Goal: Task Accomplishment & Management: Manage account settings

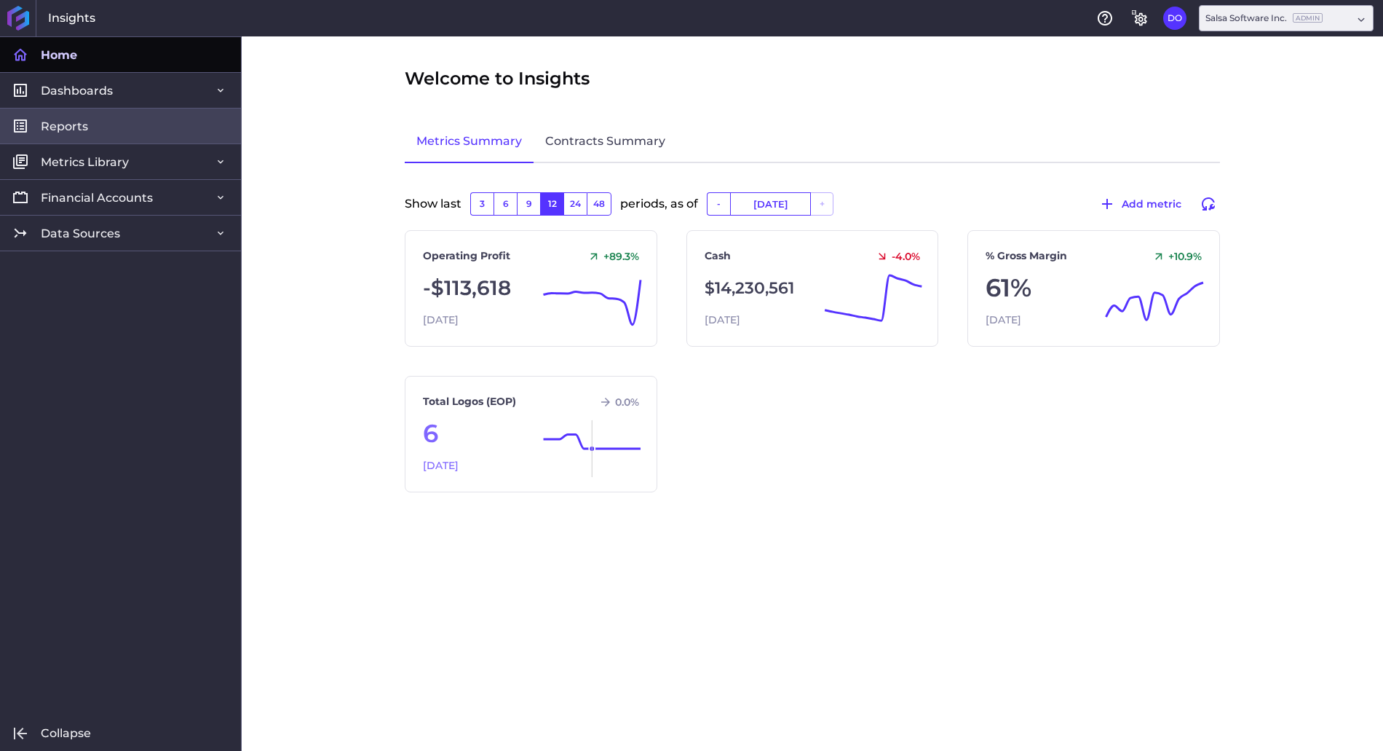
click at [100, 124] on link "Reports" at bounding box center [120, 126] width 241 height 36
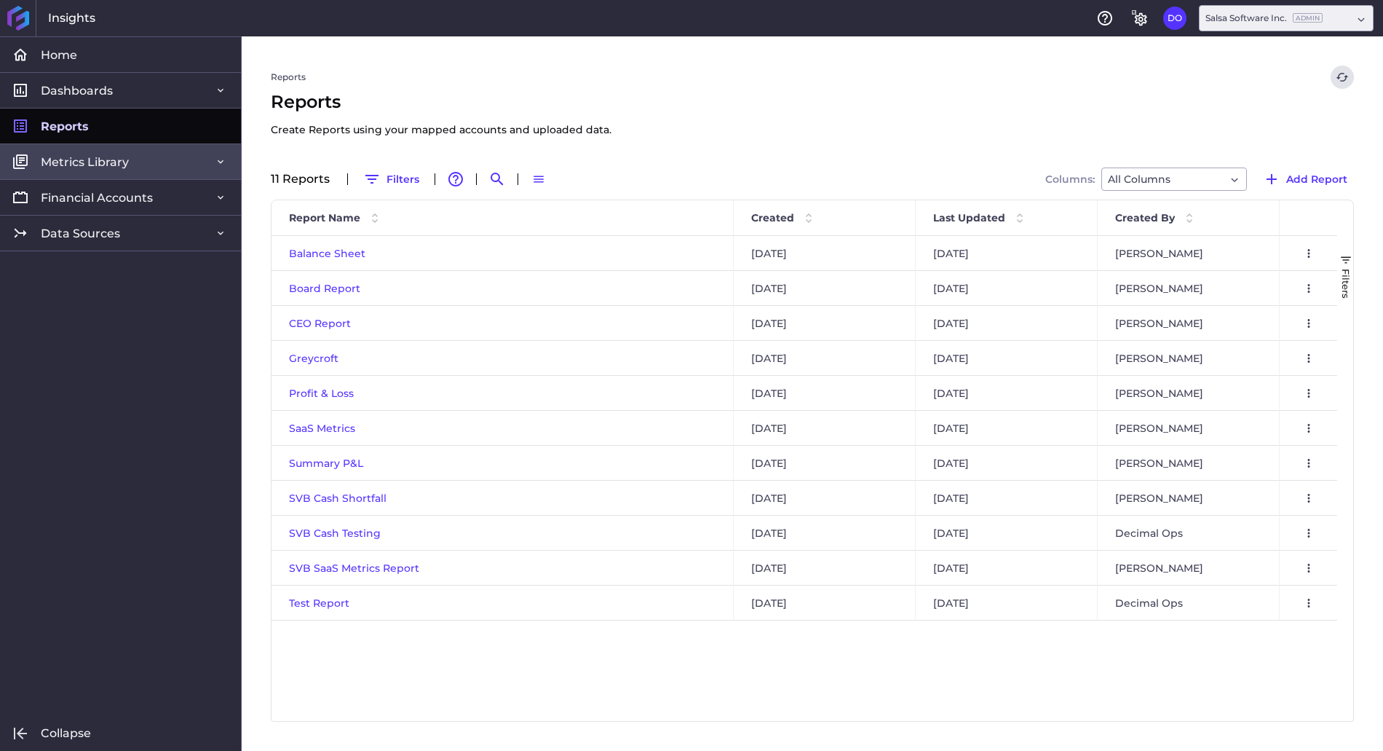
click at [57, 168] on span "Metrics Library" at bounding box center [85, 161] width 88 height 15
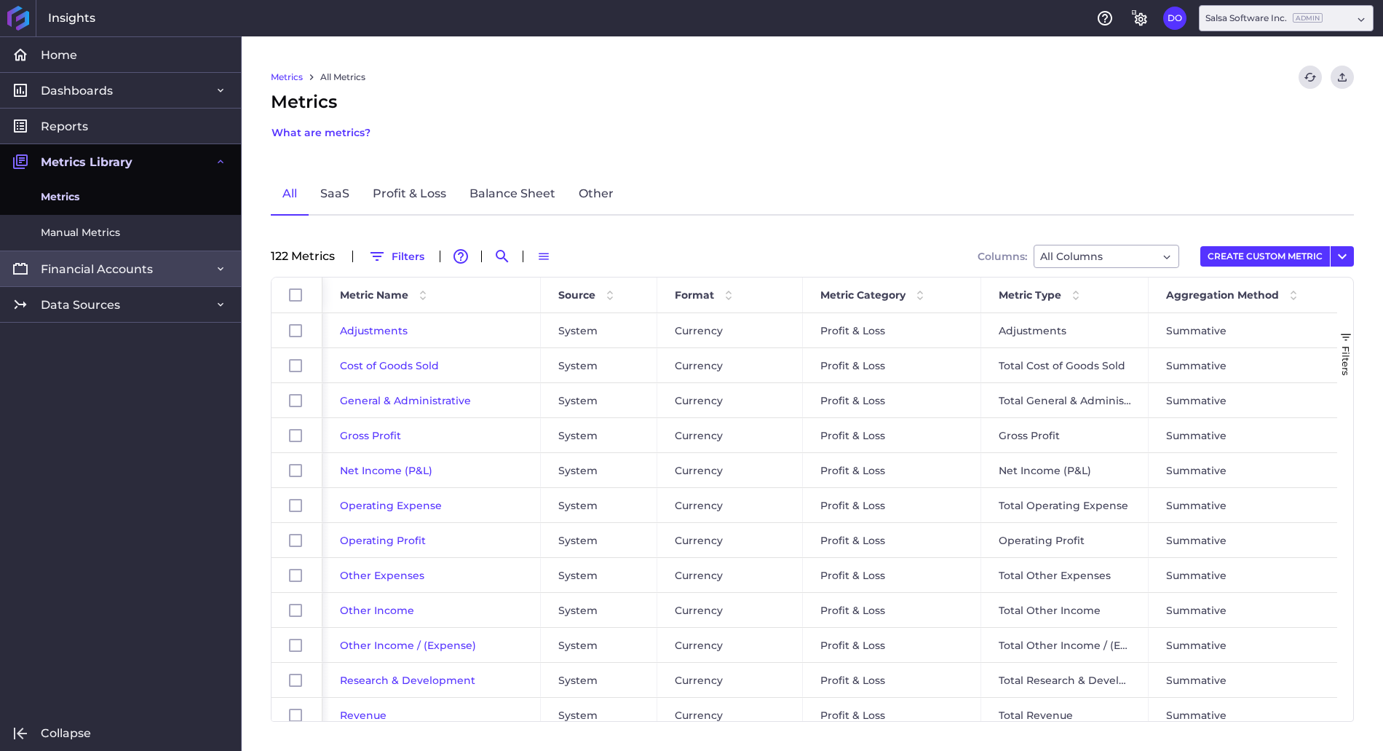
click at [57, 270] on span "Financial Accounts" at bounding box center [97, 268] width 112 height 15
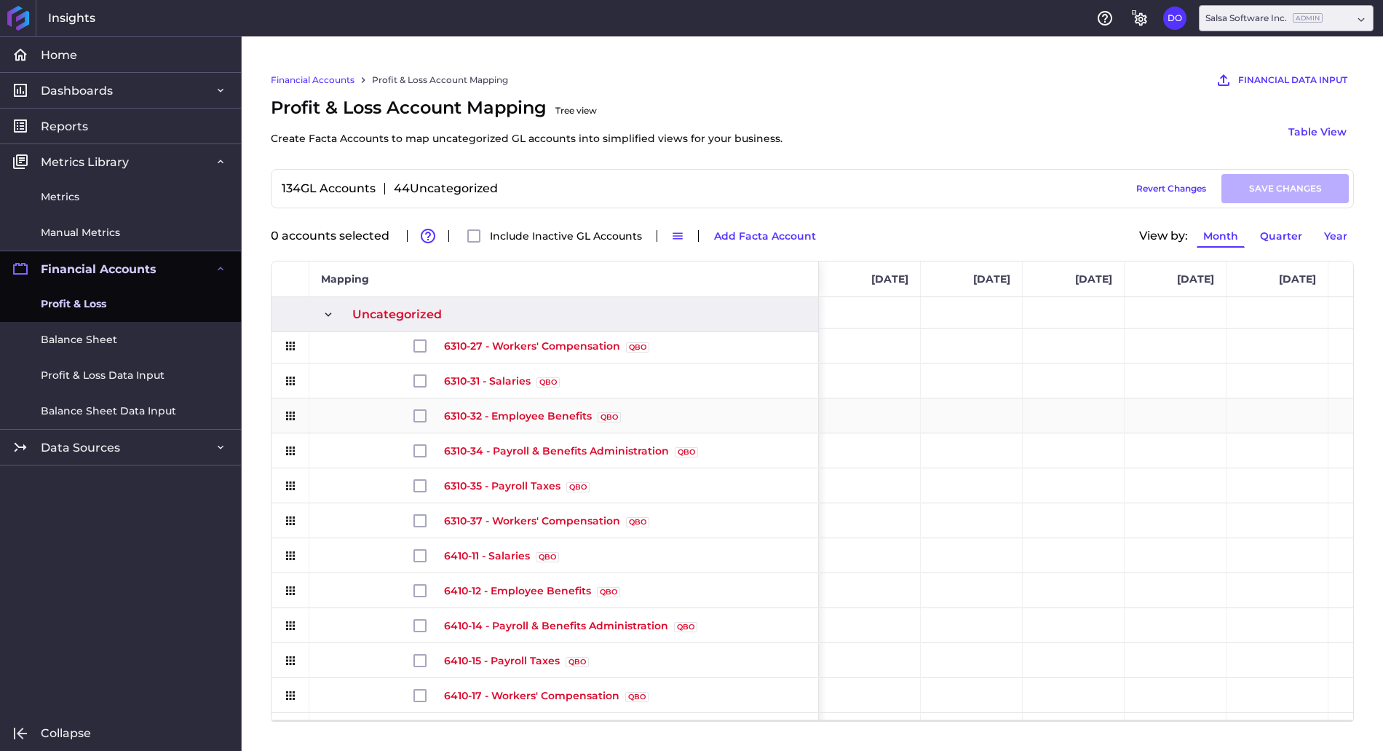
scroll to position [750, 0]
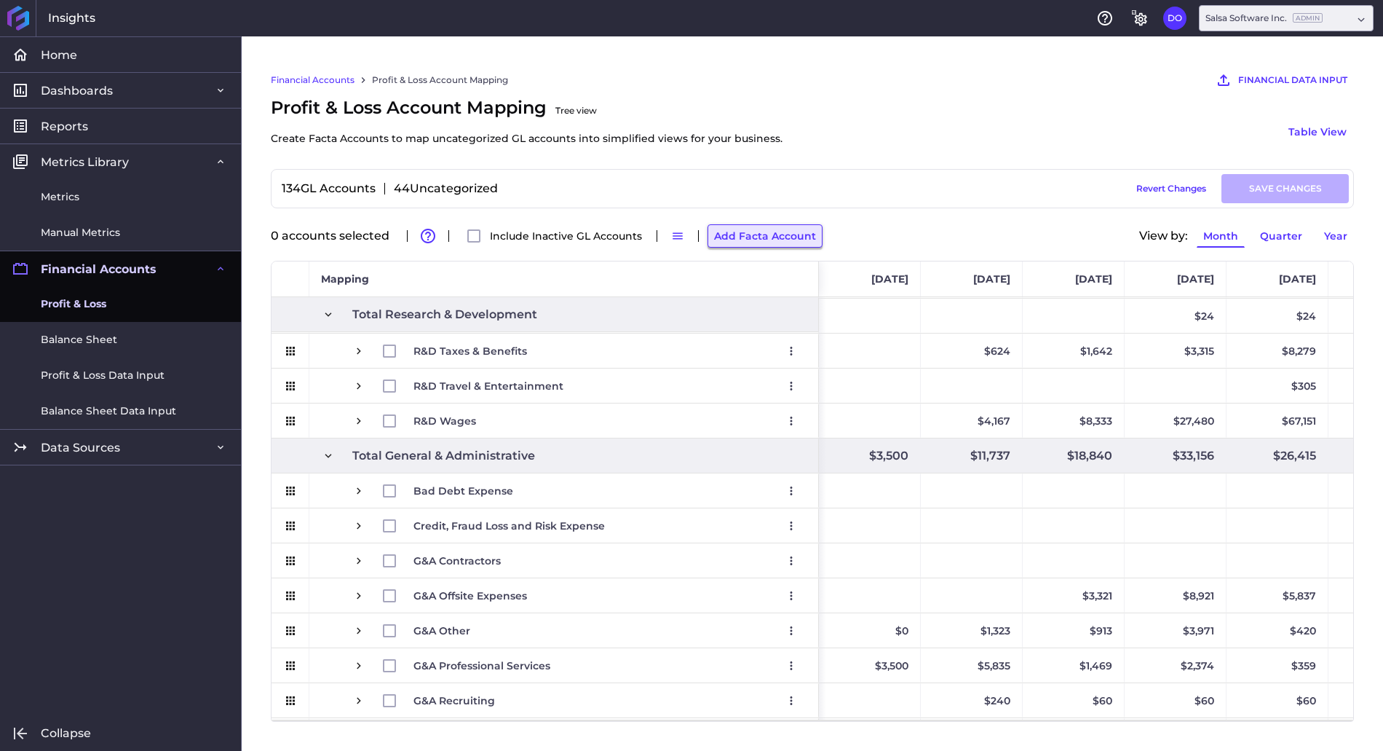
click at [743, 239] on button "Add Facta Account" at bounding box center [765, 235] width 115 height 23
click at [825, 199] on div "134 GL Accounts 44 Uncategorized Draft Saved Revert Changes SAVE CHANGES" at bounding box center [812, 188] width 1073 height 29
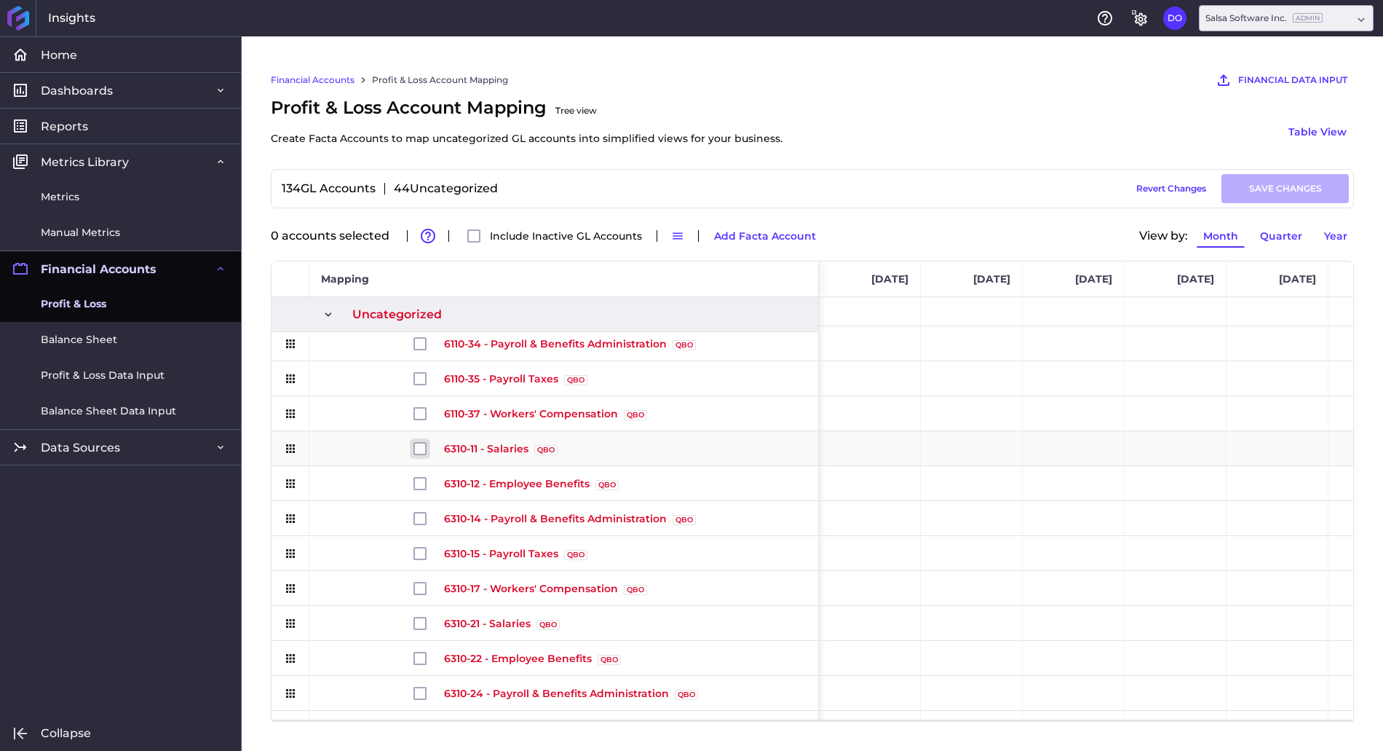
click at [418, 452] on input "Press Space to toggle row selection (unchecked)" at bounding box center [420, 448] width 13 height 13
checkbox input "true"
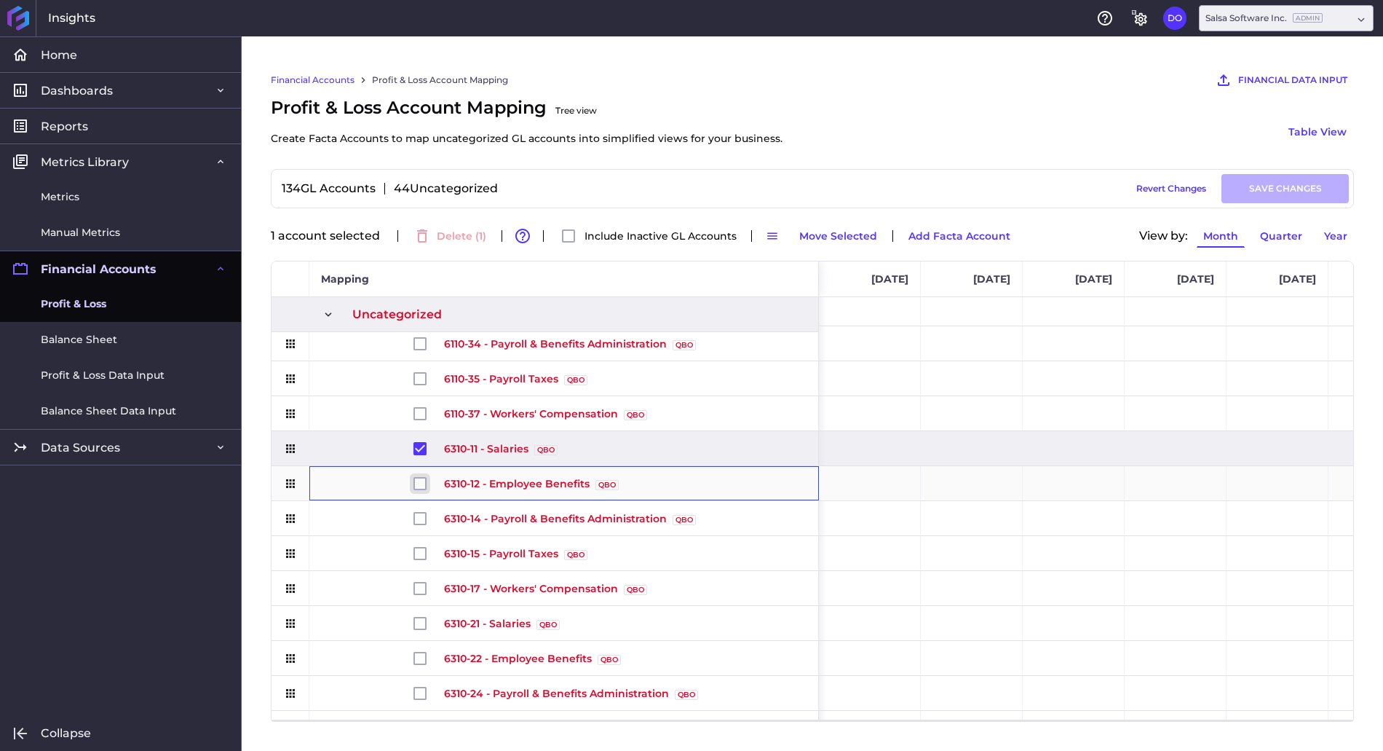
click at [419, 485] on input "Press Space to toggle row selection (unchecked)" at bounding box center [420, 483] width 13 height 13
checkbox input "true"
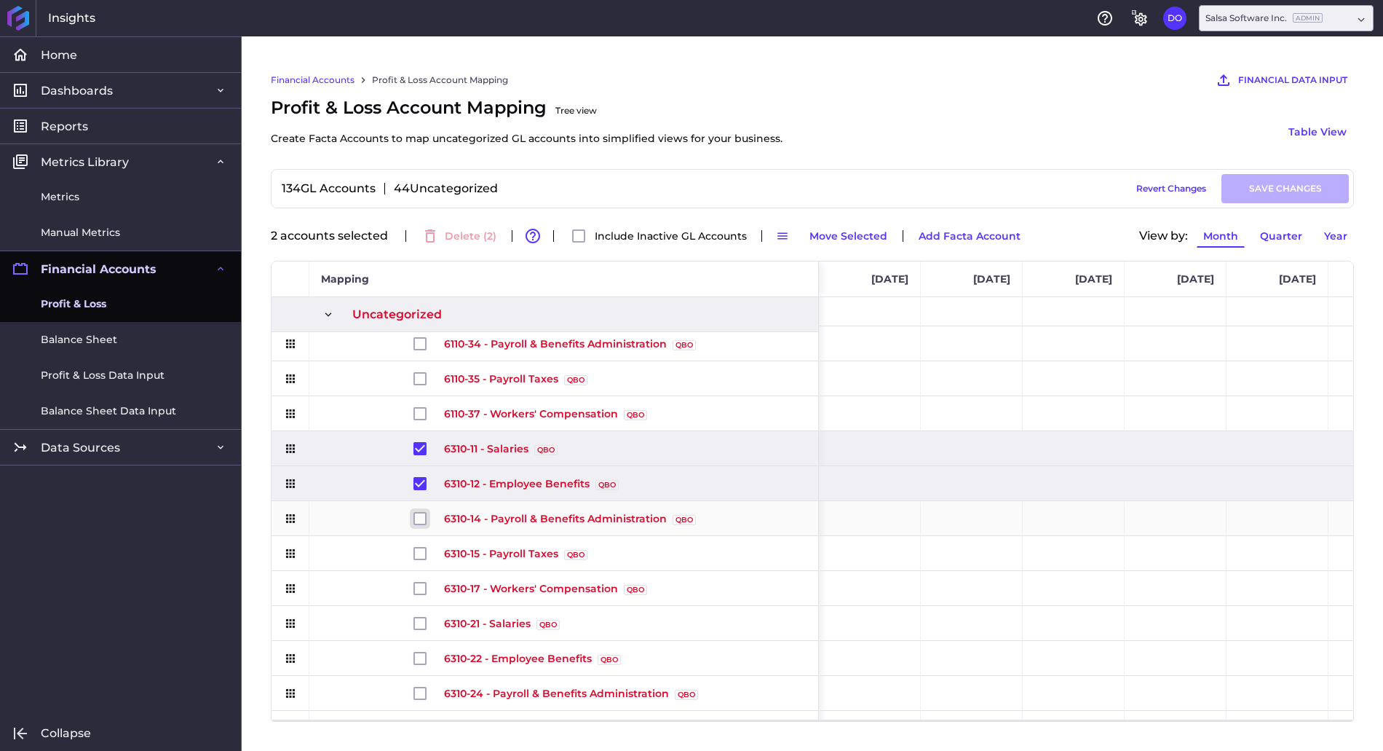
click at [418, 521] on input "Press Space to toggle row selection (unchecked)" at bounding box center [420, 518] width 13 height 13
checkbox input "true"
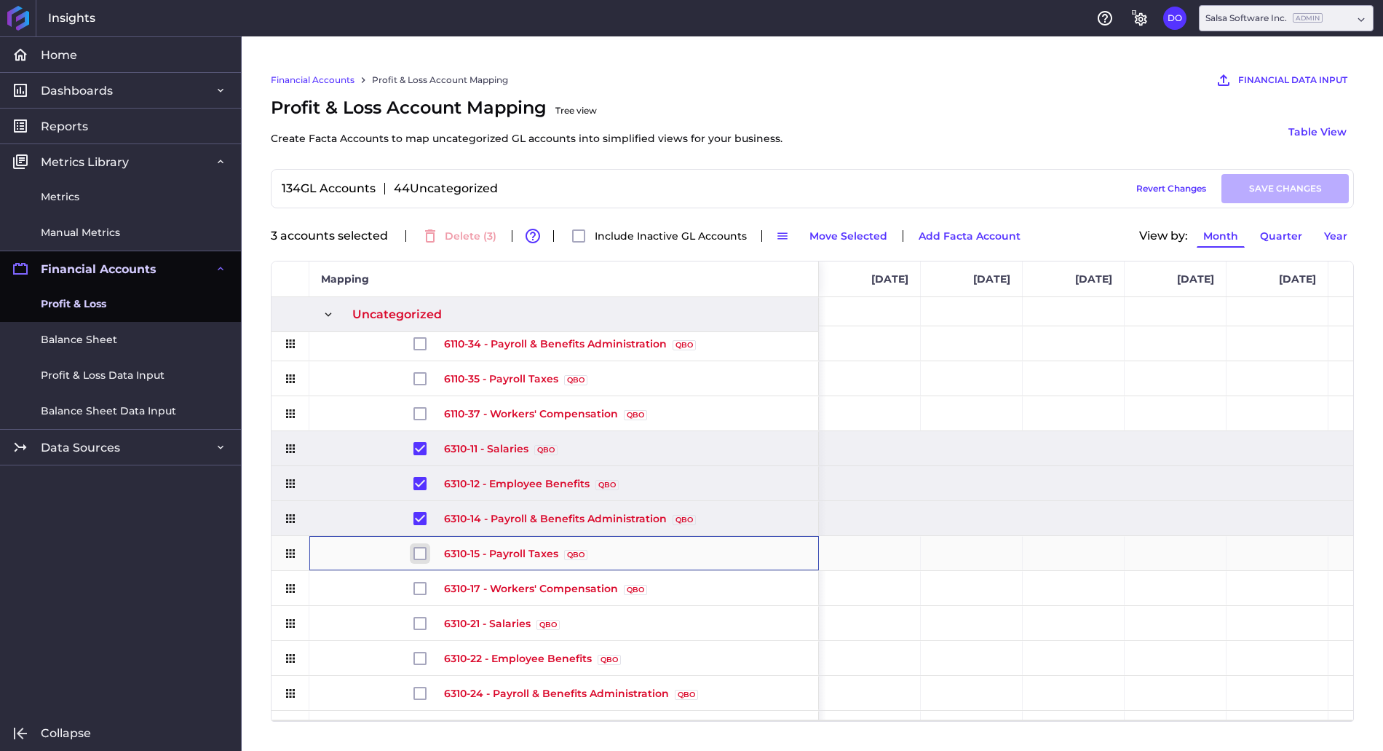
click at [420, 554] on input "Press Space to toggle row selection (unchecked)" at bounding box center [420, 553] width 13 height 13
checkbox input "true"
click at [418, 590] on input "Press Space to toggle row selection (unchecked)" at bounding box center [420, 588] width 13 height 13
checkbox input "true"
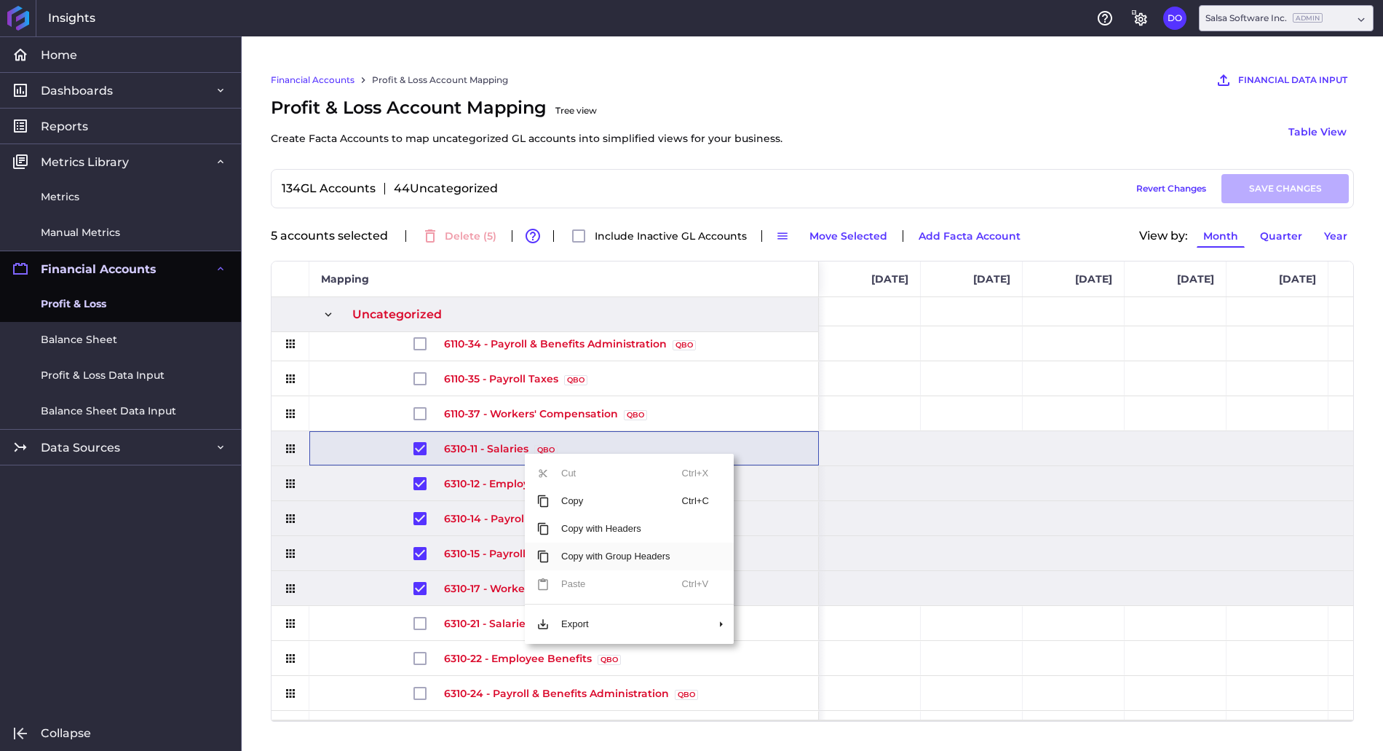
click at [578, 561] on span "Copy with Group Headers" at bounding box center [616, 556] width 133 height 28
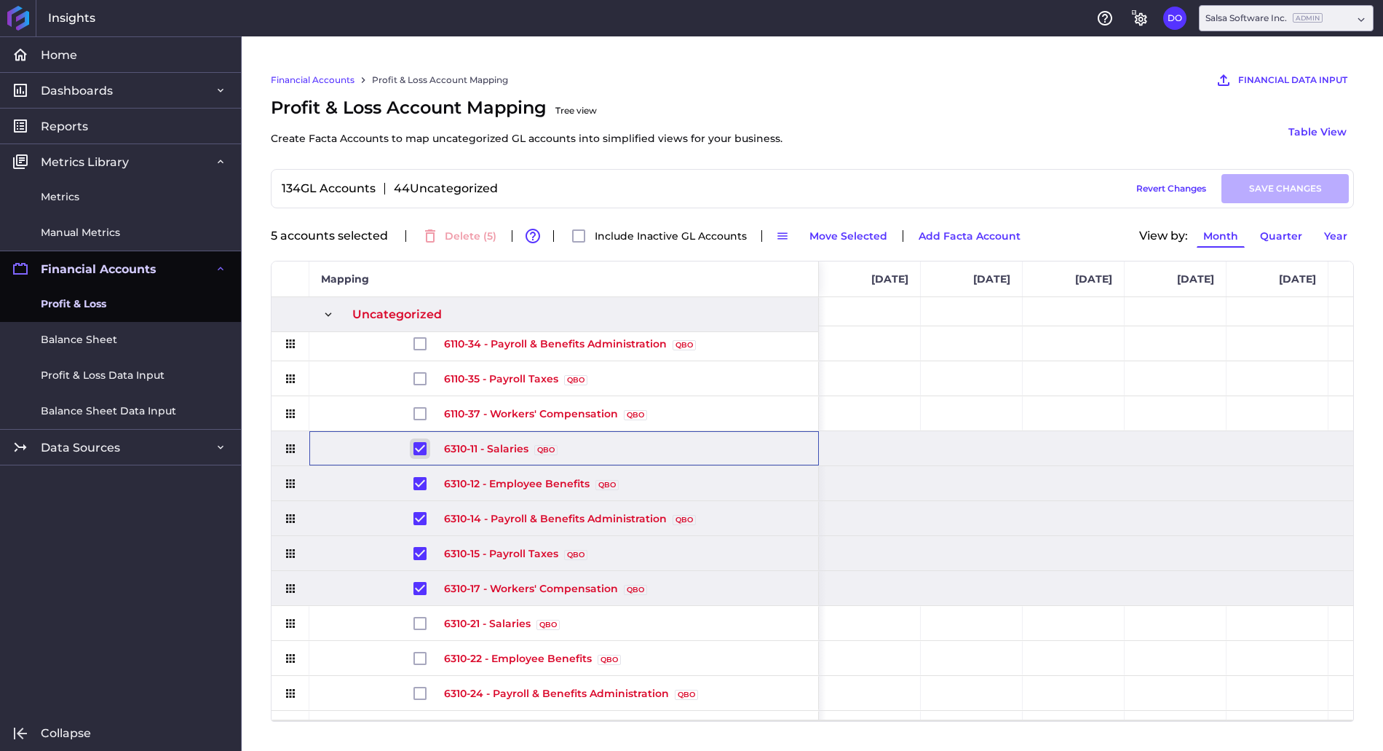
click at [419, 448] on input "Press Space to toggle row selection (checked)" at bounding box center [420, 448] width 13 height 13
checkbox input "false"
click at [422, 481] on input "Press Space to toggle row selection (checked)" at bounding box center [420, 483] width 13 height 13
checkbox input "false"
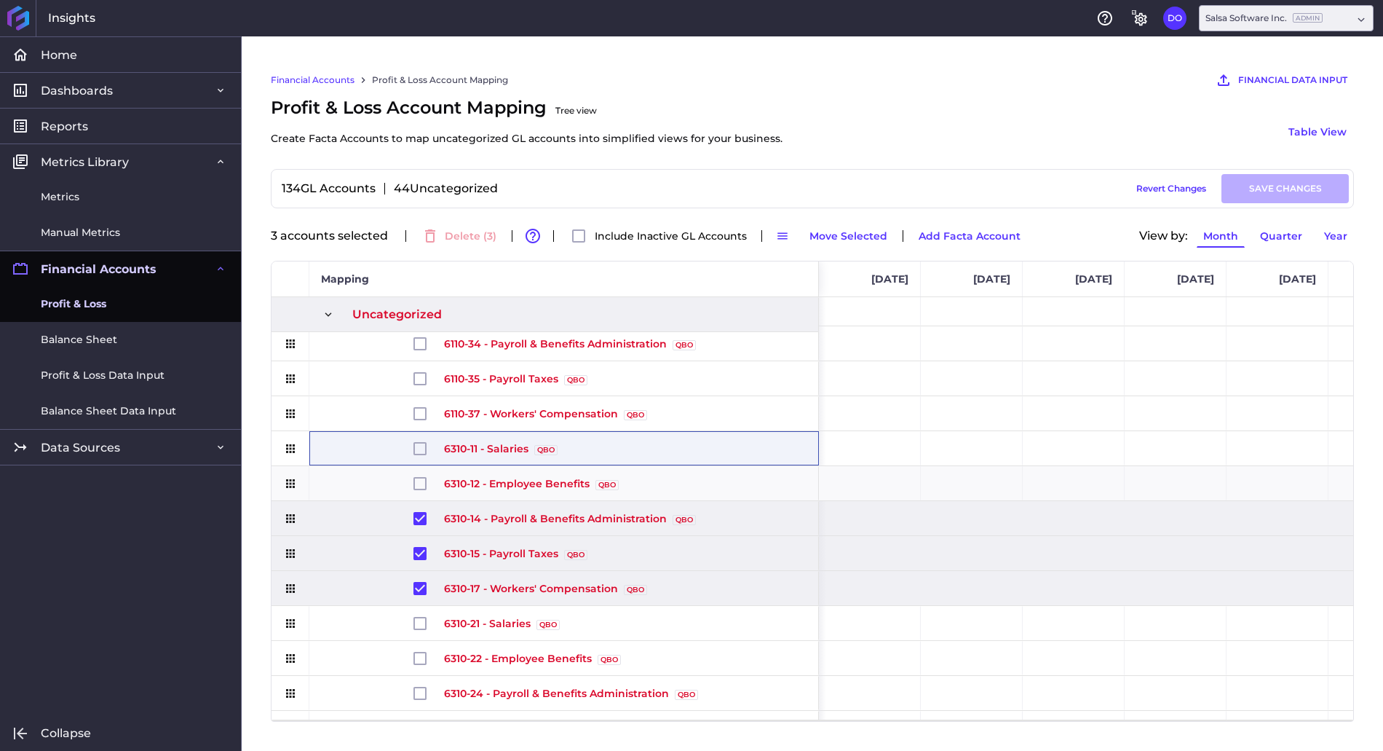
click at [419, 526] on span "Press SPACE to deselect this row." at bounding box center [429, 518] width 31 height 33
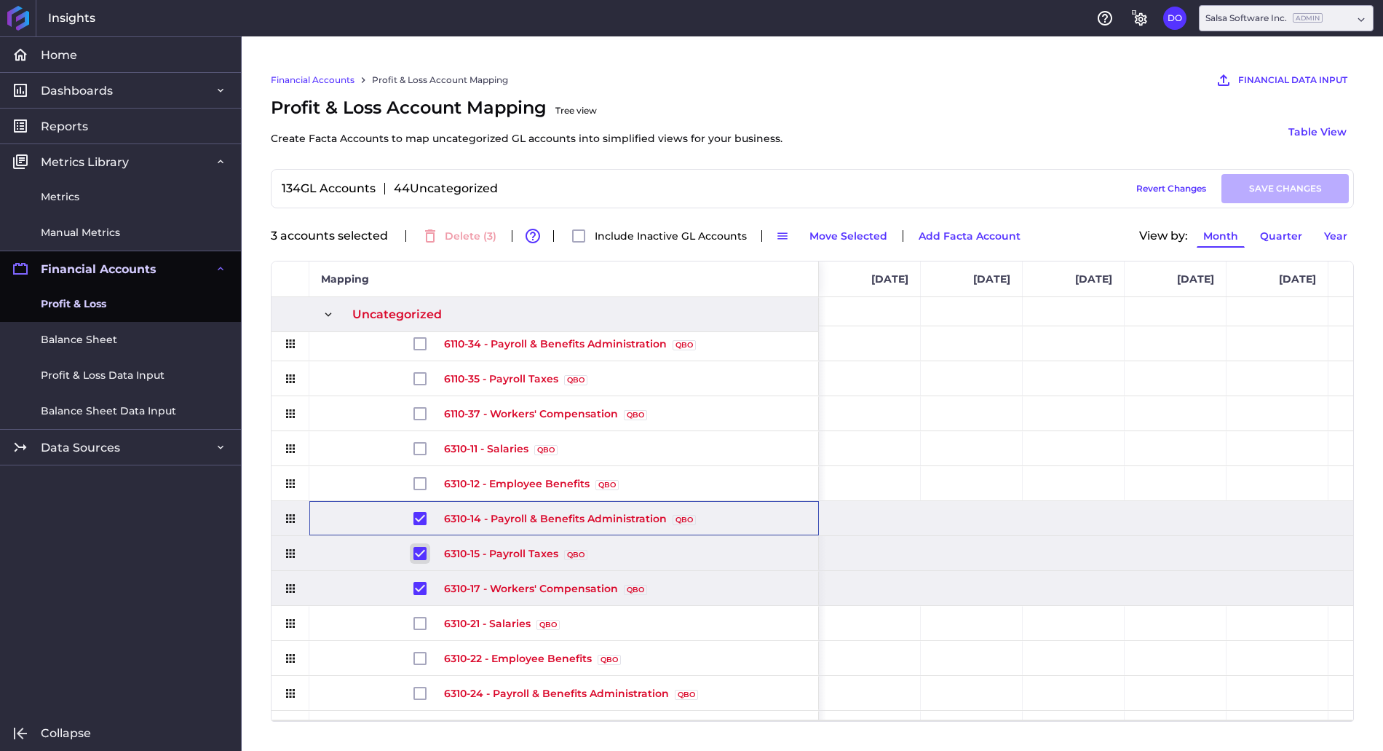
click at [422, 553] on input "Press Space to toggle row selection (checked)" at bounding box center [420, 553] width 13 height 13
checkbox input "false"
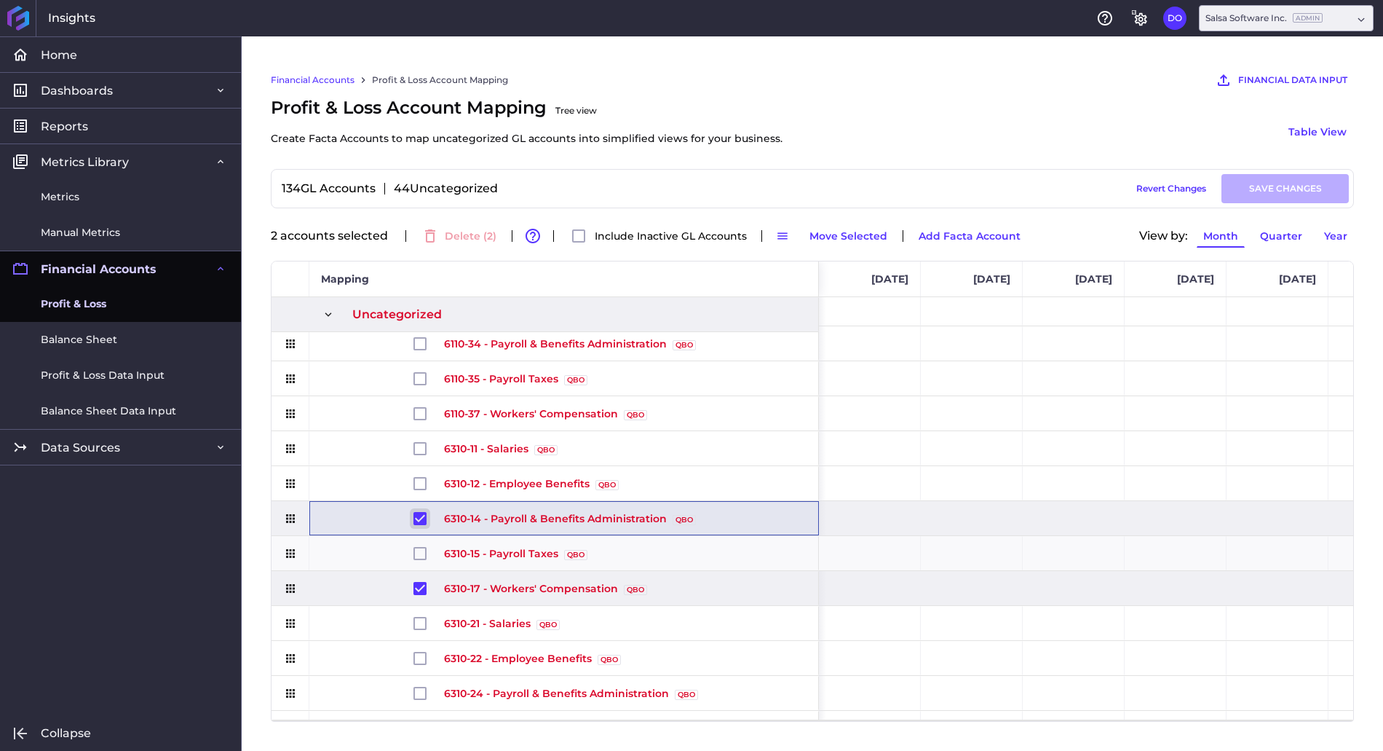
click at [418, 516] on input "Press Space to toggle row selection (checked)" at bounding box center [420, 518] width 13 height 13
checkbox input "false"
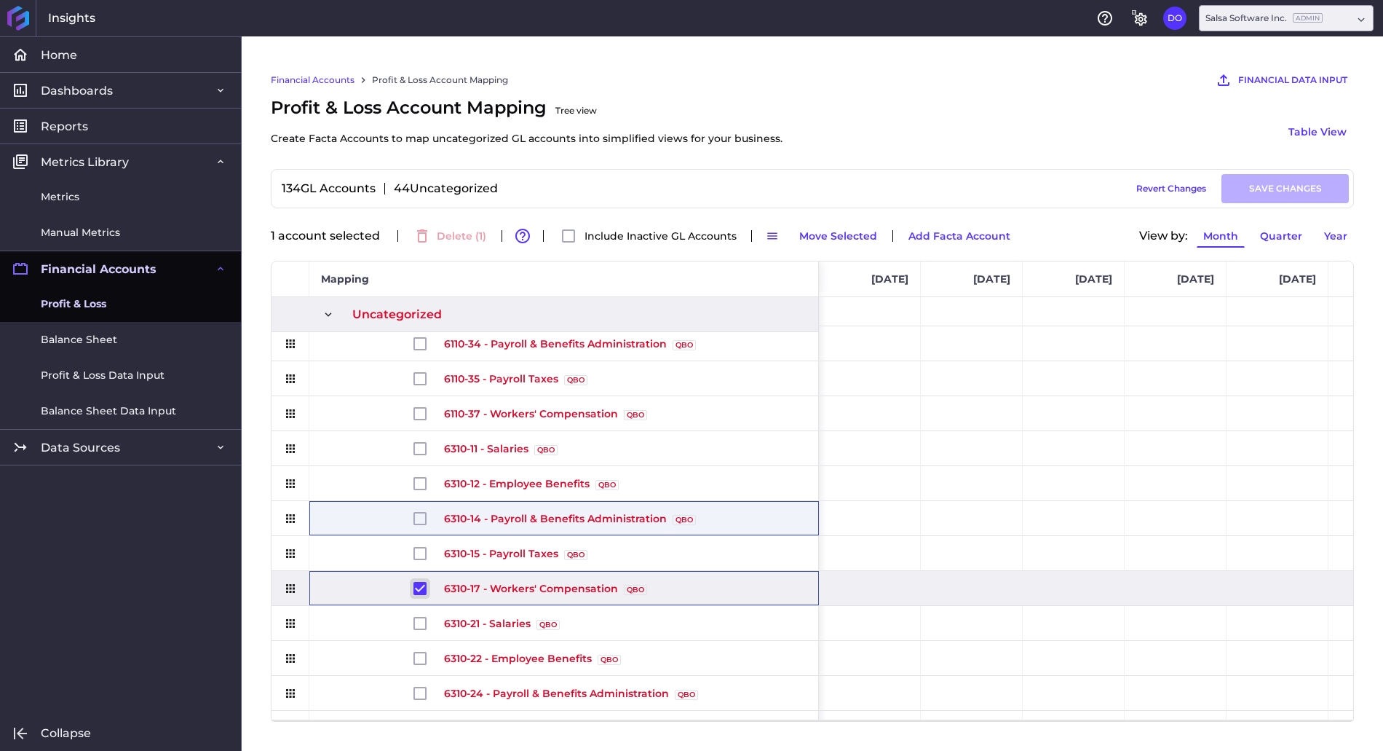
click at [419, 588] on input "Press Space to toggle row selection (checked)" at bounding box center [420, 588] width 13 height 13
checkbox input "false"
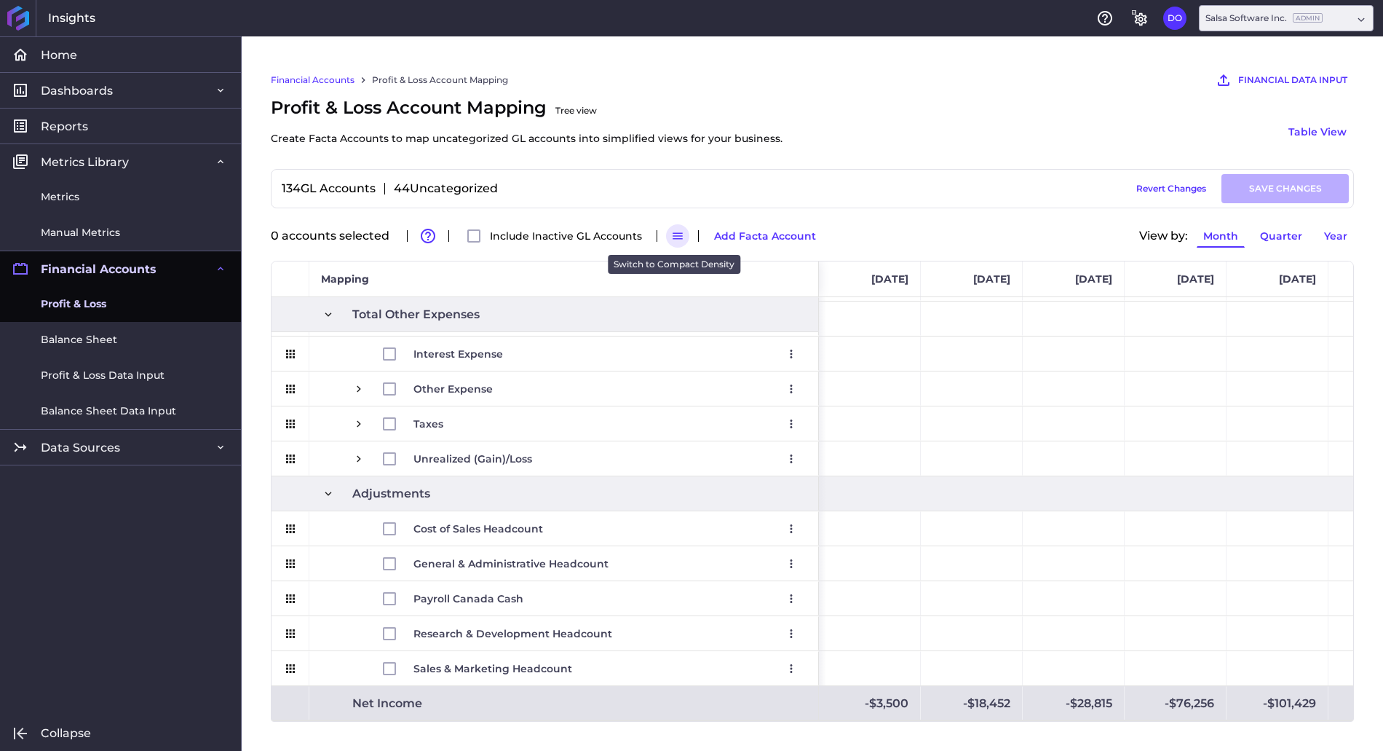
click at [673, 238] on icon "button" at bounding box center [678, 236] width 10 height 7
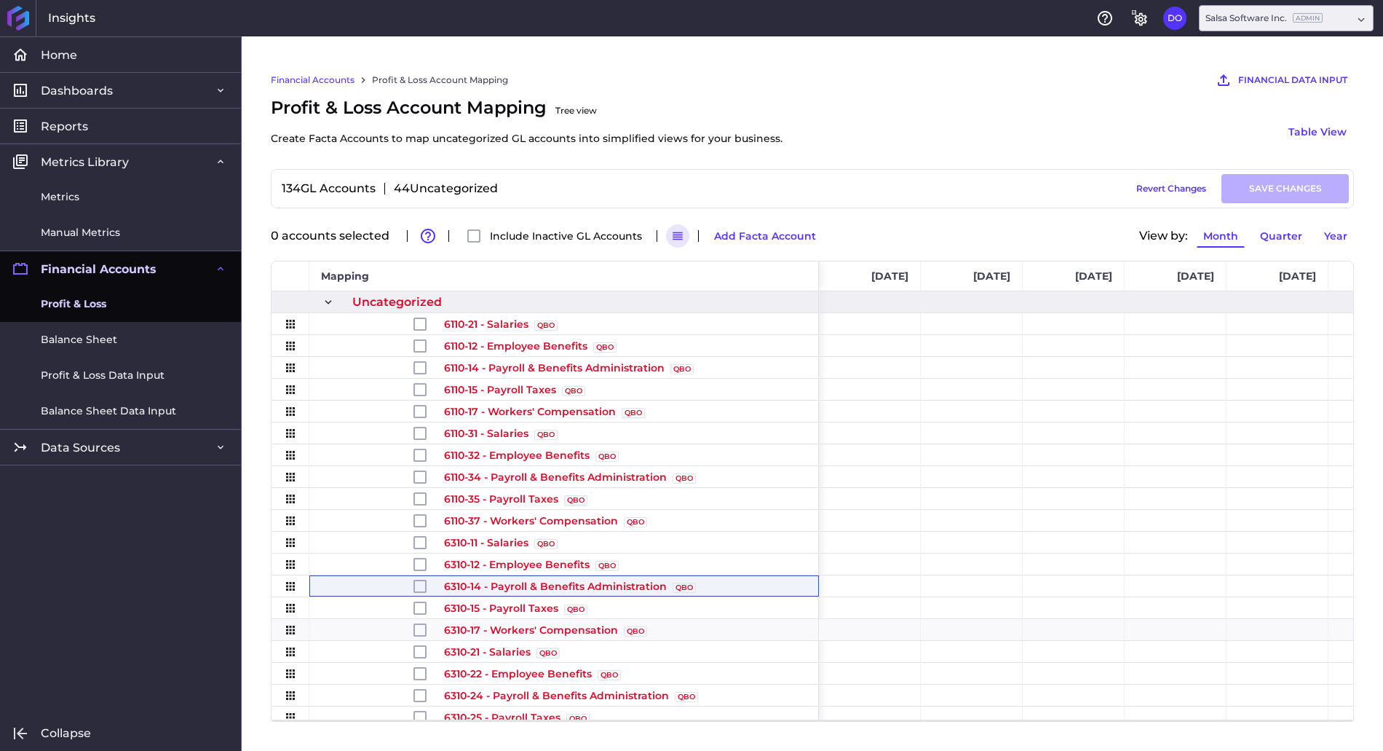
click at [318, 79] on link "Financial Accounts" at bounding box center [313, 80] width 84 height 13
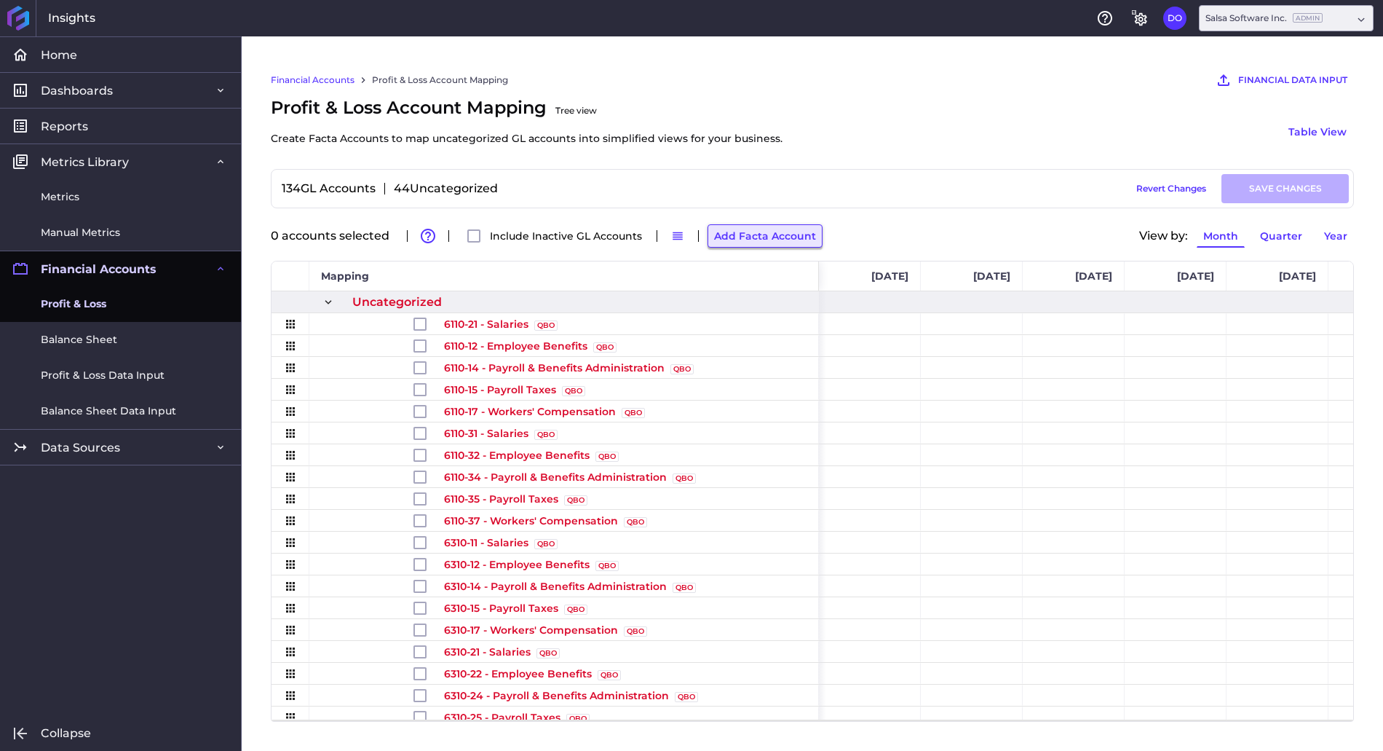
click at [787, 226] on button "Add Facta Account" at bounding box center [765, 235] width 115 height 23
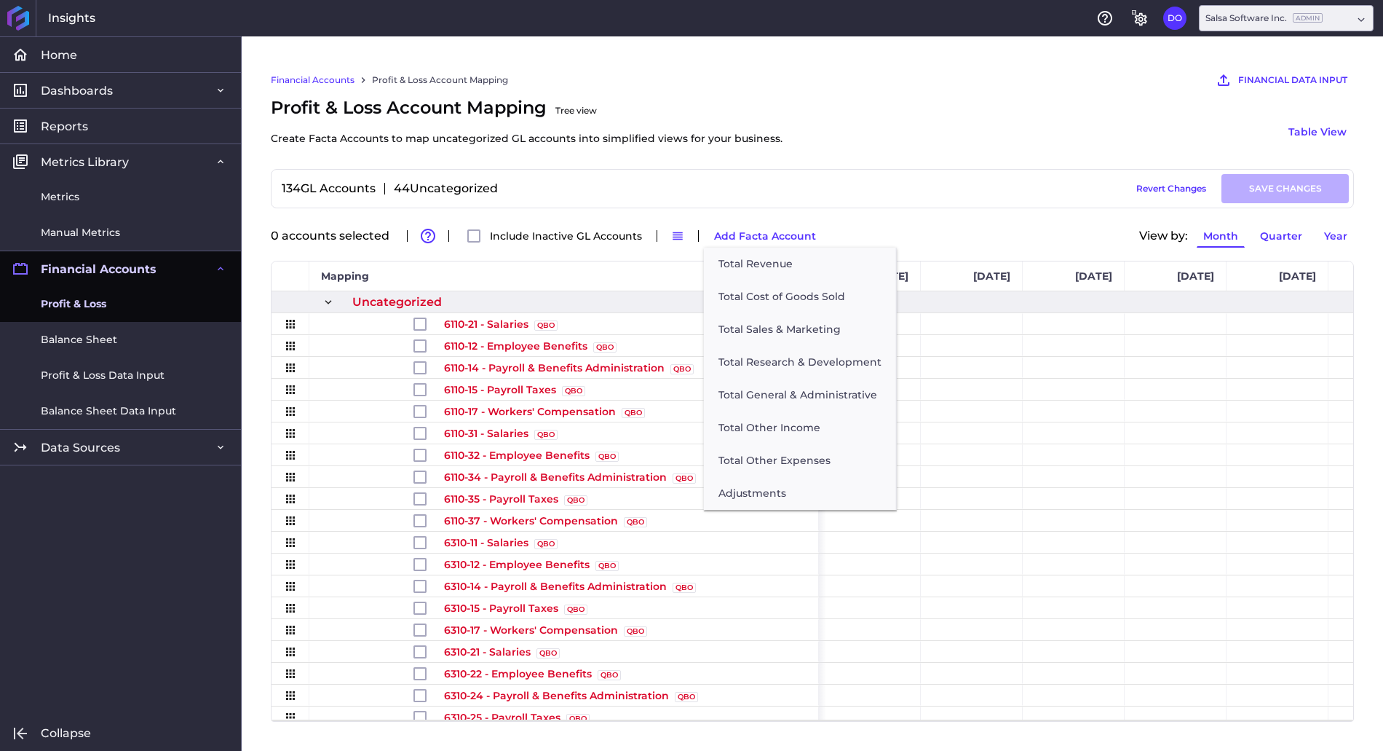
click at [853, 225] on div "0 accounts selected Advanced table features Include Inactive GL Accounts Switch…" at bounding box center [812, 236] width 1083 height 32
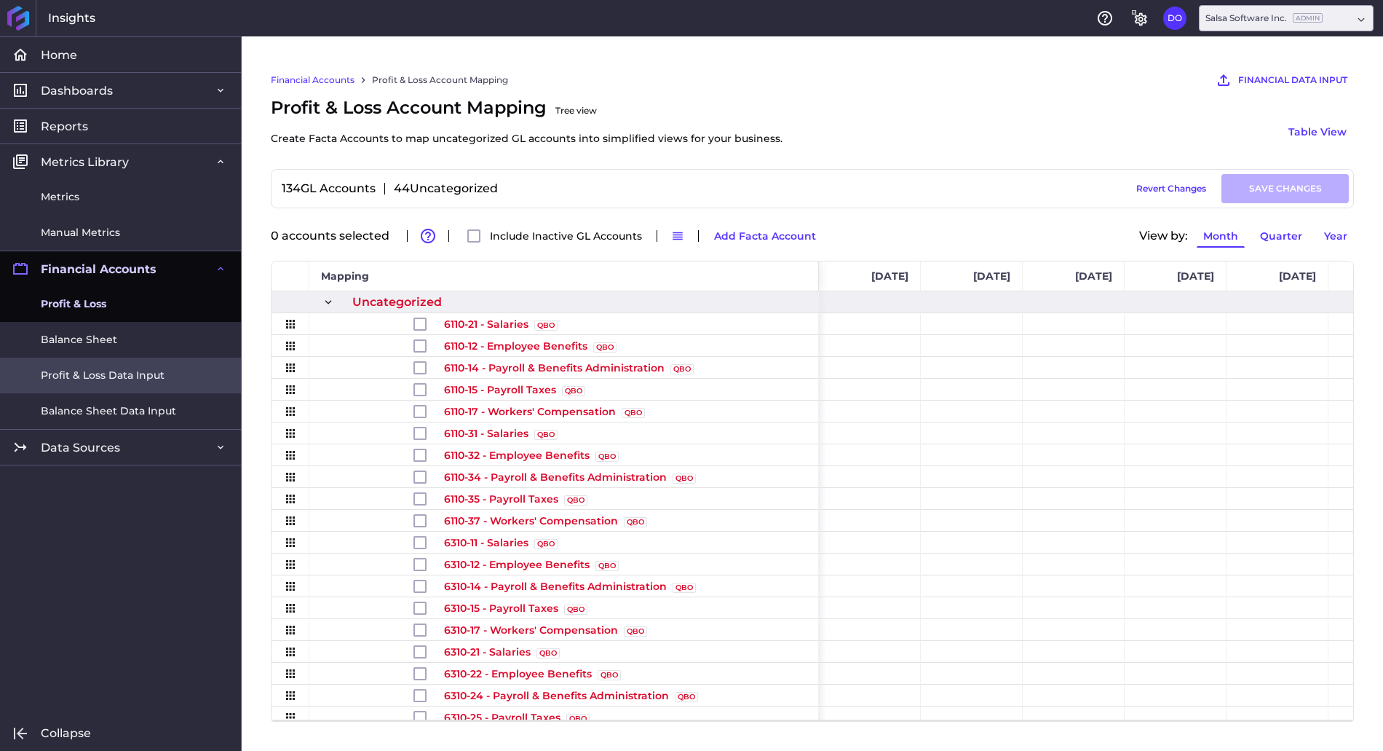
click at [122, 375] on span "Profit & Loss Data Input" at bounding box center [103, 375] width 124 height 15
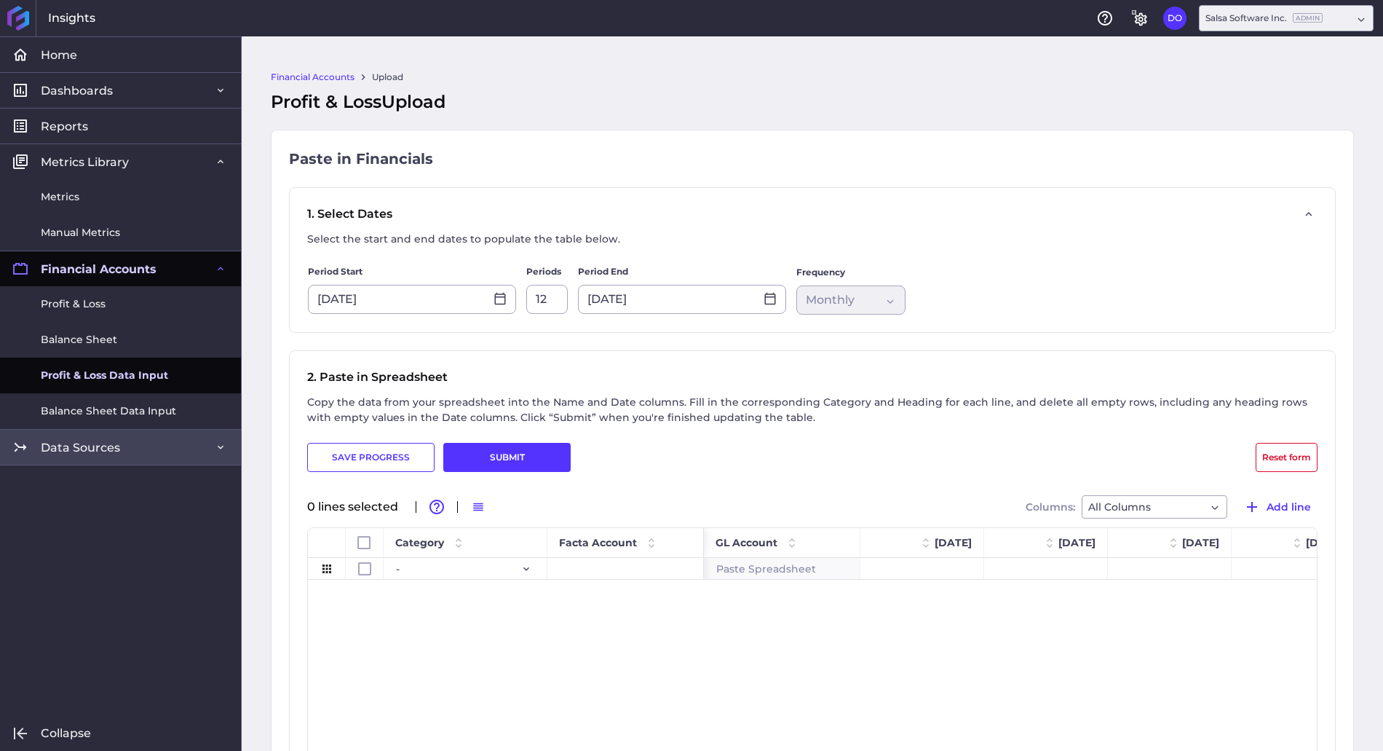
click at [102, 456] on link "Data Sources" at bounding box center [120, 447] width 241 height 36
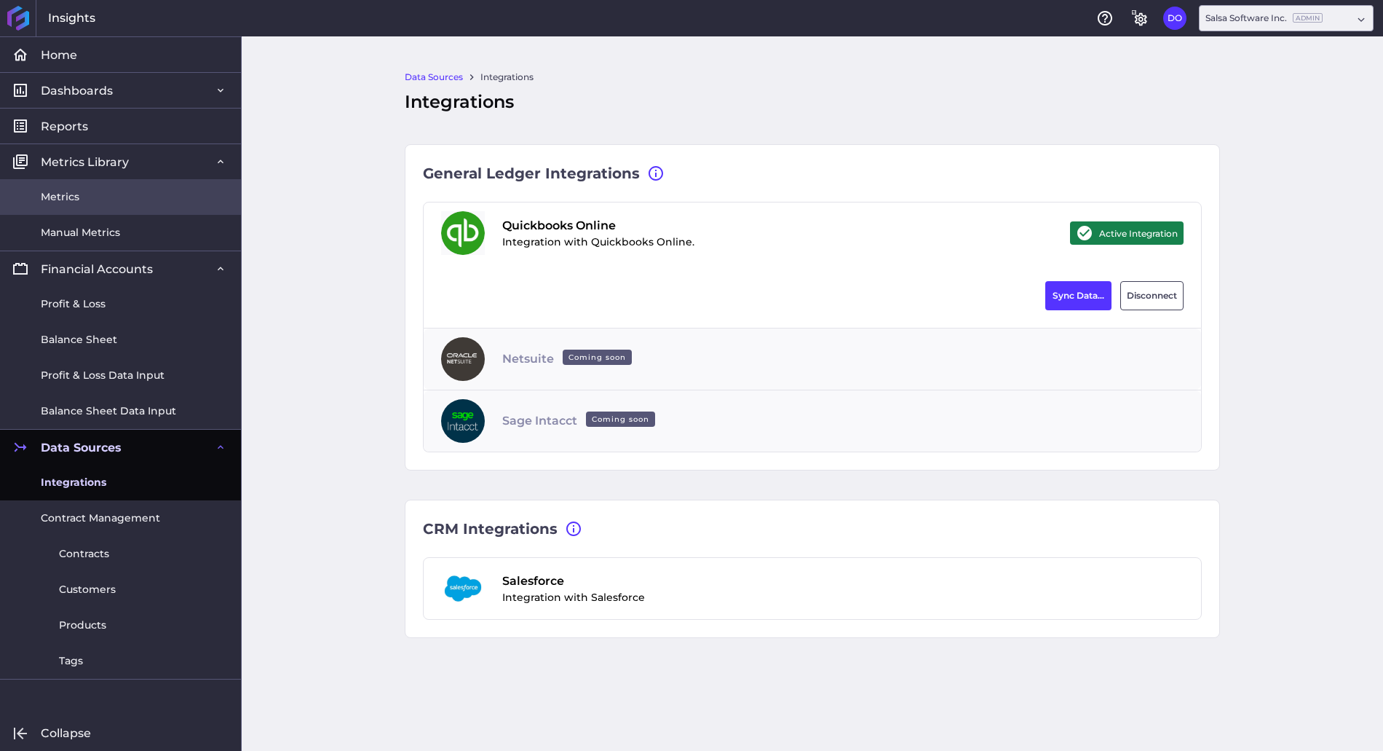
click at [87, 205] on link "Metrics" at bounding box center [120, 197] width 241 height 36
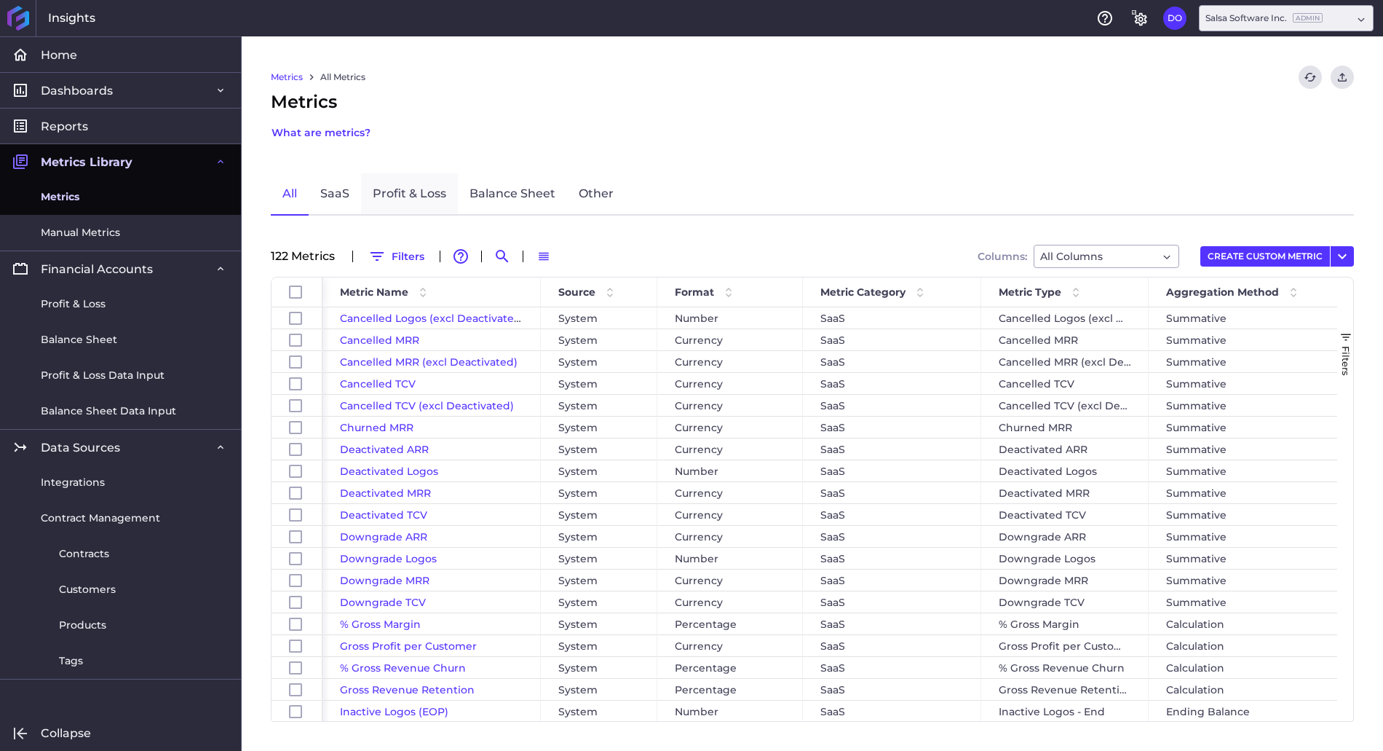
click at [418, 196] on link "Profit & Loss" at bounding box center [409, 194] width 97 height 42
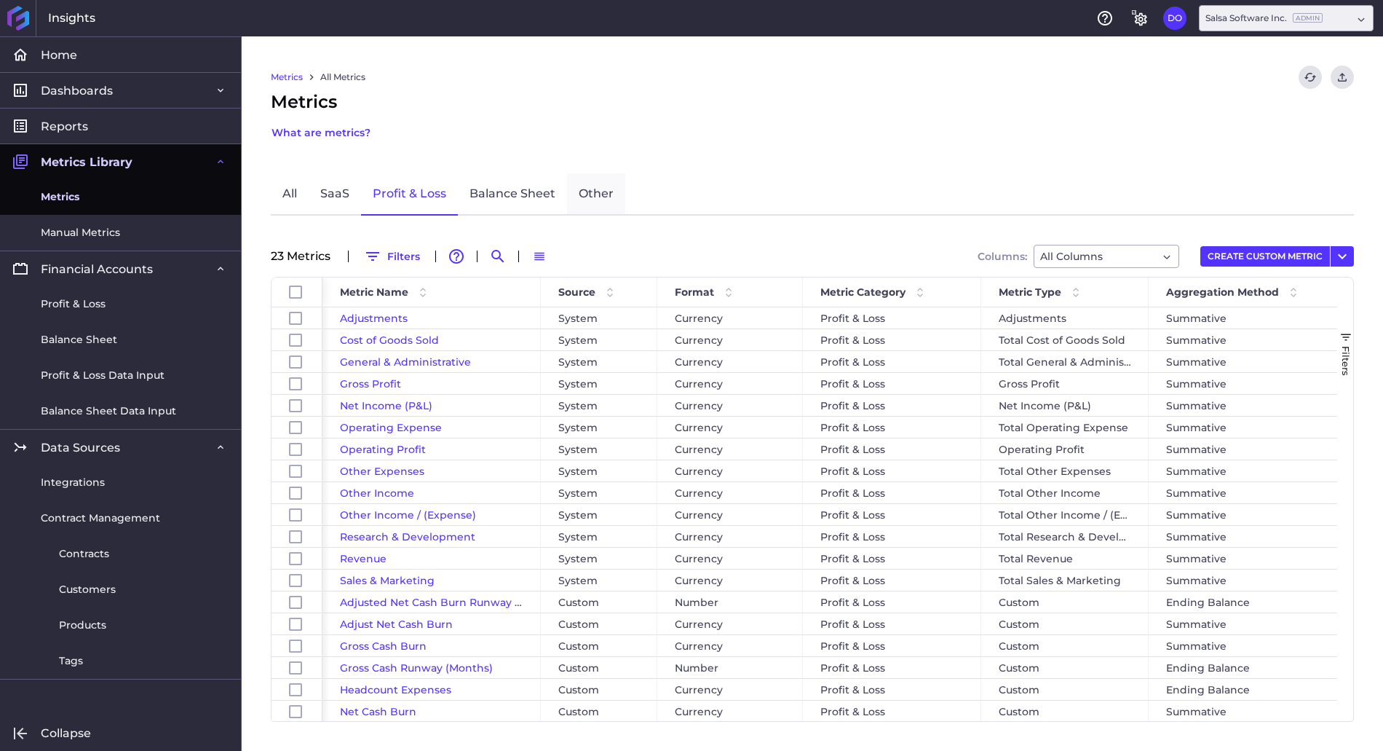
click at [590, 194] on link "Other" at bounding box center [596, 194] width 58 height 42
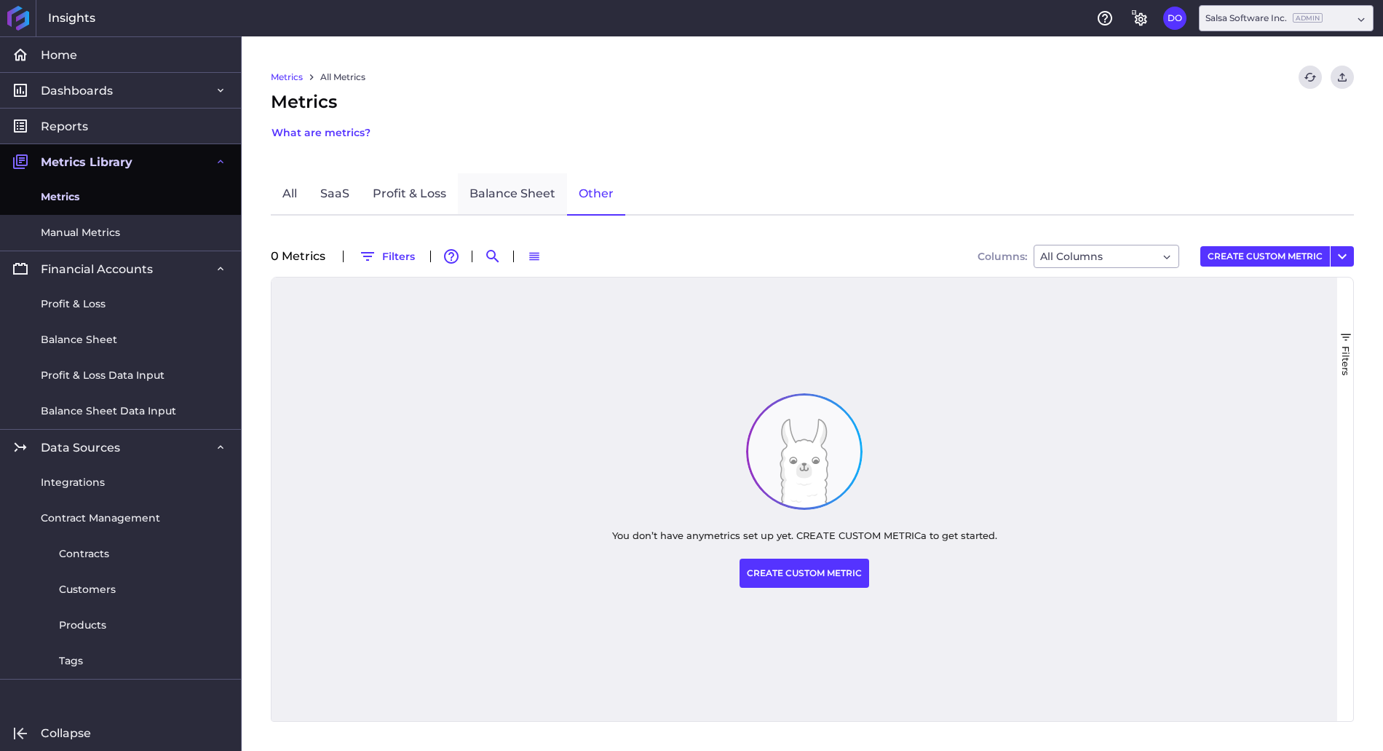
click at [529, 196] on link "Balance Sheet" at bounding box center [512, 194] width 109 height 42
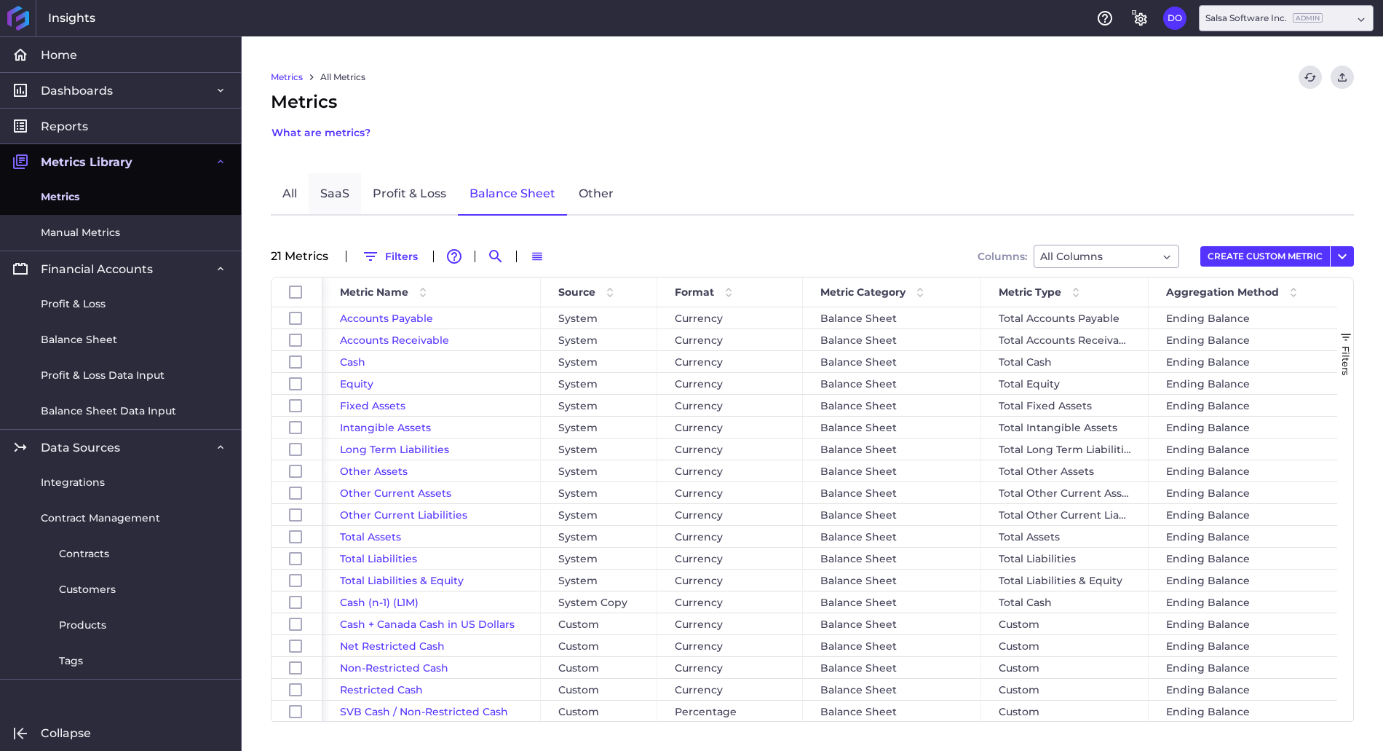
click at [325, 187] on link "SaaS" at bounding box center [335, 194] width 52 height 42
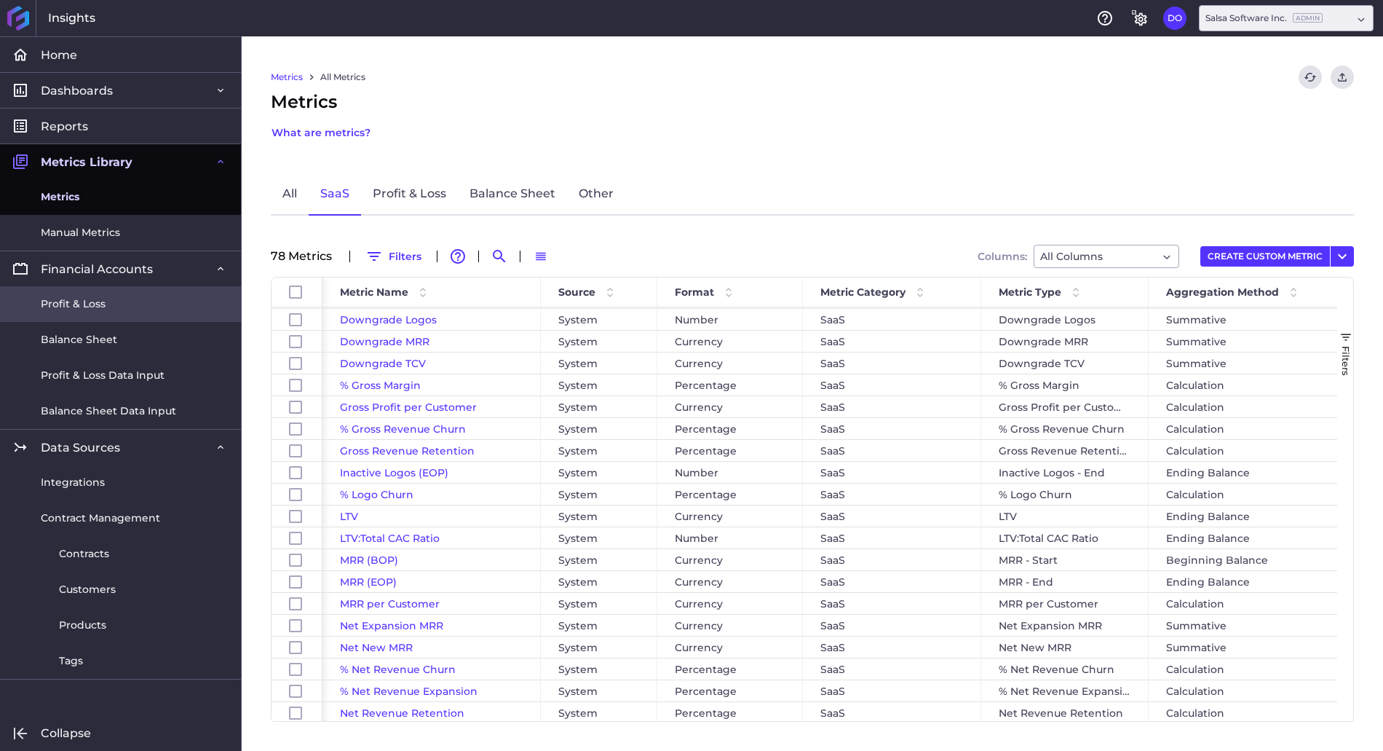
click at [86, 296] on span "Profit & Loss" at bounding box center [73, 303] width 65 height 15
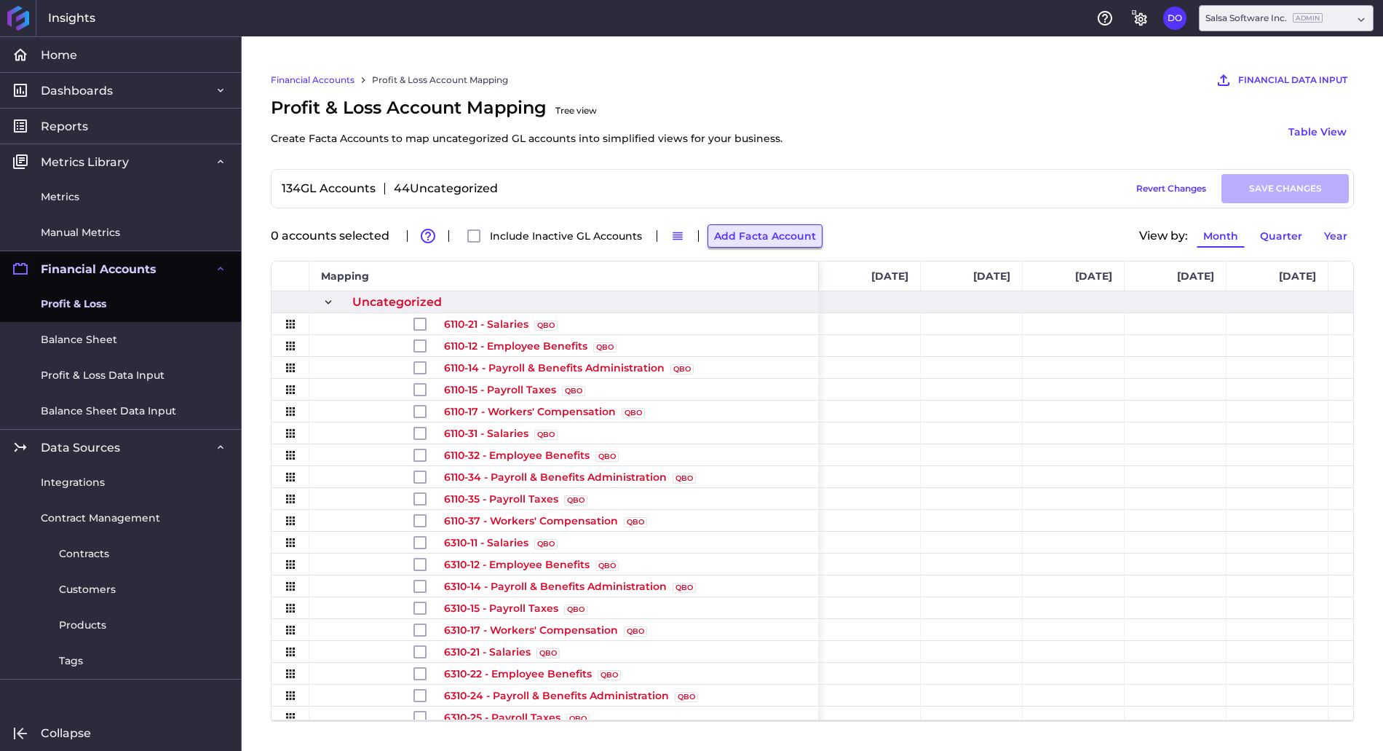
click at [737, 244] on button "Add Facta Account" at bounding box center [765, 235] width 115 height 23
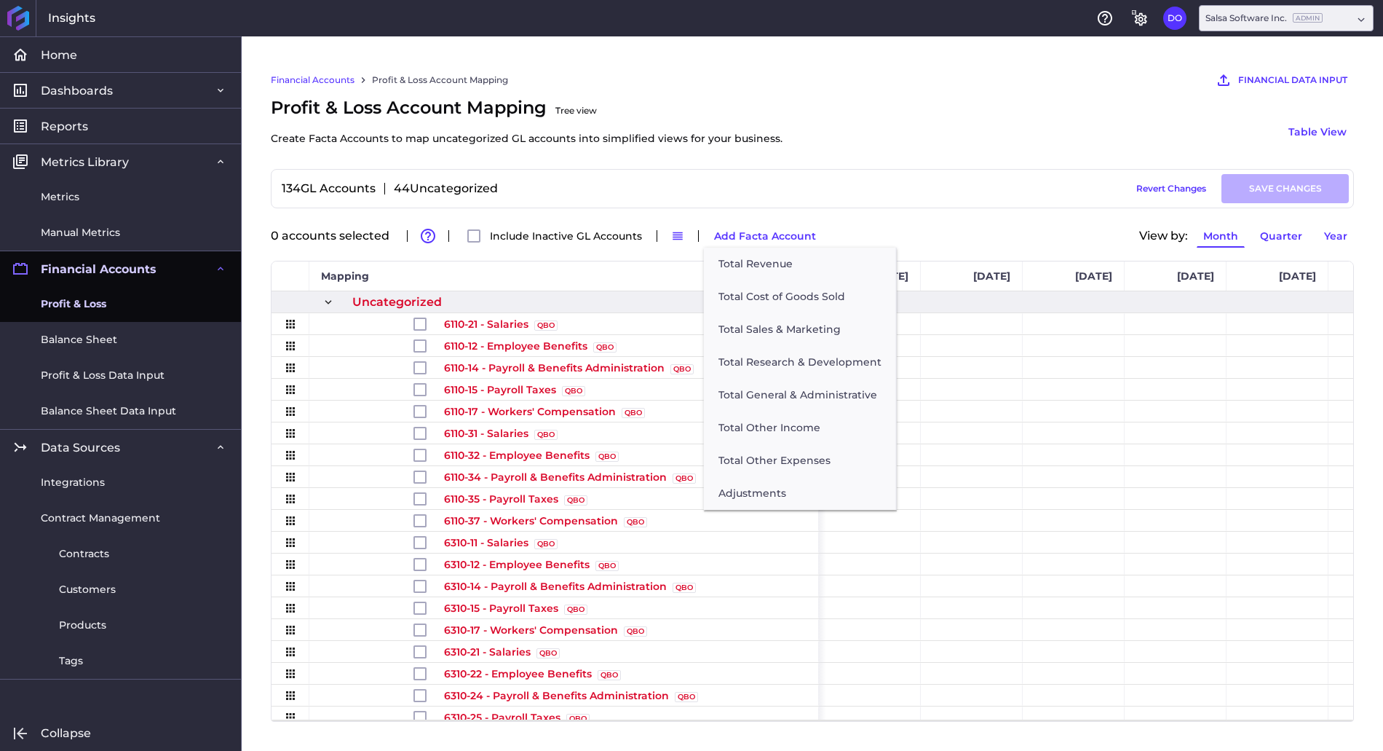
click at [873, 216] on div "134 GL Accounts 44 Uncategorized Draft Saved Revert Changes SAVE CHANGES Total …" at bounding box center [812, 445] width 1083 height 553
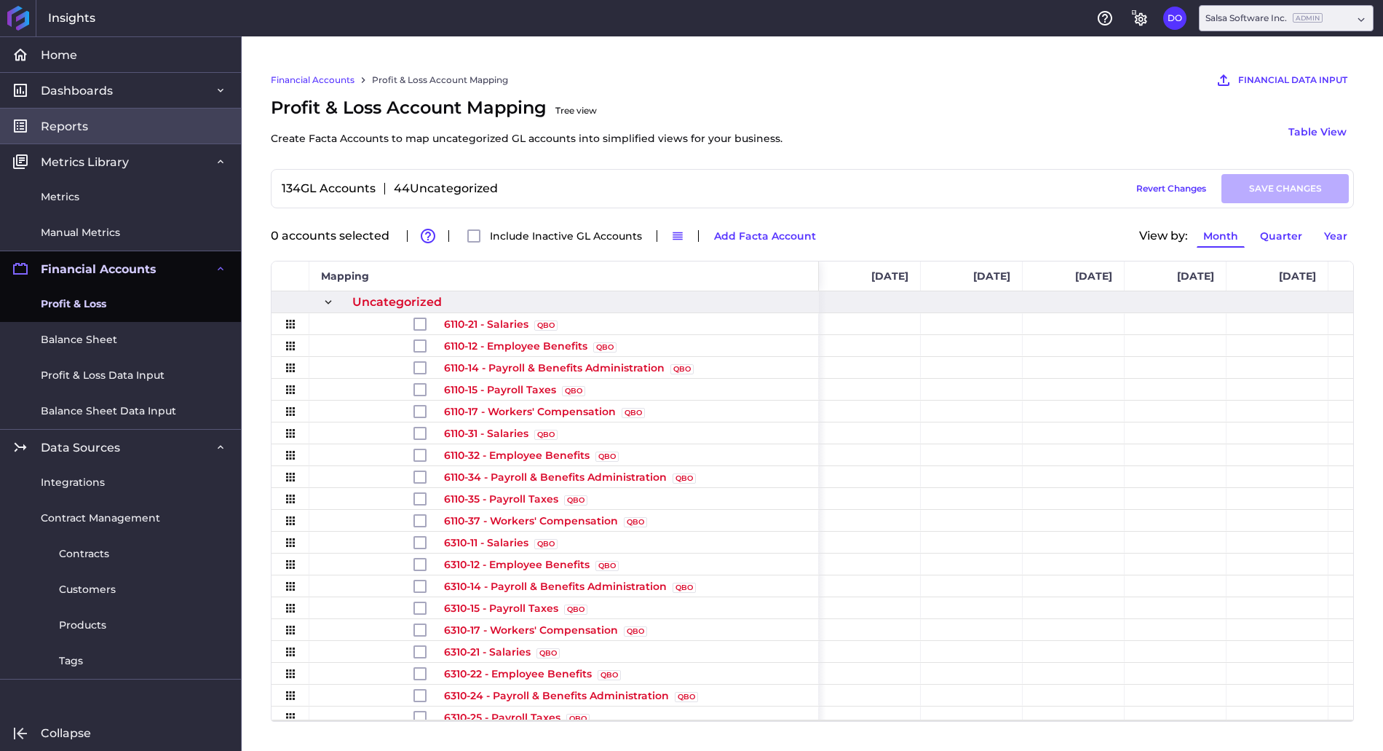
click at [90, 124] on link "Reports" at bounding box center [120, 126] width 241 height 36
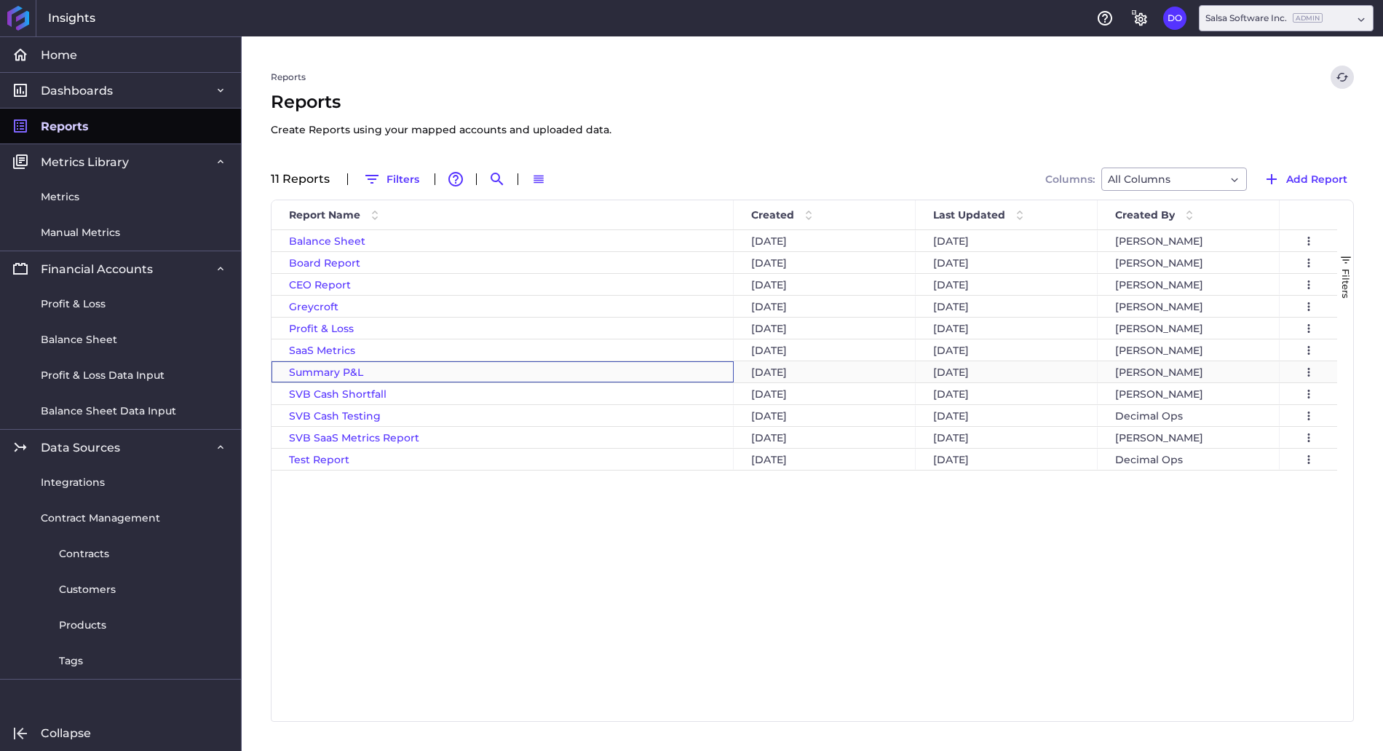
click at [323, 370] on span "Summary P&L" at bounding box center [326, 371] width 74 height 13
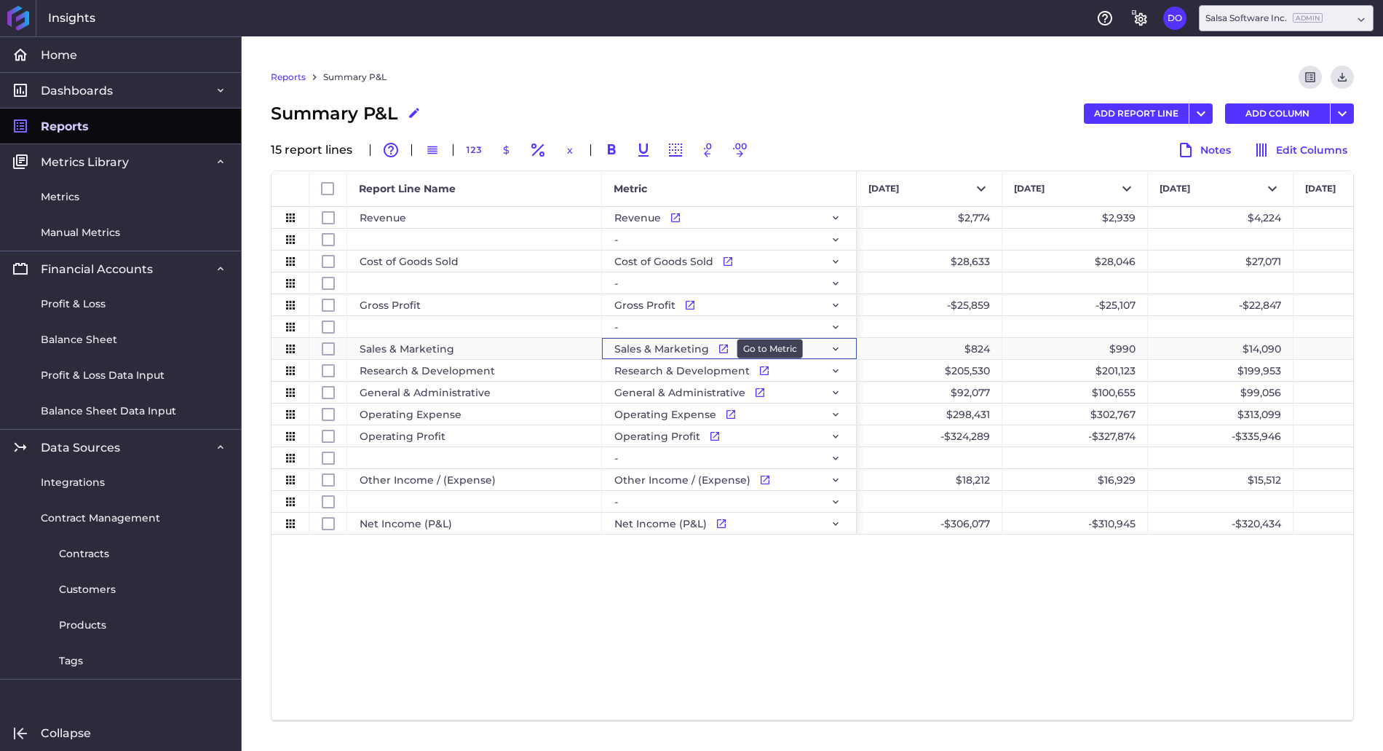
click at [722, 348] on icon "Press SPACE to select this row." at bounding box center [724, 349] width 12 height 12
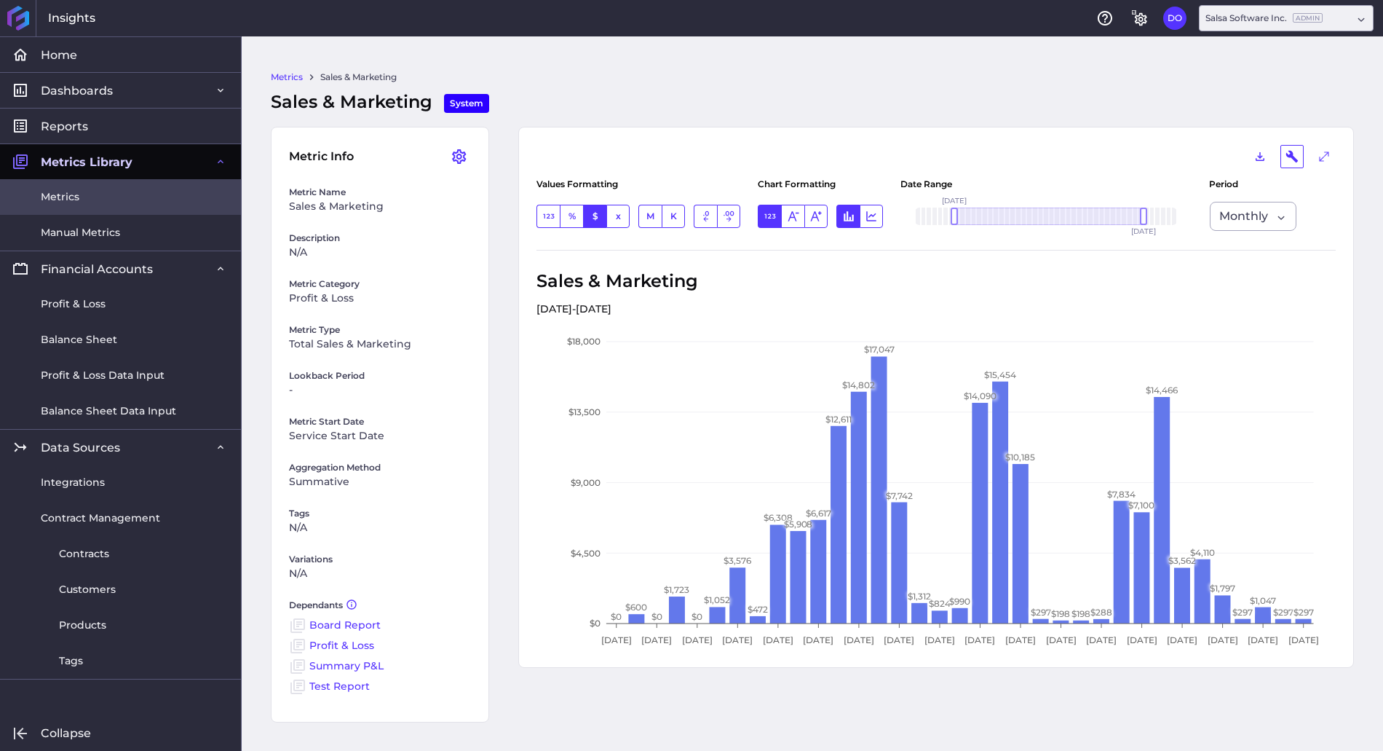
click at [64, 201] on span "Metrics" at bounding box center [60, 196] width 39 height 15
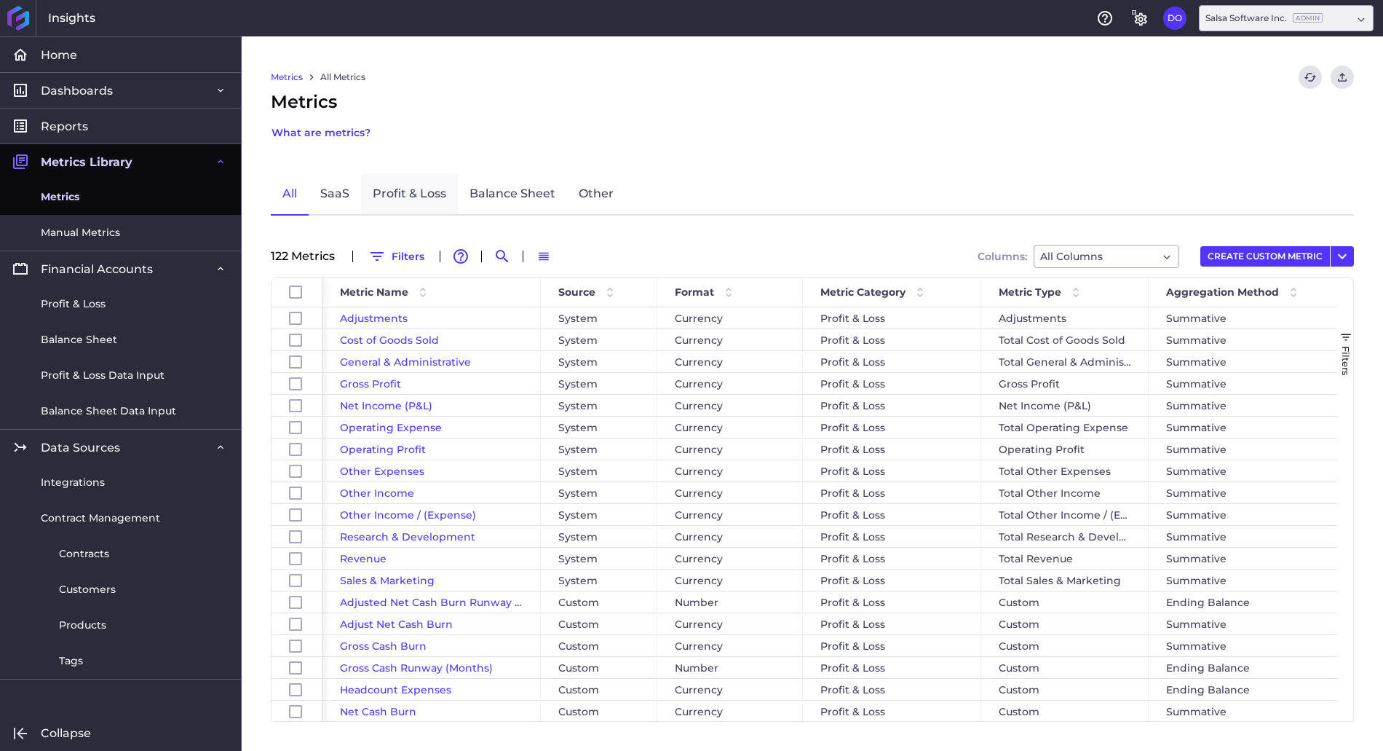
click at [403, 200] on link "Profit & Loss" at bounding box center [409, 194] width 97 height 42
click at [1348, 258] on icon "User Menu" at bounding box center [1342, 256] width 17 height 17
click at [1090, 182] on div "All SaaS Profit & Loss Balance Sheet Other" at bounding box center [812, 194] width 1083 height 42
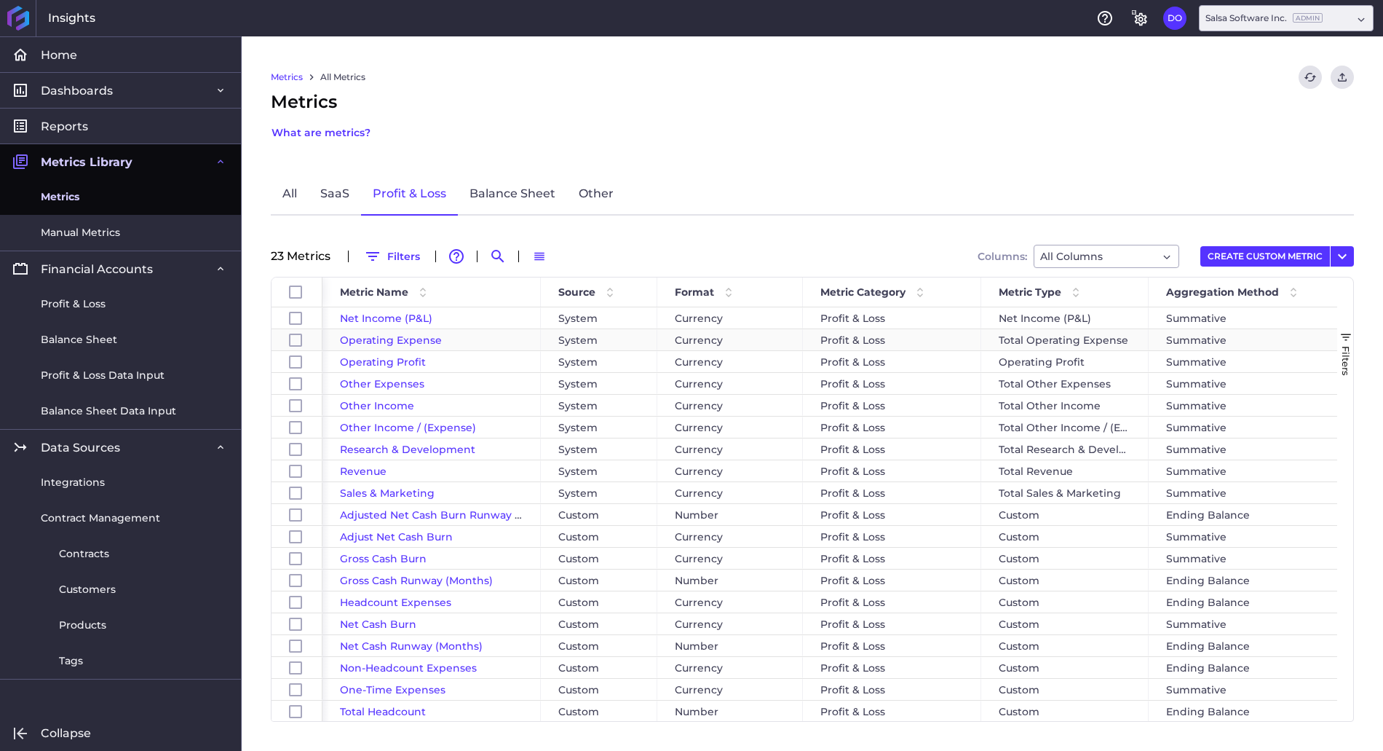
scroll to position [88, 0]
click at [1345, 258] on icon "User Menu" at bounding box center [1342, 256] width 17 height 17
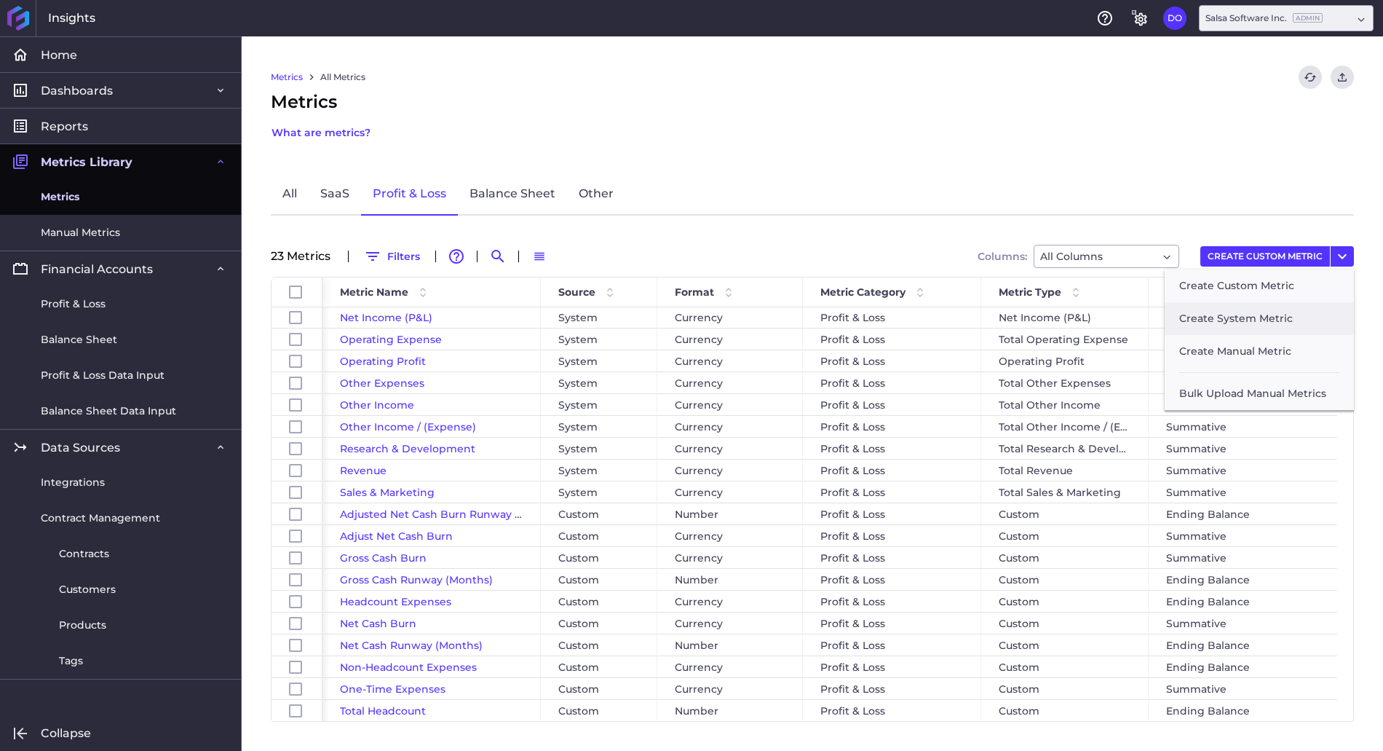
click at [1244, 321] on button "Create System Metric" at bounding box center [1259, 318] width 189 height 33
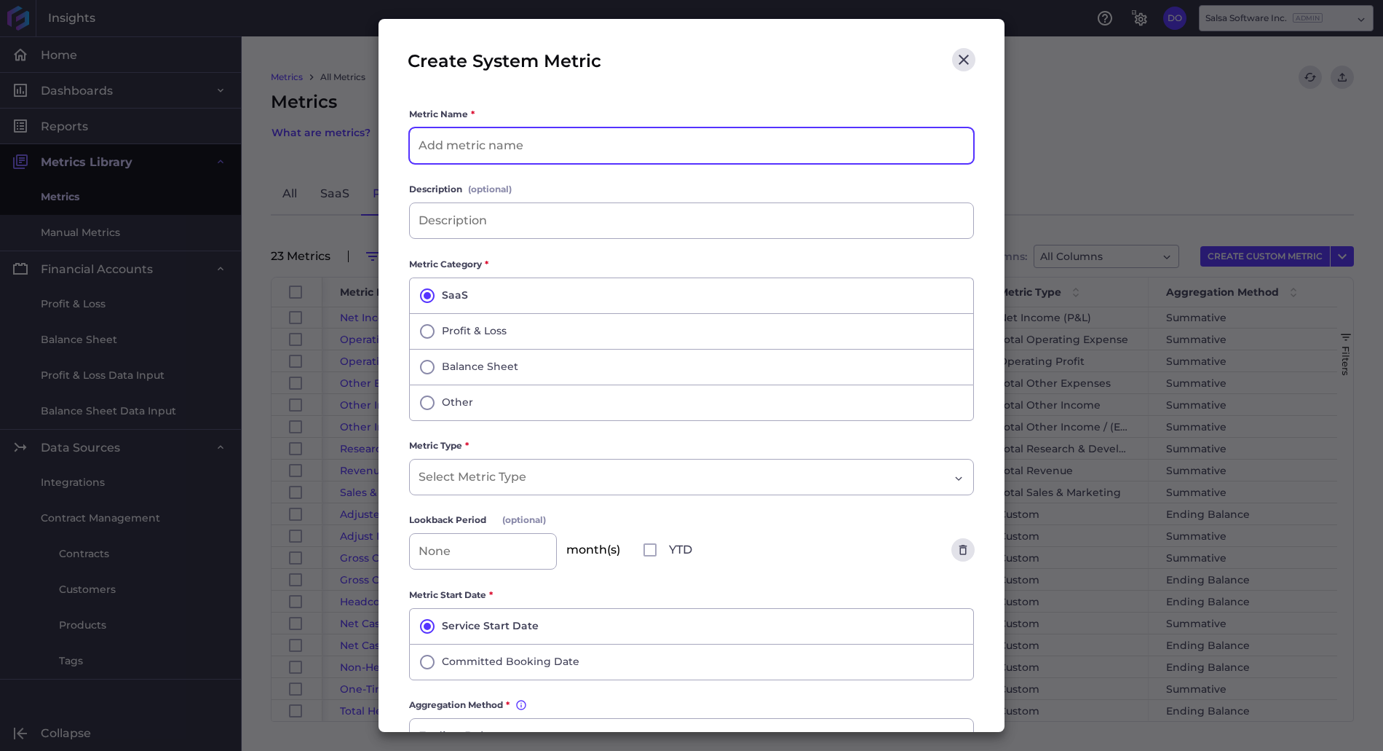
click at [448, 152] on input at bounding box center [692, 145] width 564 height 35
type input "Customer Success"
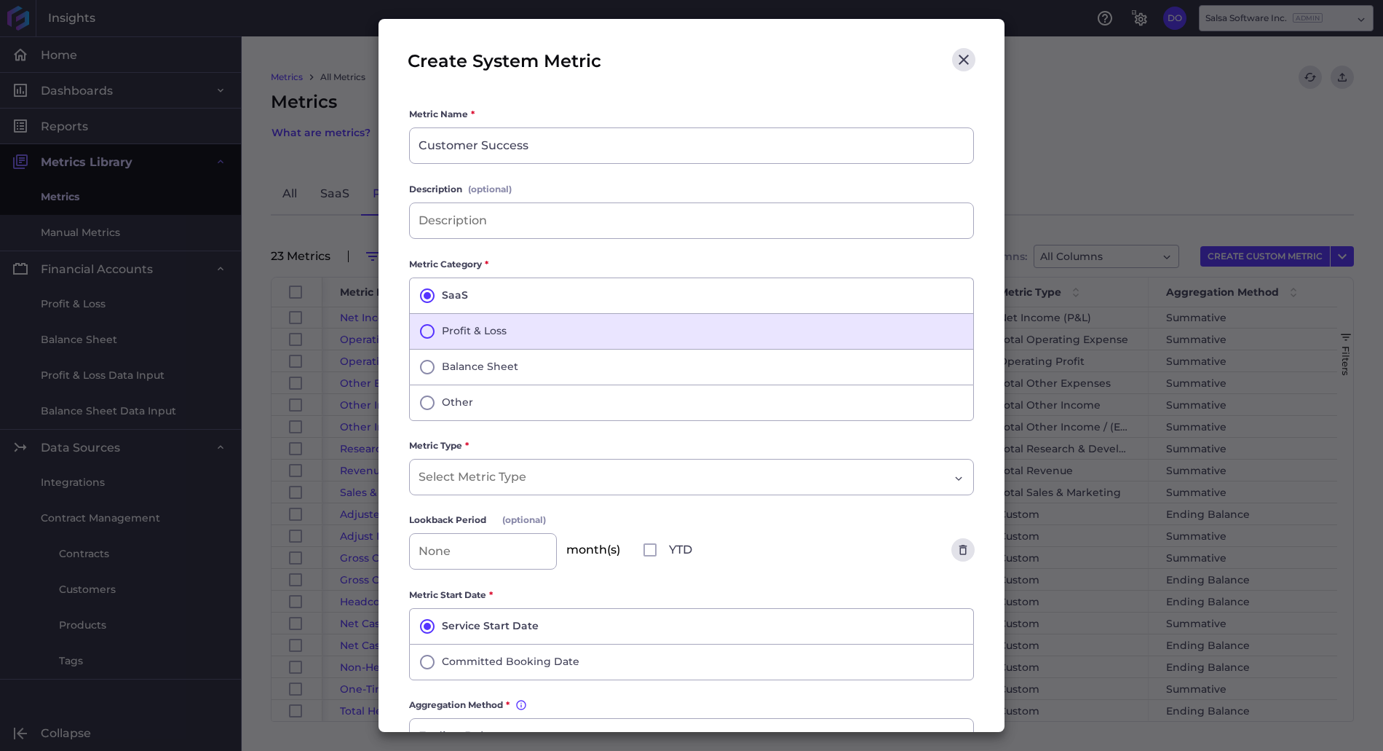
click at [422, 332] on icon "button" at bounding box center [427, 331] width 17 height 17
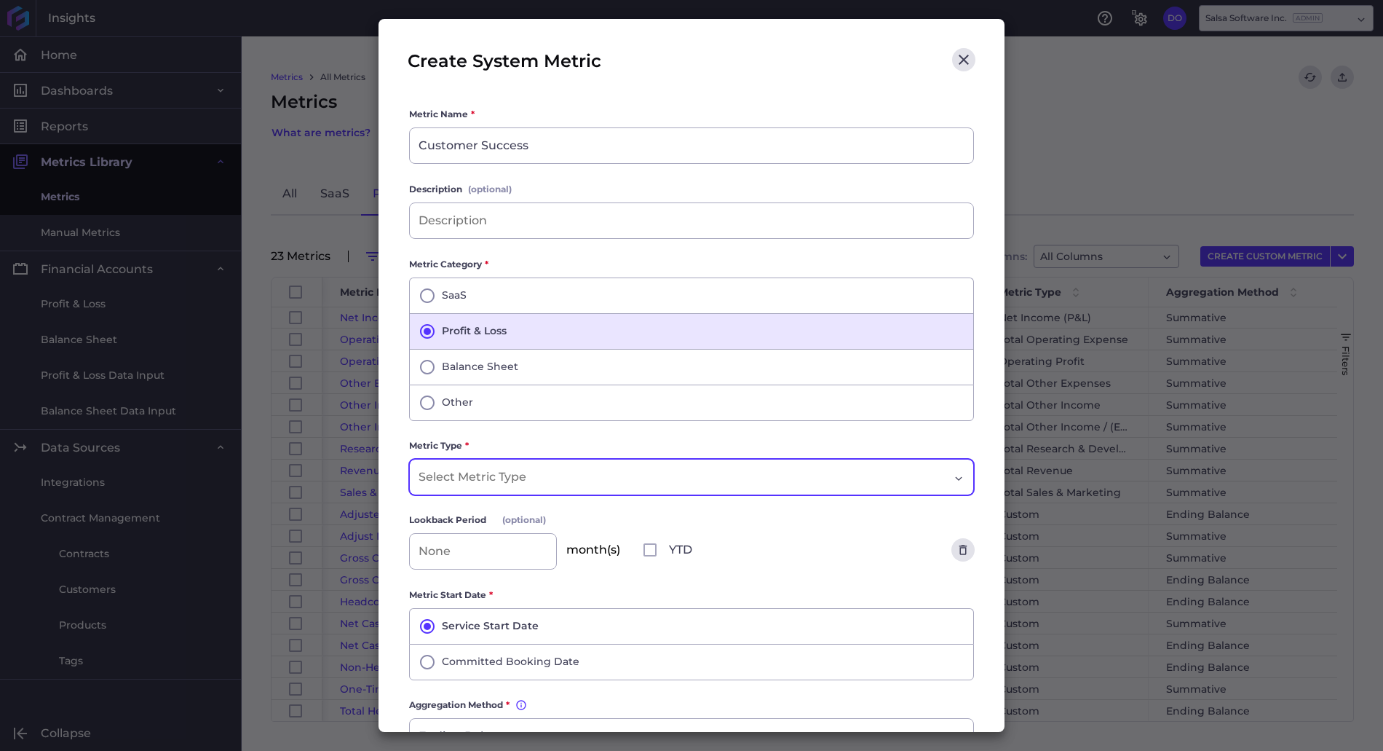
click at [458, 475] on input "Dropdown select" at bounding box center [480, 476] width 122 height 17
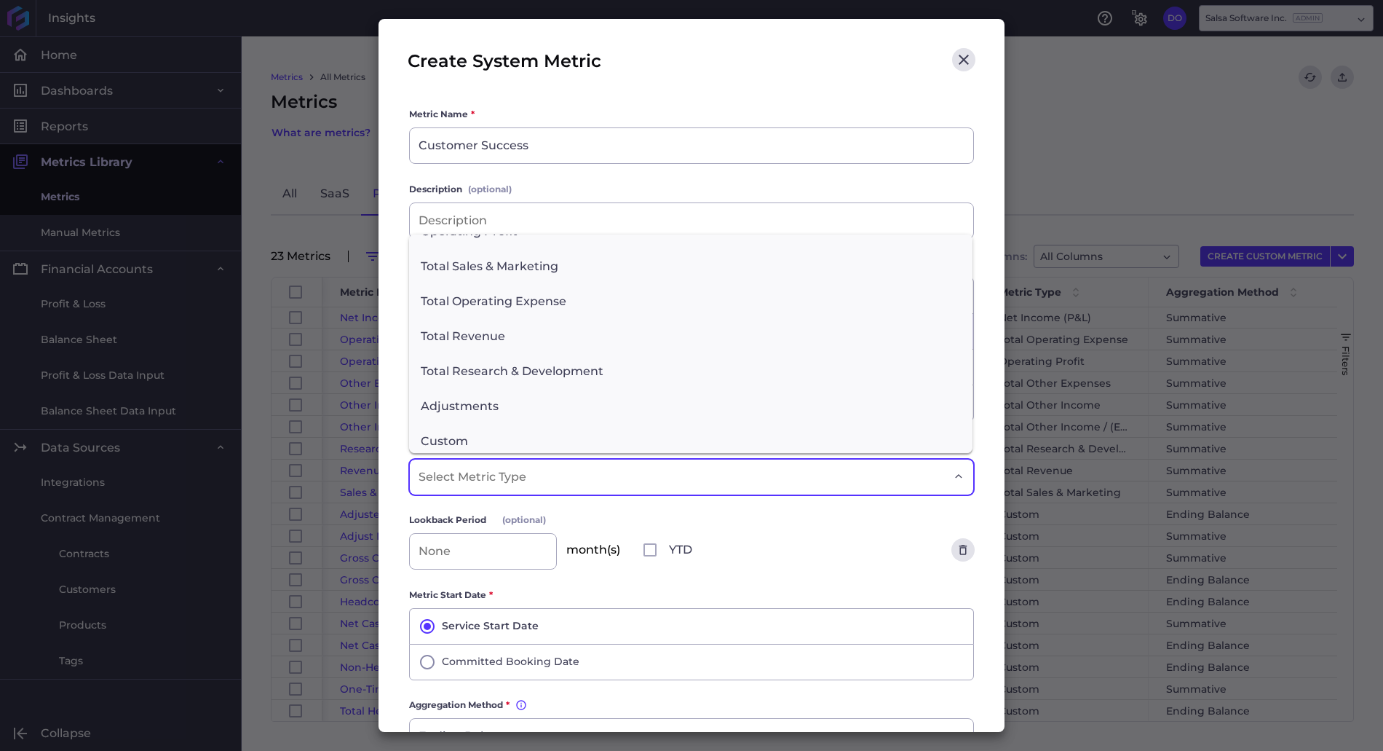
scroll to position [306, 0]
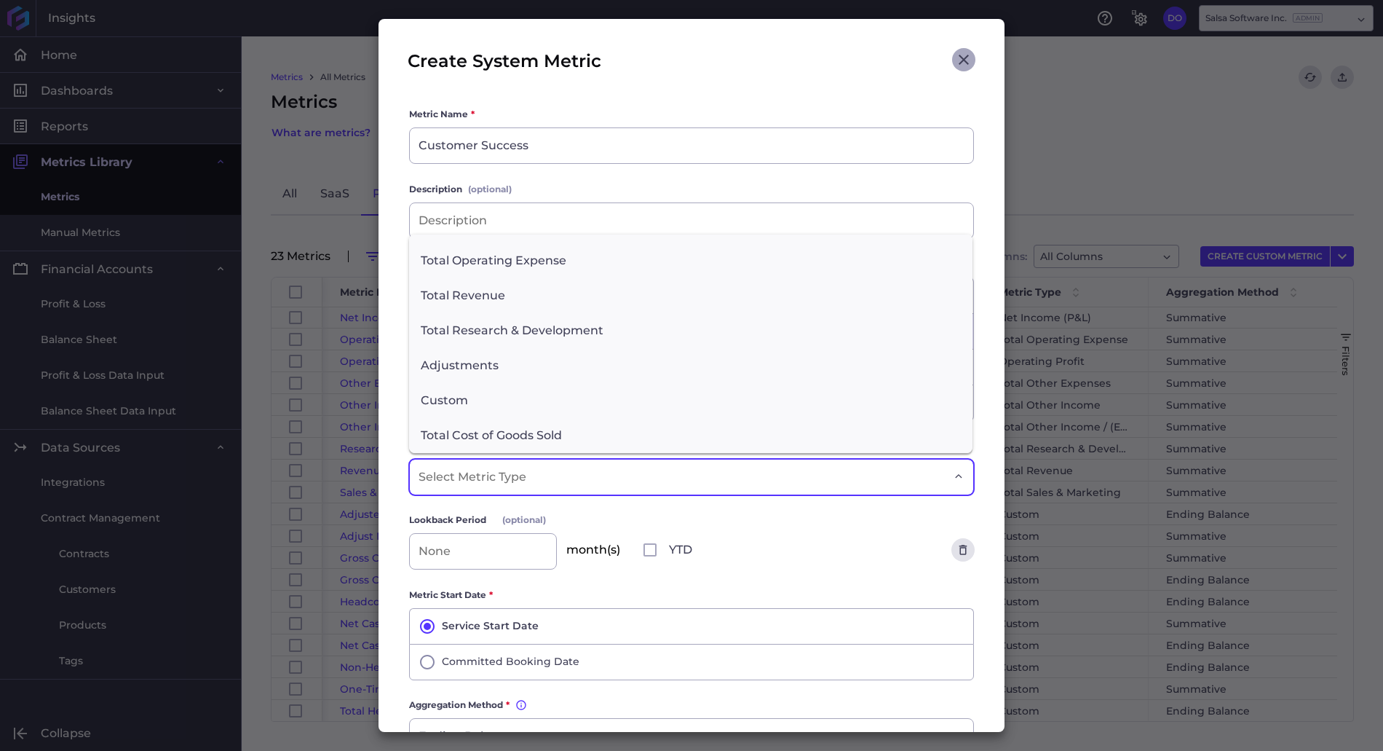
click at [966, 58] on icon "Close" at bounding box center [963, 59] width 17 height 17
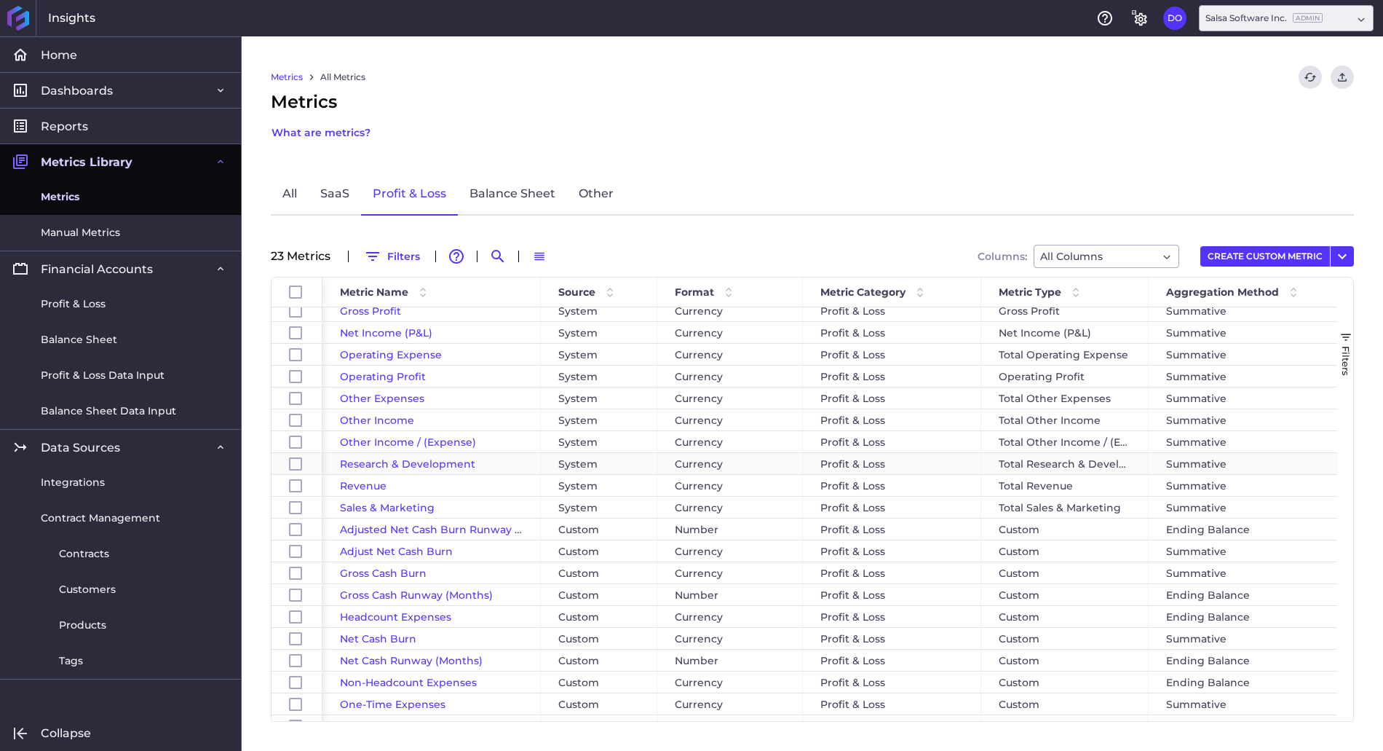
scroll to position [86, 0]
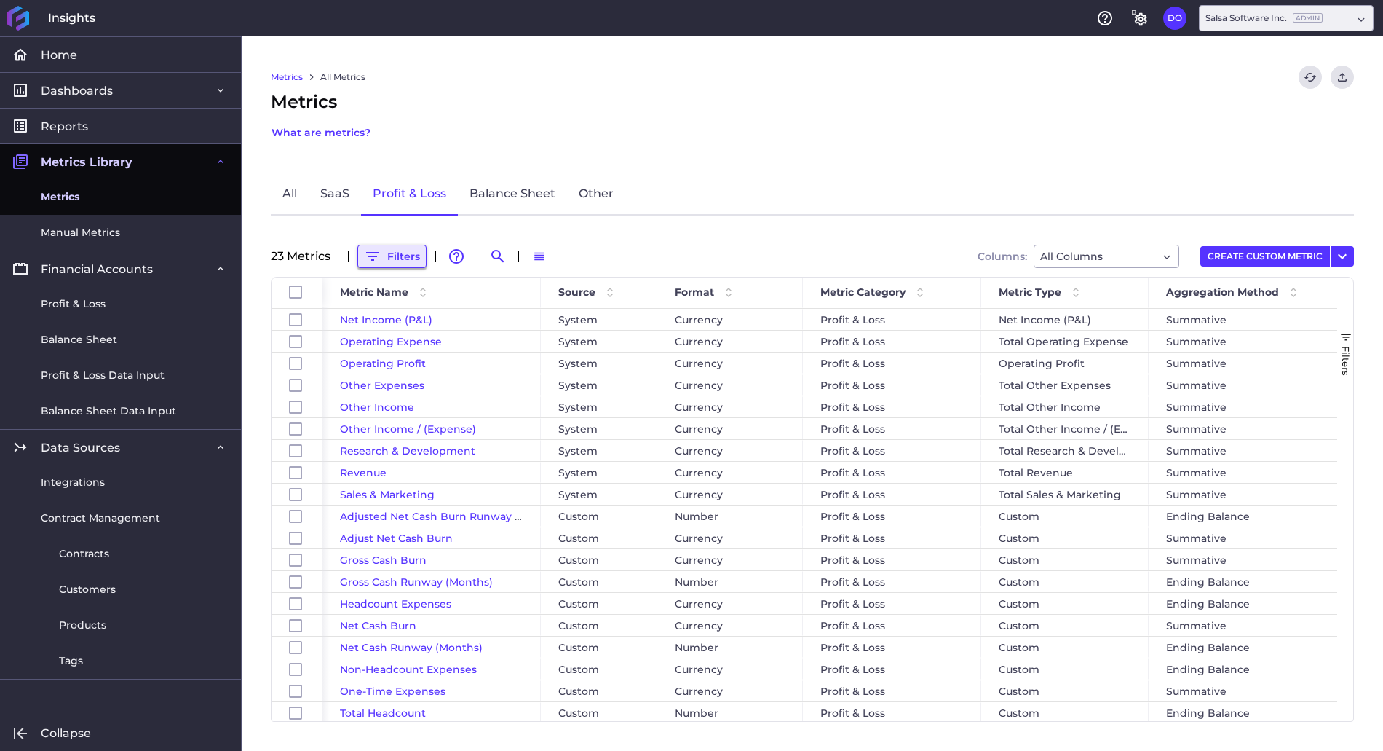
click at [373, 256] on icon "button" at bounding box center [372, 256] width 13 height 9
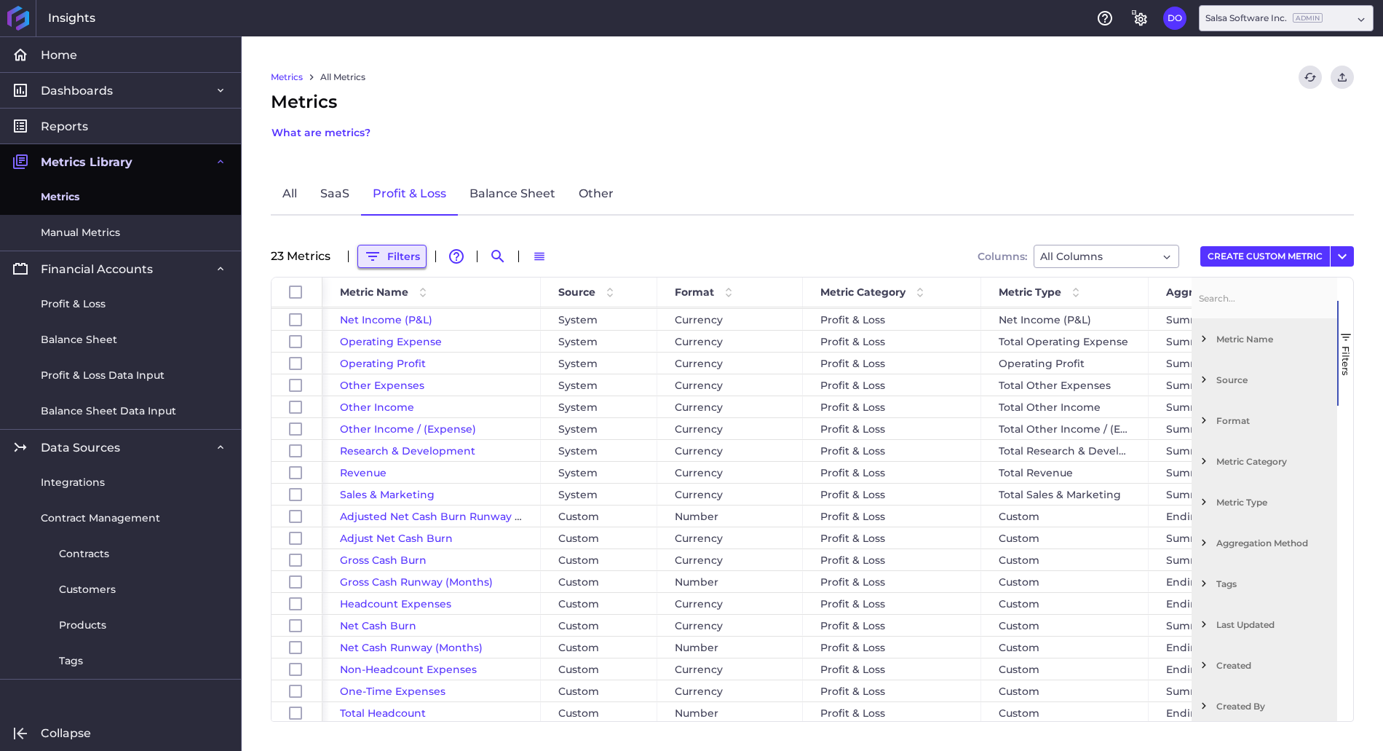
click at [373, 256] on icon "button" at bounding box center [372, 256] width 13 height 9
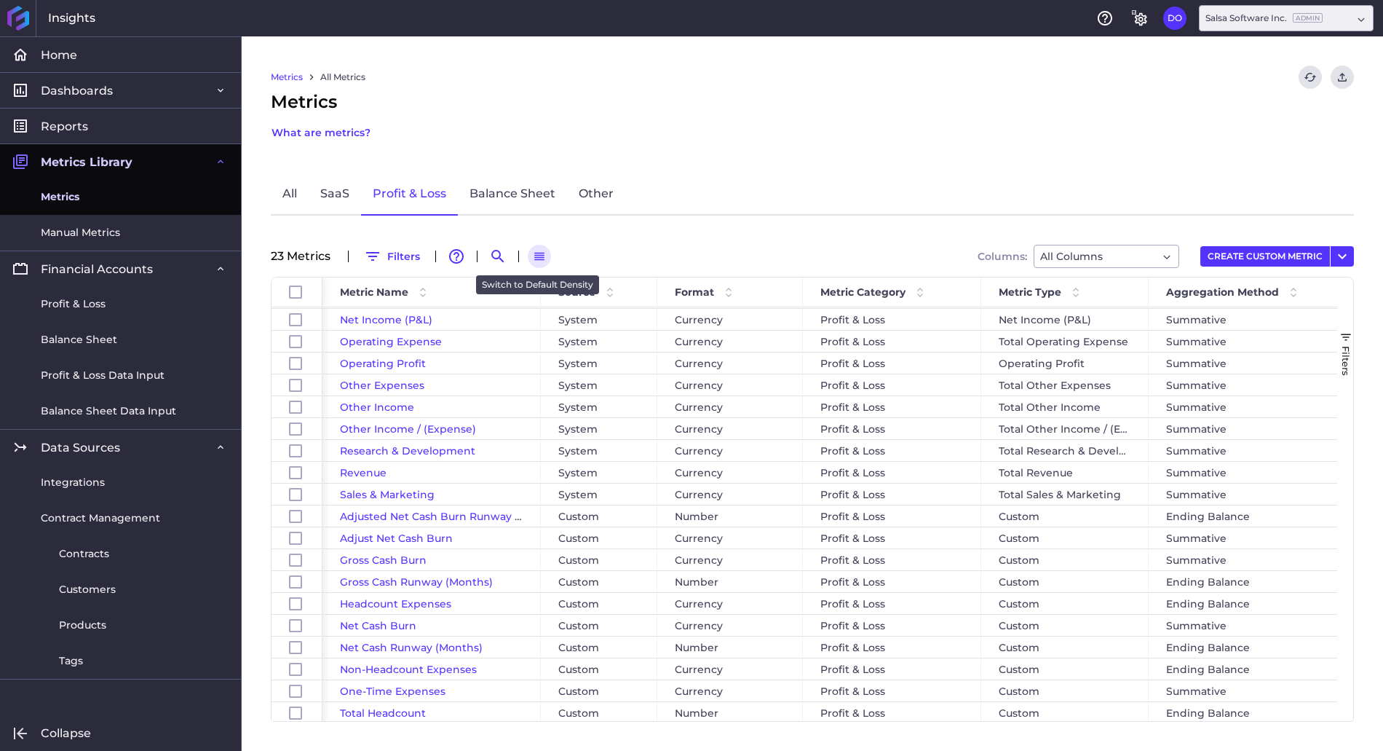
click at [541, 258] on icon "button" at bounding box center [539, 256] width 13 height 13
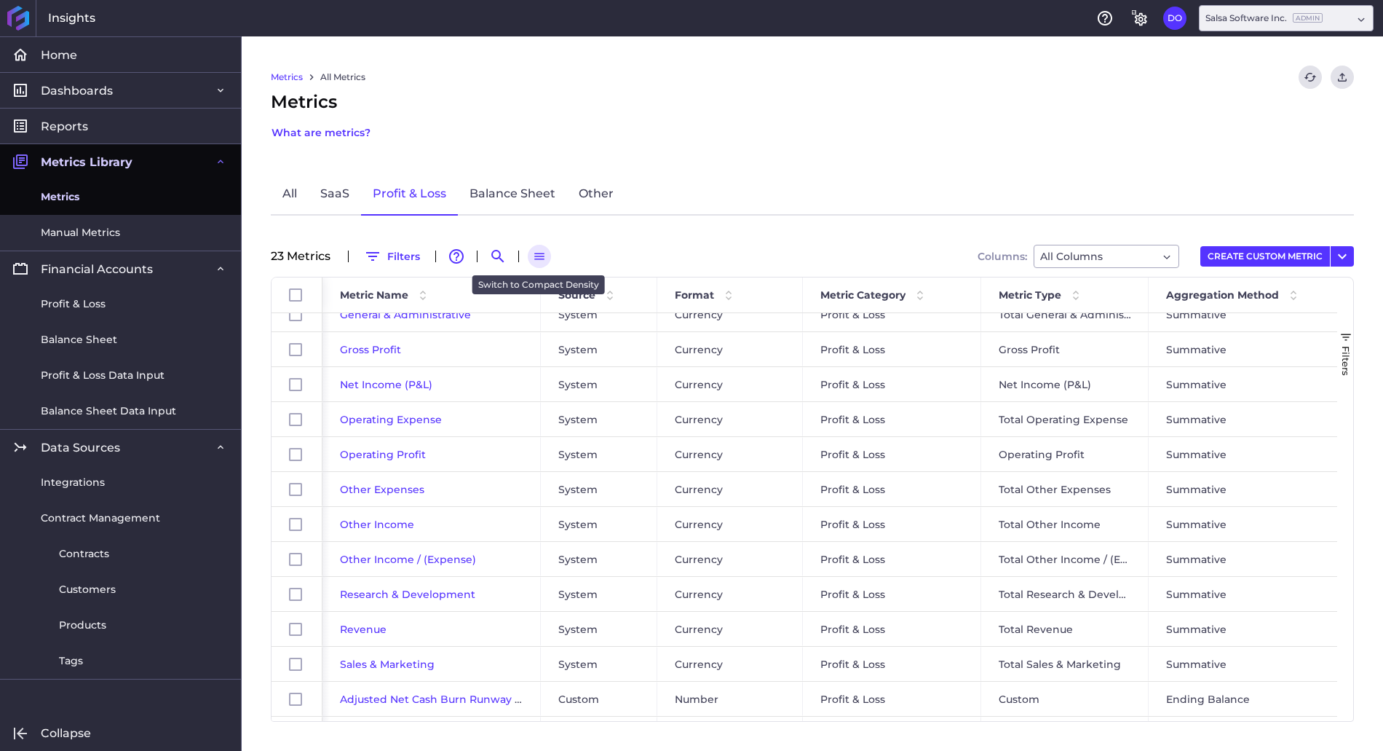
click at [541, 258] on icon "button" at bounding box center [539, 256] width 13 height 13
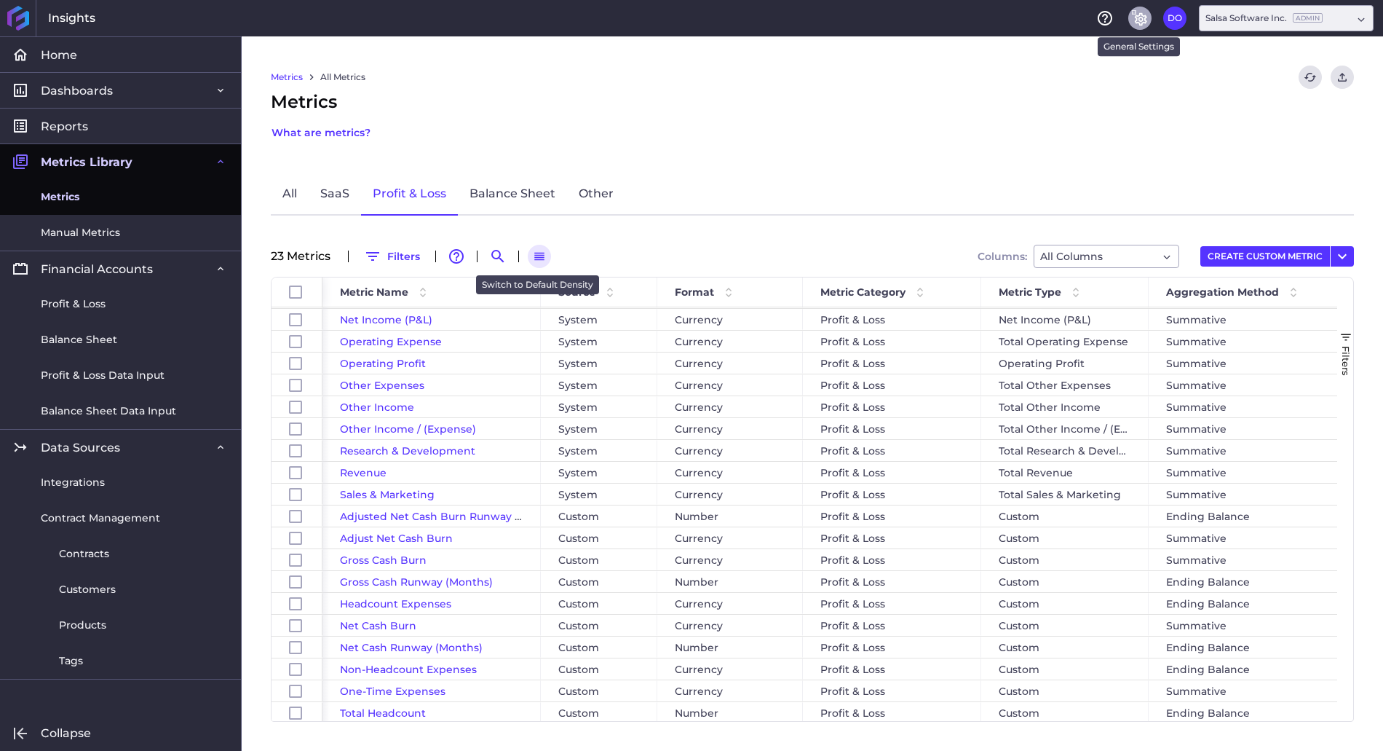
click at [1136, 25] on icon "General Settings" at bounding box center [1139, 17] width 17 height 17
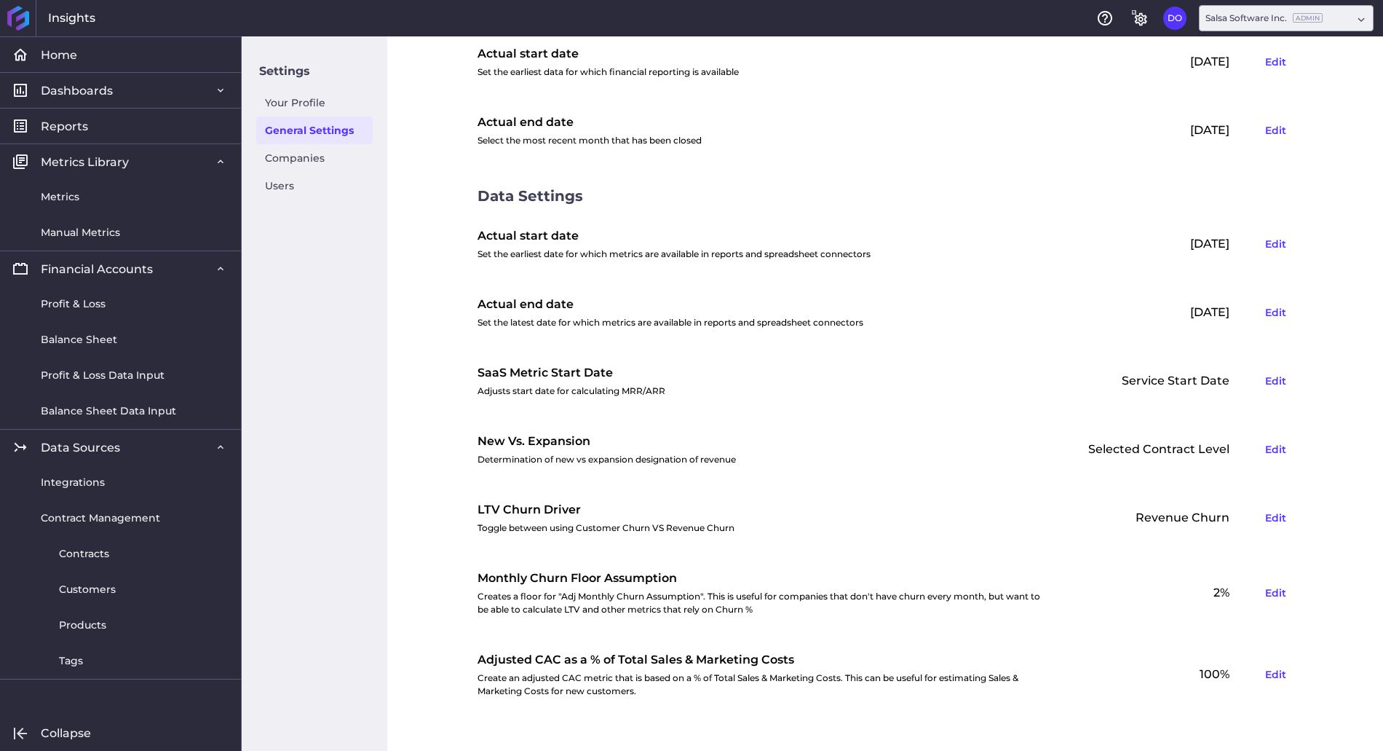
scroll to position [200, 0]
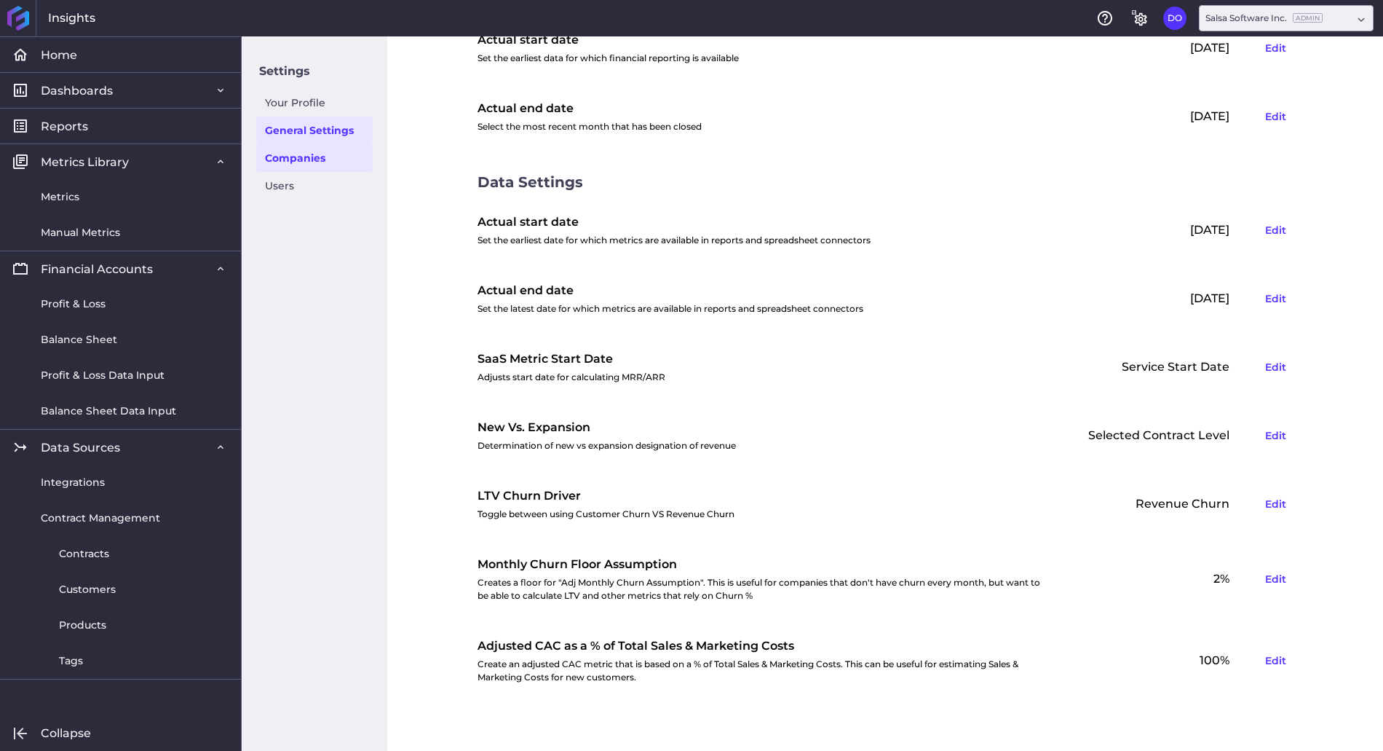
click at [288, 160] on link "Companies" at bounding box center [314, 158] width 116 height 28
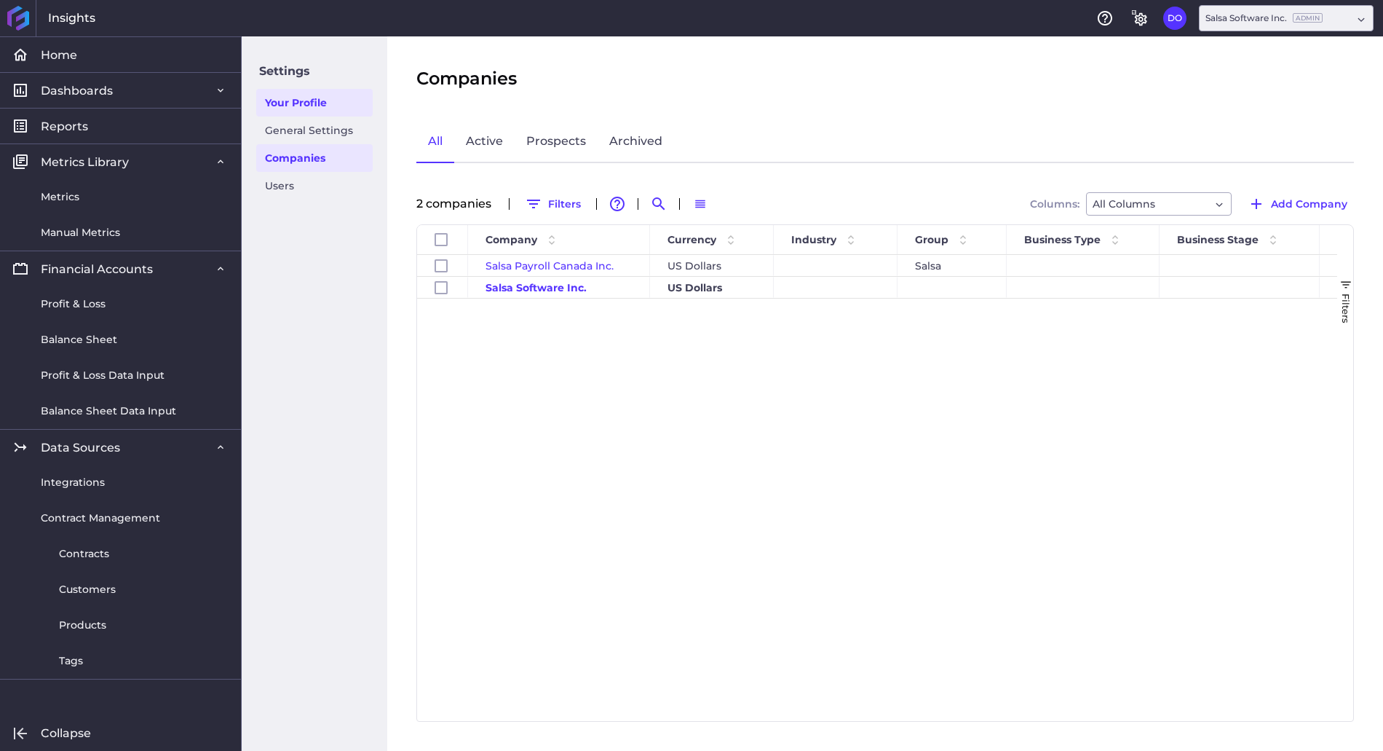
click at [286, 105] on link "Your Profile" at bounding box center [314, 103] width 116 height 28
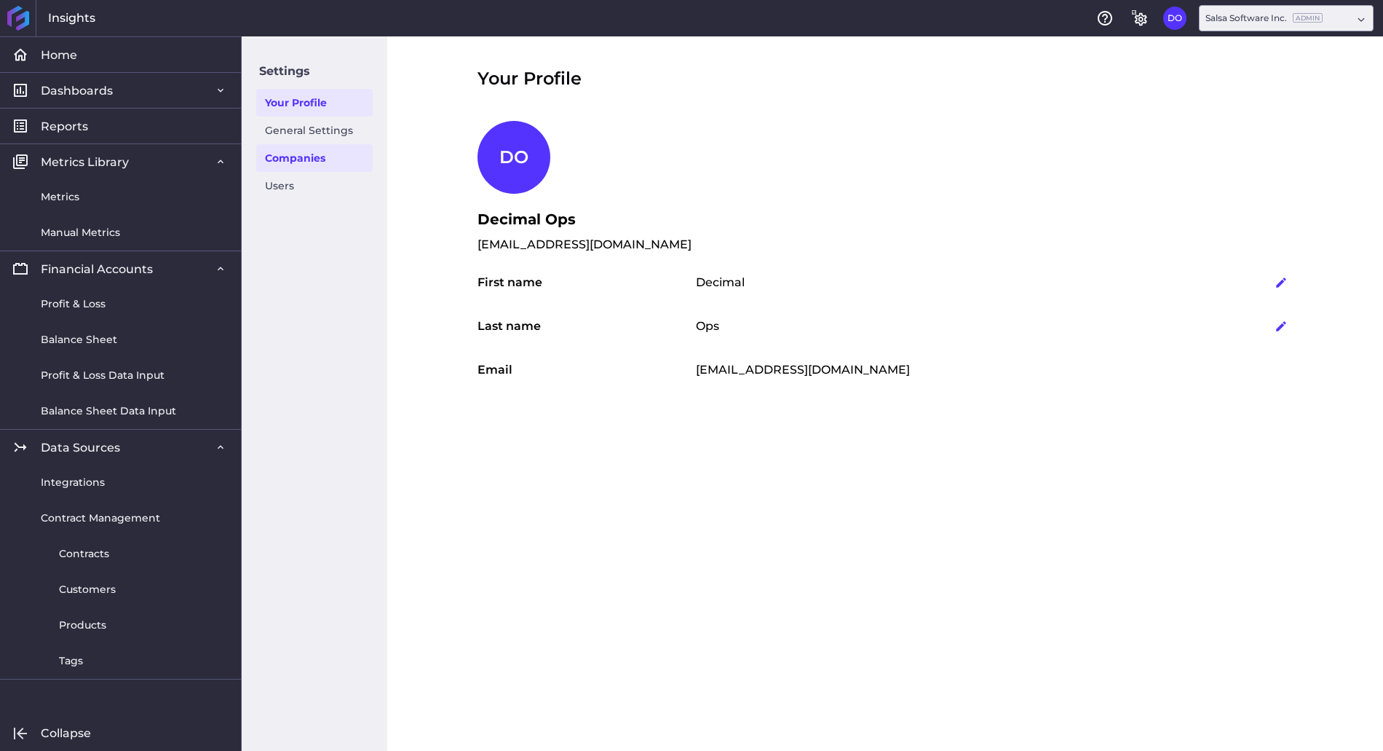
click at [293, 164] on link "Companies" at bounding box center [314, 158] width 116 height 28
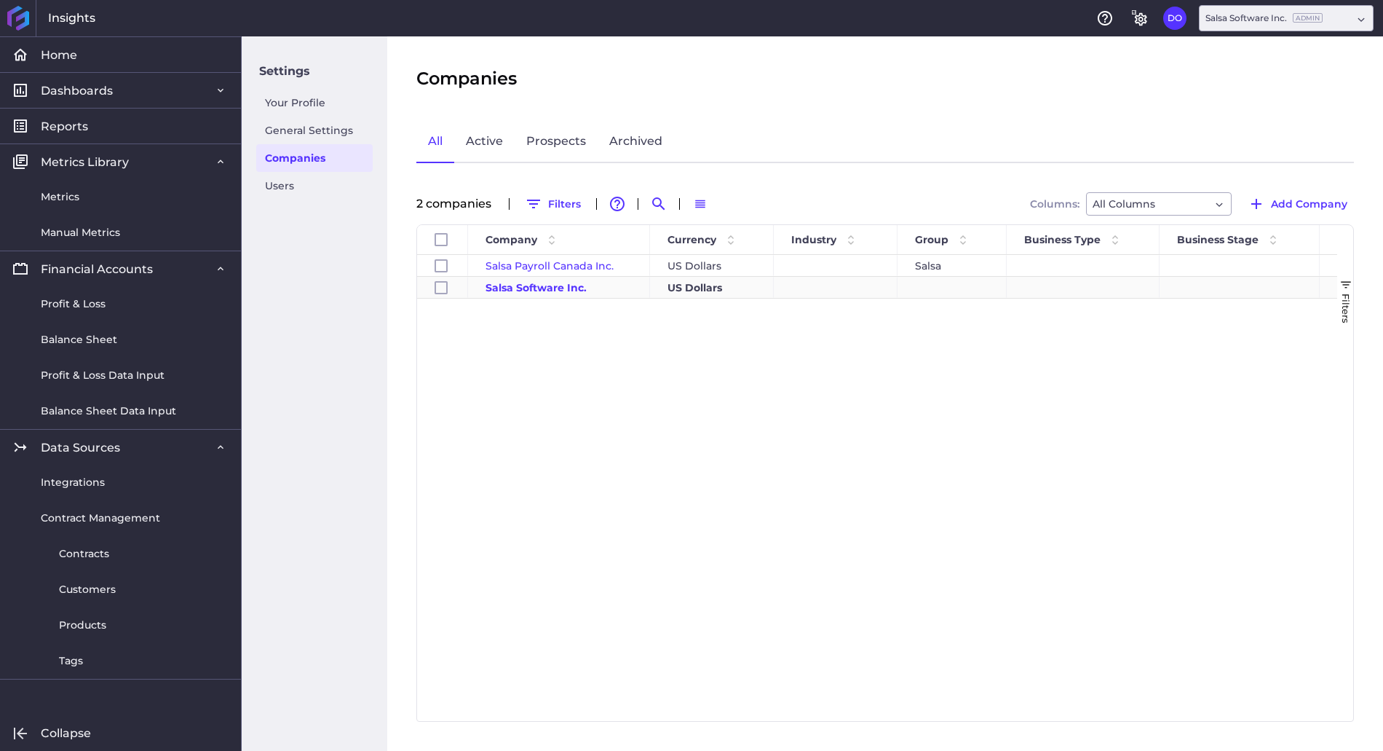
click at [525, 288] on span "Salsa Software Inc." at bounding box center [536, 287] width 101 height 13
checkbox input "false"
checkbox input "true"
checkbox input "false"
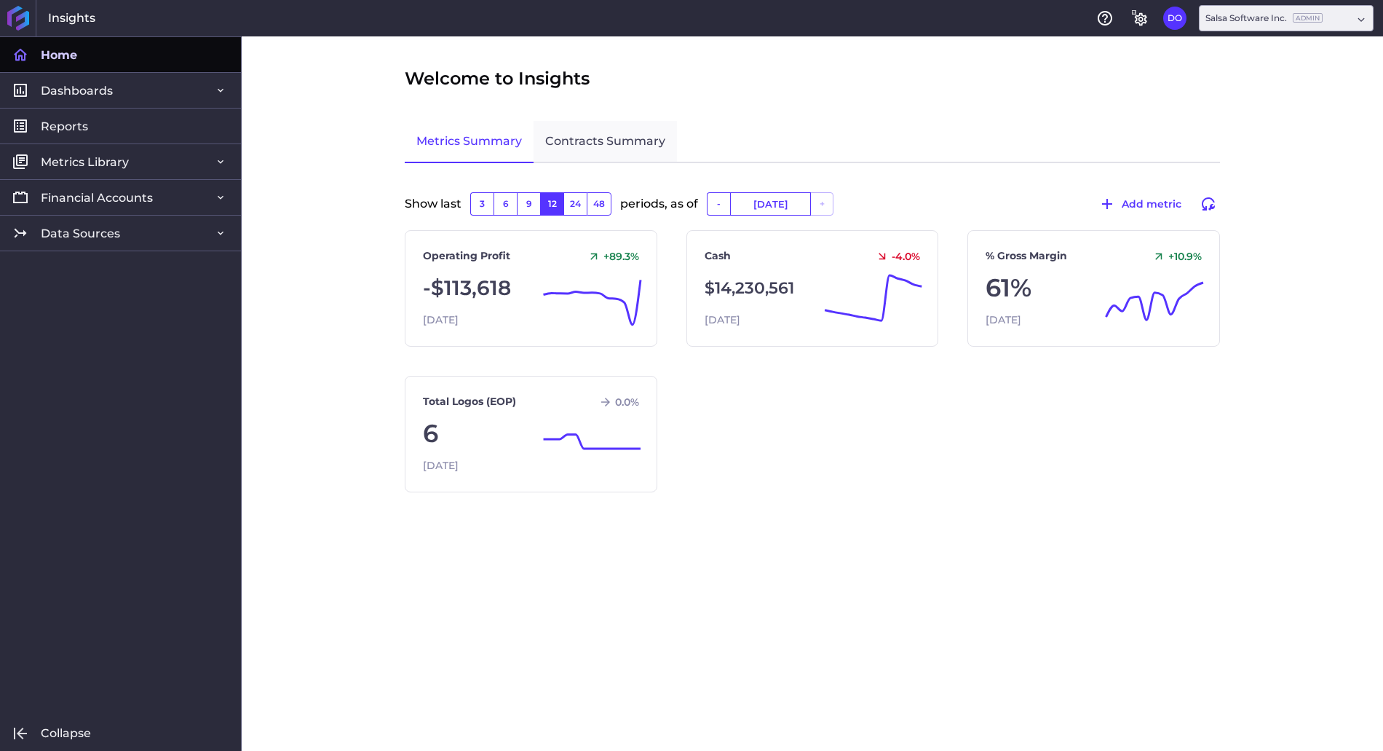
click at [618, 141] on link "Contracts Summary" at bounding box center [605, 142] width 143 height 42
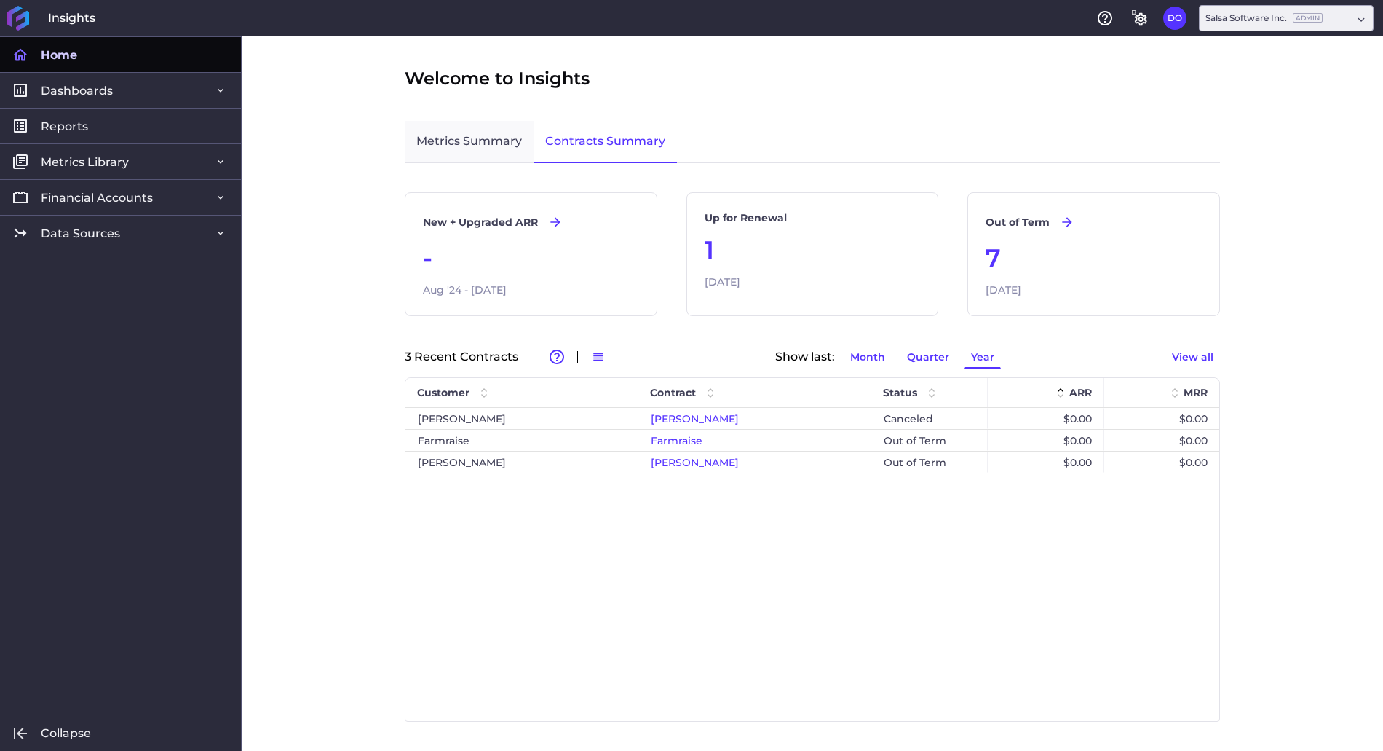
click at [462, 140] on link "Metrics Summary" at bounding box center [469, 142] width 129 height 42
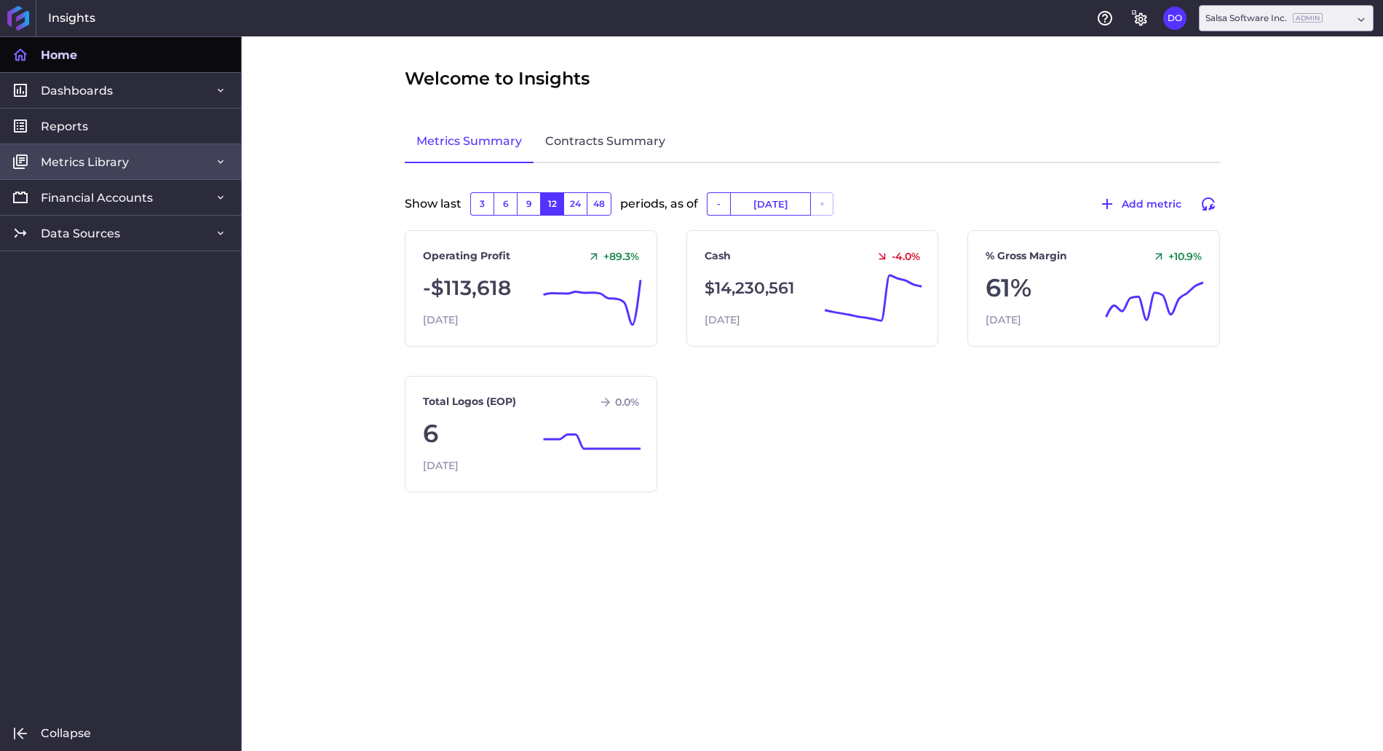
click at [79, 165] on span "Metrics Library" at bounding box center [85, 161] width 88 height 15
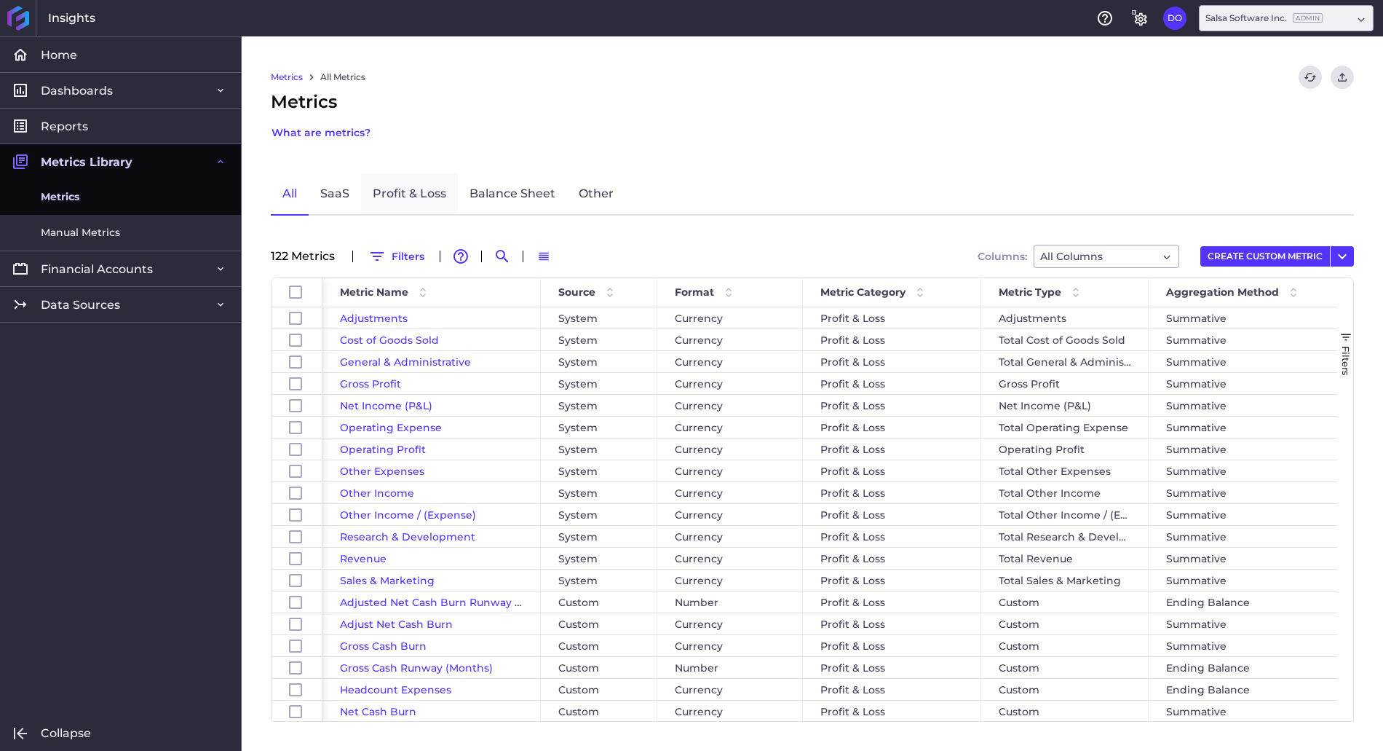
click at [409, 186] on link "Profit & Loss" at bounding box center [409, 194] width 97 height 42
click at [79, 280] on link "Financial Accounts" at bounding box center [120, 268] width 241 height 36
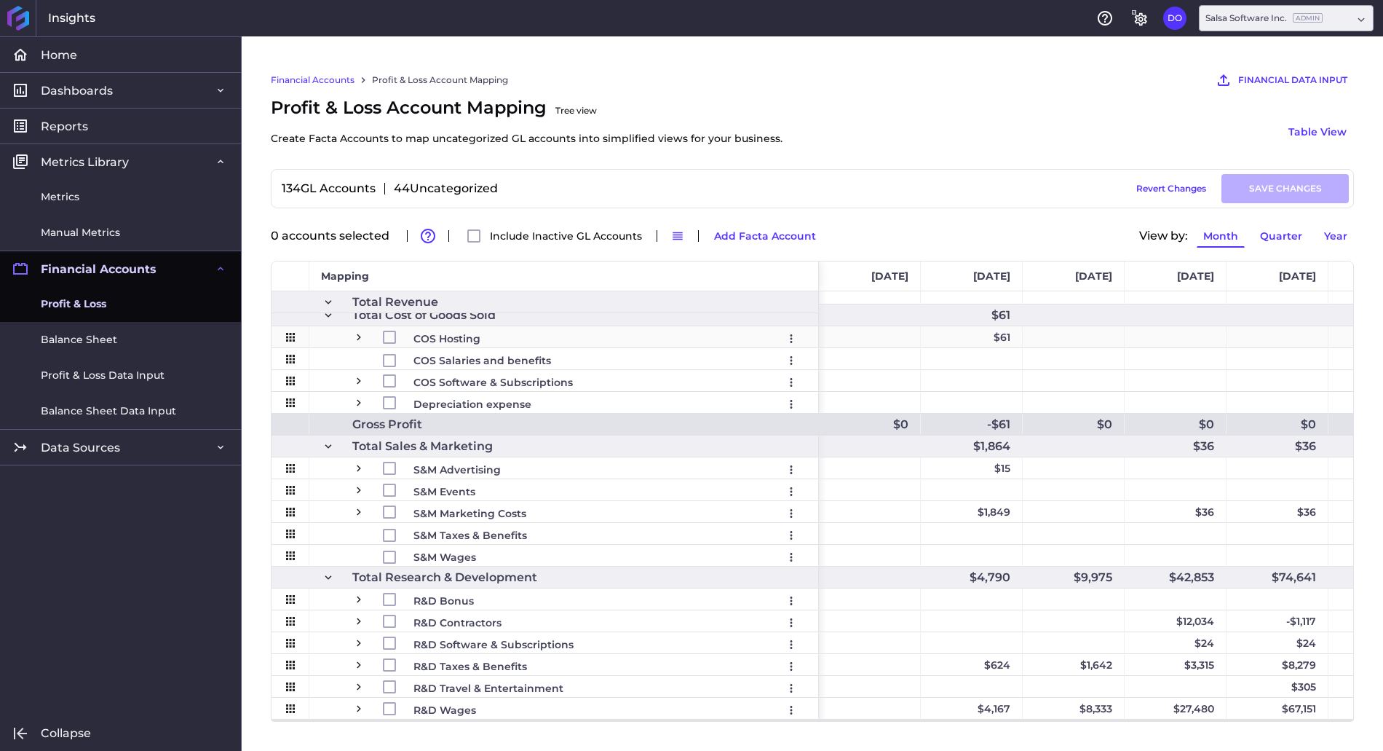
scroll to position [1058, 0]
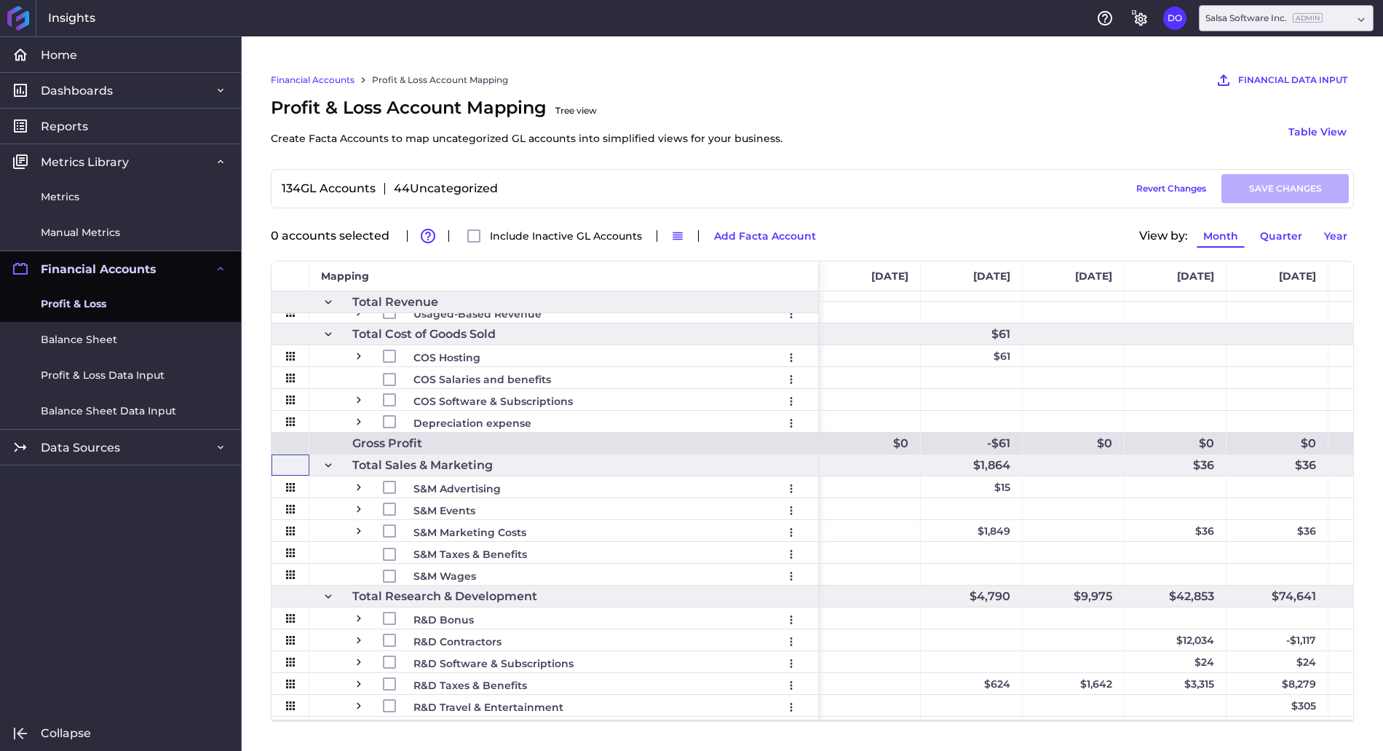
click at [299, 464] on div at bounding box center [291, 464] width 38 height 21
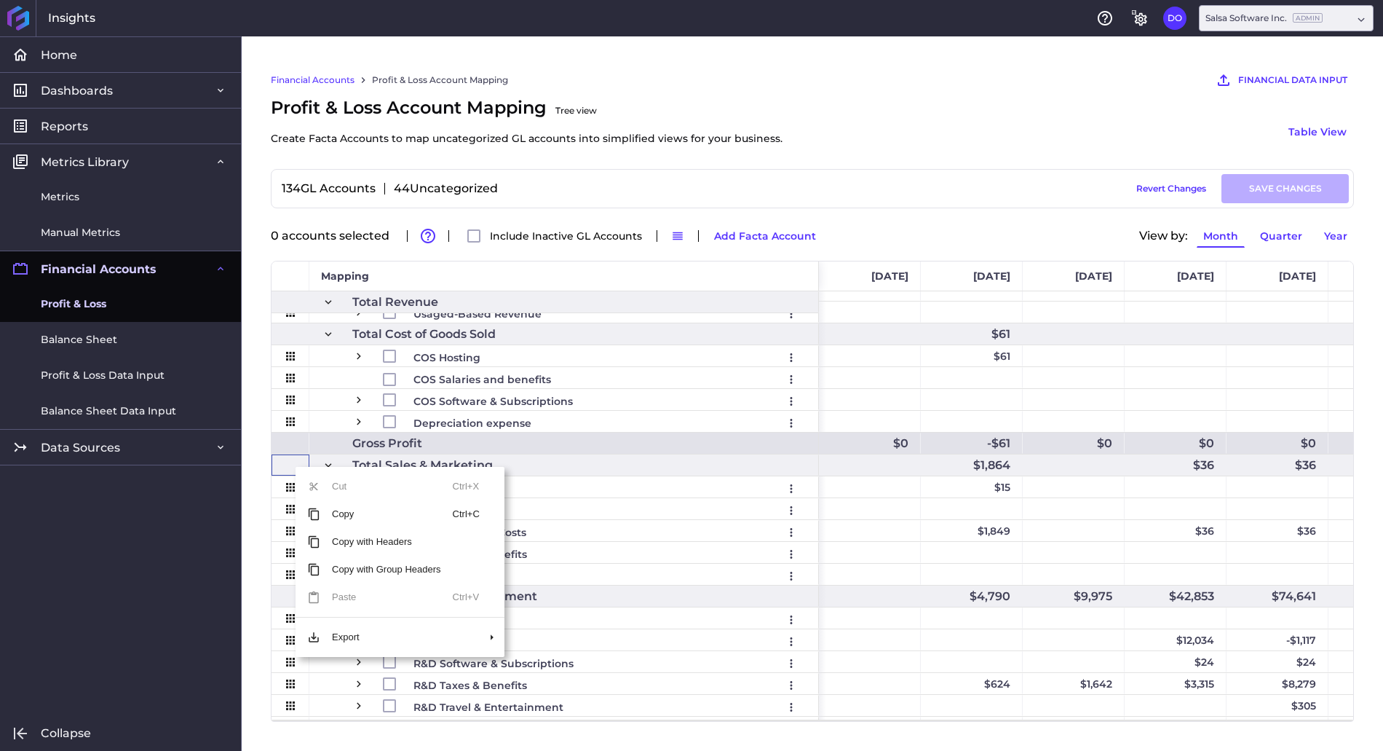
click at [562, 455] on span "Total Sales & Marketing" at bounding box center [577, 465] width 451 height 20
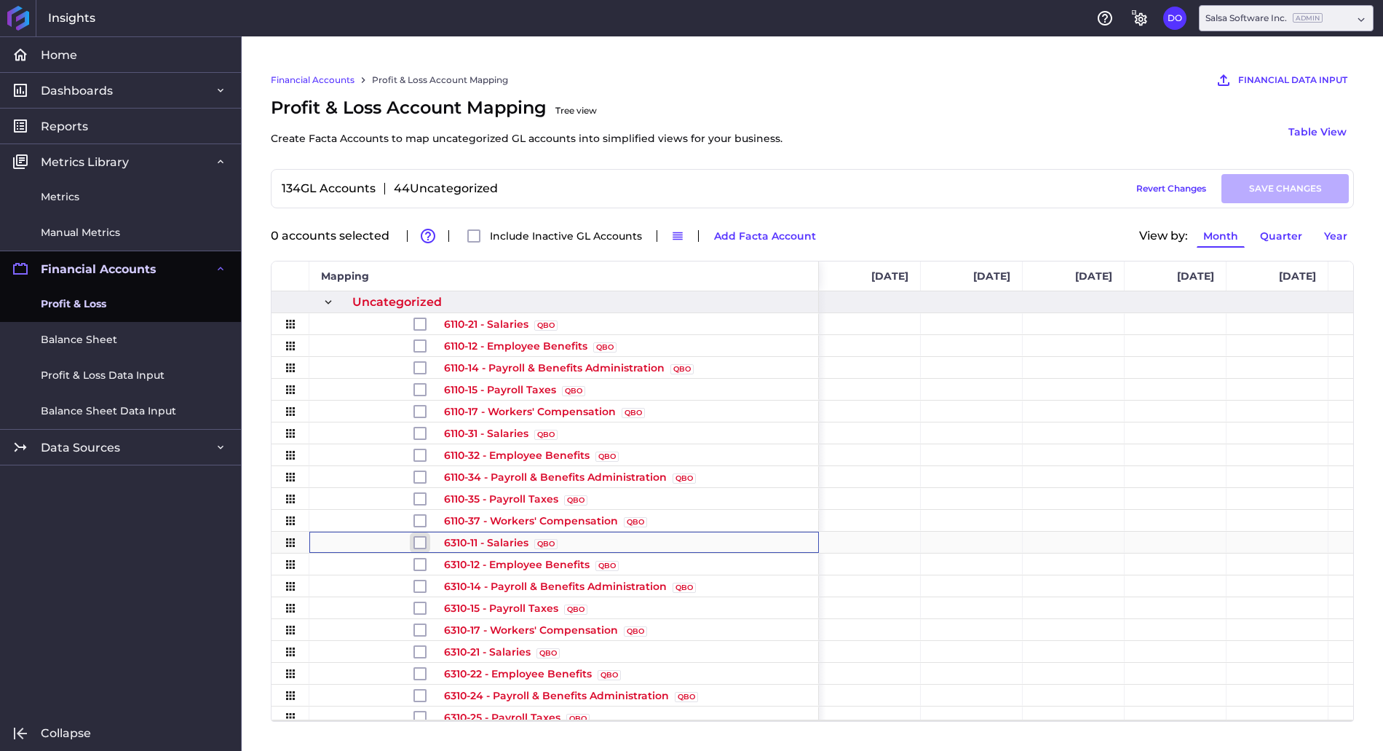
click at [416, 544] on input "Press Space to toggle row selection (unchecked)" at bounding box center [420, 542] width 13 height 13
checkbox input "true"
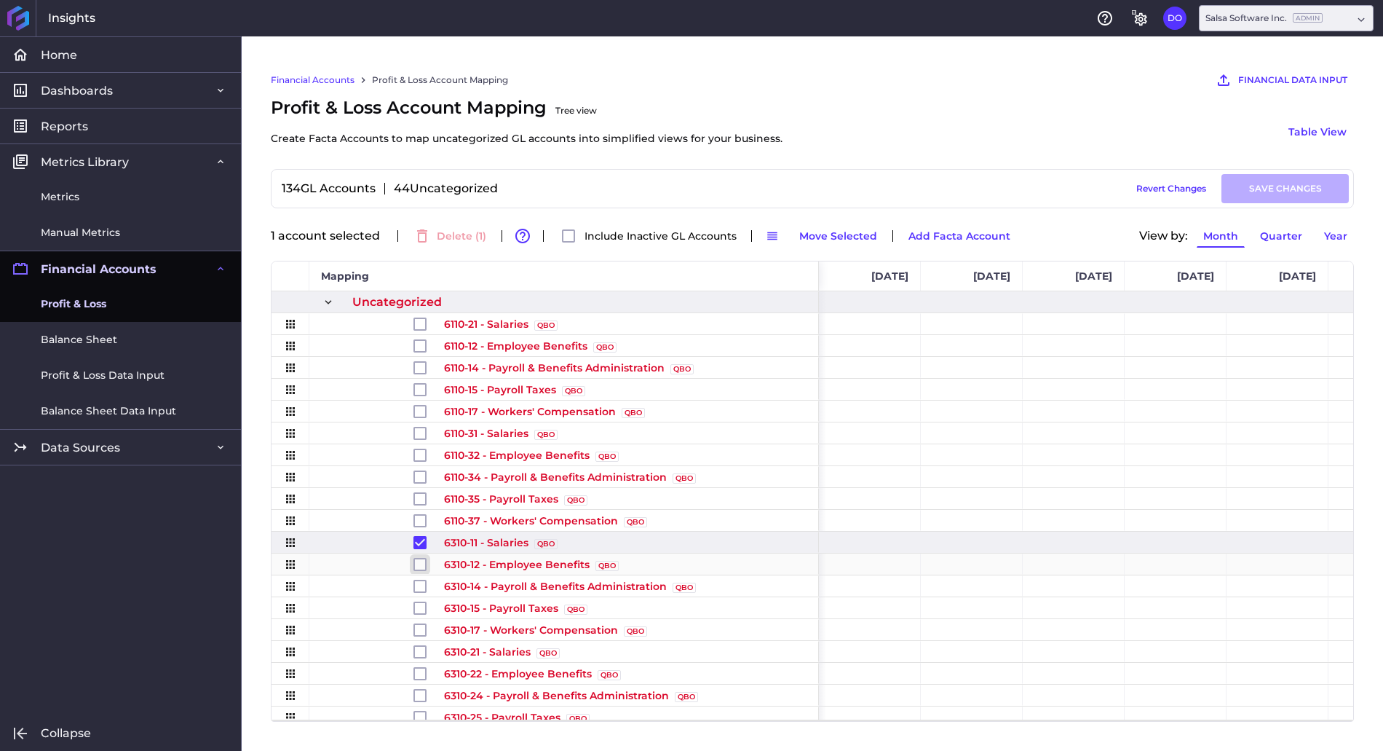
click at [419, 564] on input "Press Space to toggle row selection (unchecked)" at bounding box center [420, 564] width 13 height 13
checkbox input "true"
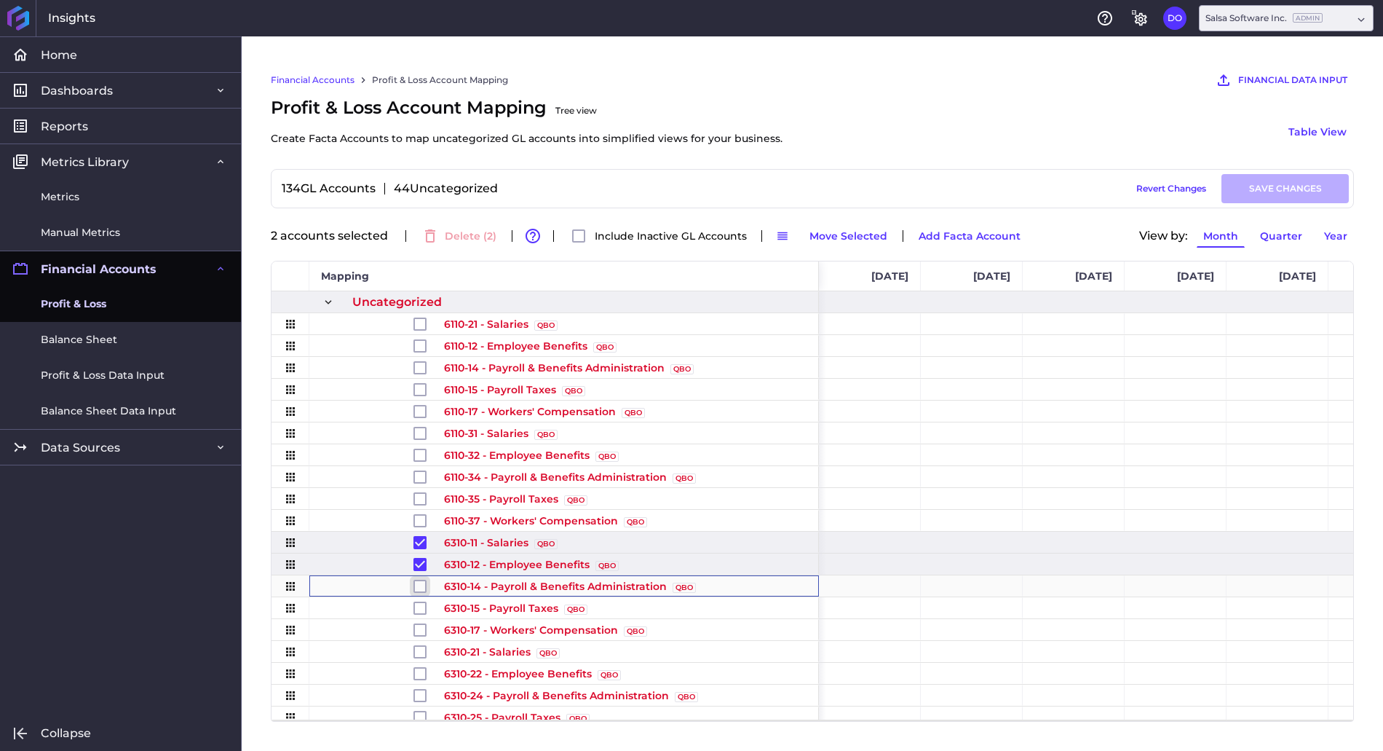
click at [419, 586] on input "Press Space to toggle row selection (unchecked)" at bounding box center [420, 586] width 13 height 13
checkbox input "true"
click at [529, 234] on icon "button" at bounding box center [532, 235] width 17 height 17
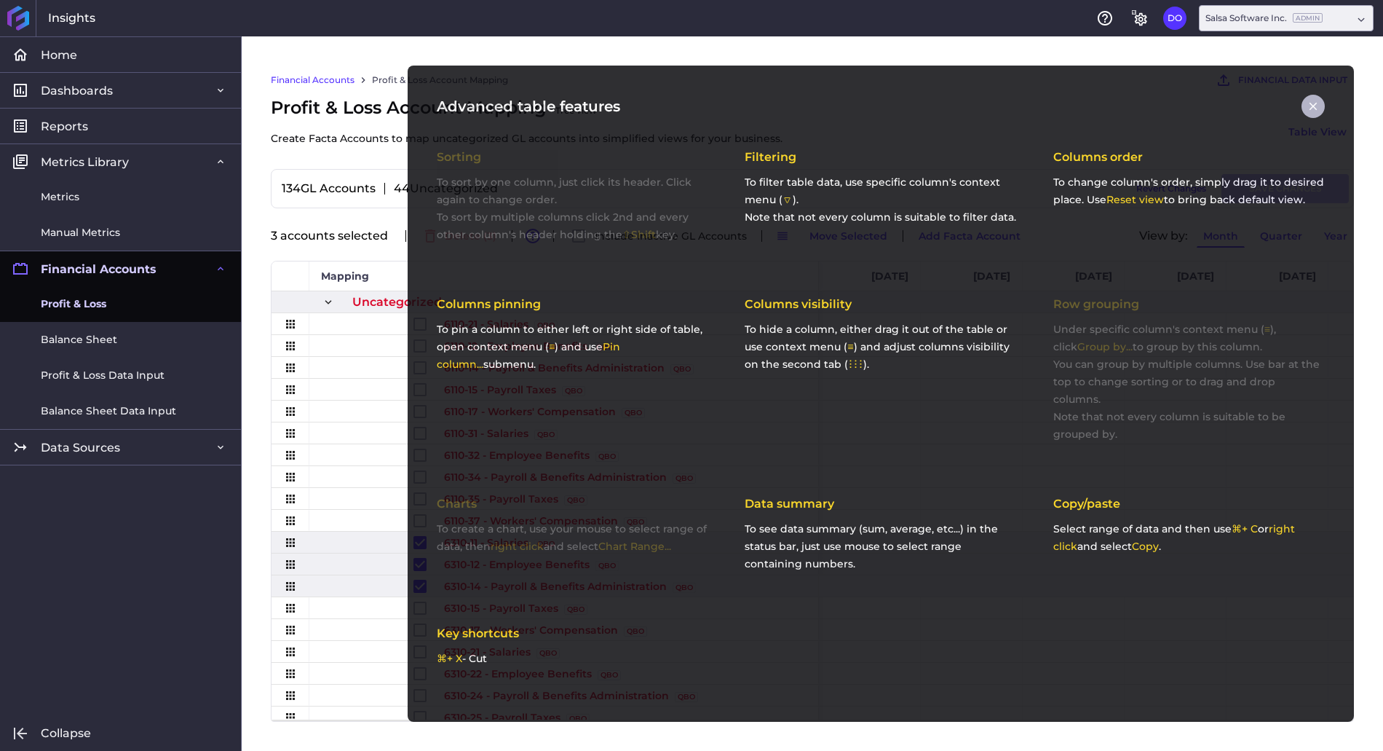
click at [1314, 104] on icon "button" at bounding box center [1314, 107] width 8 height 8
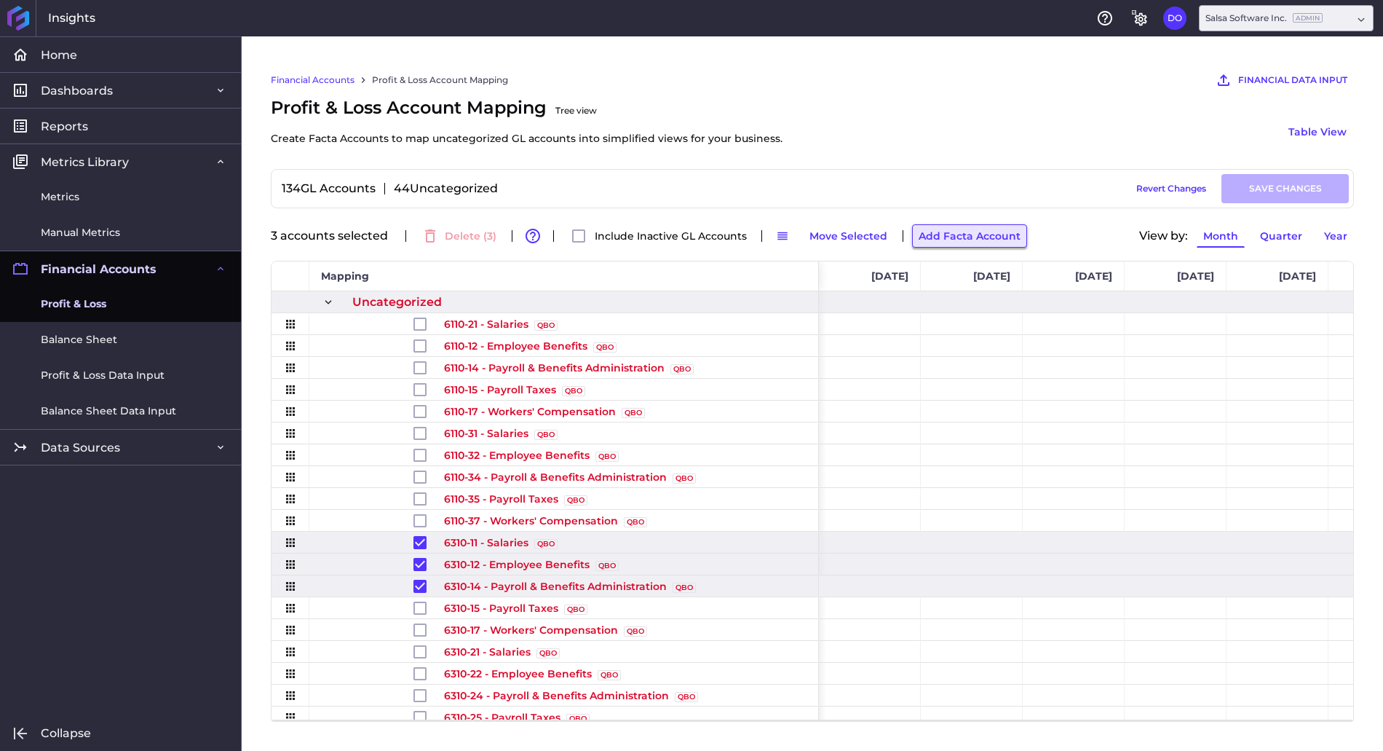
click at [946, 238] on button "Add Facta Account" at bounding box center [969, 235] width 115 height 23
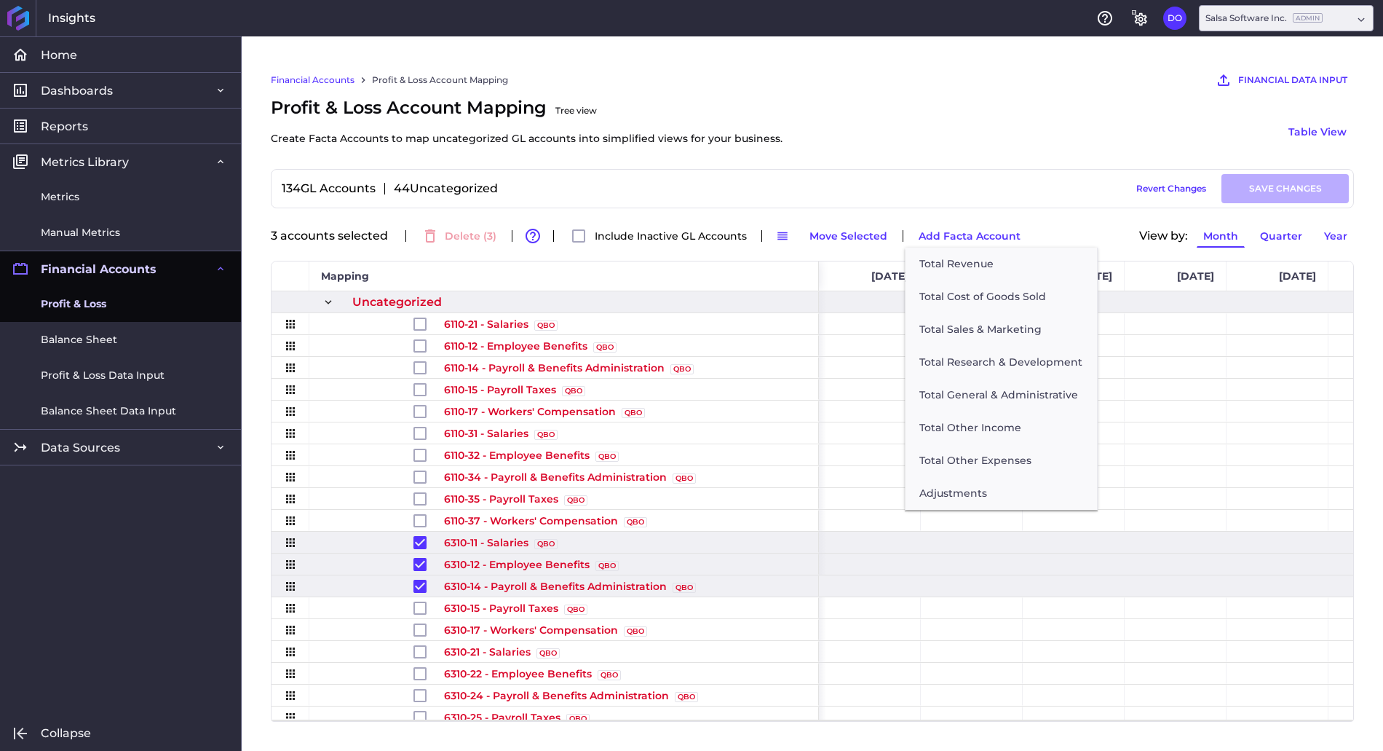
click at [973, 208] on div "134 GL Accounts 44 Uncategorized Draft Saved Revert Changes SAVE CHANGES Total …" at bounding box center [812, 445] width 1083 height 553
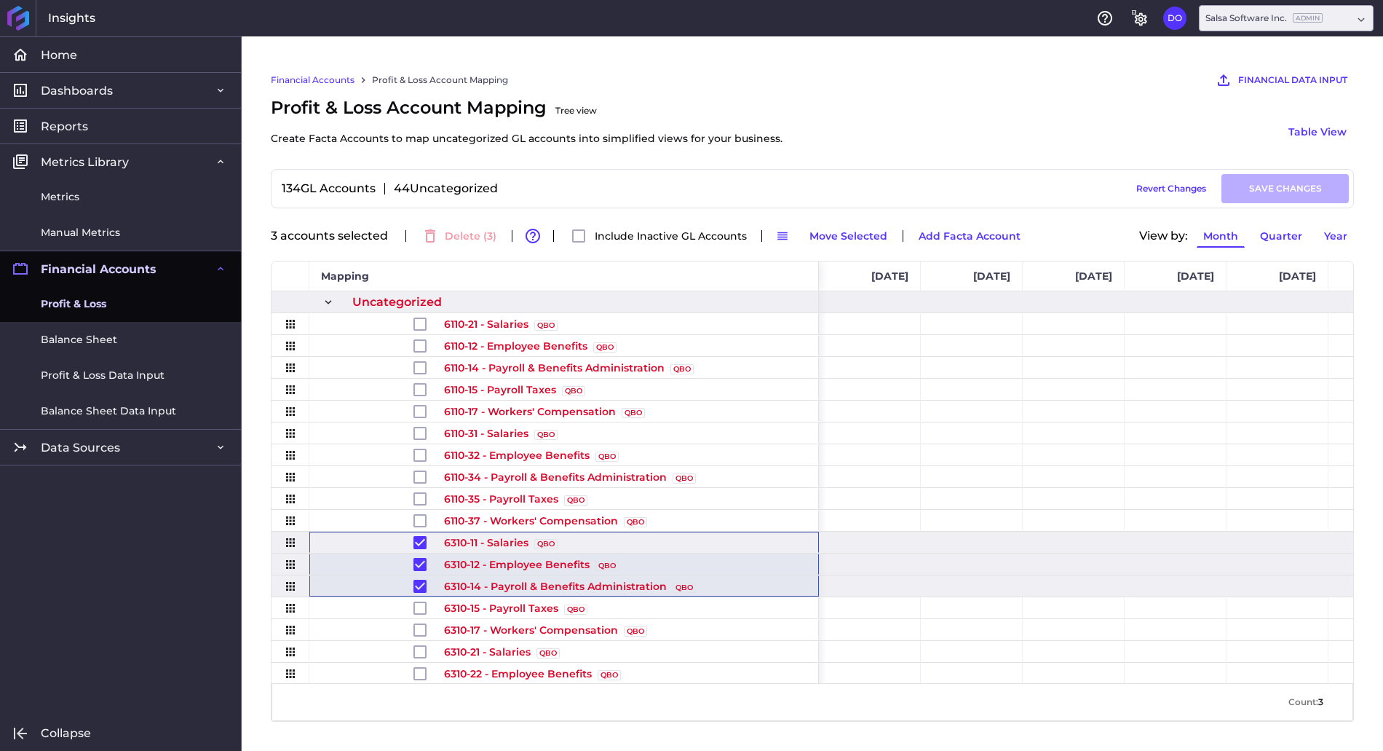
drag, startPoint x: 379, startPoint y: 540, endPoint x: 347, endPoint y: 587, distance: 56.5
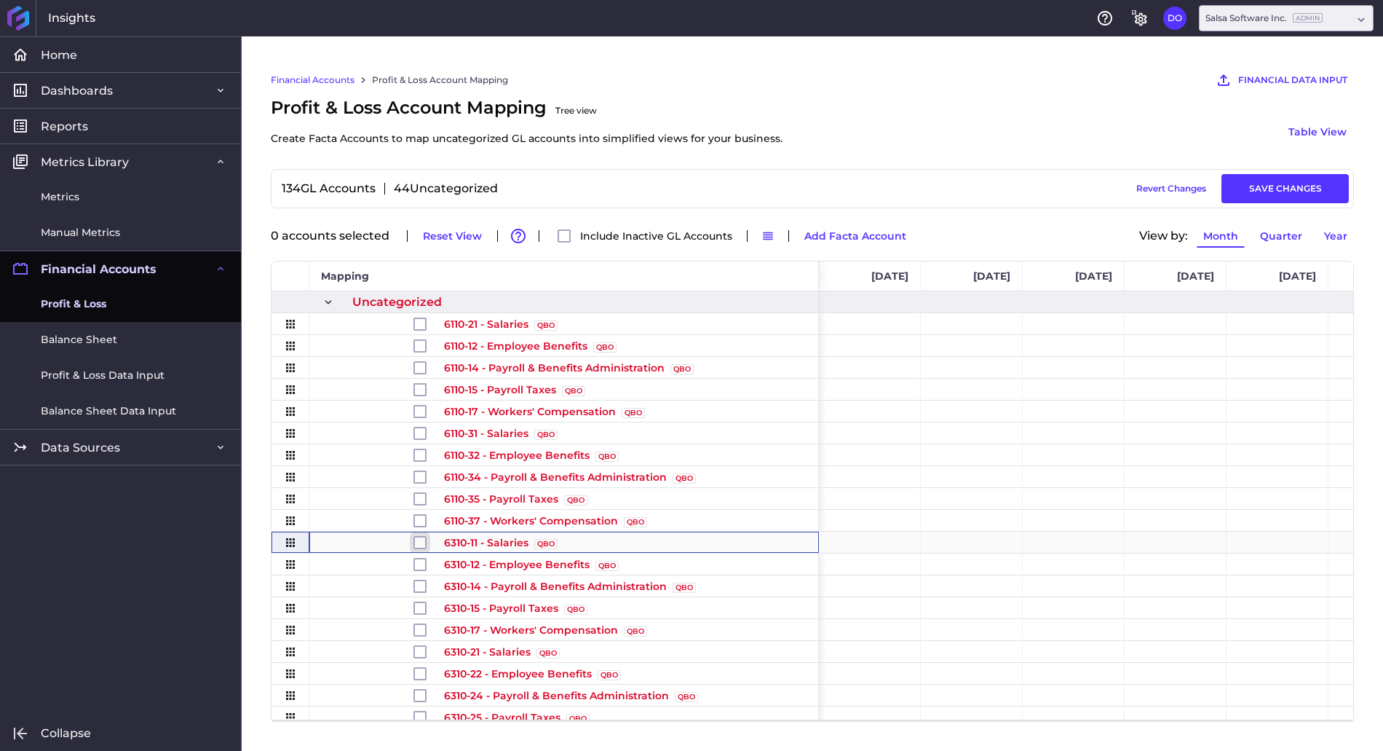
click at [419, 540] on input "Press Space to toggle row selection (unchecked)" at bounding box center [420, 542] width 13 height 13
checkbox input "true"
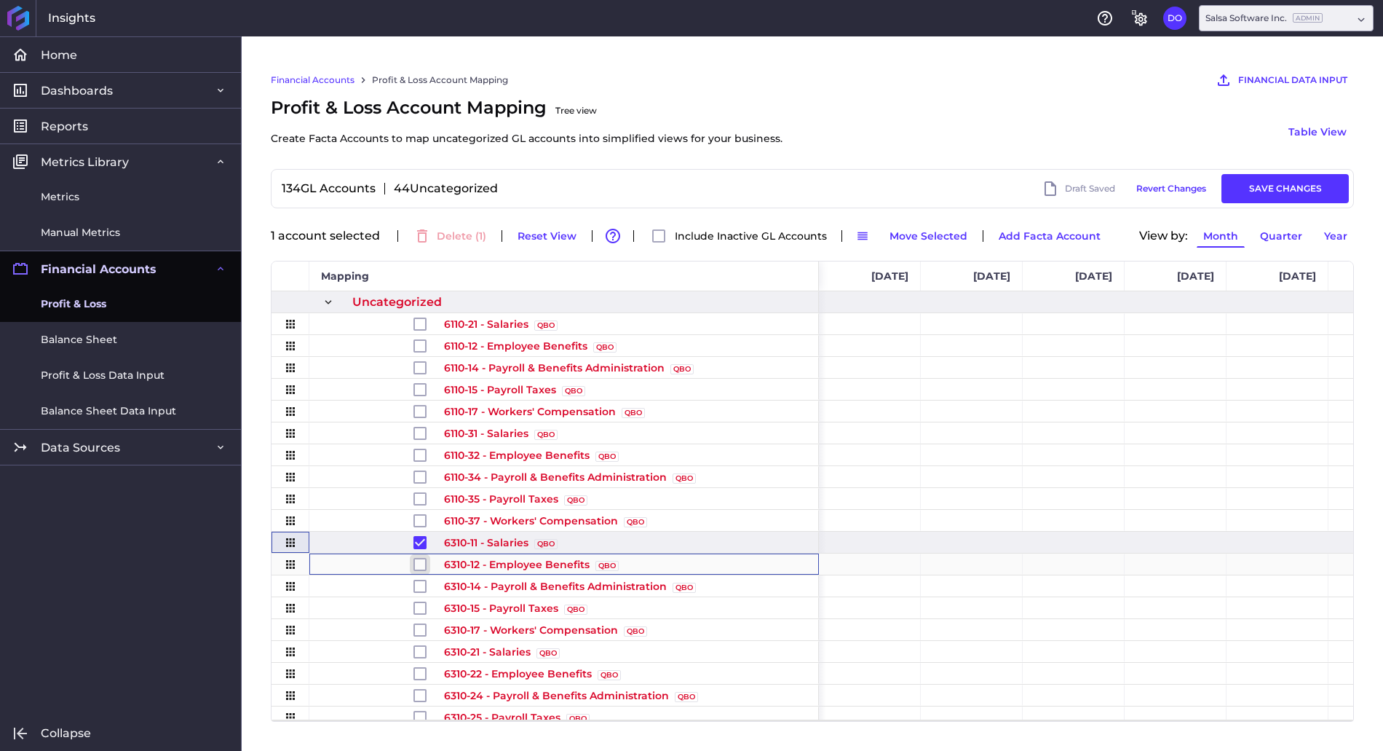
click at [419, 568] on input "Press Space to toggle row selection (unchecked)" at bounding box center [420, 564] width 13 height 13
checkbox input "true"
click at [419, 586] on input "Press Space to toggle row selection (unchecked)" at bounding box center [420, 586] width 13 height 13
checkbox input "true"
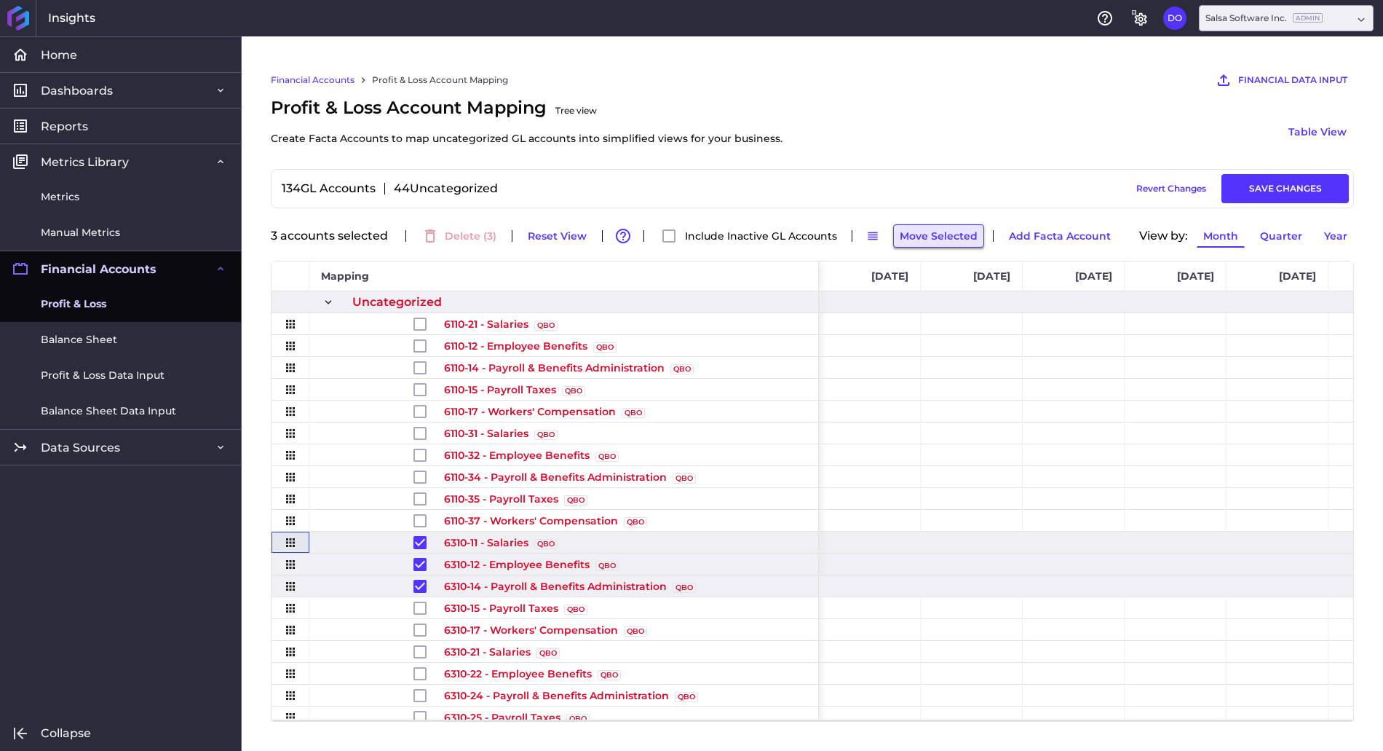
click at [925, 240] on button "Move Selected" at bounding box center [938, 235] width 91 height 23
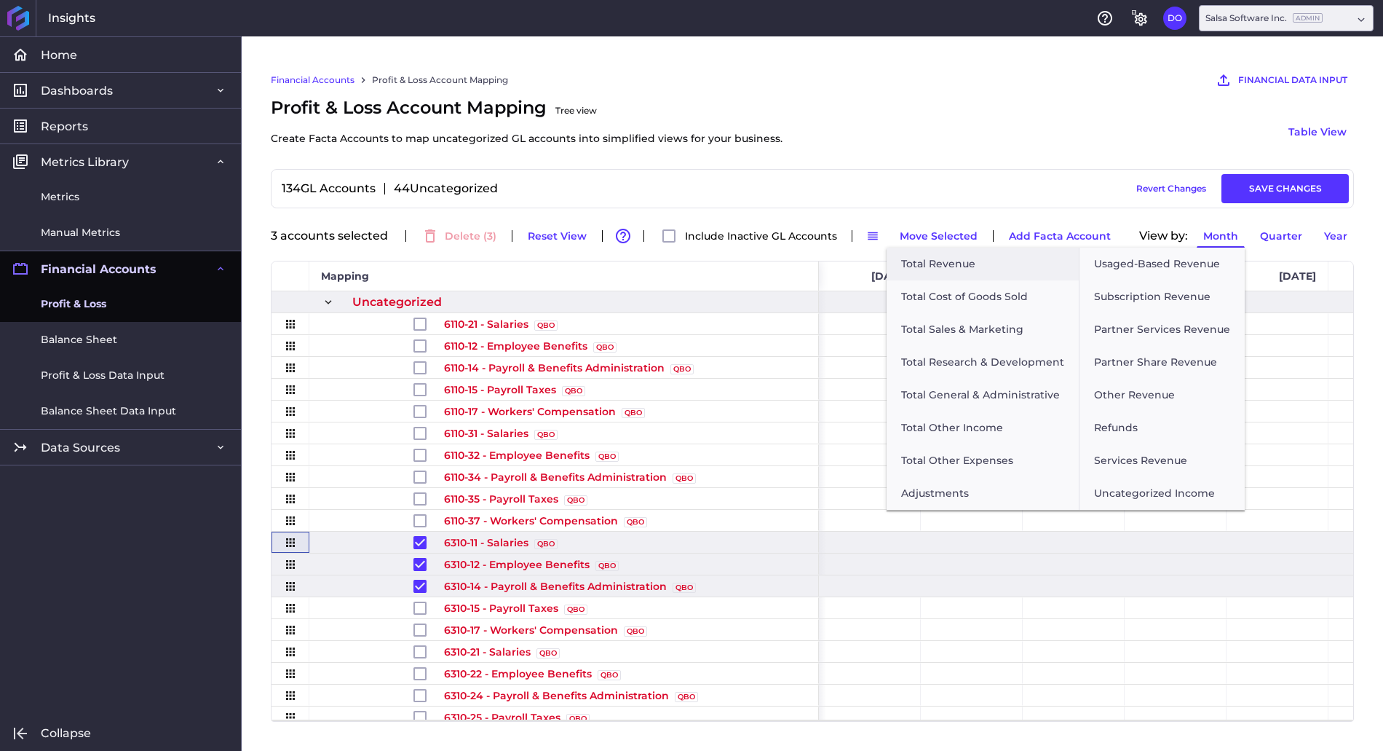
click at [938, 195] on div "134 GL Accounts 44 Uncategorized Draft Saved Revert Changes SAVE CHANGES" at bounding box center [812, 188] width 1073 height 29
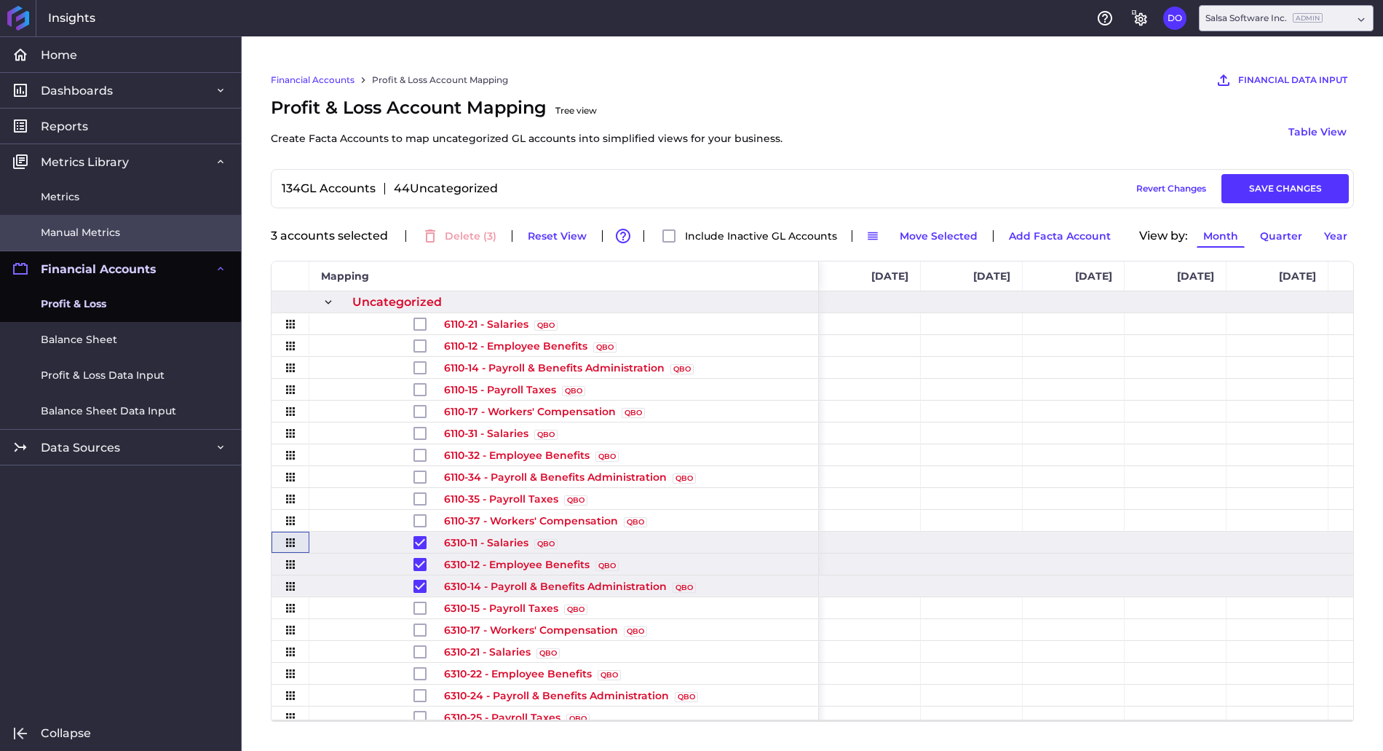
click at [83, 233] on span "Manual Metrics" at bounding box center [80, 232] width 79 height 15
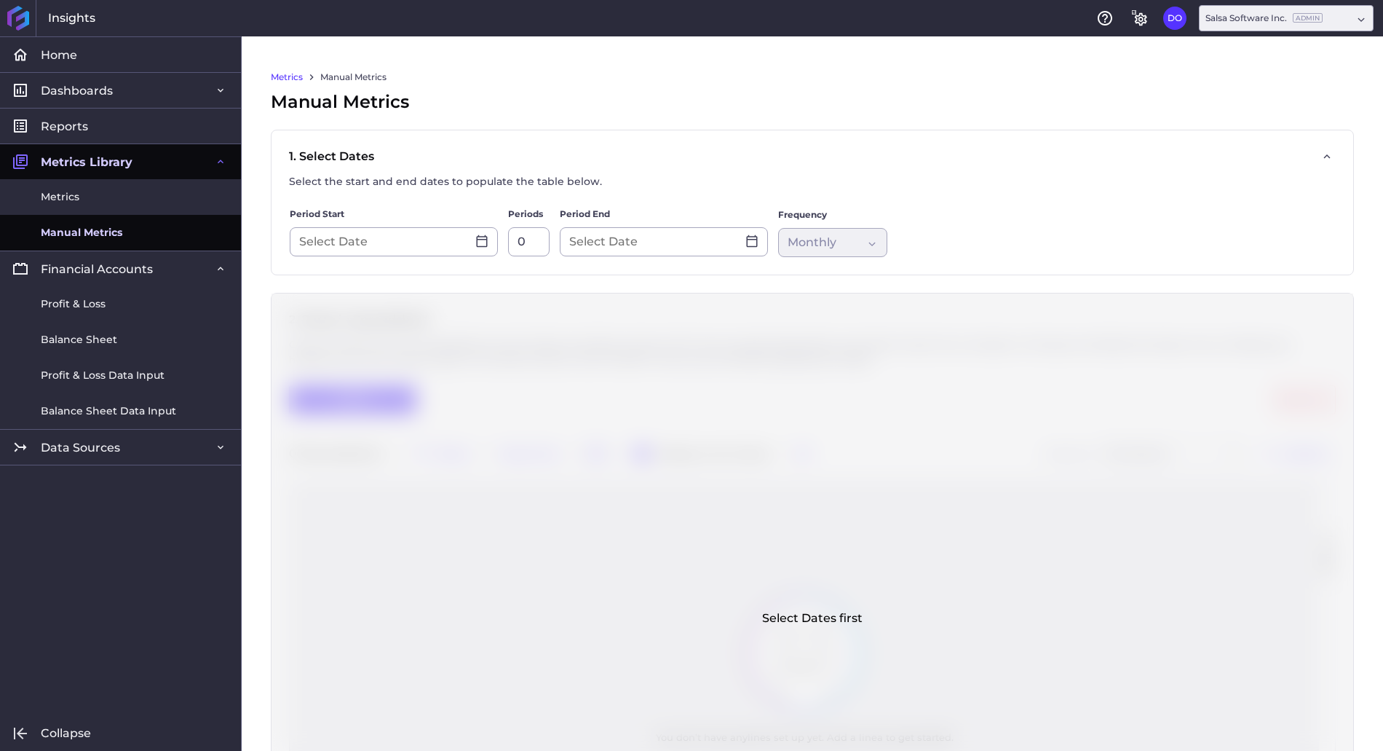
type input "[DATE]"
type input "12"
type input "[DATE]"
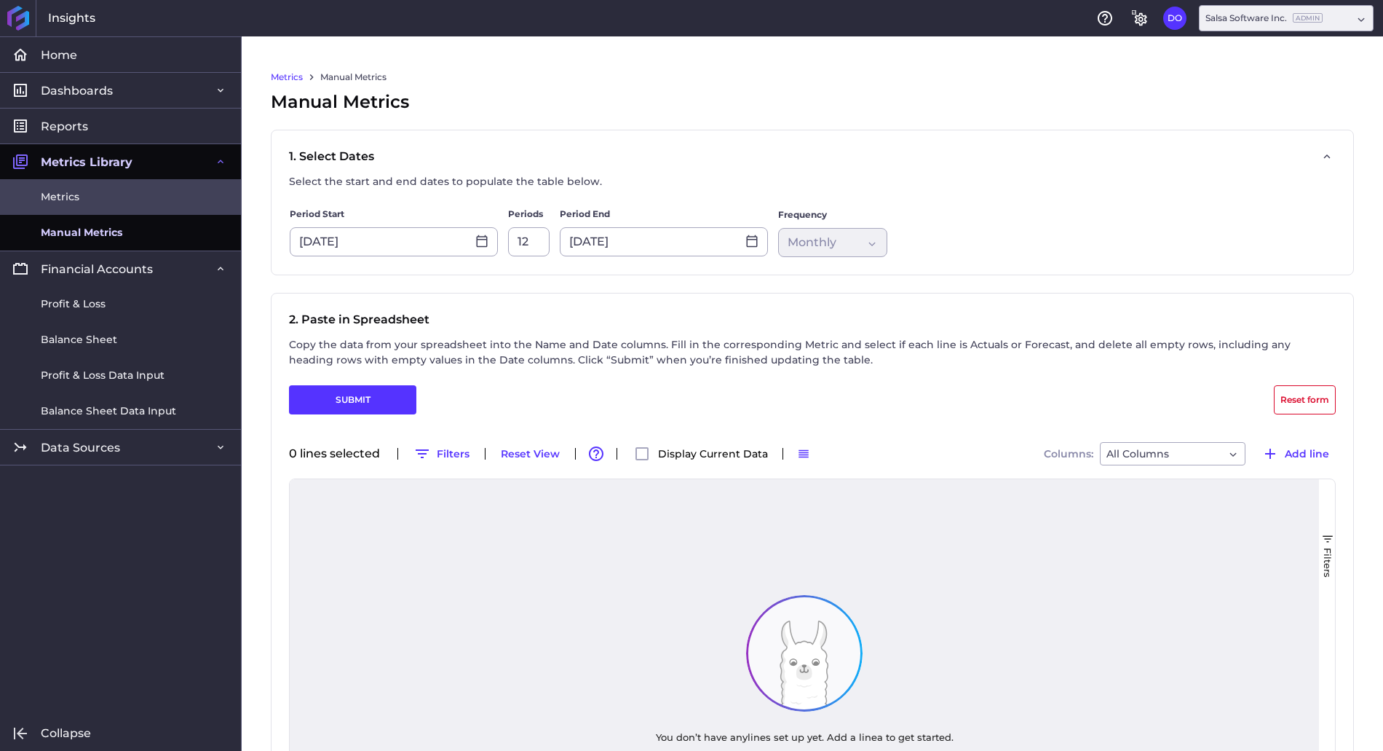
click at [72, 208] on link "Metrics" at bounding box center [120, 197] width 241 height 36
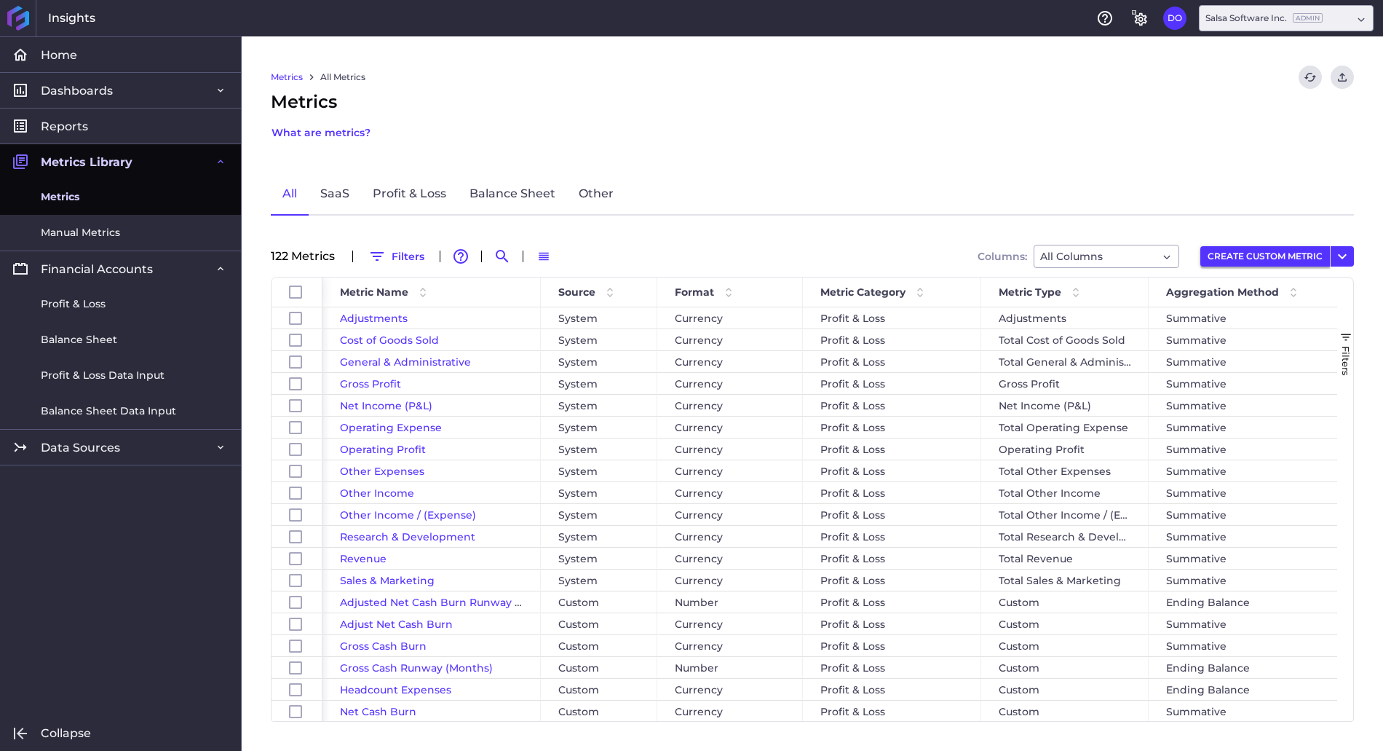
click at [1291, 249] on button "CREATE CUSTOM METRIC" at bounding box center [1266, 256] width 130 height 20
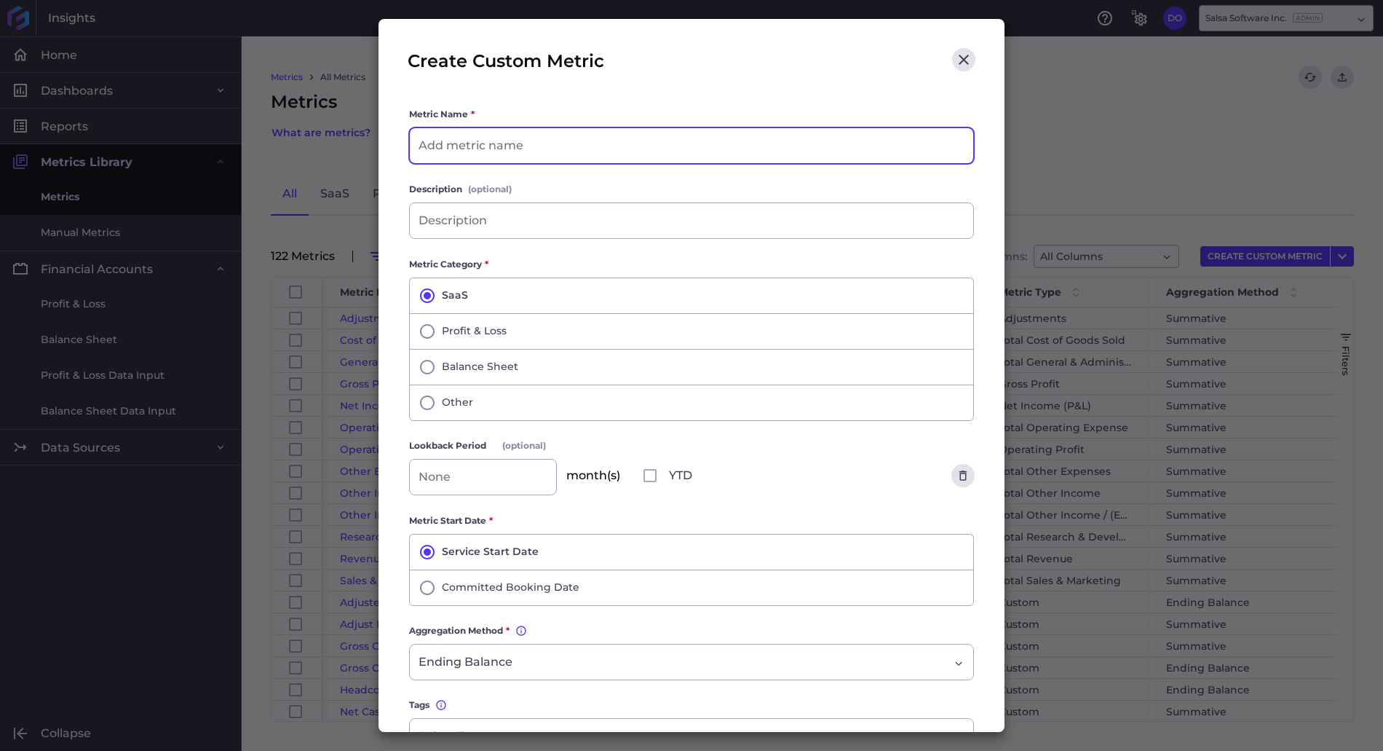
click at [562, 141] on input at bounding box center [692, 145] width 564 height 35
type input "Customer Success"
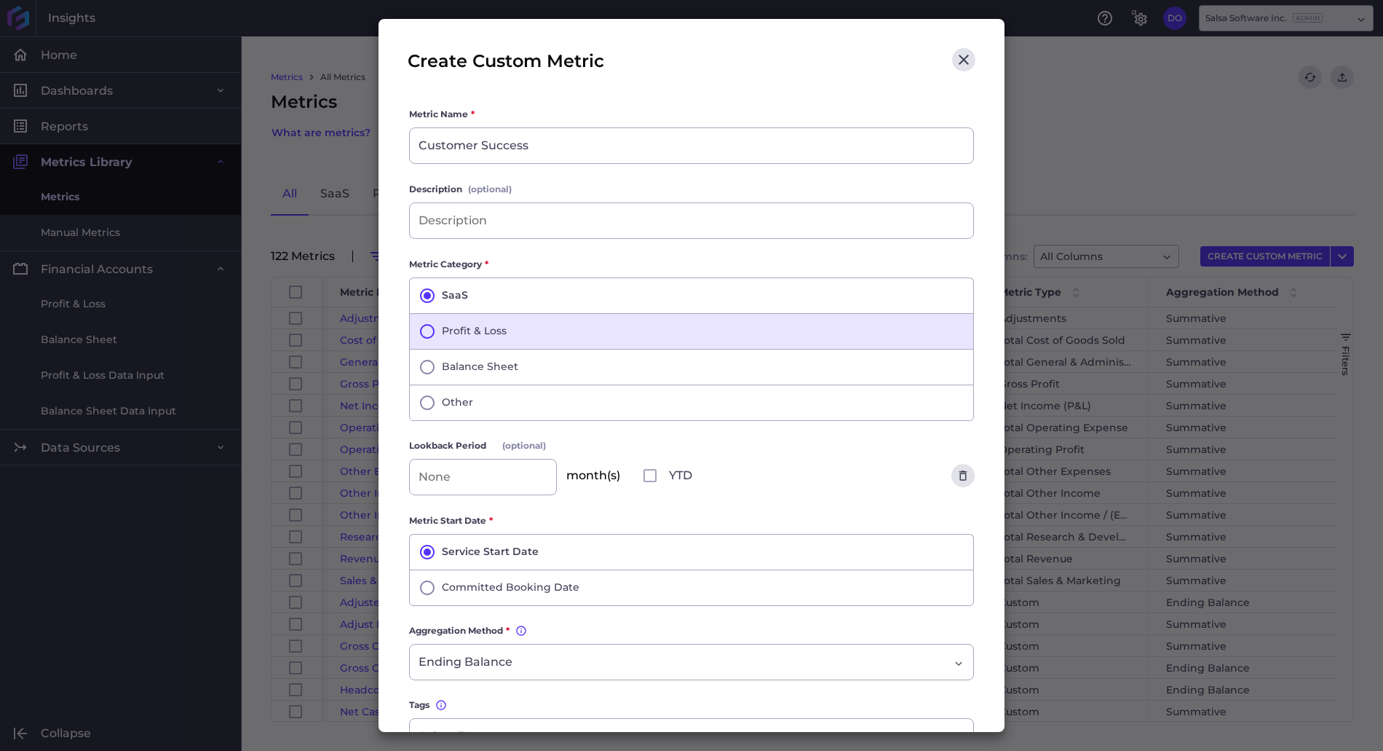
click at [426, 333] on icon "button" at bounding box center [427, 331] width 17 height 17
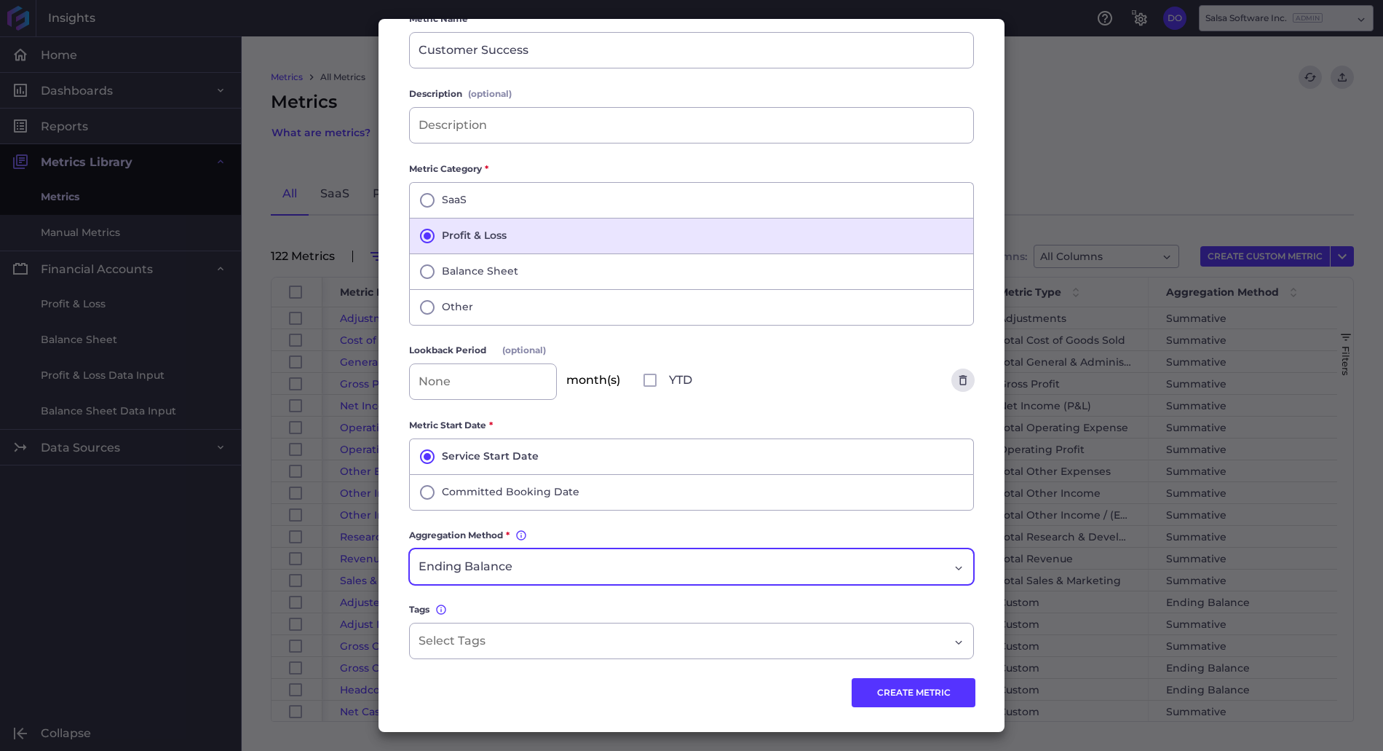
click at [474, 564] on span "Ending Balance" at bounding box center [466, 566] width 94 height 17
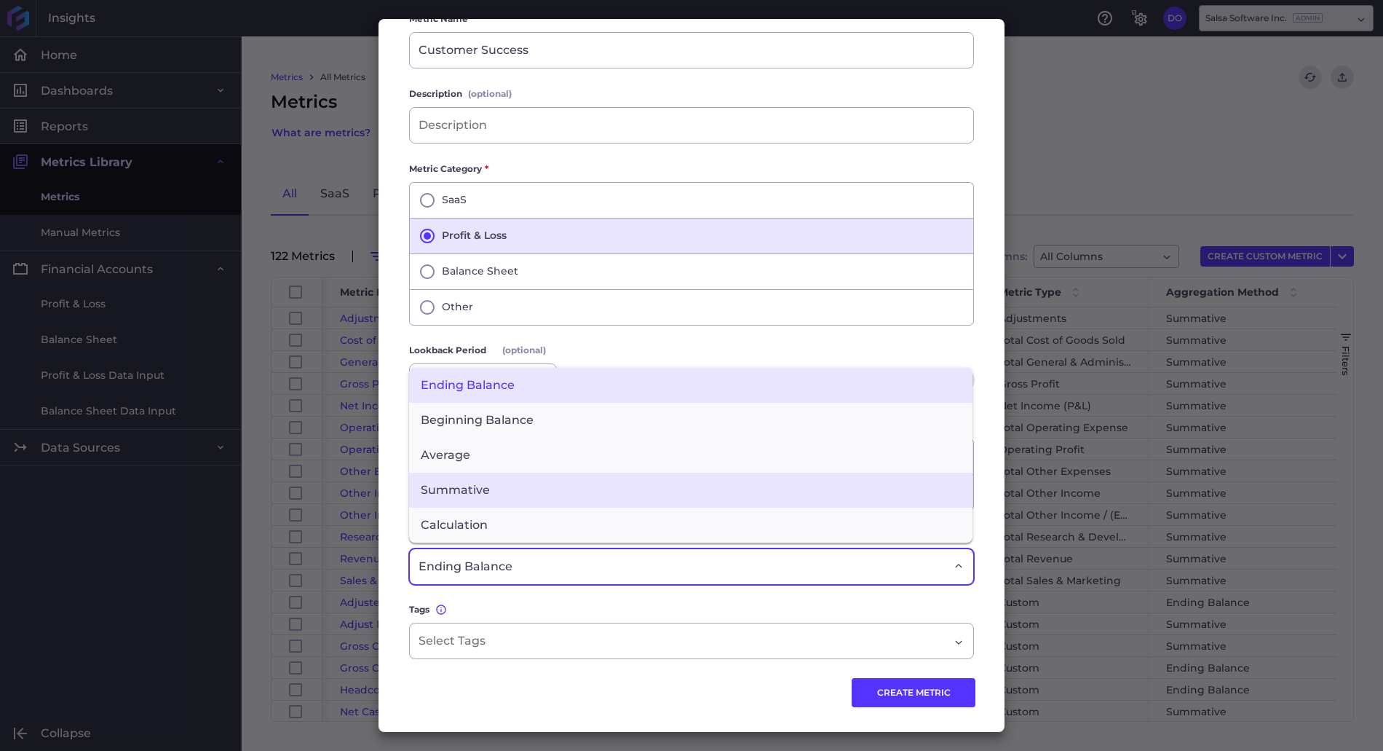
click at [501, 486] on span "Summative" at bounding box center [691, 490] width 564 height 35
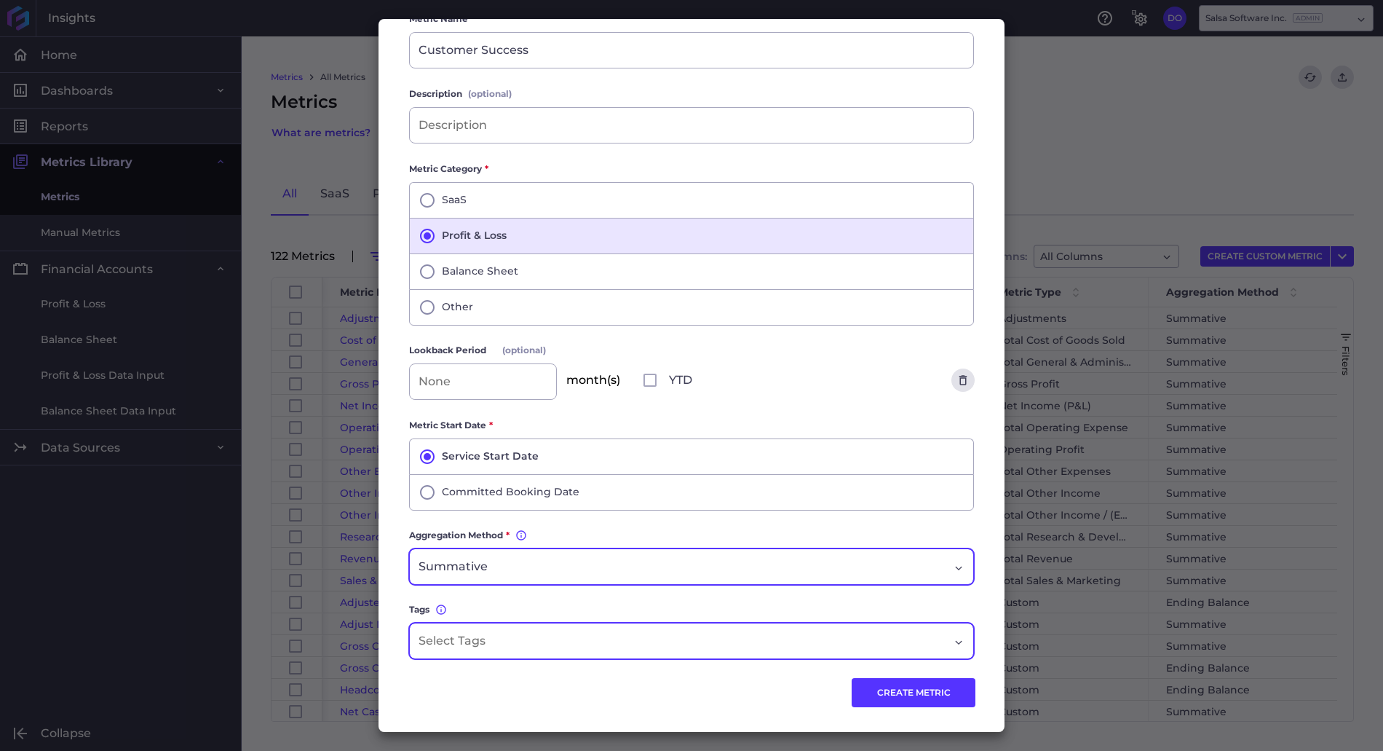
click at [501, 636] on div "Dropdown select" at bounding box center [684, 640] width 531 height 17
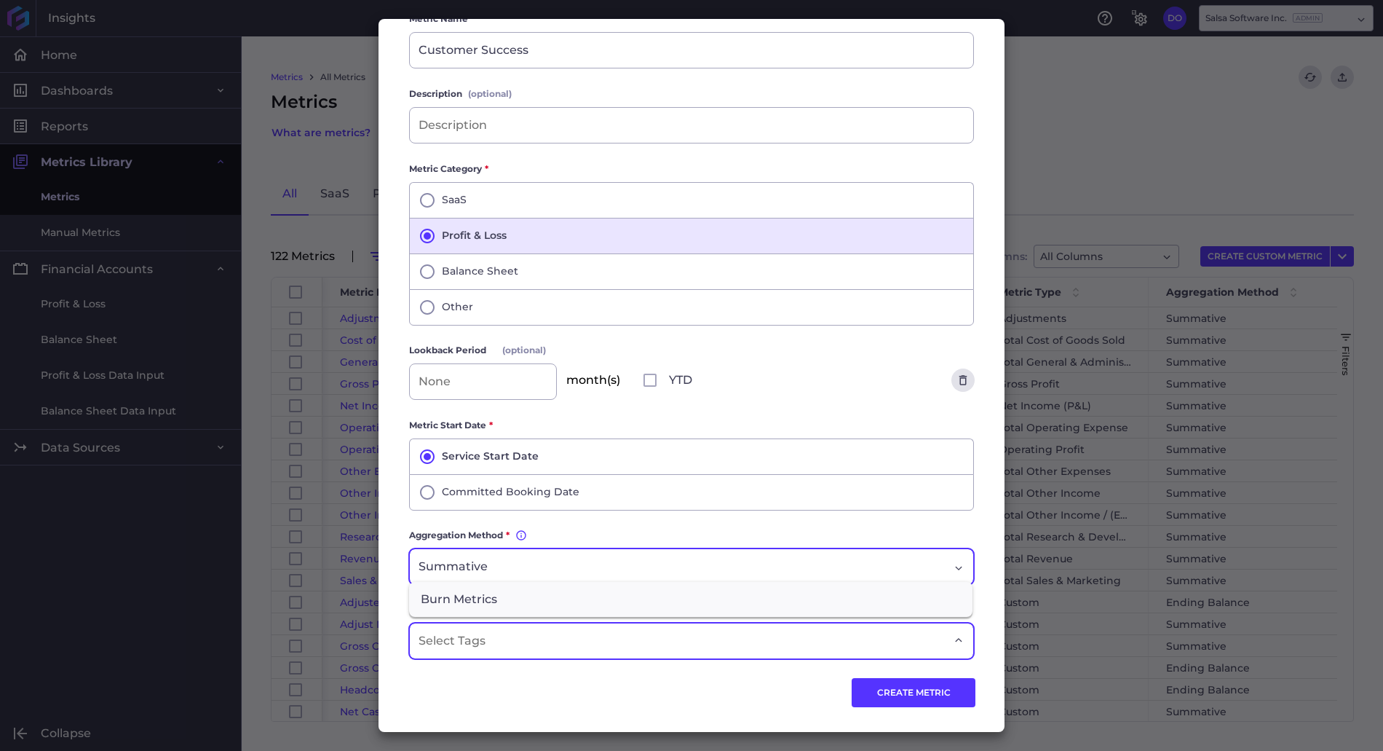
click at [512, 676] on div "CREATE METRIC" at bounding box center [692, 683] width 568 height 47
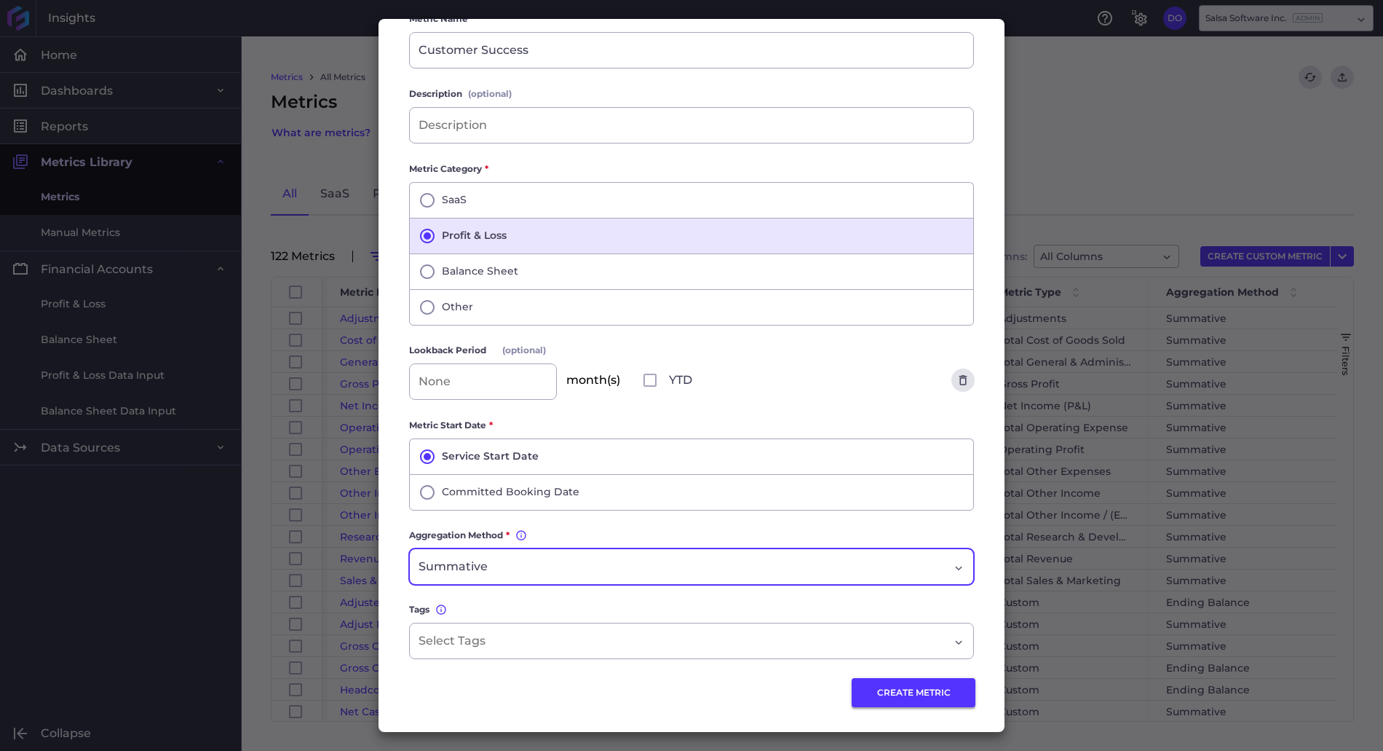
click at [903, 691] on button "CREATE METRIC" at bounding box center [914, 692] width 124 height 29
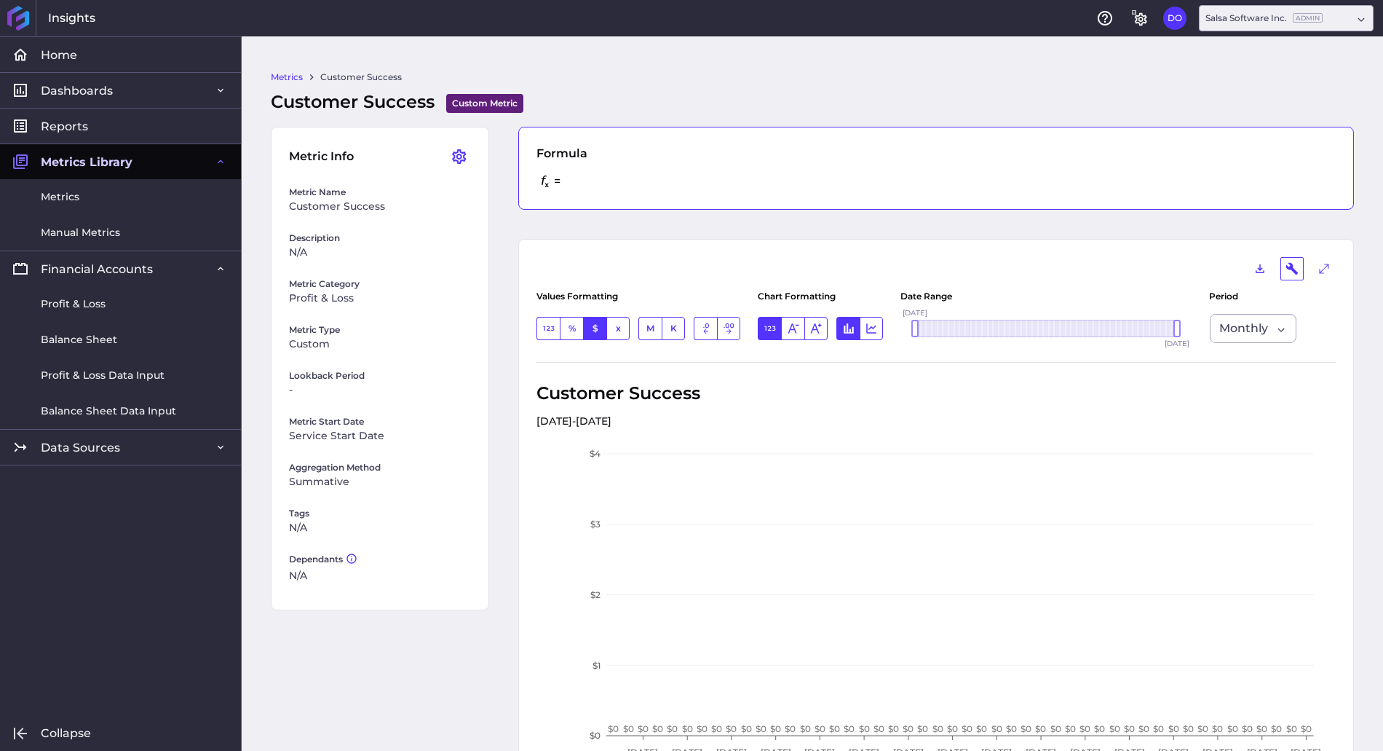
click at [582, 175] on div "= SAVED" at bounding box center [936, 181] width 799 height 20
click at [462, 156] on icon "User Menu" at bounding box center [459, 156] width 17 height 17
click at [590, 184] on div "= SAVED" at bounding box center [936, 181] width 799 height 20
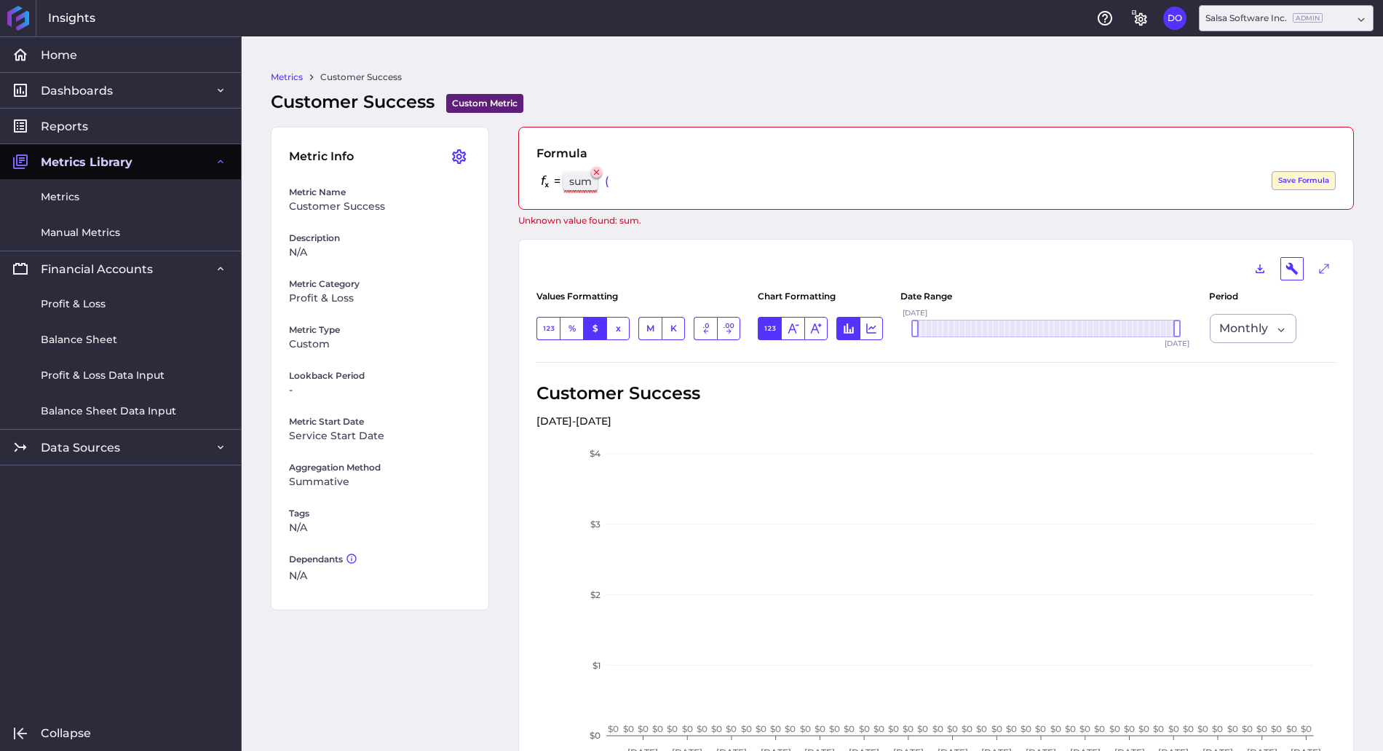
click at [601, 174] on icon at bounding box center [596, 171] width 9 height 9
click at [593, 186] on div "= ( Hit Enter to Save Save Formula" at bounding box center [936, 181] width 799 height 20
click at [575, 183] on div "= Hit Enter to Save Save Formula" at bounding box center [936, 181] width 799 height 20
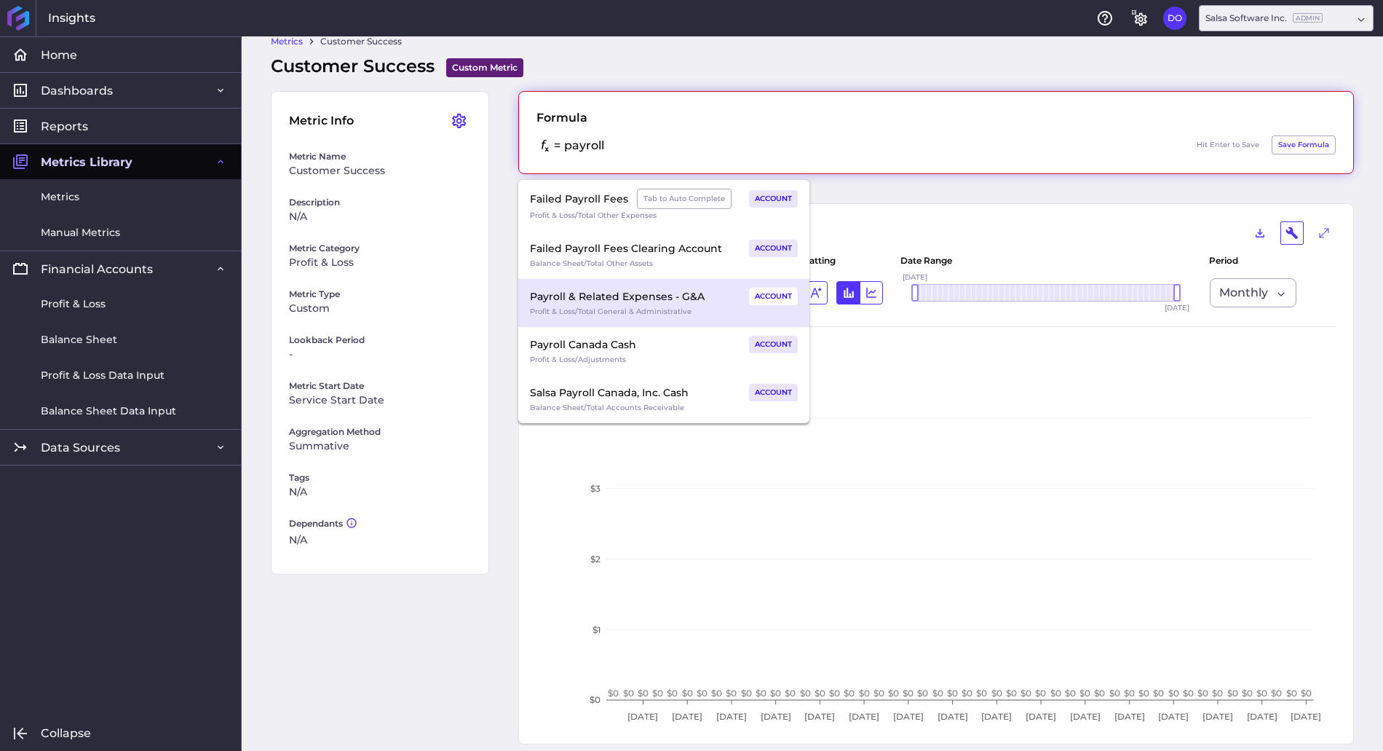
scroll to position [44, 0]
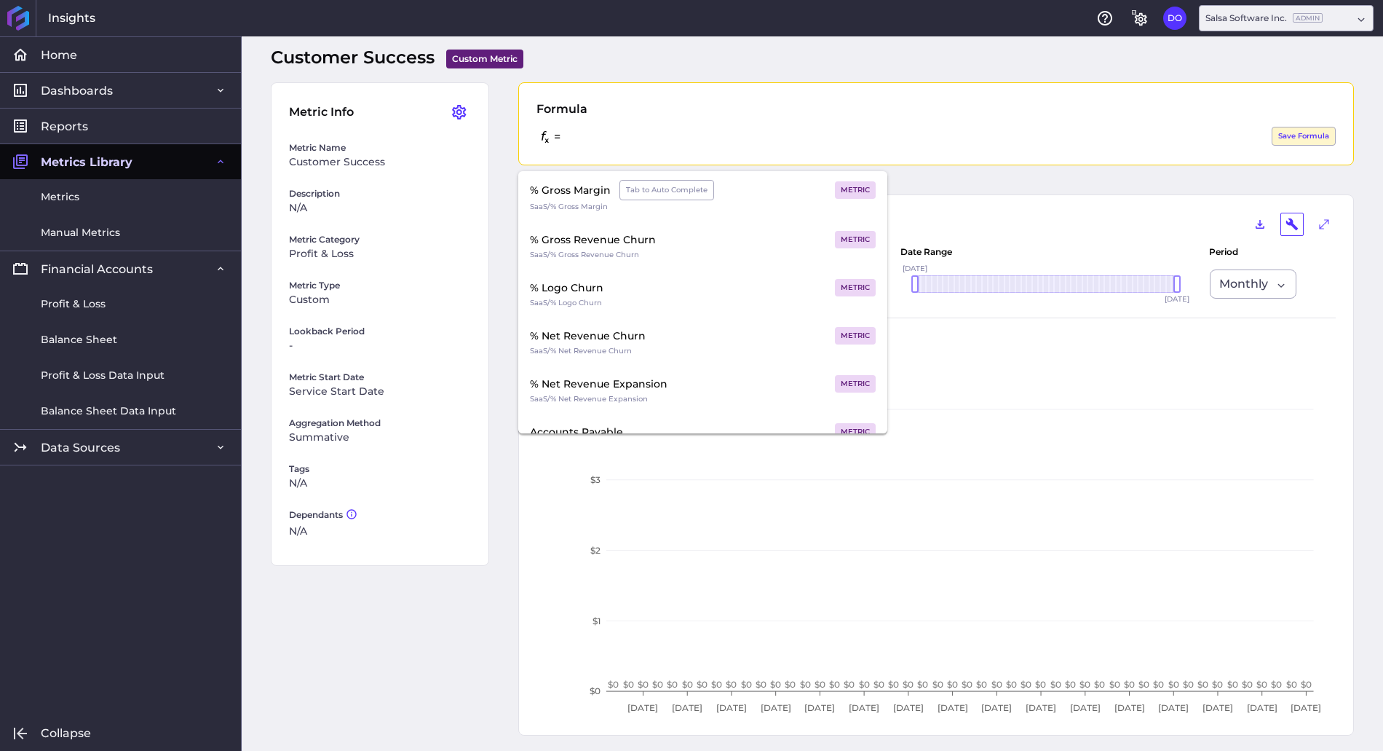
click at [1048, 52] on div "Customer Success Custom Metric Custom Metric allows you to provide your custom …" at bounding box center [812, 57] width 1083 height 26
click at [1142, 22] on icon "General Settings" at bounding box center [1139, 17] width 17 height 17
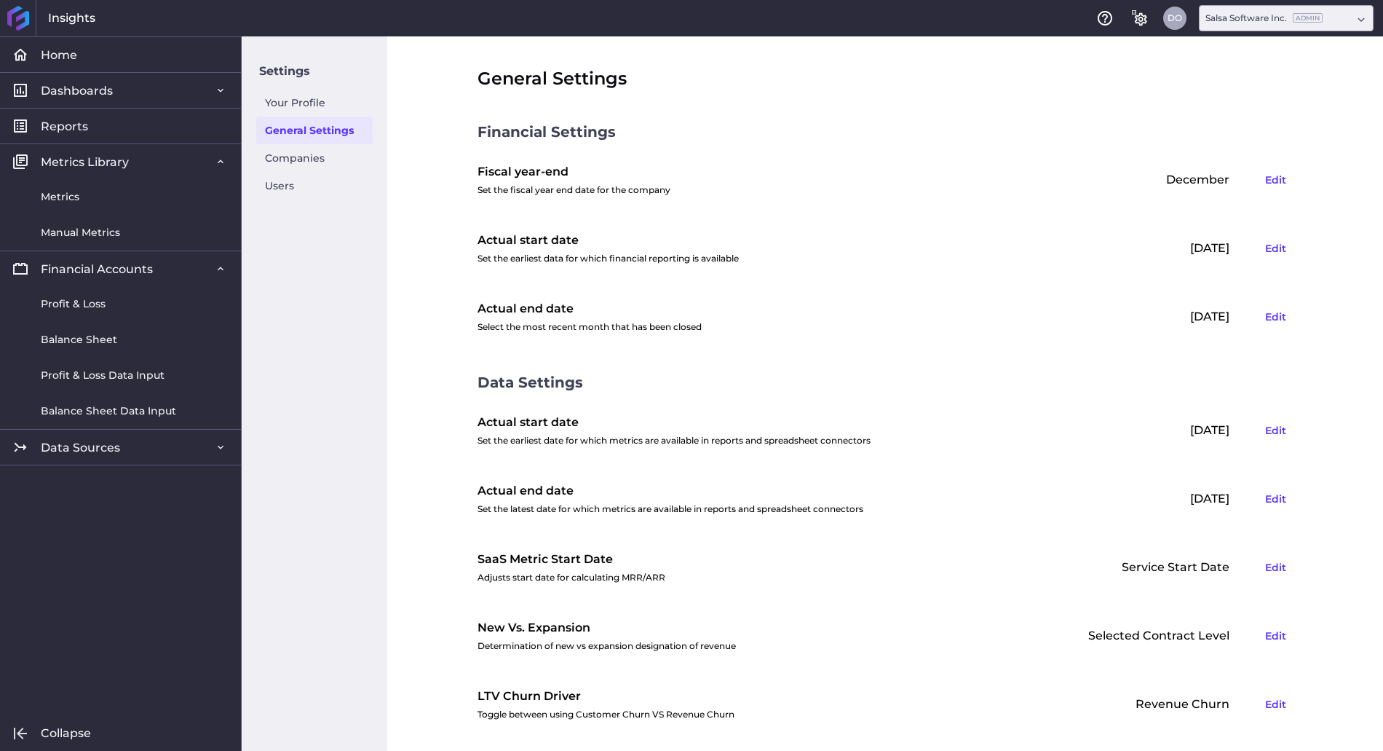
click at [1178, 19] on button "DO" at bounding box center [1174, 18] width 23 height 23
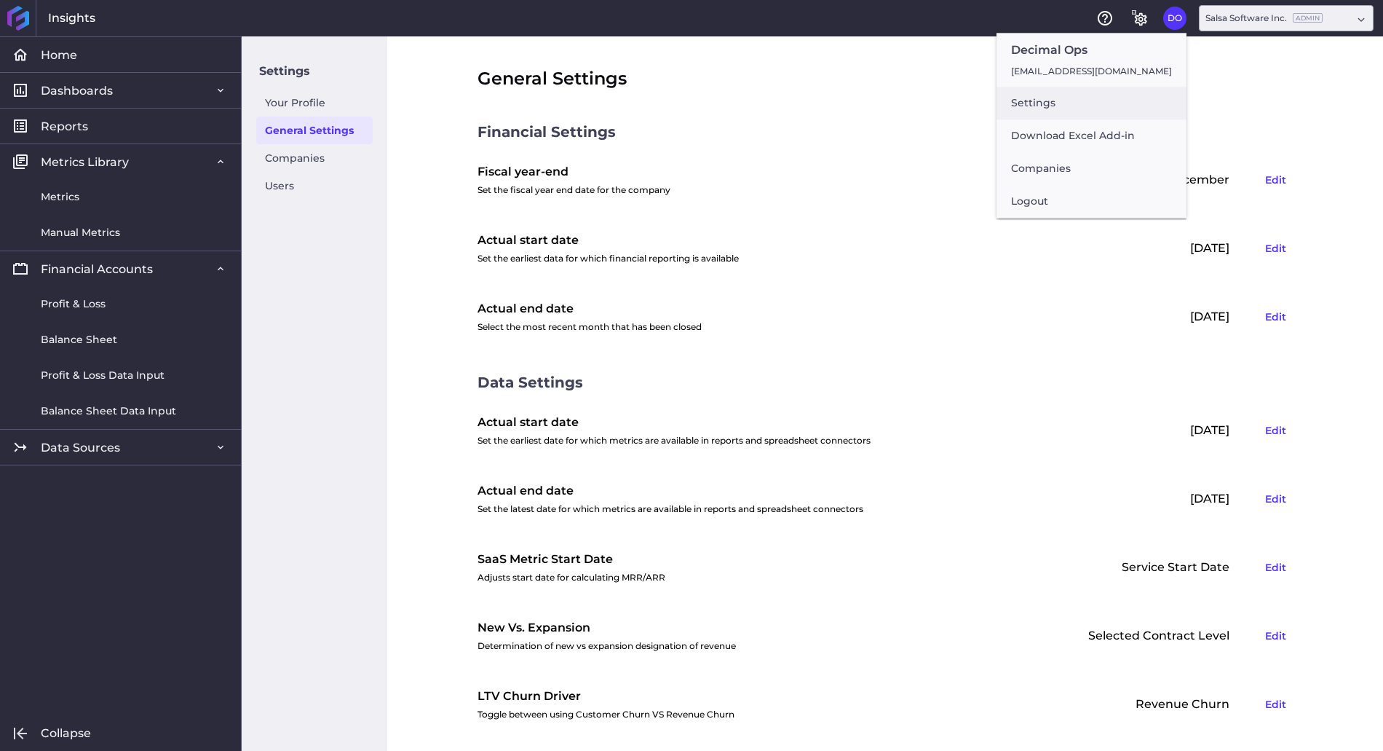
click at [1091, 104] on button "Settings" at bounding box center [1092, 103] width 190 height 33
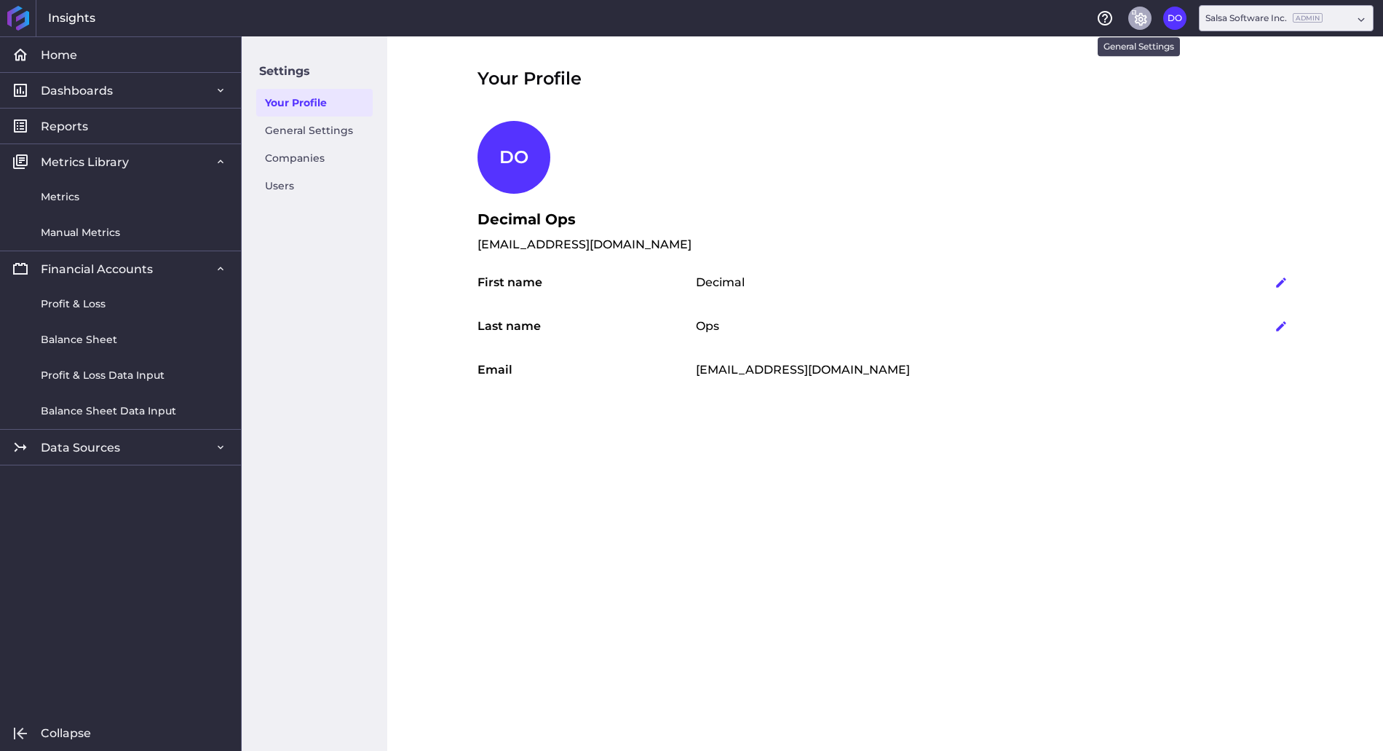
click at [1142, 16] on icon "General Settings" at bounding box center [1139, 17] width 17 height 17
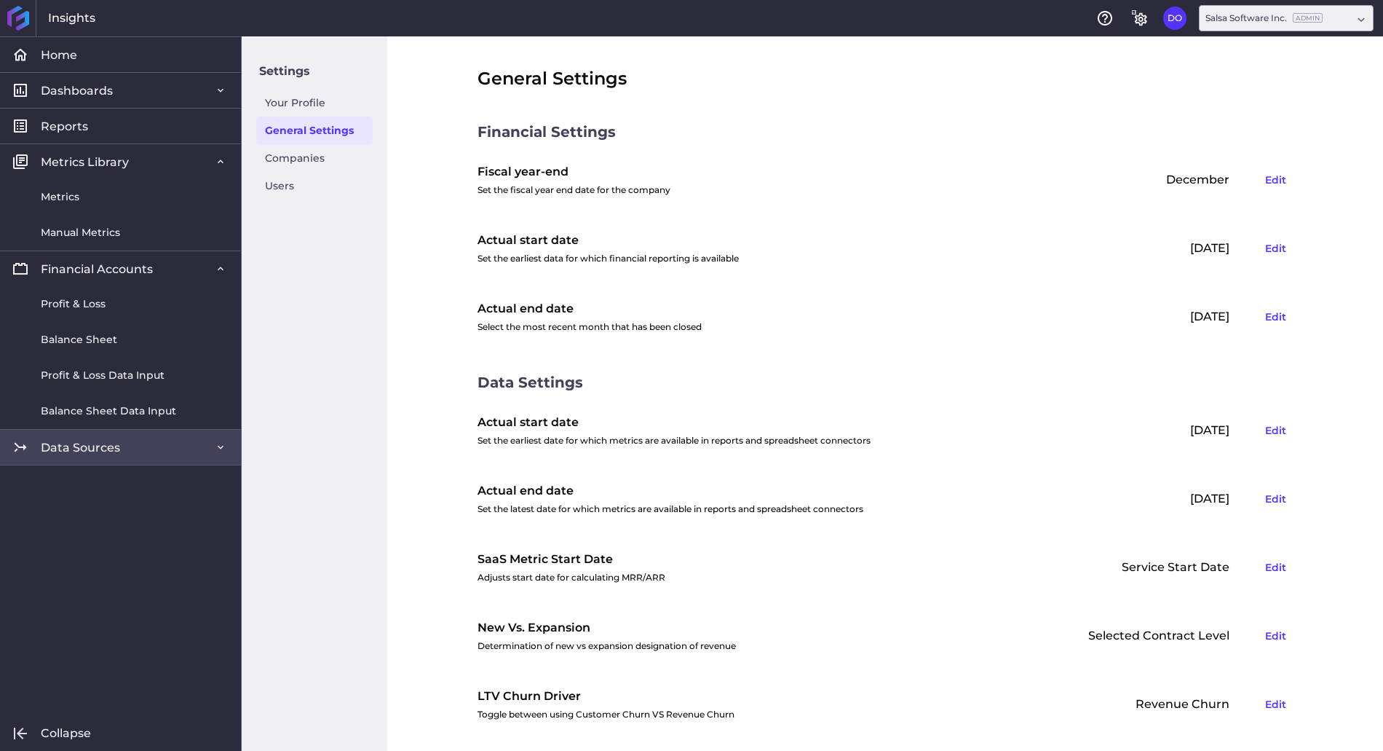
click at [190, 447] on link "Data Sources" at bounding box center [120, 447] width 241 height 36
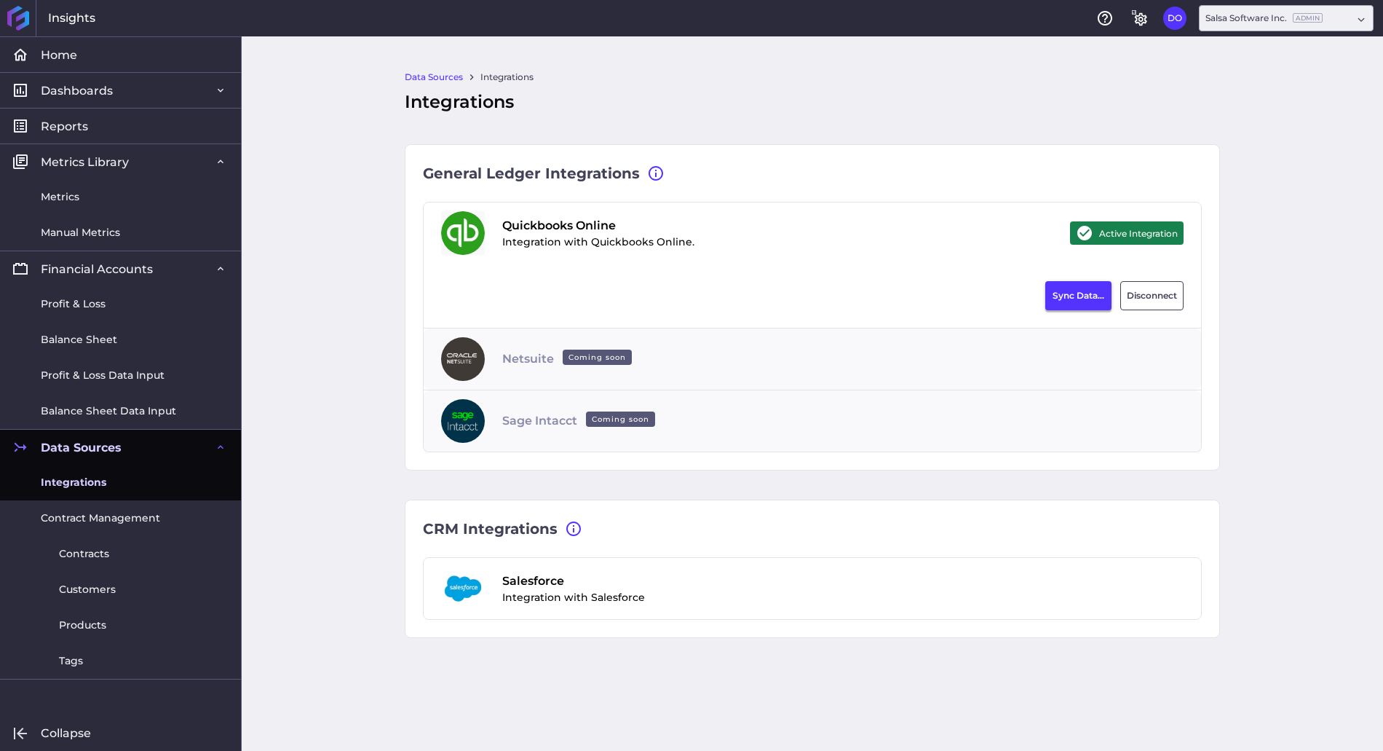
click at [1074, 295] on button "Sync Data..." at bounding box center [1078, 295] width 66 height 29
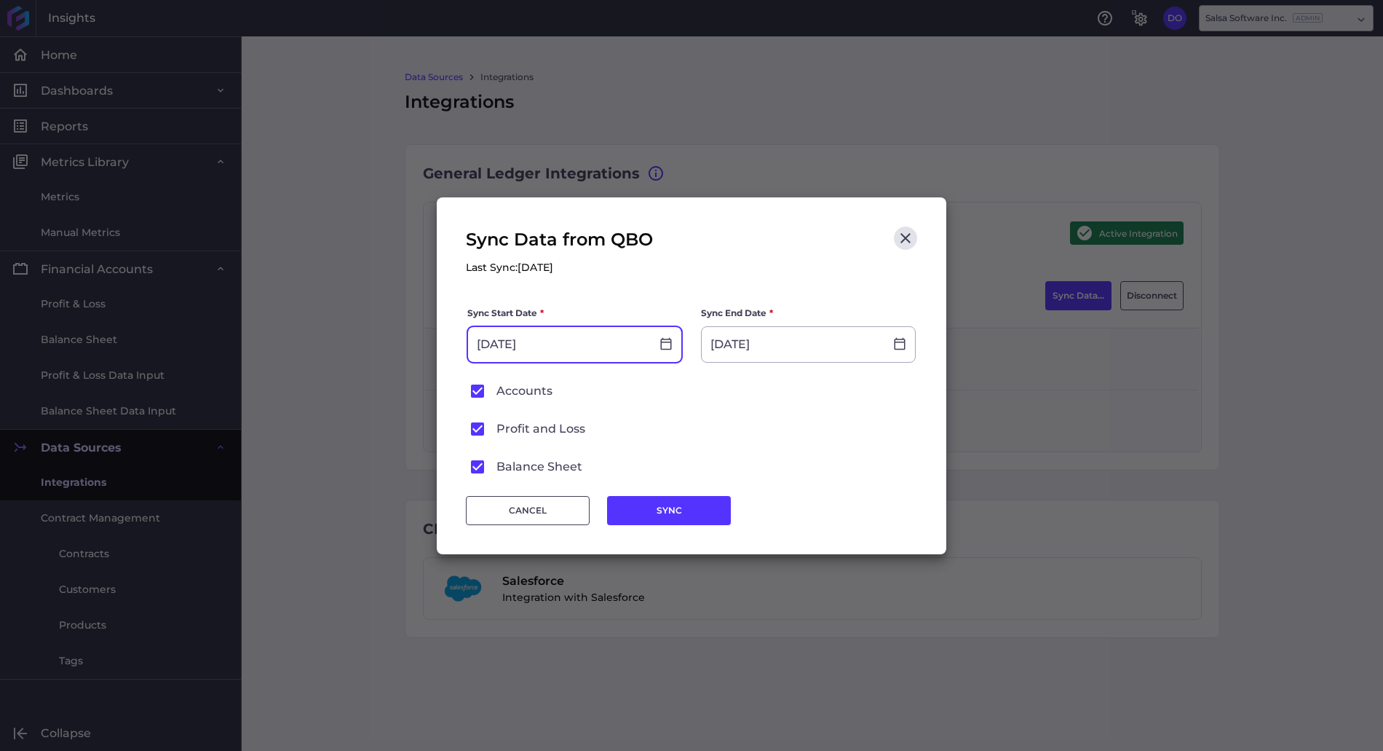
click at [564, 347] on input "[DATE]" at bounding box center [559, 344] width 183 height 35
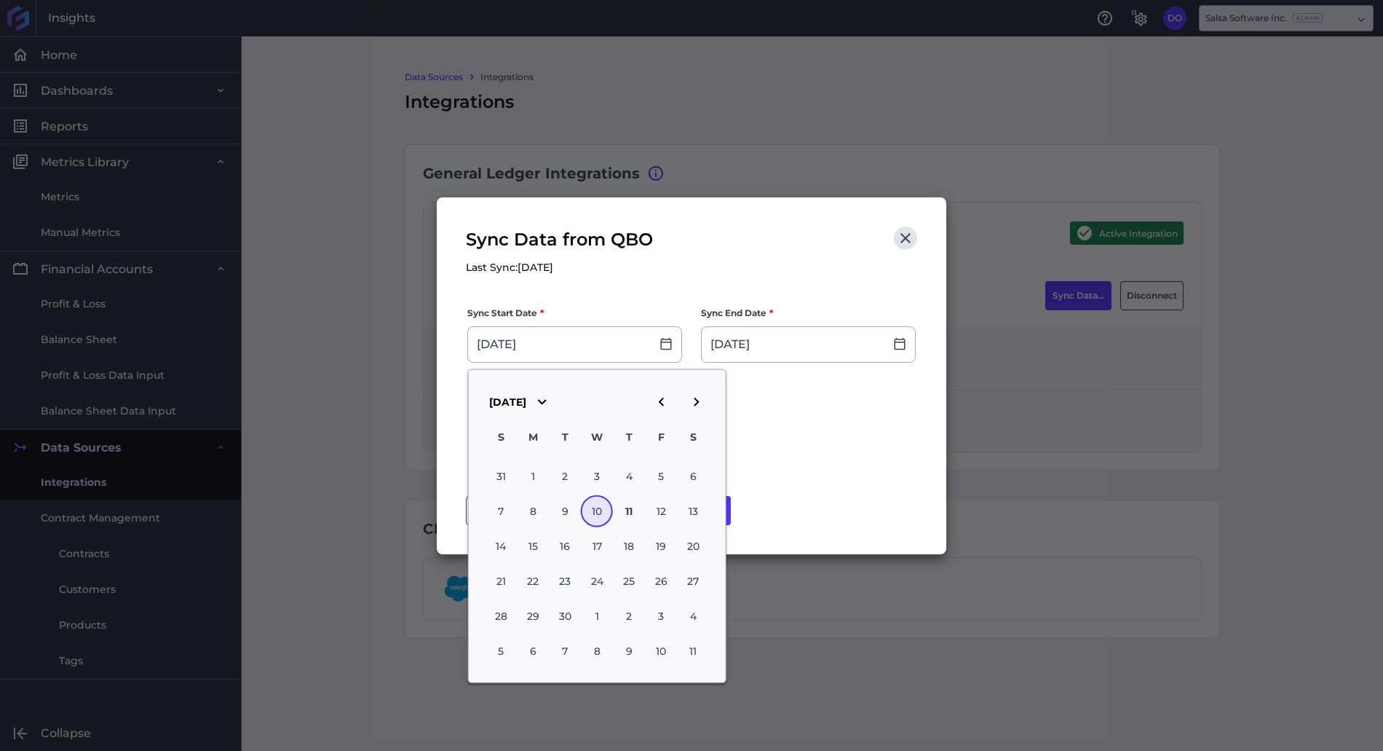
click at [655, 406] on icon "button" at bounding box center [660, 401] width 17 height 17
click at [558, 481] on div "1" at bounding box center [565, 476] width 32 height 32
type input "[DATE]"
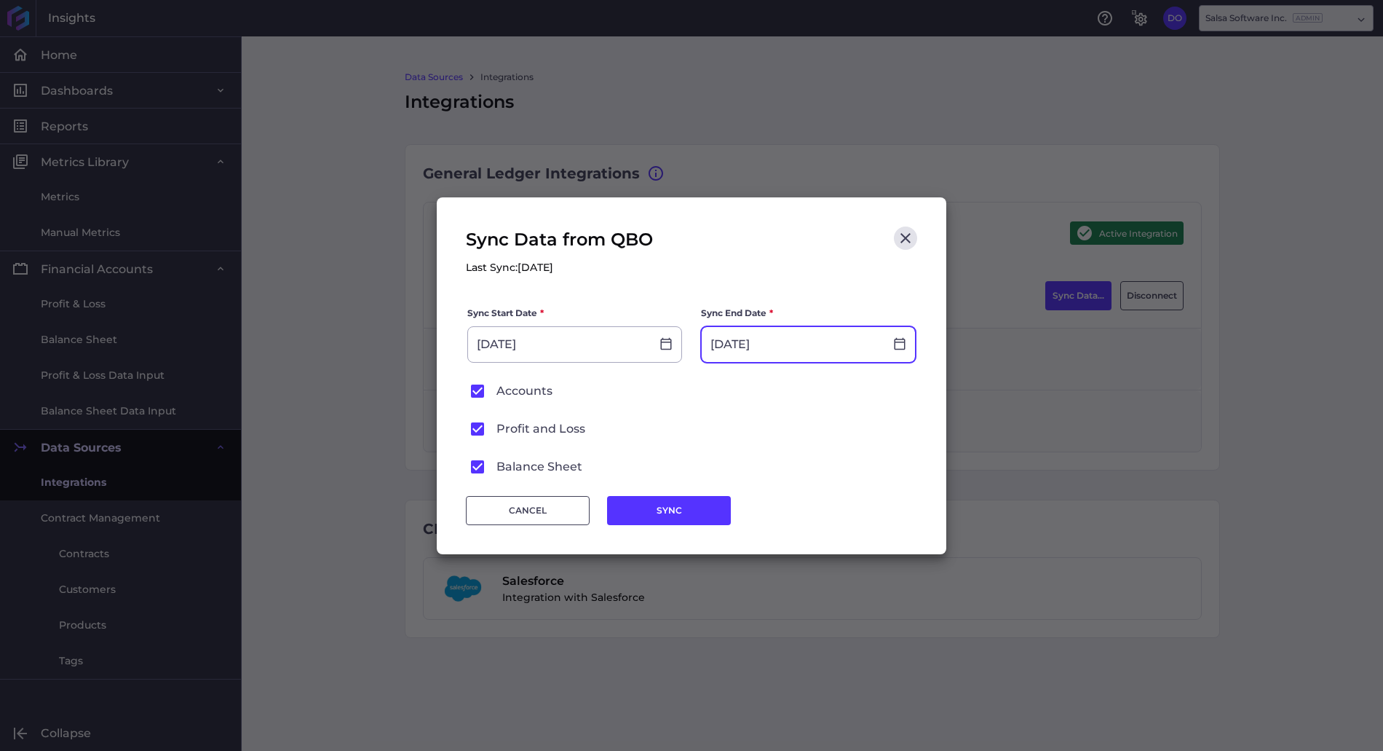
click at [819, 349] on input "[DATE]" at bounding box center [793, 344] width 183 height 35
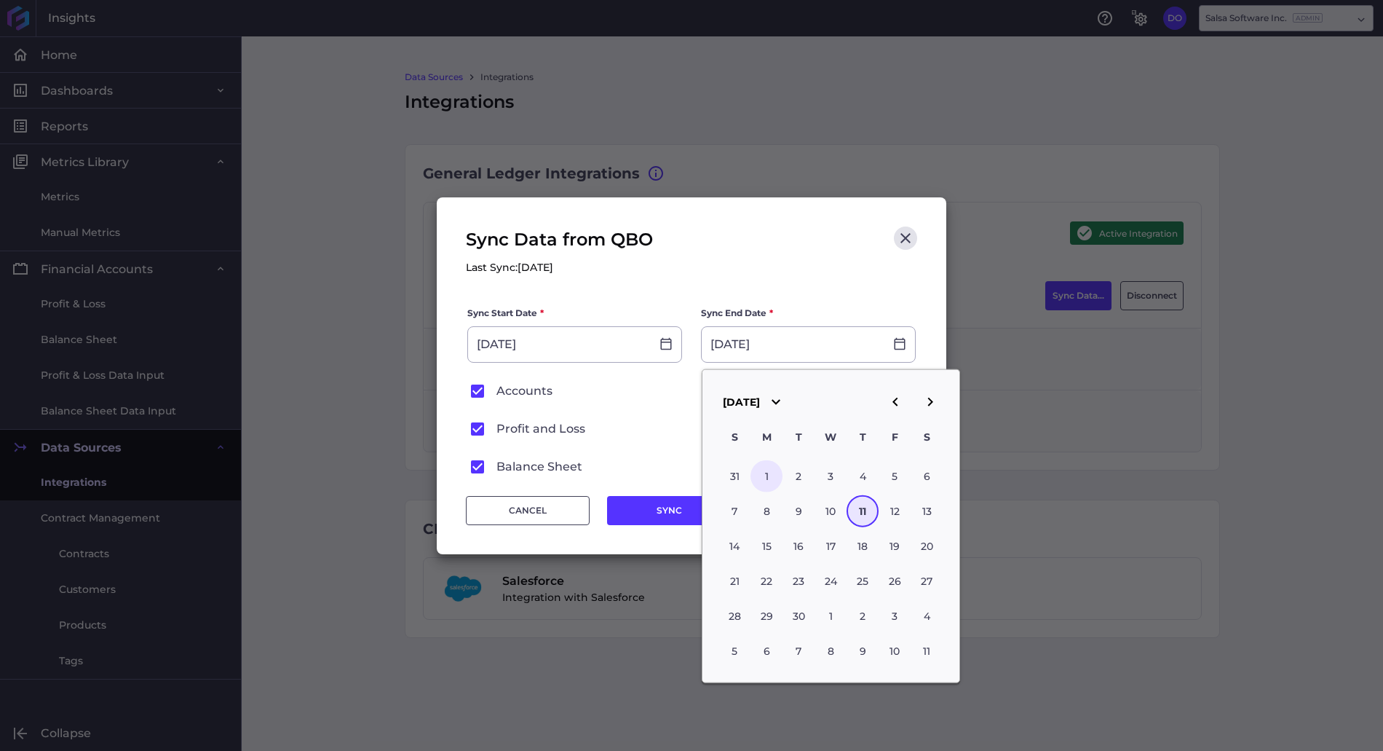
click at [767, 479] on div "1" at bounding box center [767, 476] width 32 height 32
type input "[DATE]"
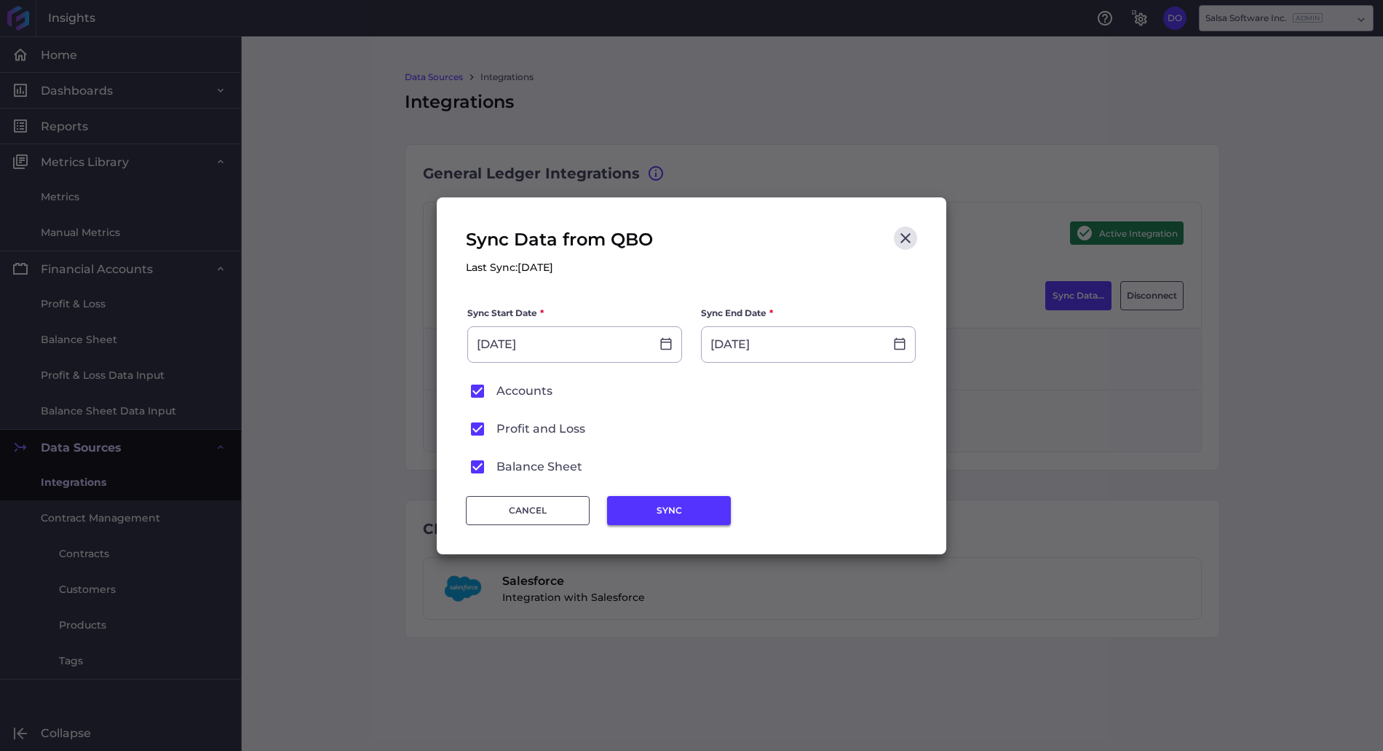
click at [657, 511] on button "SYNC" at bounding box center [669, 510] width 124 height 29
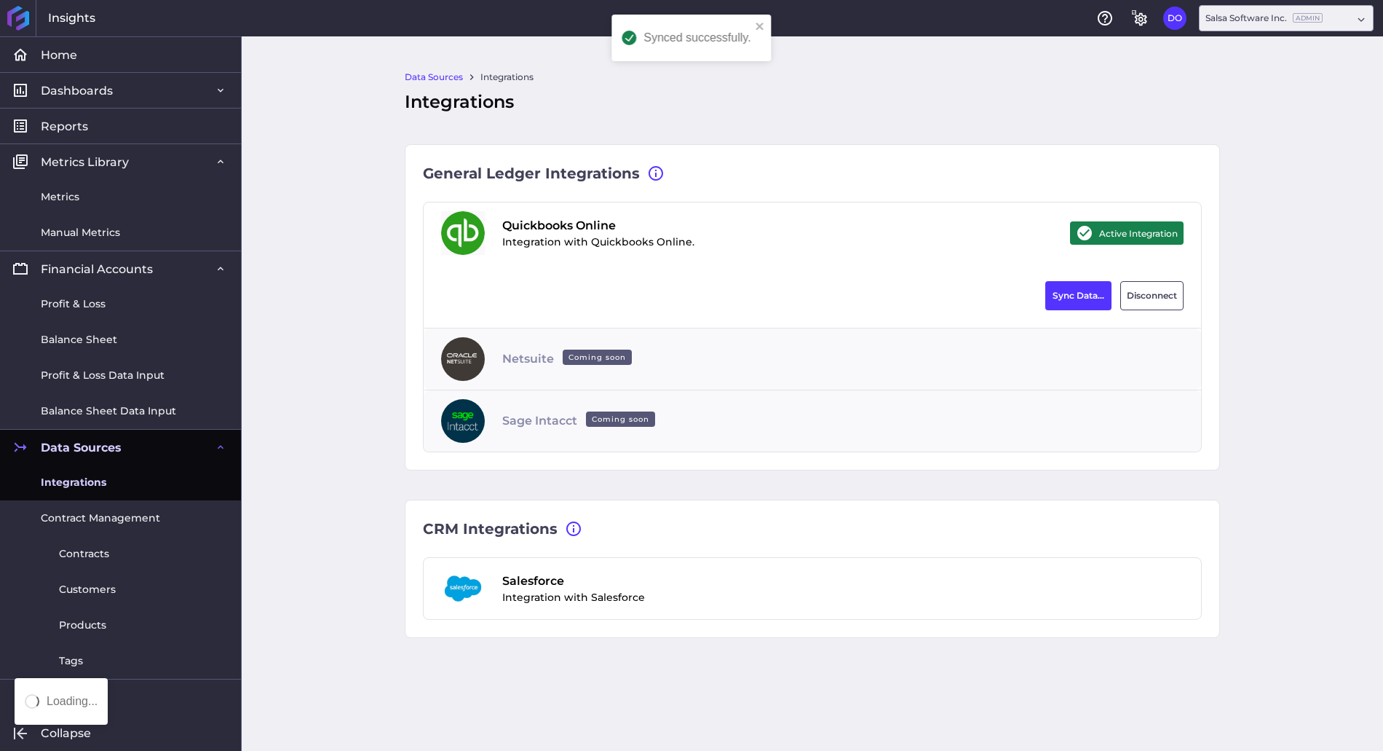
type input "[DATE]"
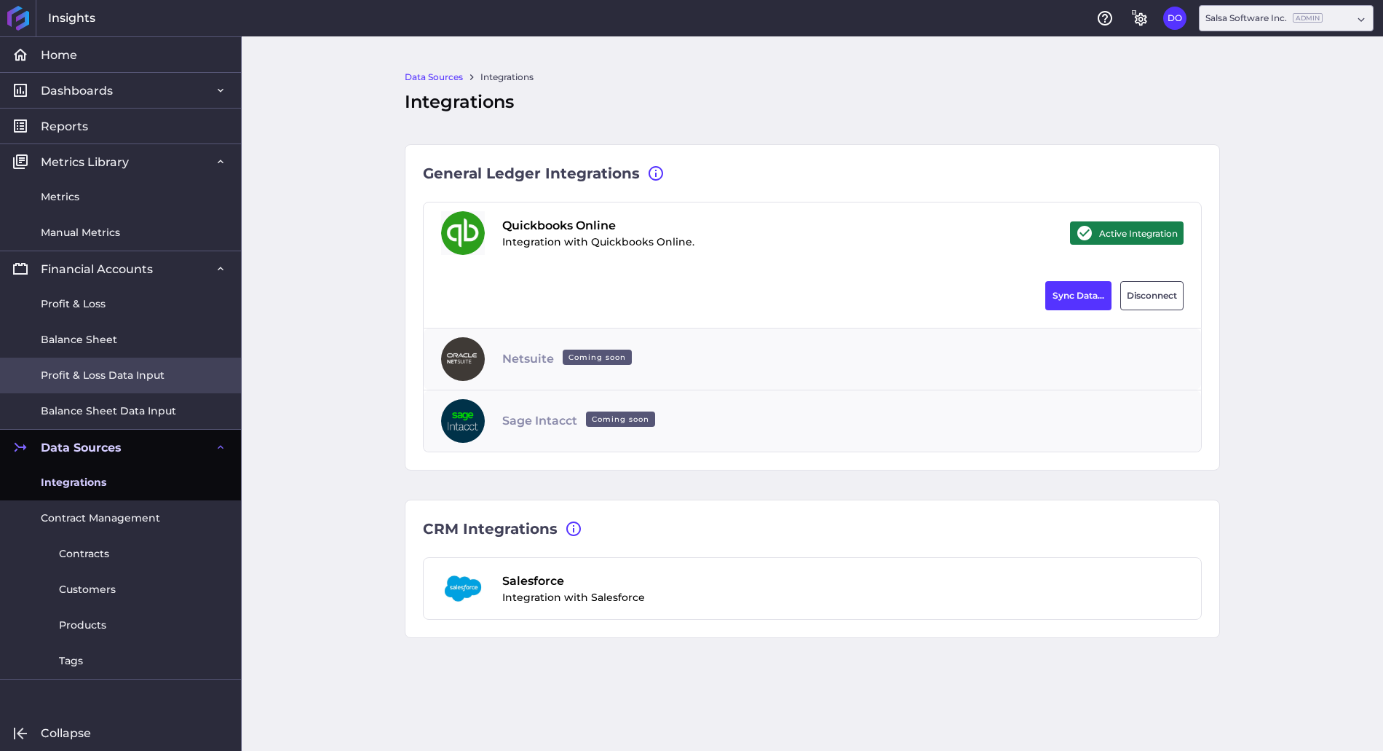
click at [120, 371] on span "Profit & Loss Data Input" at bounding box center [103, 375] width 124 height 15
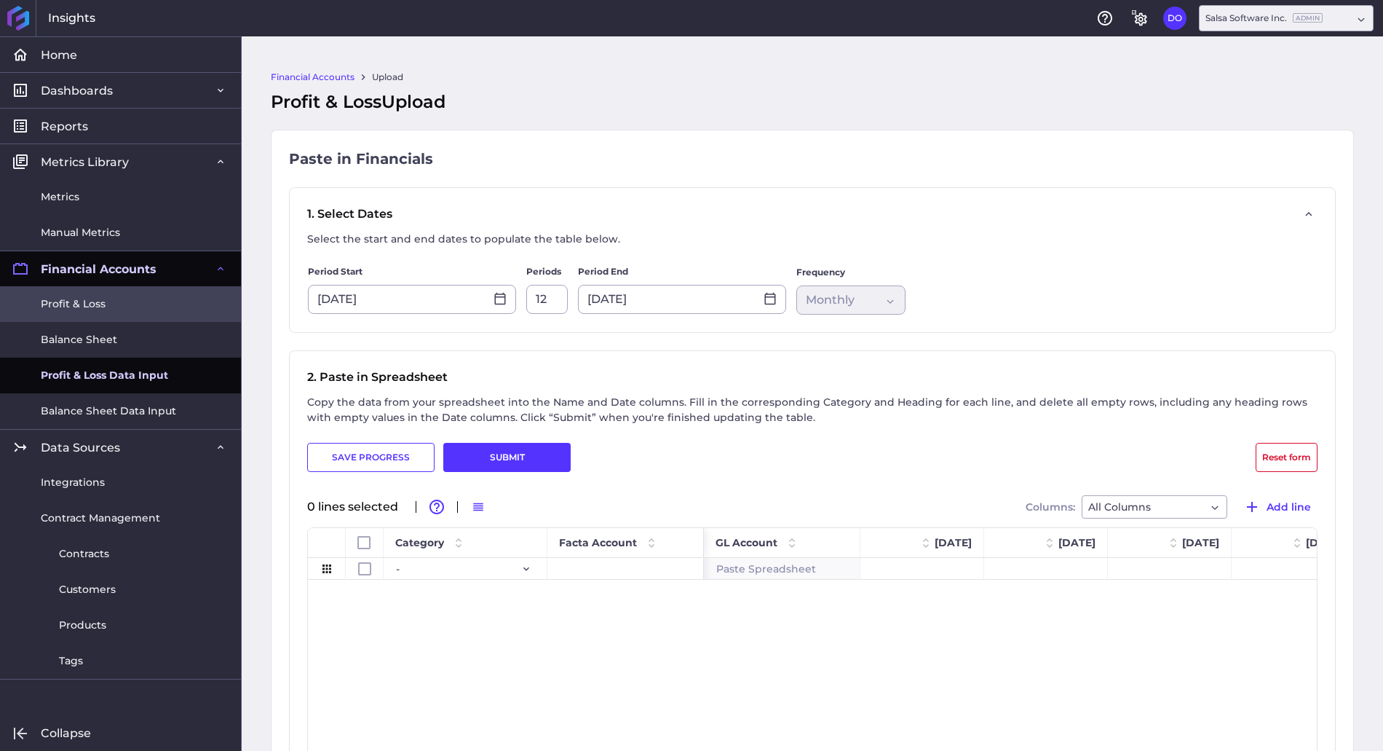
click at [103, 301] on span "Profit & Loss" at bounding box center [73, 303] width 65 height 15
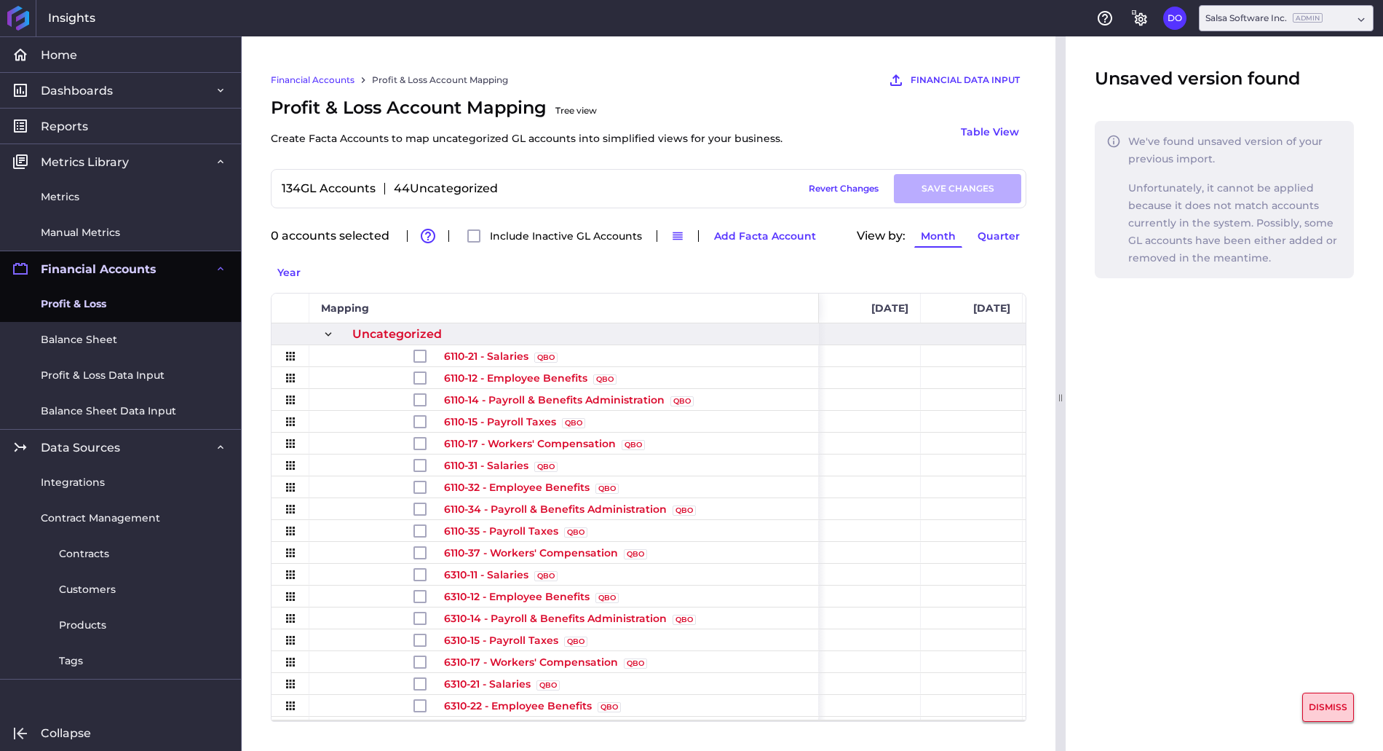
click at [1340, 701] on button "DISMISS" at bounding box center [1329, 706] width 52 height 29
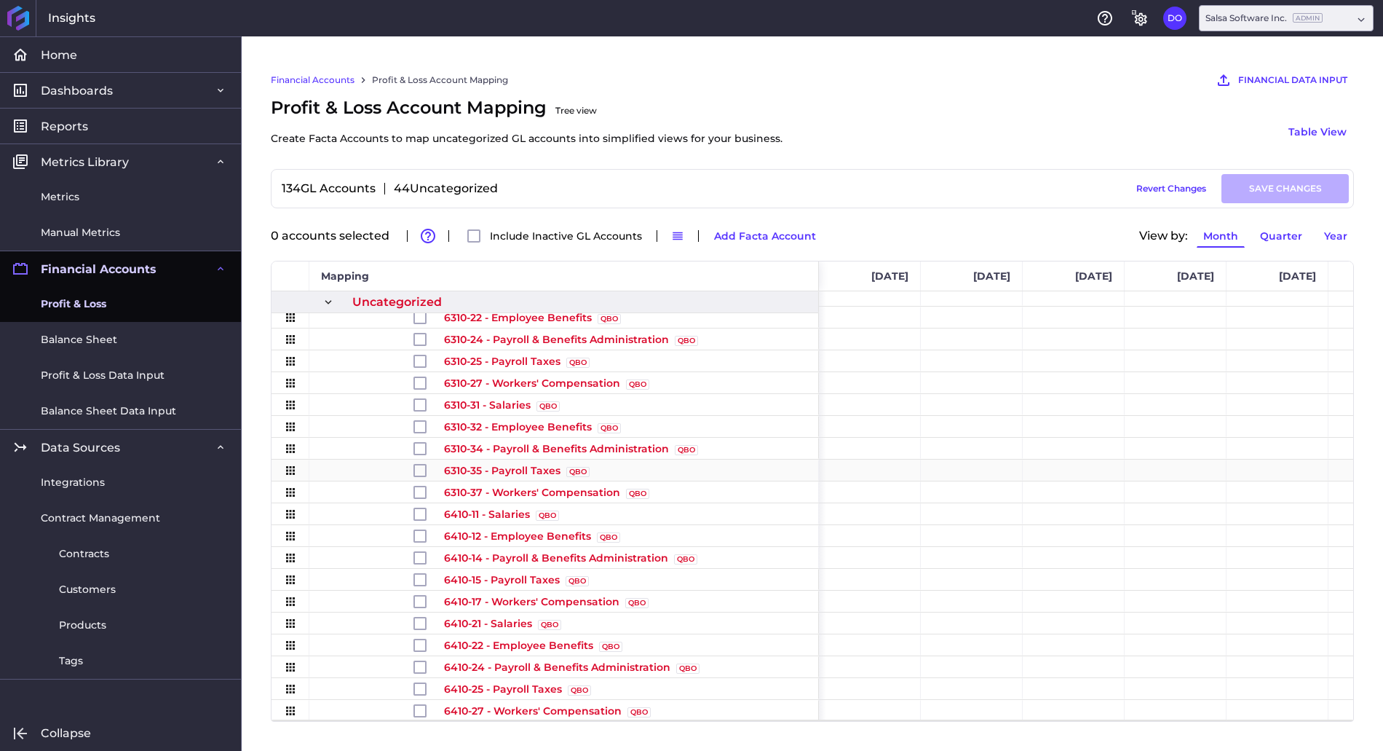
scroll to position [344, 0]
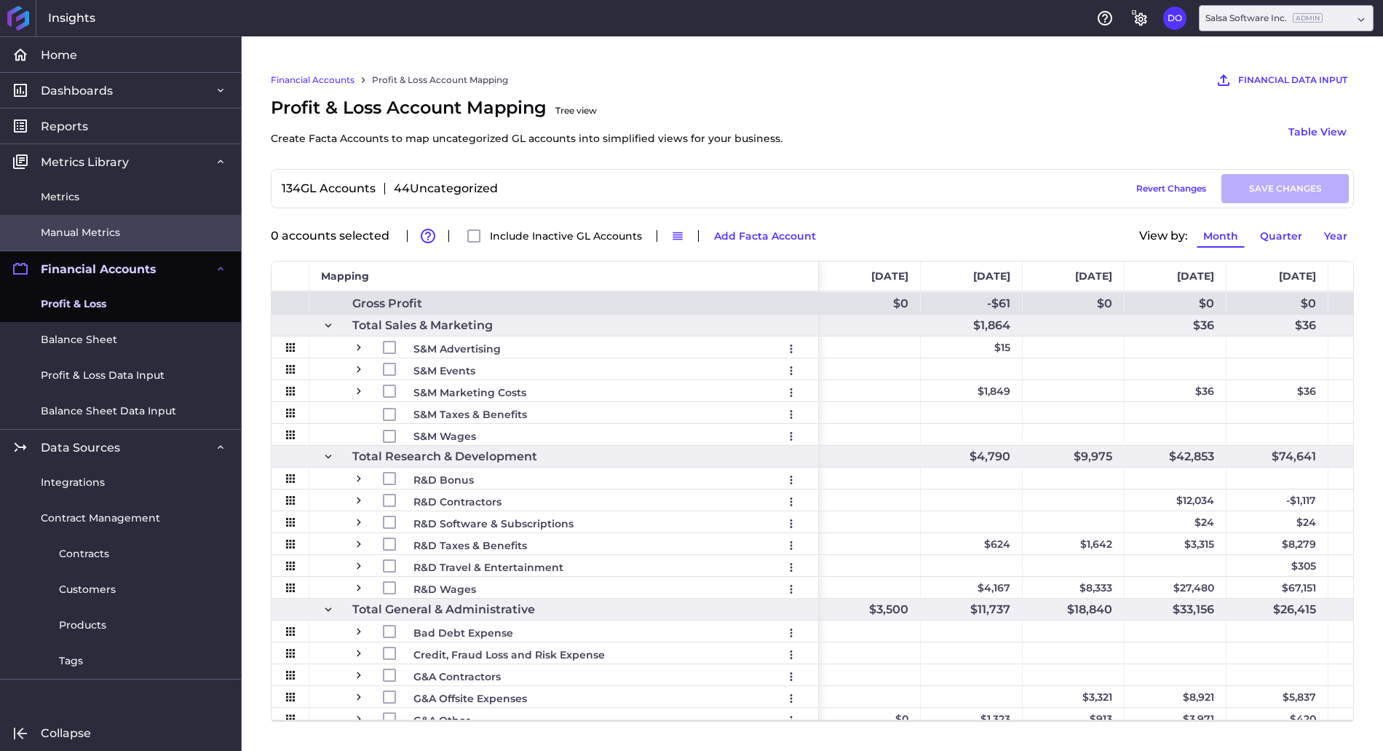
click at [103, 226] on span "Manual Metrics" at bounding box center [80, 232] width 79 height 15
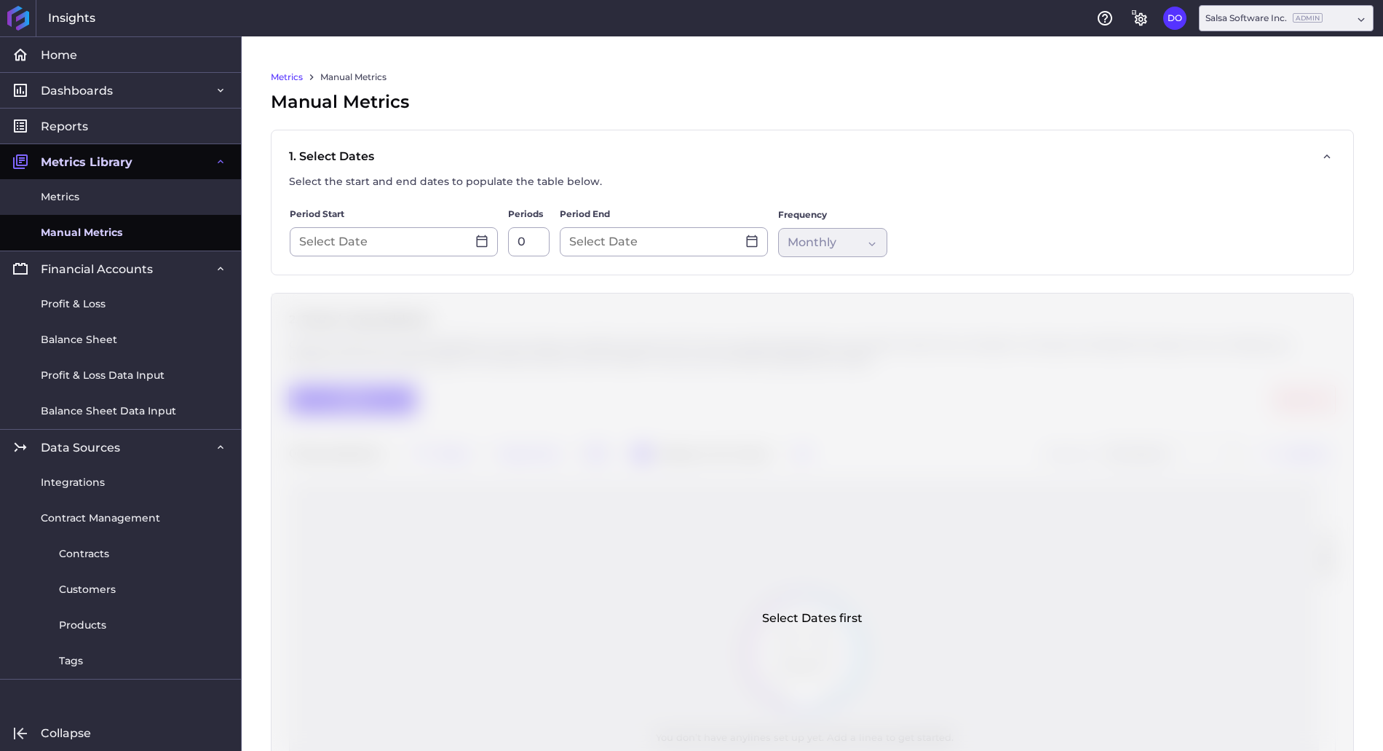
type input "[DATE]"
type input "12"
type input "[DATE]"
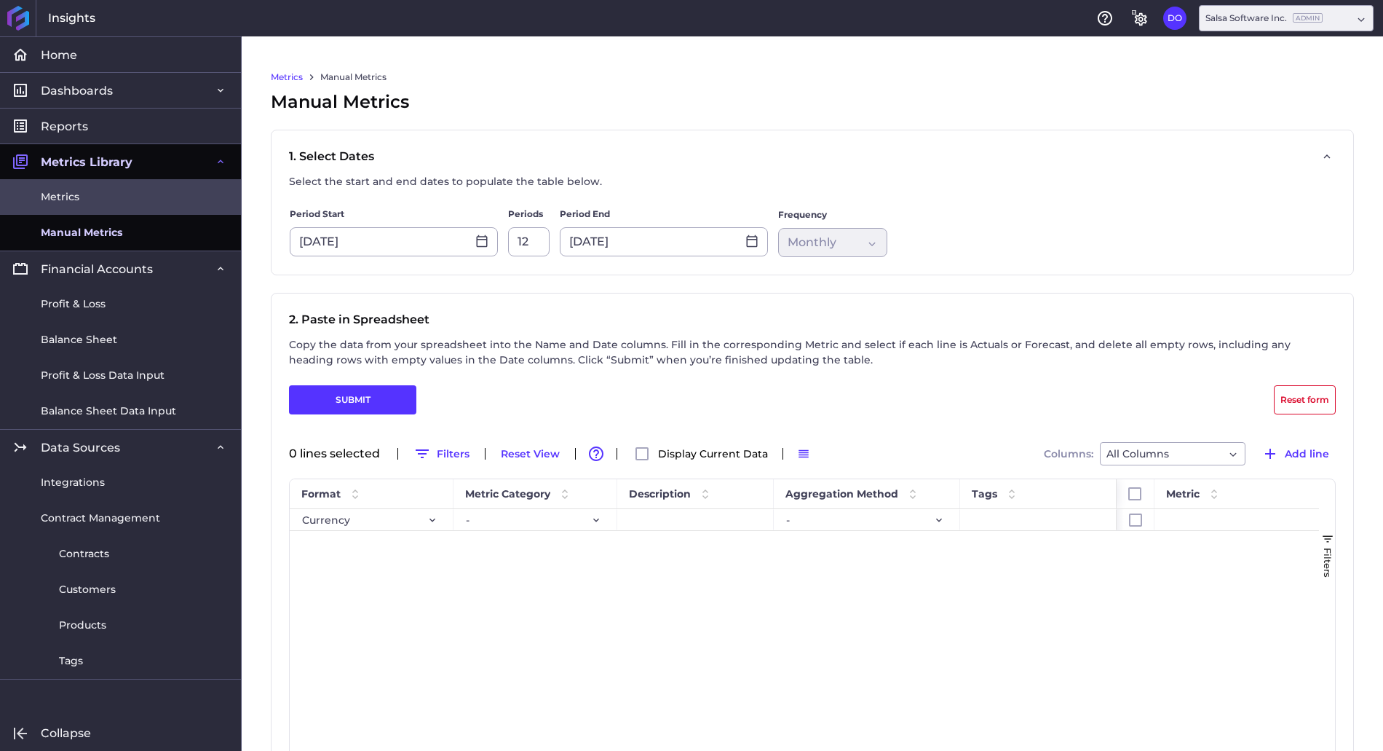
click at [82, 199] on link "Metrics" at bounding box center [120, 197] width 241 height 36
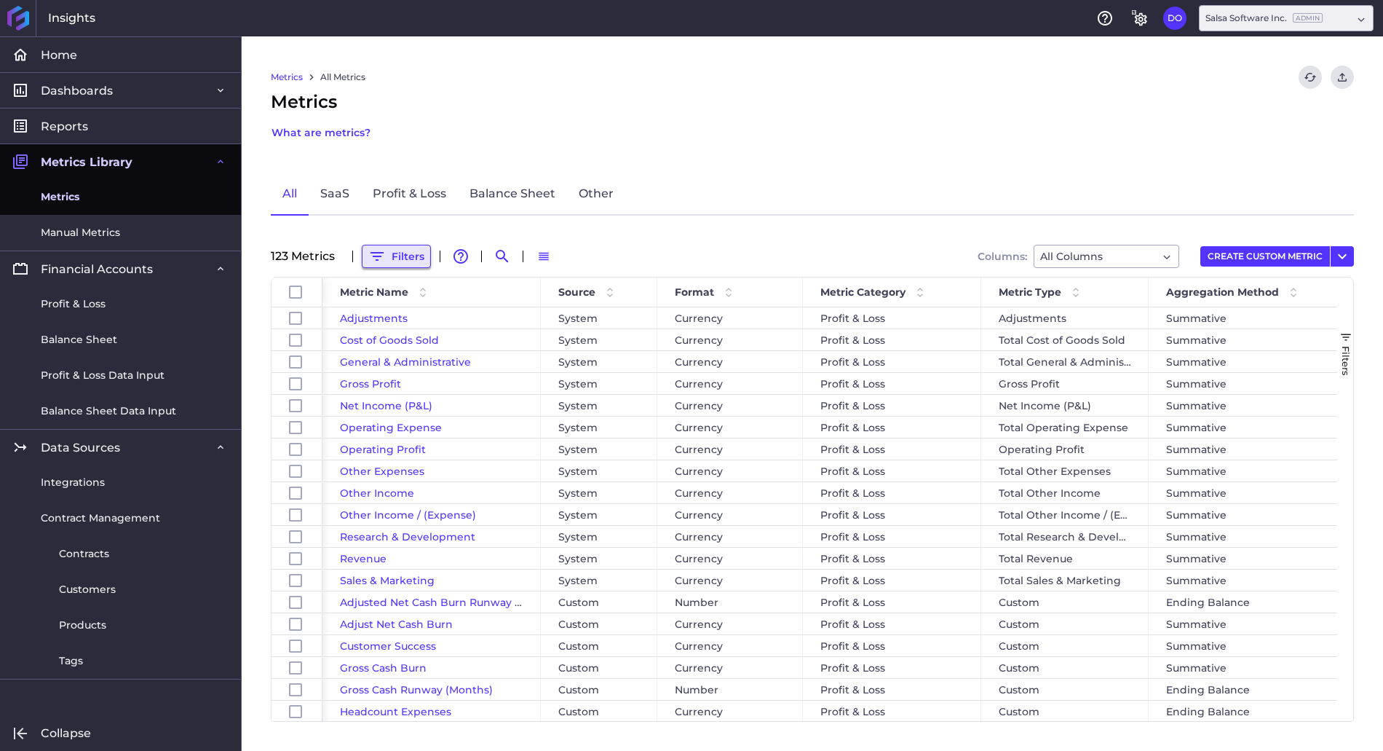
click at [392, 249] on button "Filters" at bounding box center [396, 256] width 69 height 23
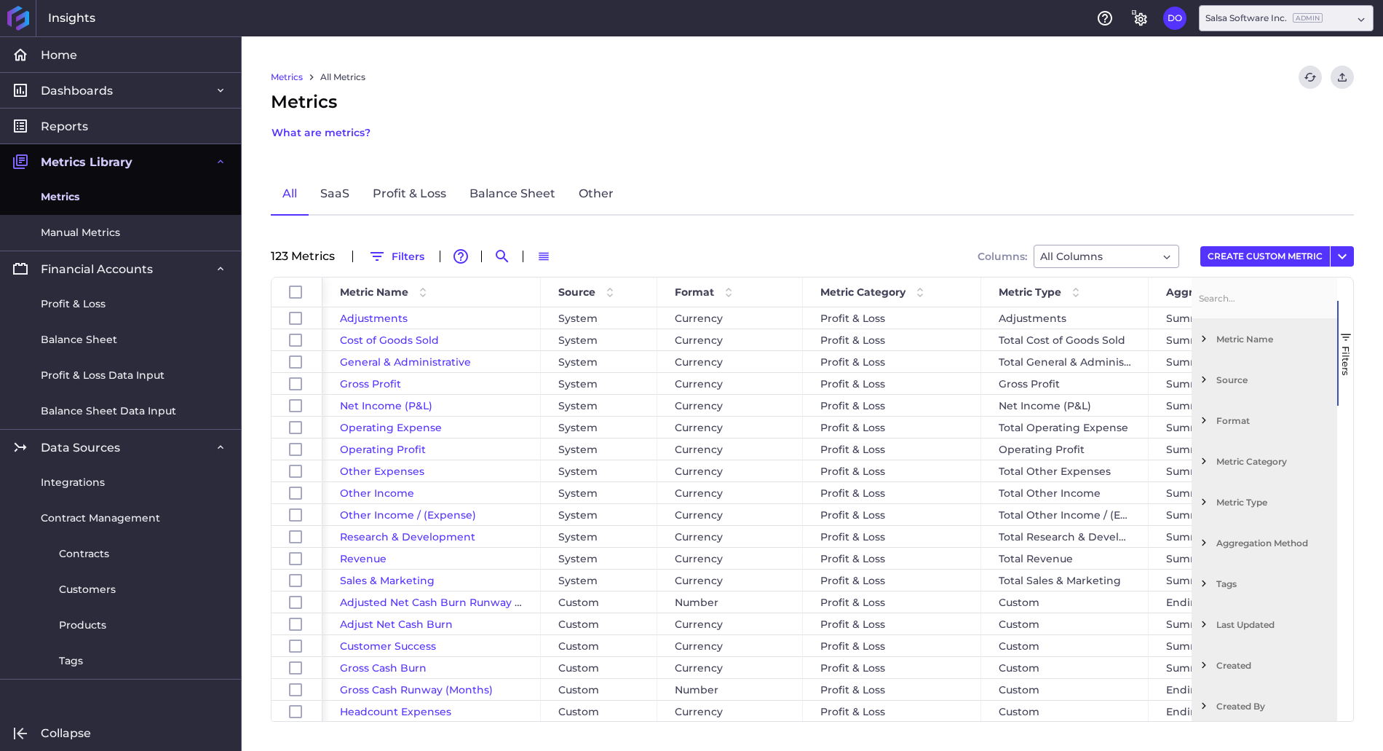
click at [786, 252] on div "123 Metric s Filters Advanced table features Search Switch to Default Density C…" at bounding box center [812, 256] width 1083 height 23
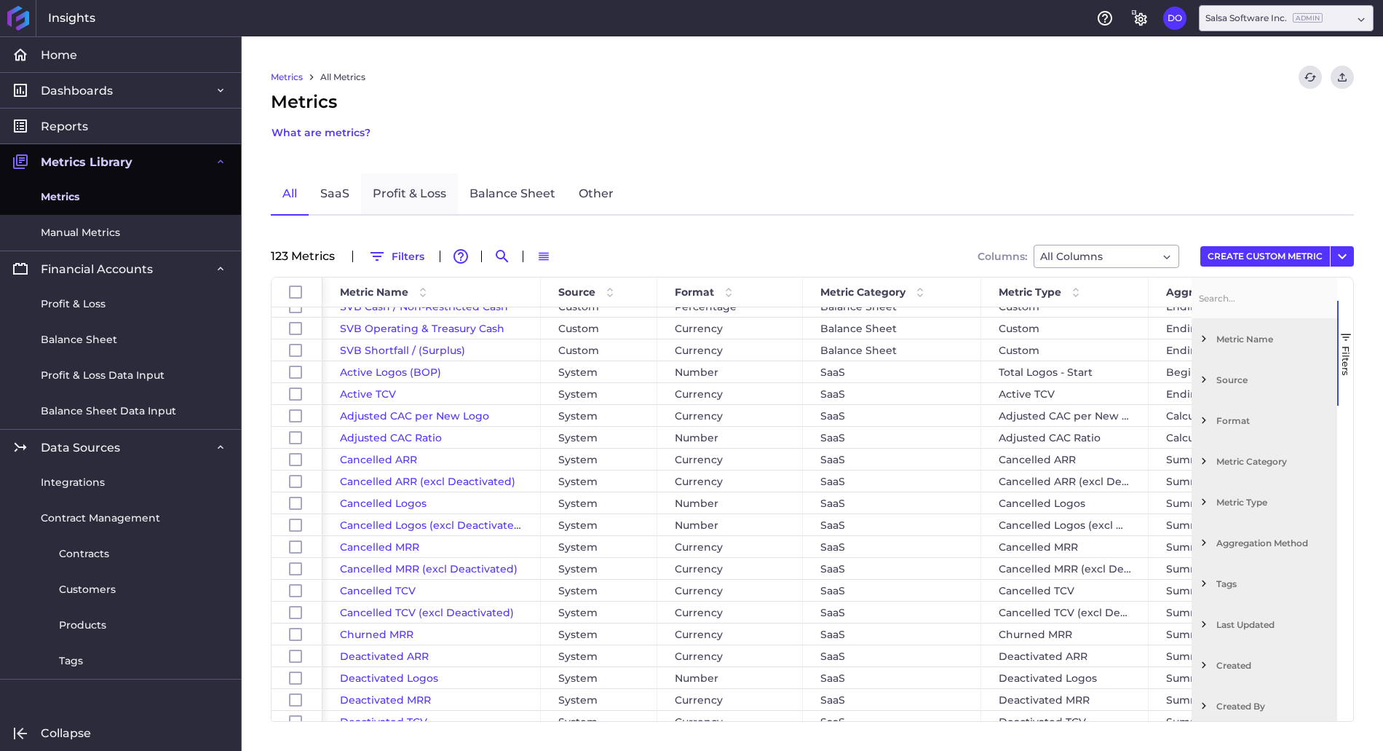
click at [399, 182] on link "Profit & Loss" at bounding box center [409, 194] width 97 height 42
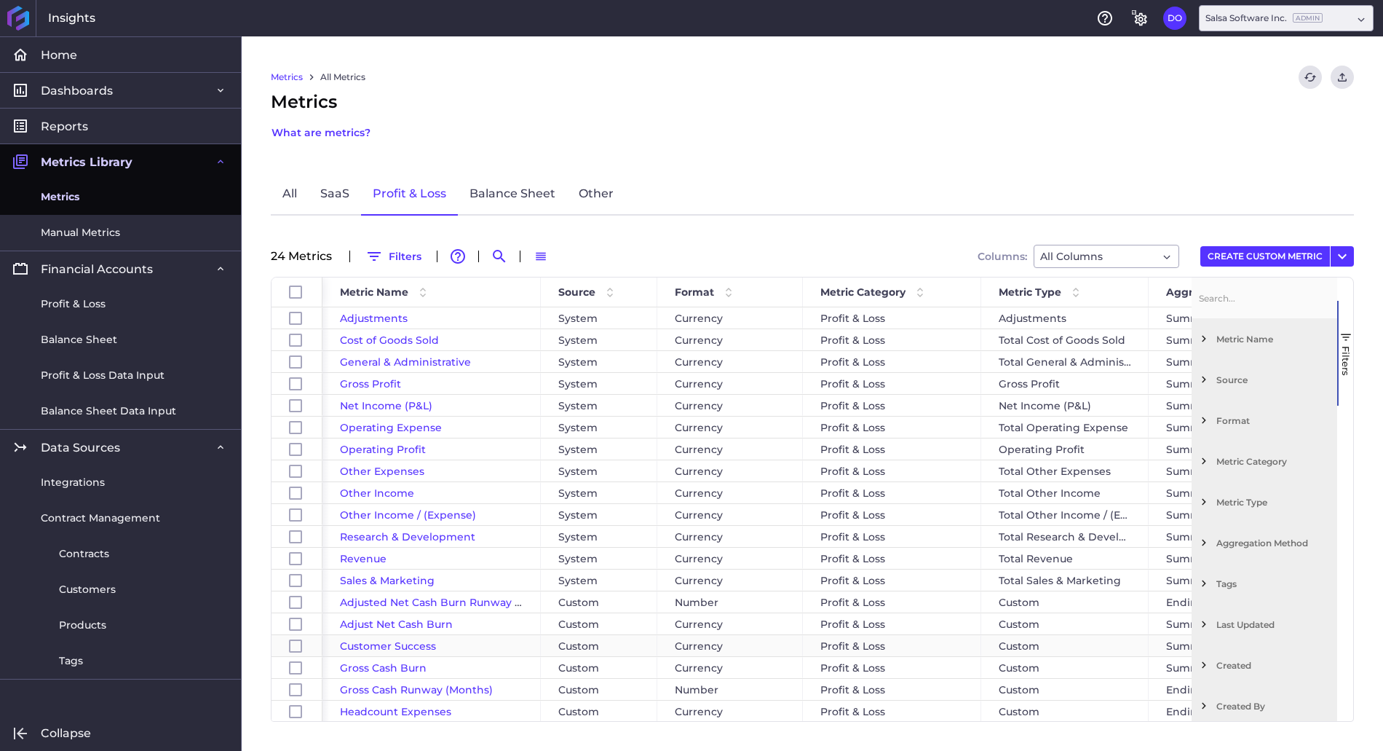
click at [408, 649] on span "Customer Success" at bounding box center [388, 645] width 96 height 13
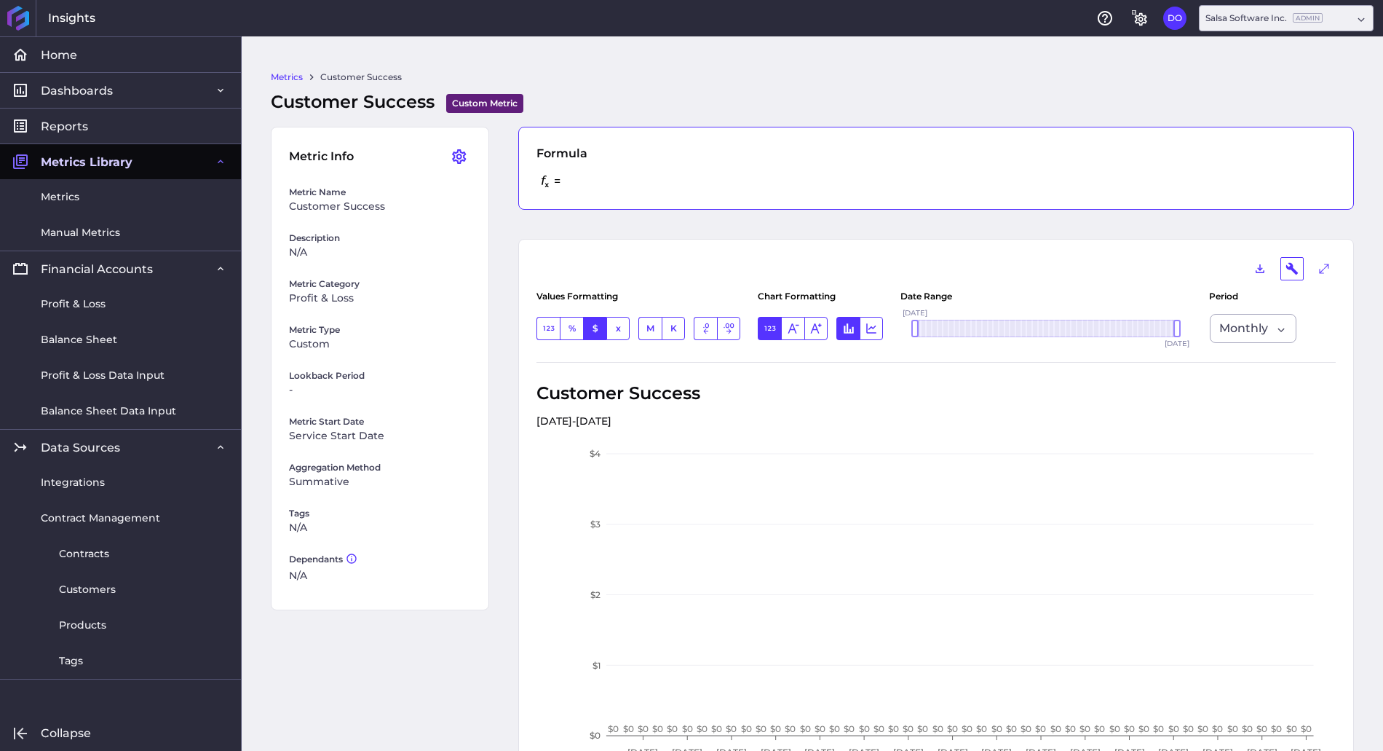
click at [594, 180] on div "= SAVED" at bounding box center [936, 181] width 799 height 20
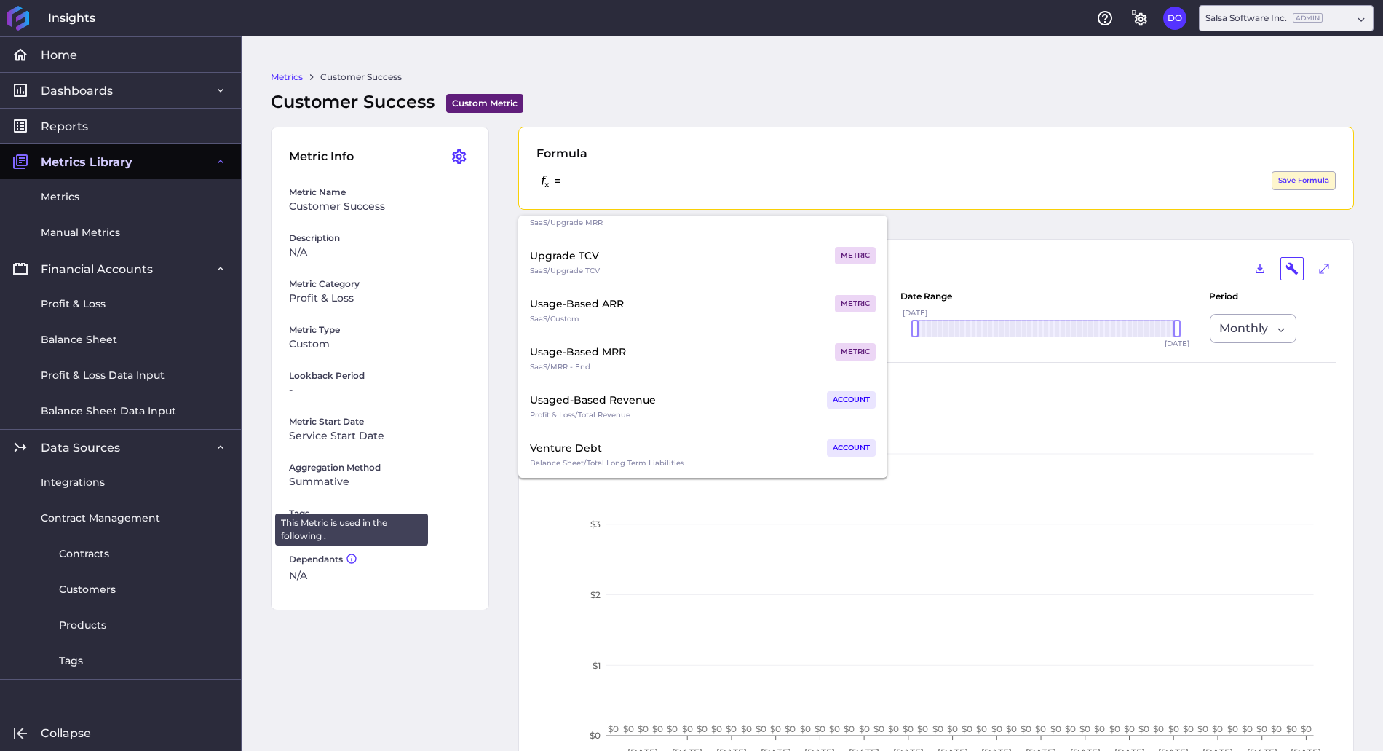
click at [353, 560] on icon at bounding box center [351, 557] width 9 height 9
click at [301, 577] on div "Dependants This Metric is used in the following . N/A" at bounding box center [380, 568] width 182 height 48
click at [1244, 248] on div "Download PNG Adjust Formatting Enter full-screen mode Values Formatting Number …" at bounding box center [936, 509] width 836 height 541
click at [1289, 266] on icon "button" at bounding box center [1292, 268] width 13 height 13
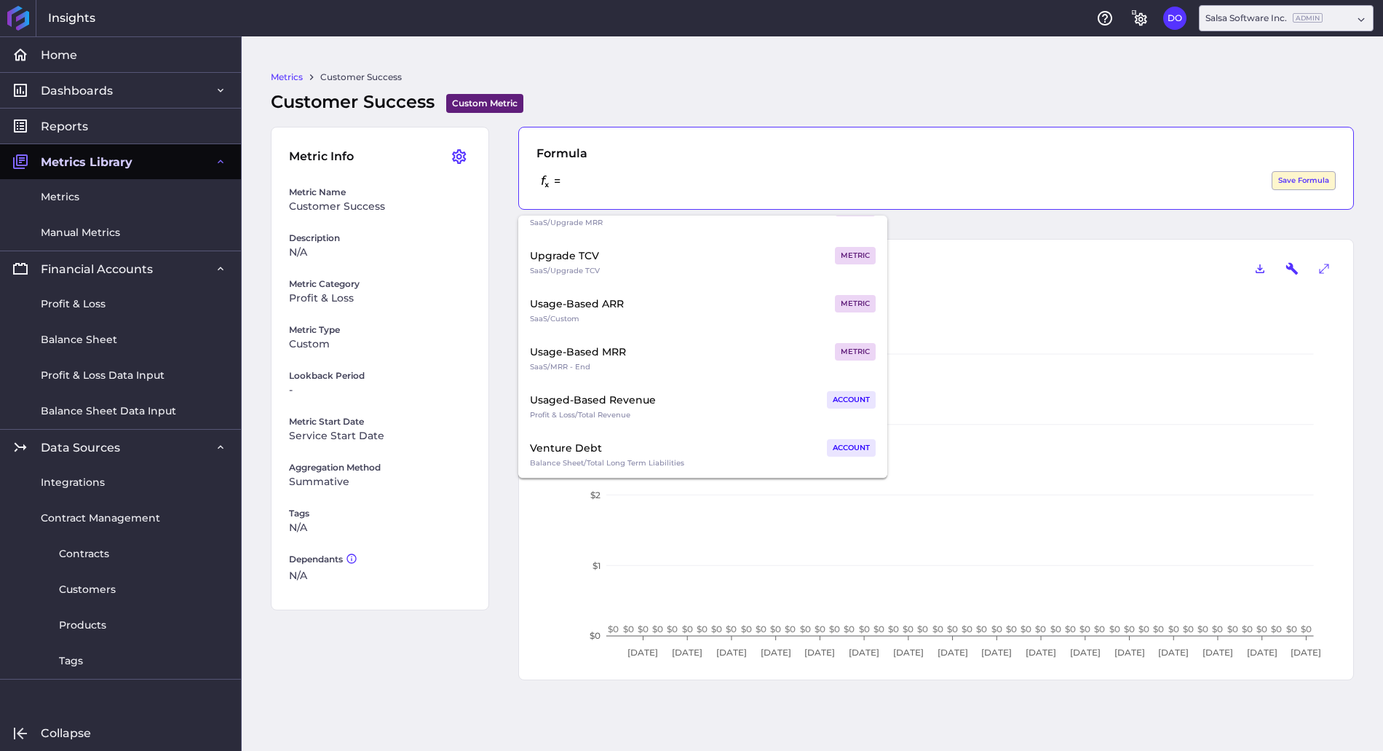
click at [1043, 181] on div "= Hit Enter to Save Save Formula" at bounding box center [936, 181] width 799 height 20
click at [288, 71] on link "Metrics" at bounding box center [287, 77] width 32 height 13
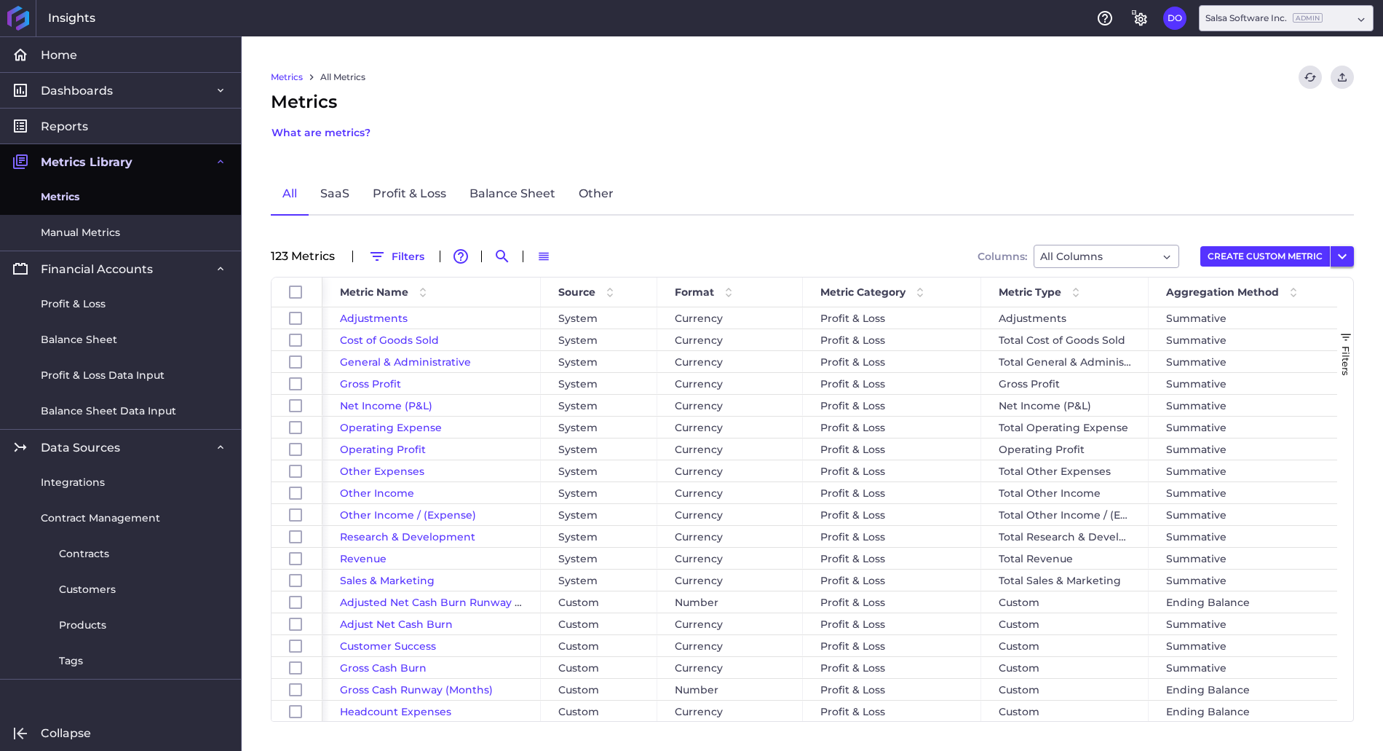
click at [1345, 249] on icon "User Menu" at bounding box center [1342, 256] width 17 height 17
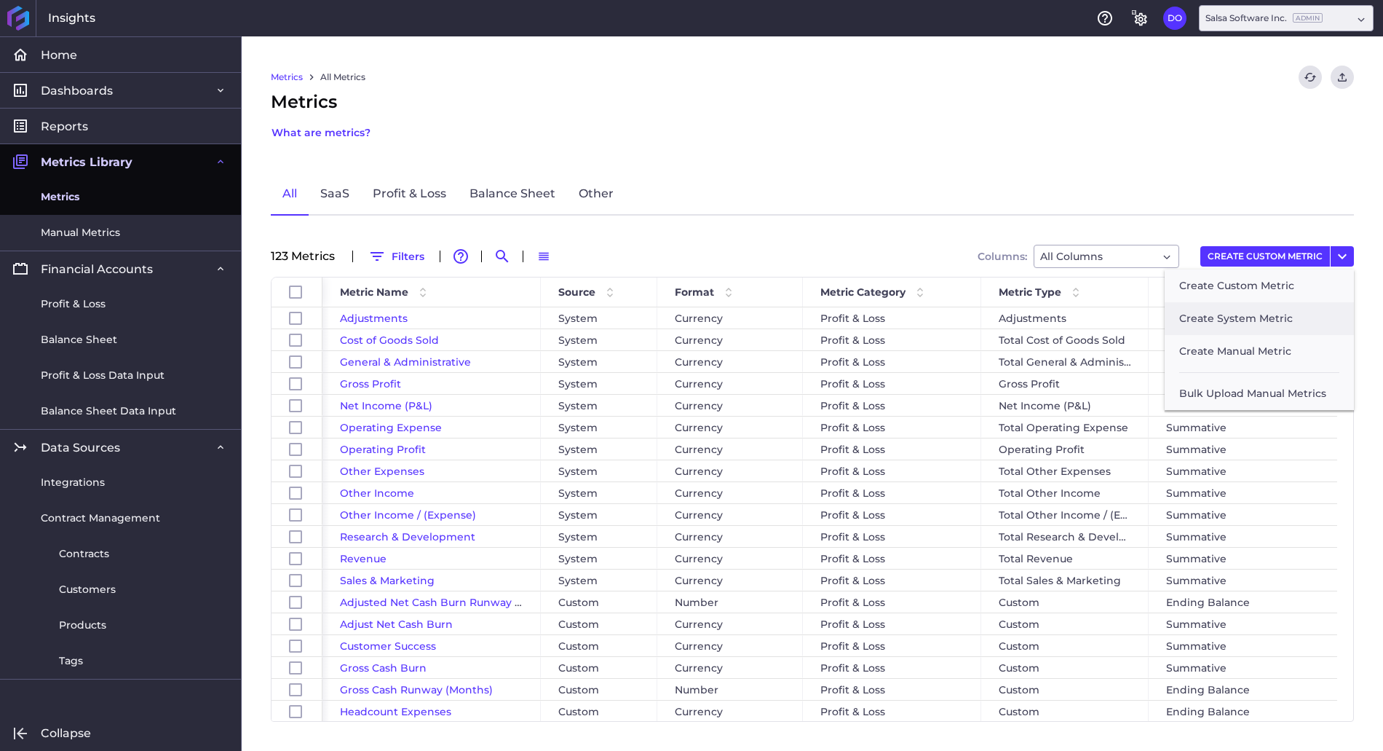
click at [1240, 321] on button "Create System Metric" at bounding box center [1259, 318] width 189 height 33
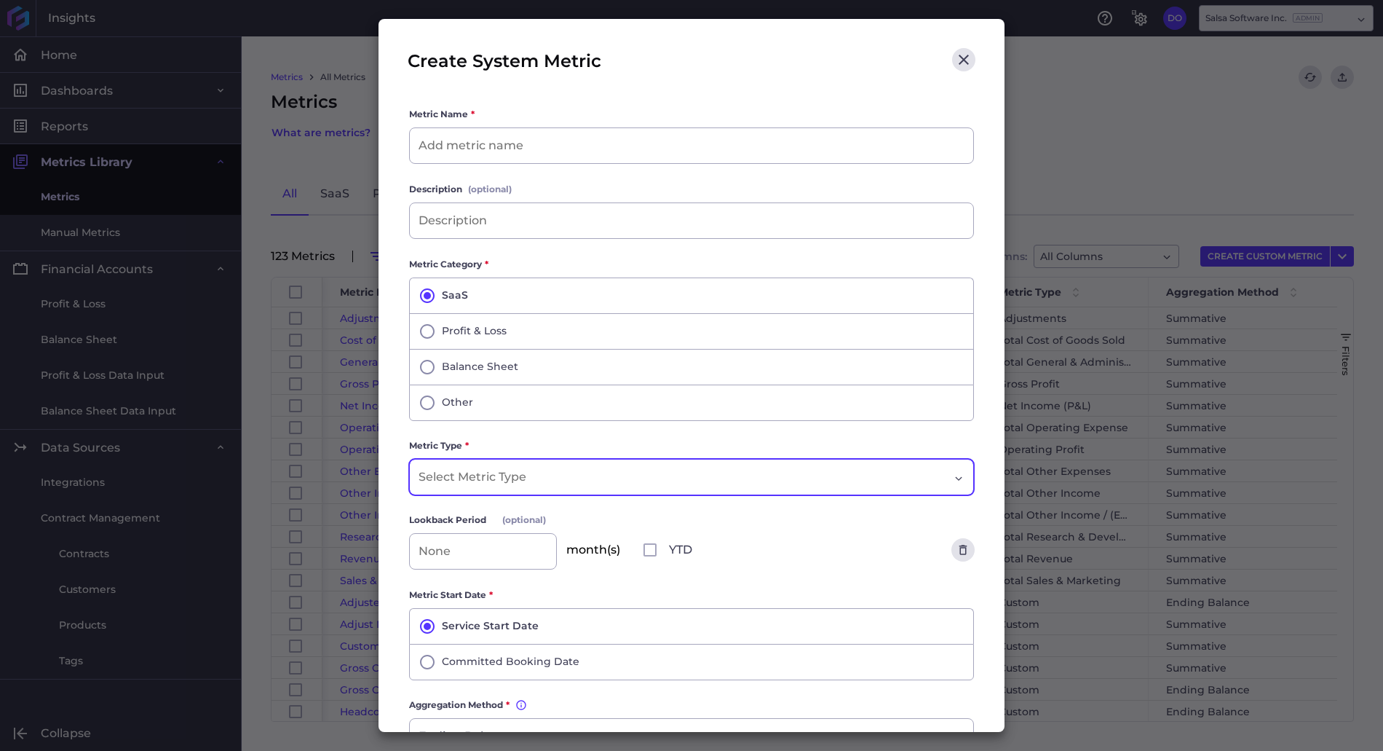
click at [525, 477] on input "Dropdown select" at bounding box center [480, 476] width 122 height 17
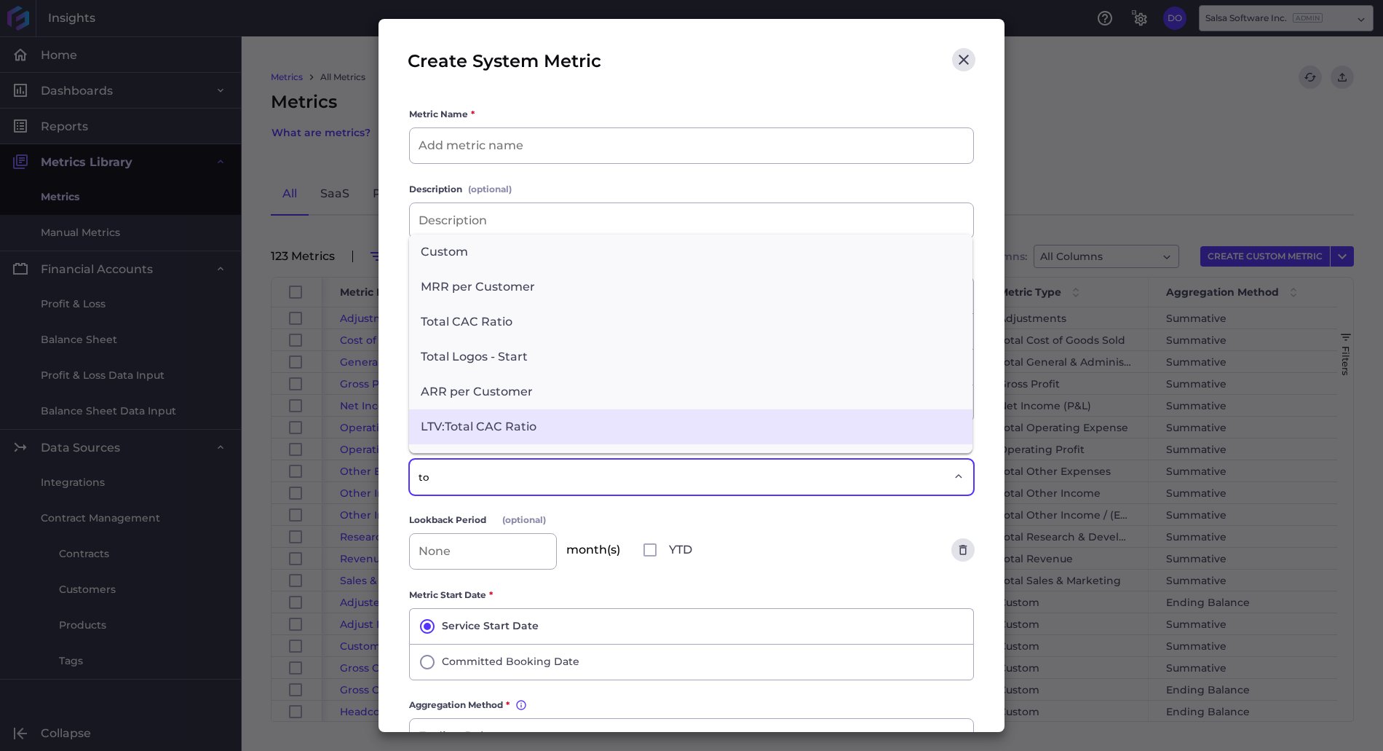
type input "t"
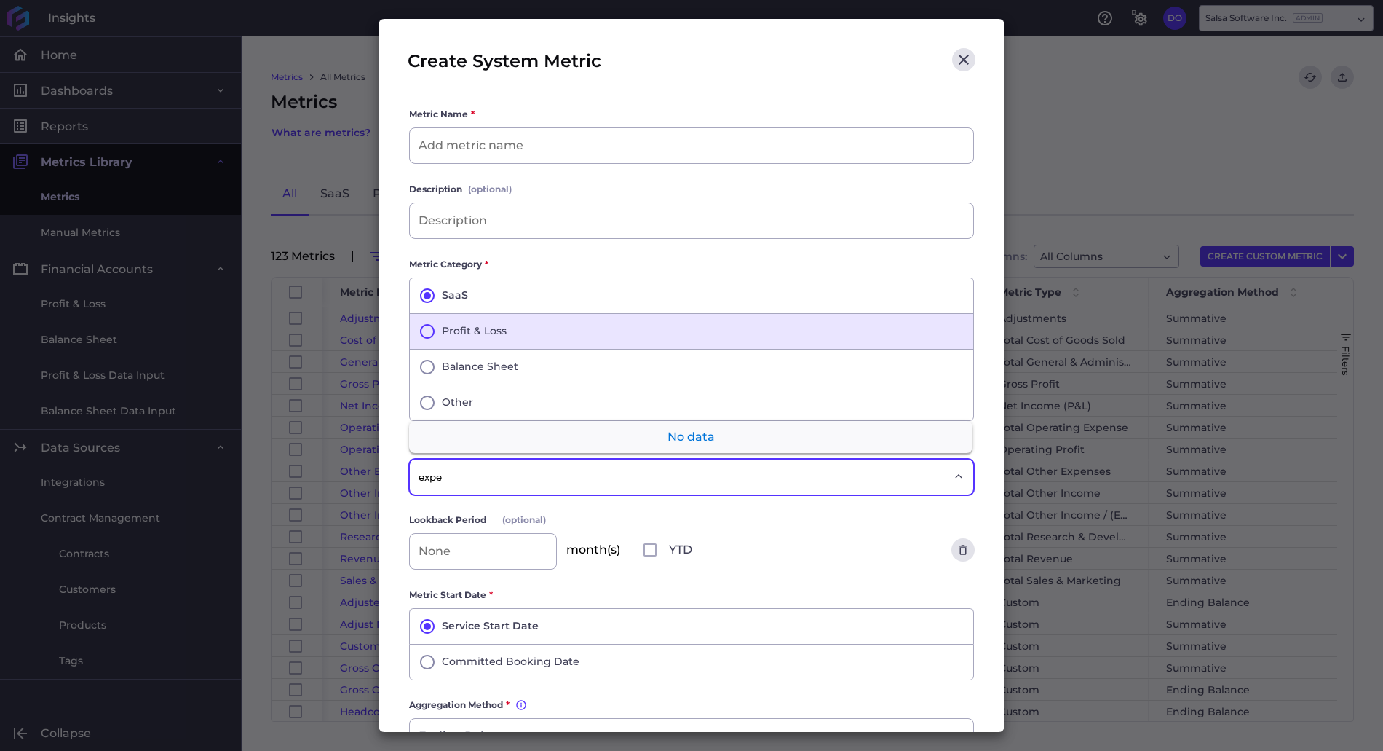
type input "expe"
click at [426, 324] on icon "button" at bounding box center [427, 331] width 15 height 15
click at [457, 474] on input "Dropdown select" at bounding box center [480, 476] width 122 height 17
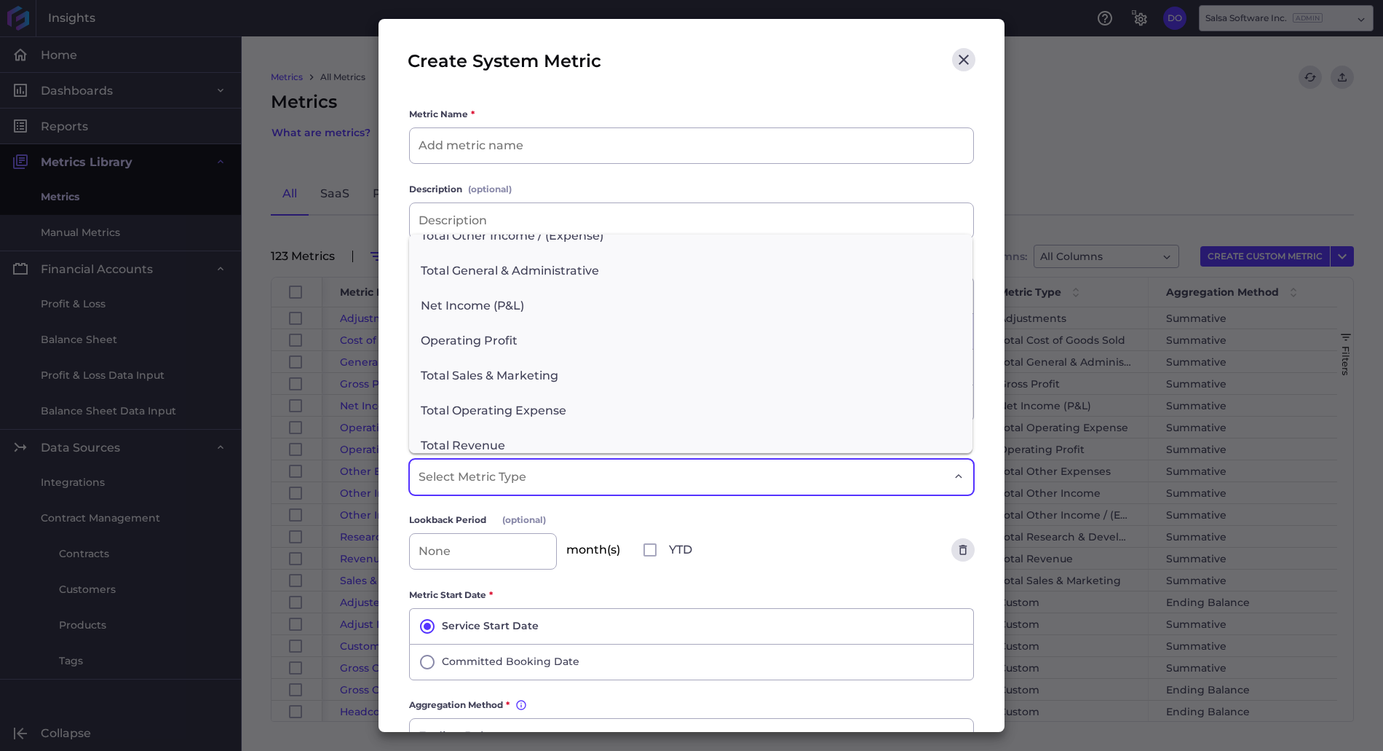
scroll to position [163, 0]
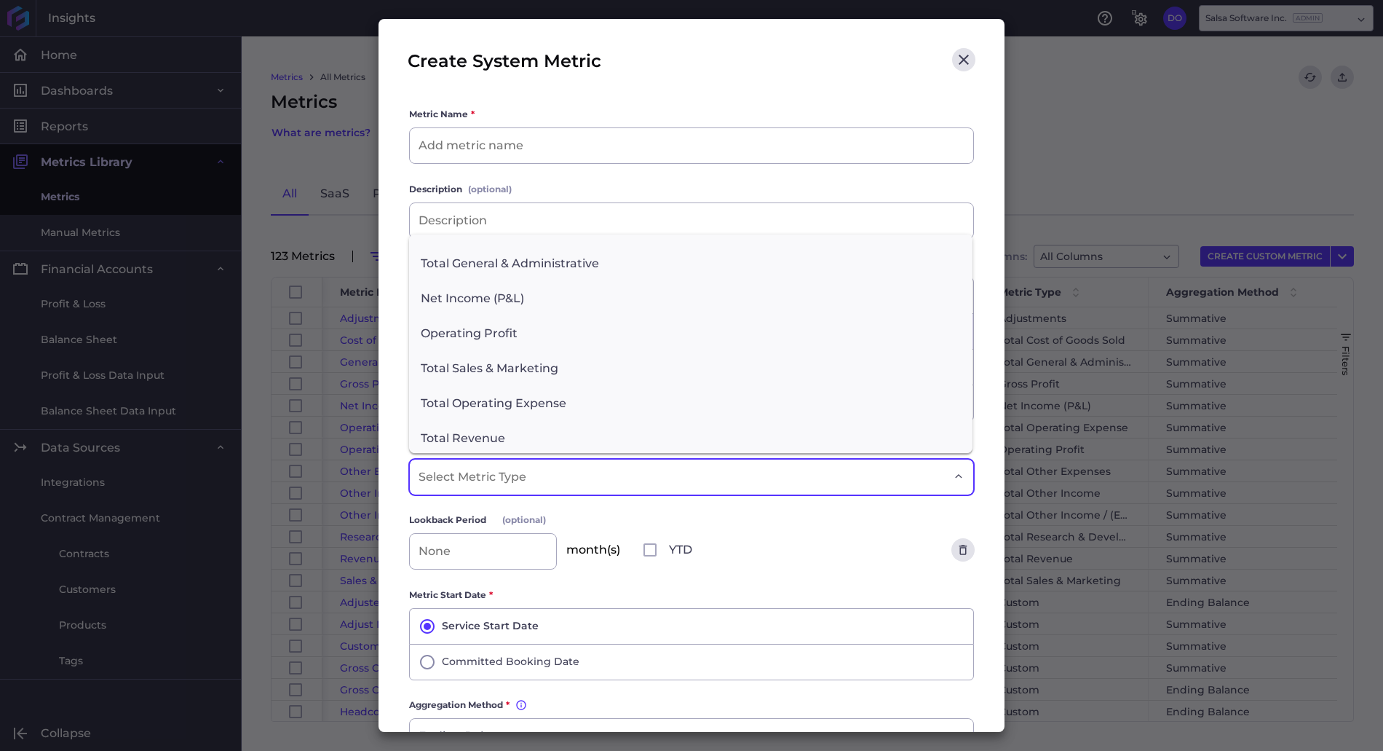
click at [529, 472] on input "Dropdown select" at bounding box center [480, 476] width 122 height 17
click at [965, 60] on icon "Close" at bounding box center [963, 59] width 17 height 17
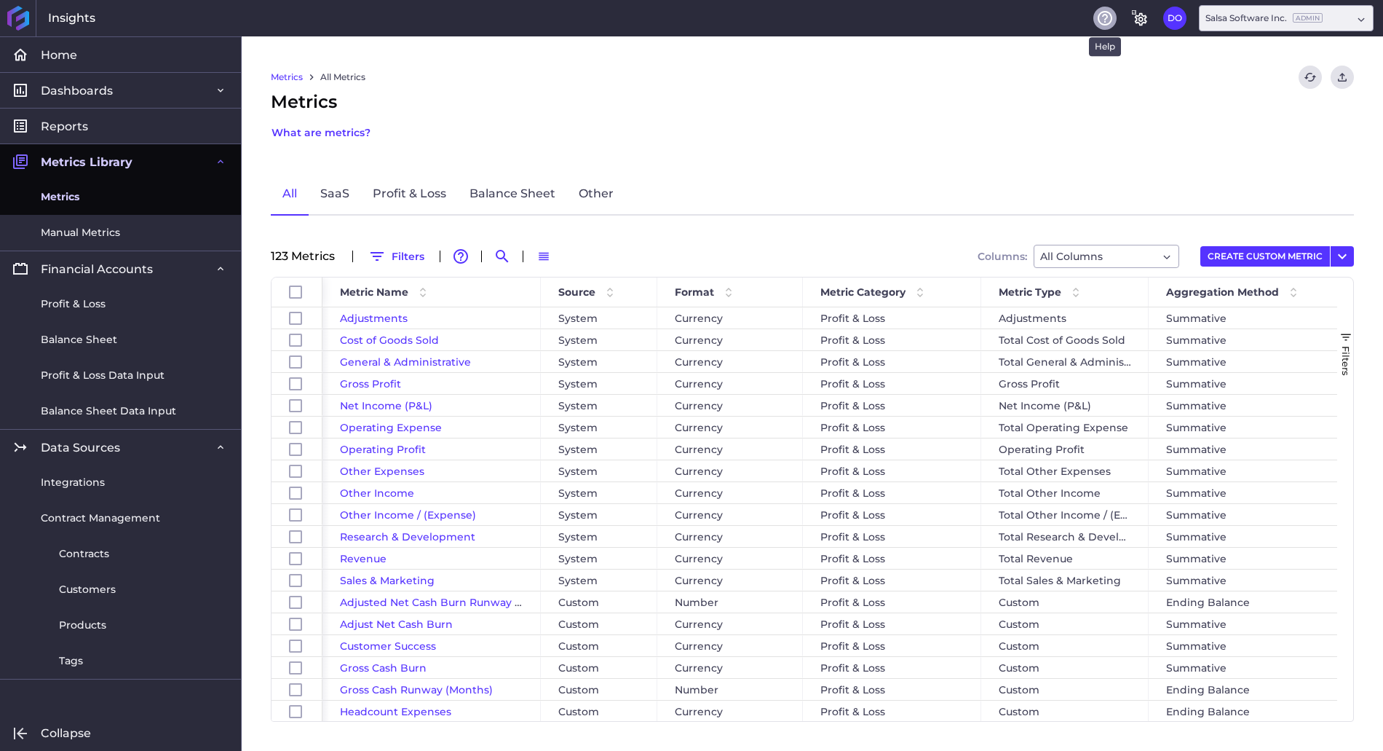
click at [1101, 22] on icon "Help" at bounding box center [1104, 17] width 17 height 17
click at [1311, 84] on button "Refresh" at bounding box center [1310, 77] width 23 height 23
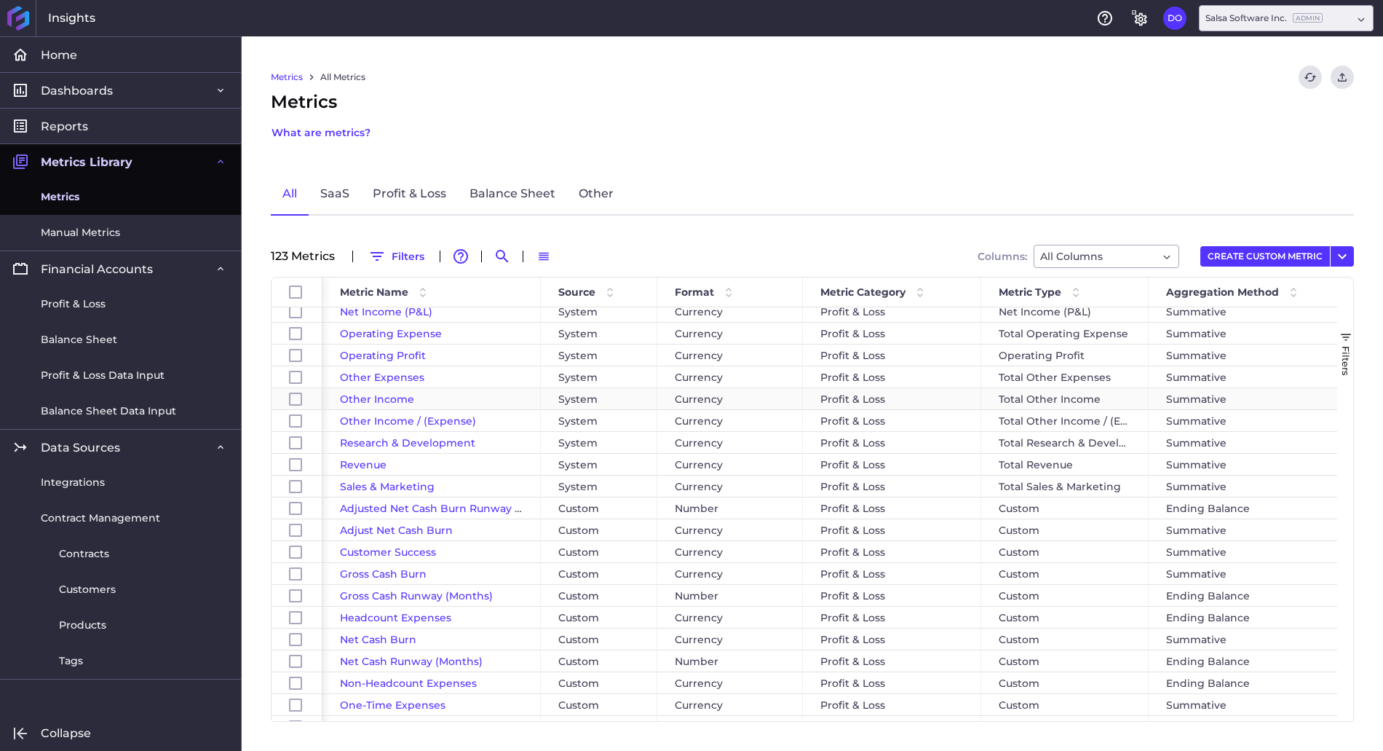
scroll to position [96, 0]
click at [416, 205] on link "Profit & Loss" at bounding box center [409, 194] width 97 height 42
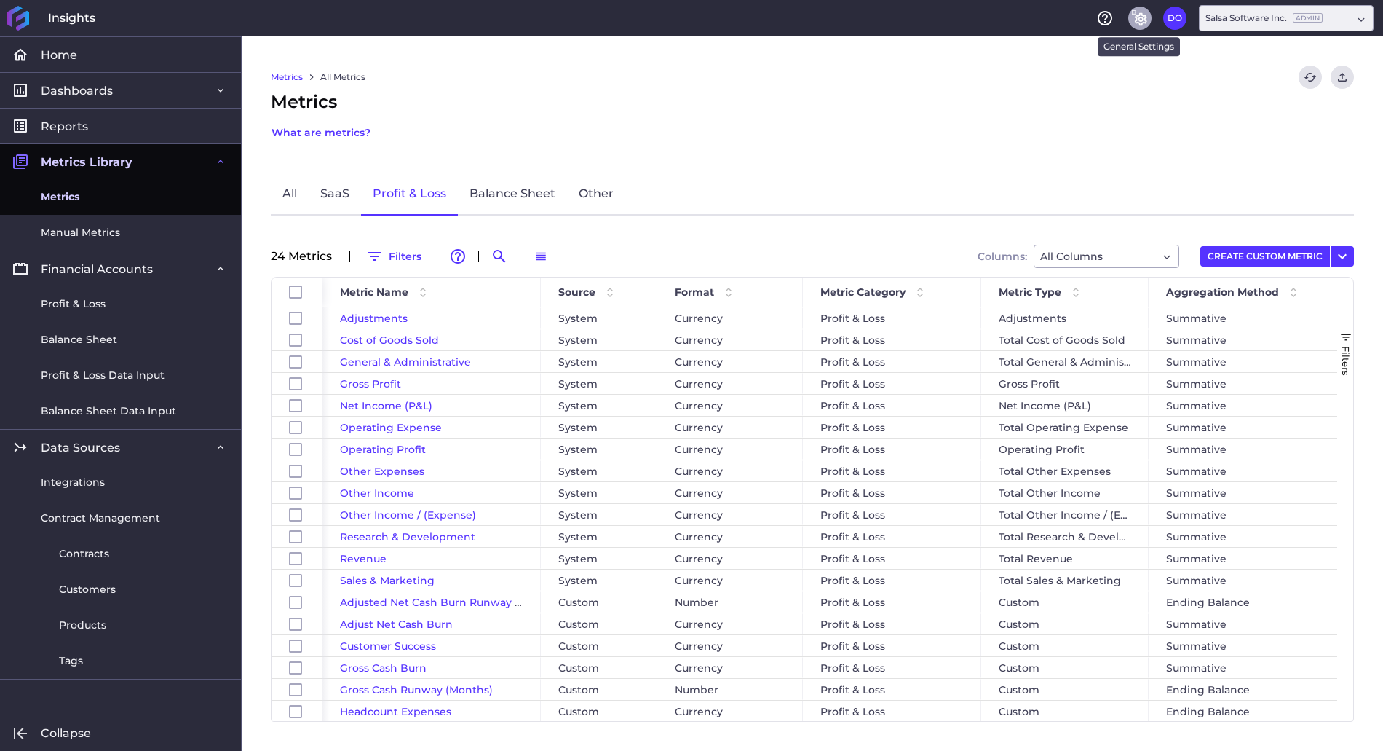
click at [1137, 22] on icon "General Settings" at bounding box center [1141, 19] width 12 height 13
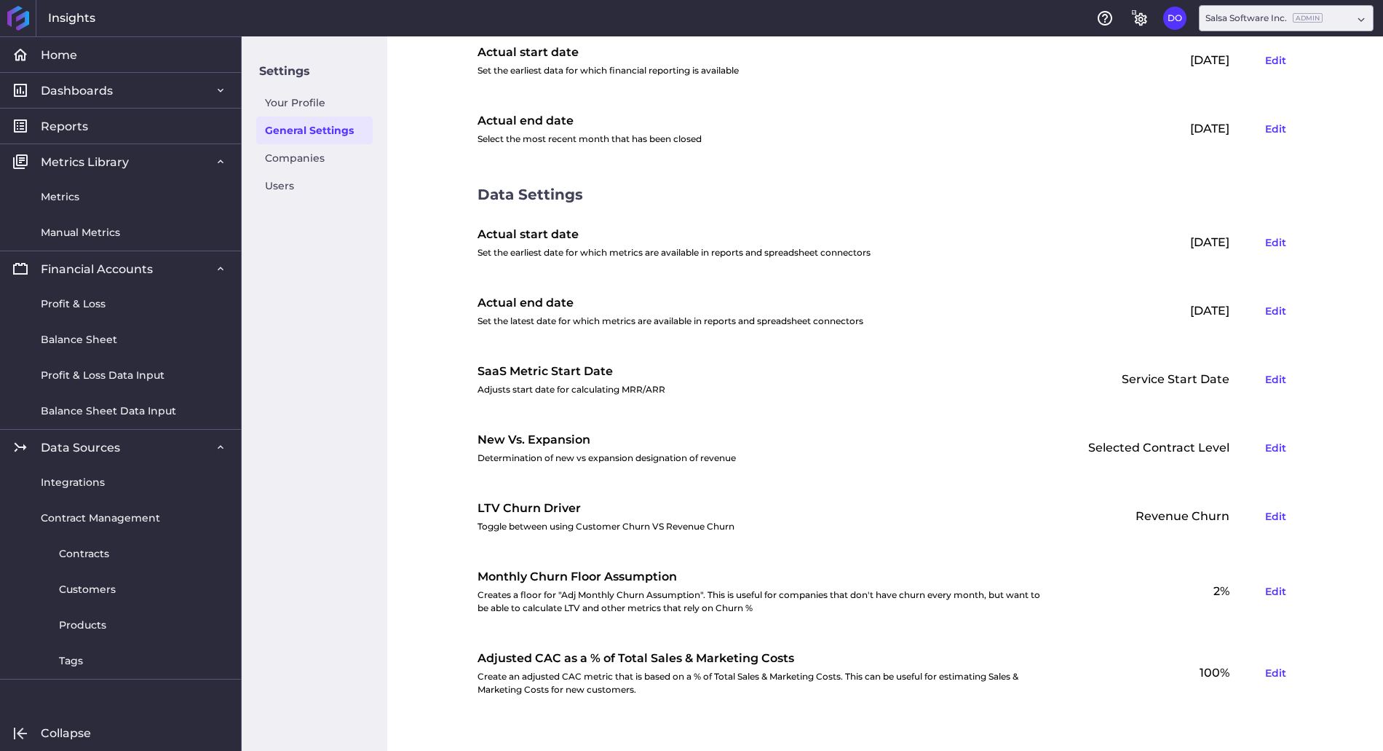
scroll to position [200, 0]
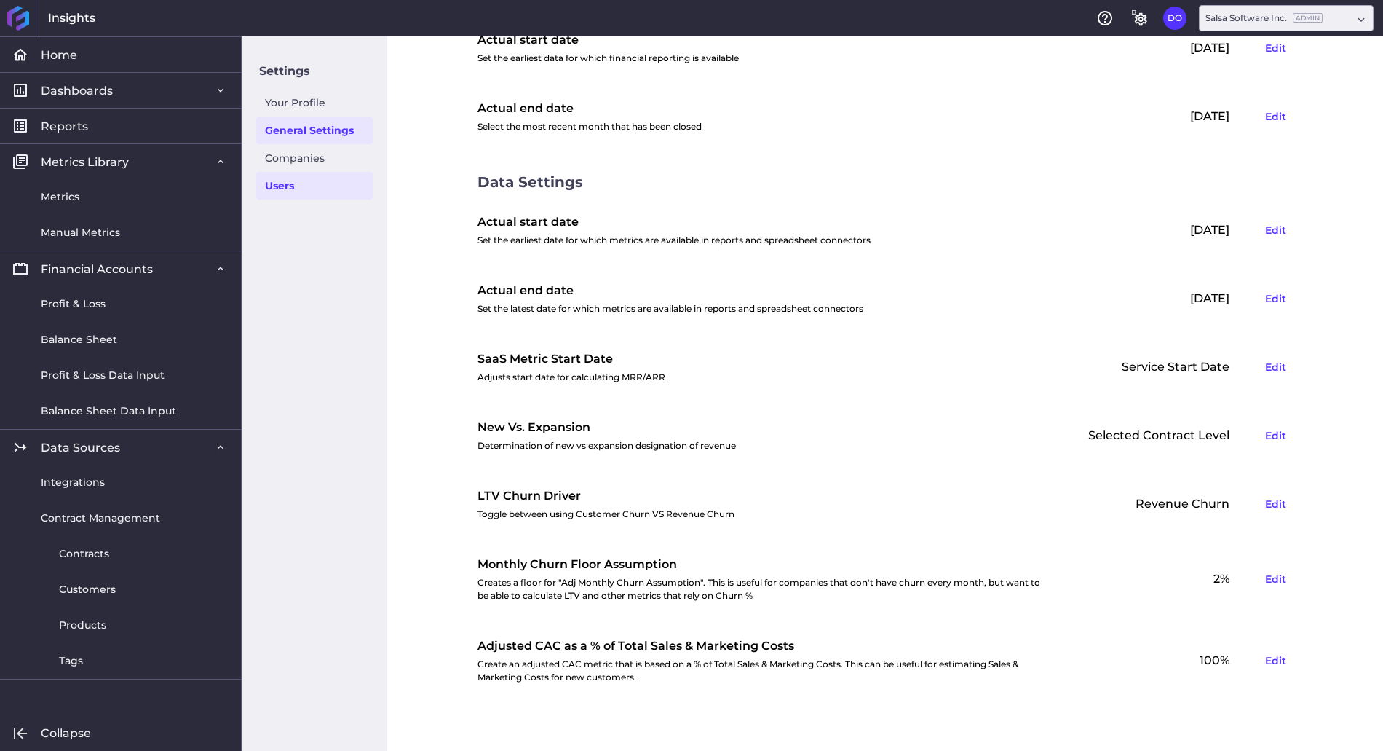
click at [284, 188] on link "Users" at bounding box center [314, 186] width 116 height 28
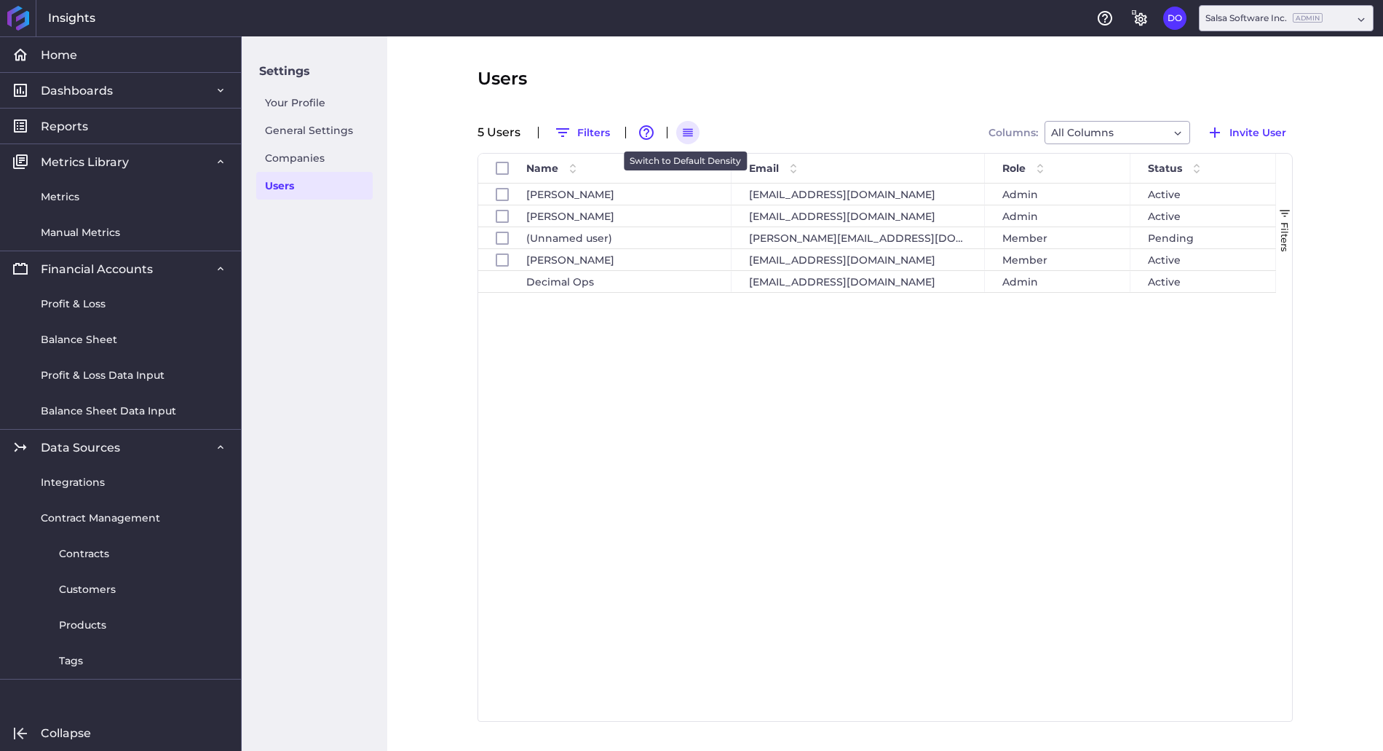
click at [684, 134] on icon "button" at bounding box center [687, 132] width 13 height 13
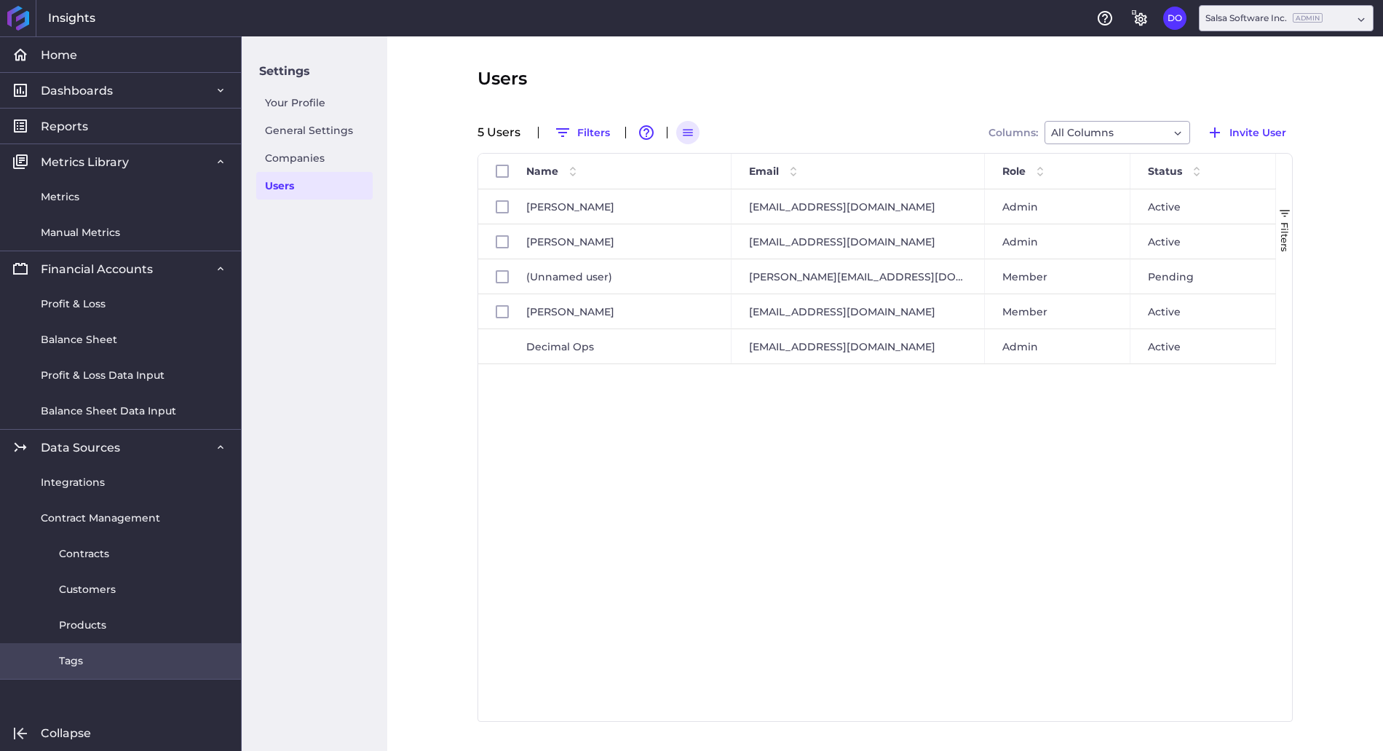
click at [80, 650] on link "Tags" at bounding box center [120, 661] width 241 height 36
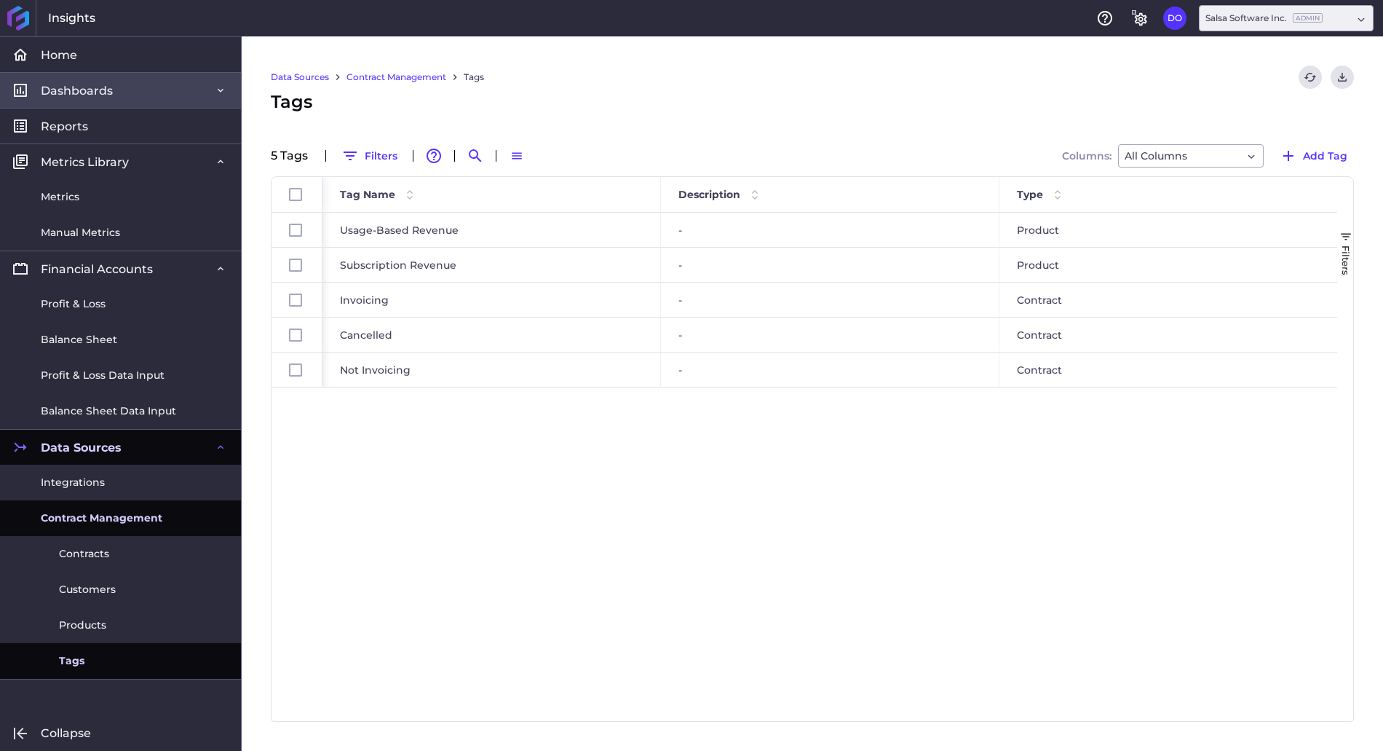
click at [125, 97] on link "Dashboards" at bounding box center [120, 90] width 241 height 36
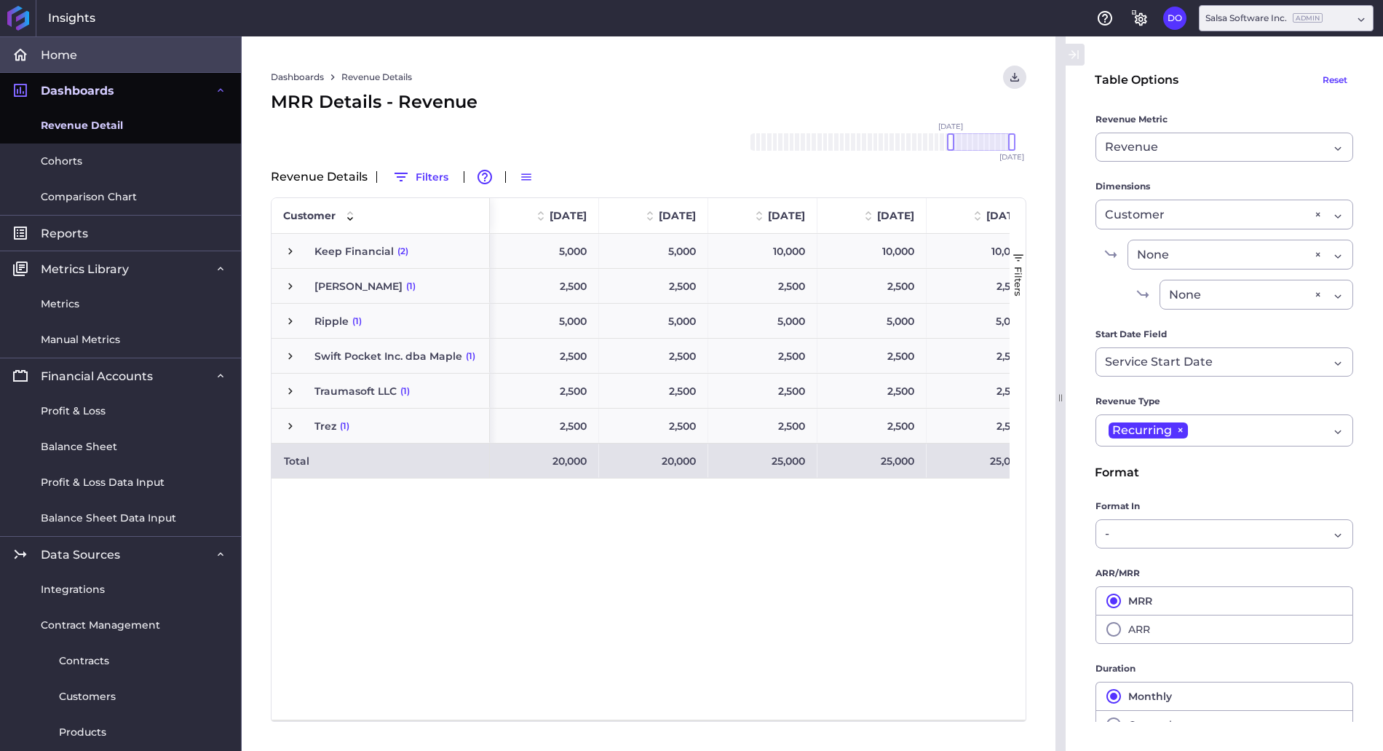
click at [90, 53] on link "Home" at bounding box center [120, 54] width 241 height 36
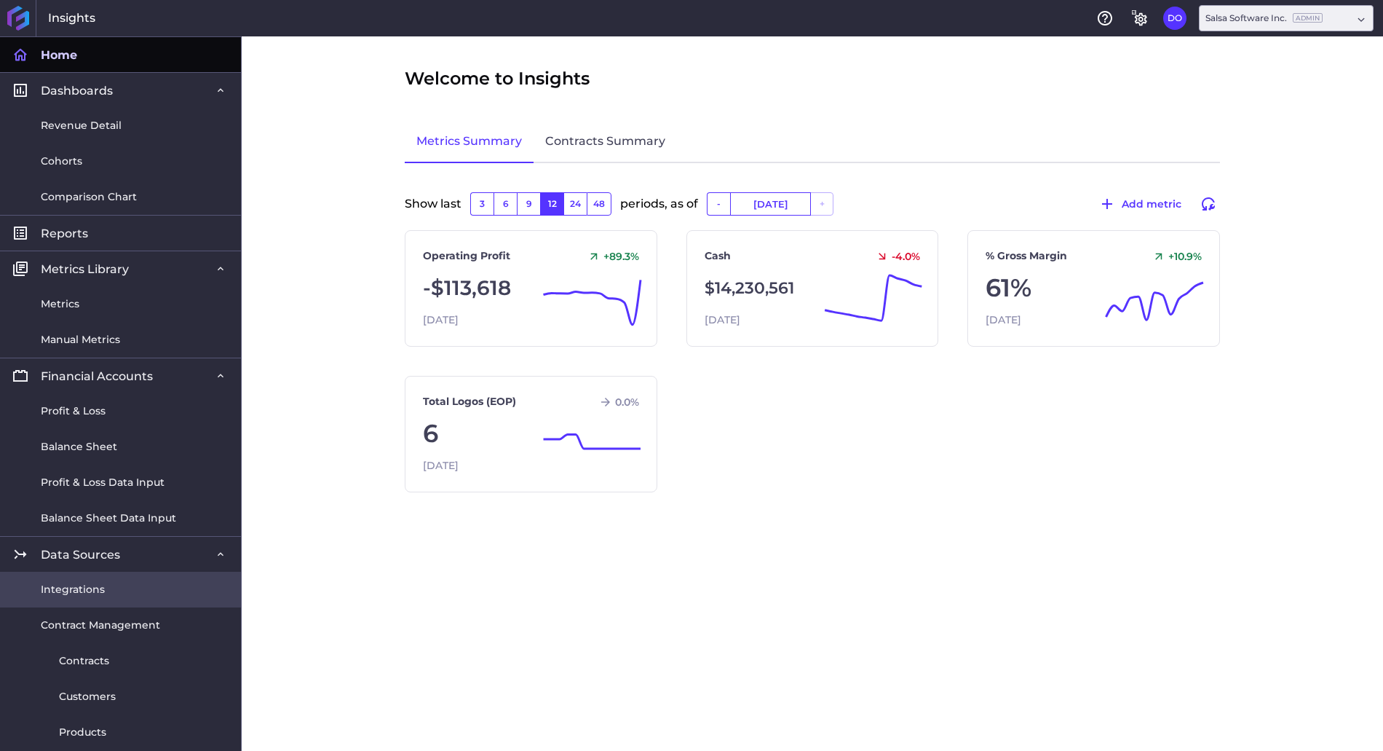
click at [85, 597] on link "Integrations" at bounding box center [120, 590] width 241 height 36
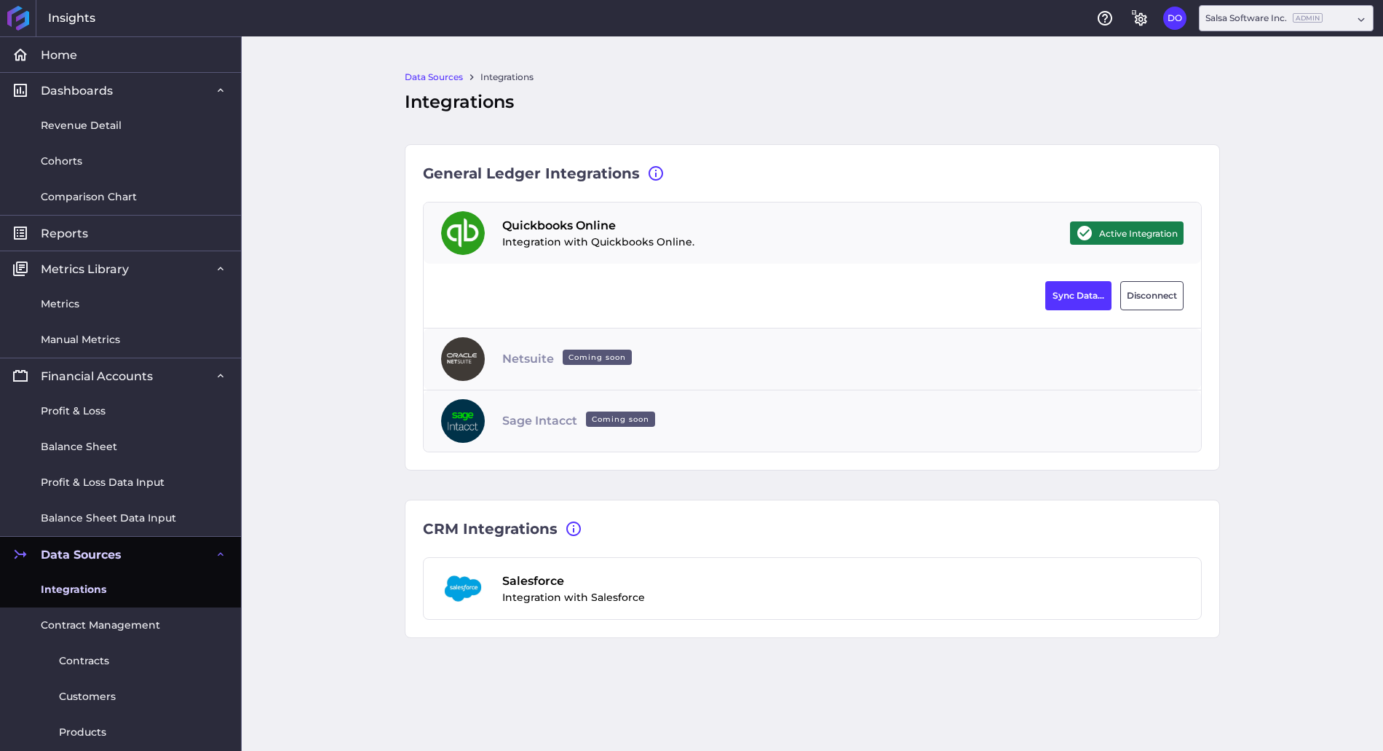
click at [521, 223] on span "Quickbooks Online" at bounding box center [598, 225] width 192 height 17
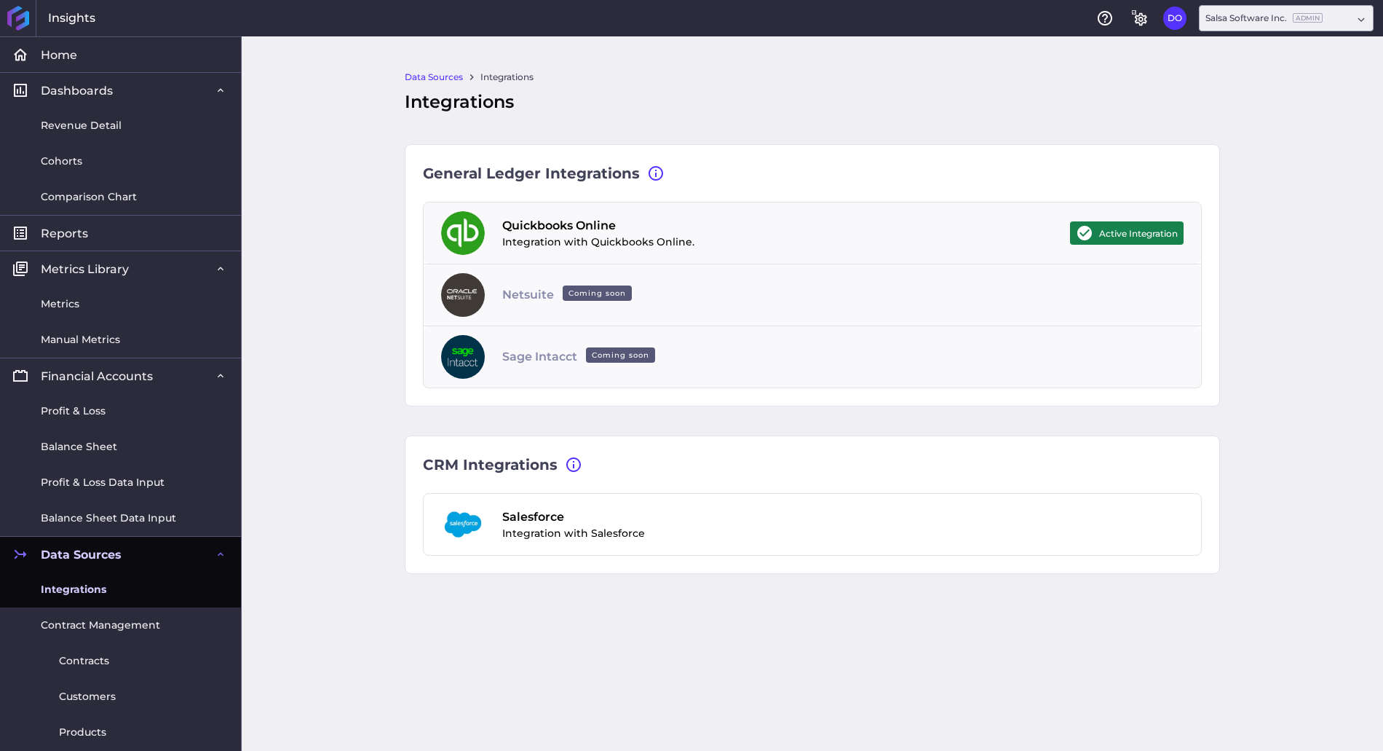
click at [521, 223] on span "Quickbooks Online" at bounding box center [598, 225] width 192 height 17
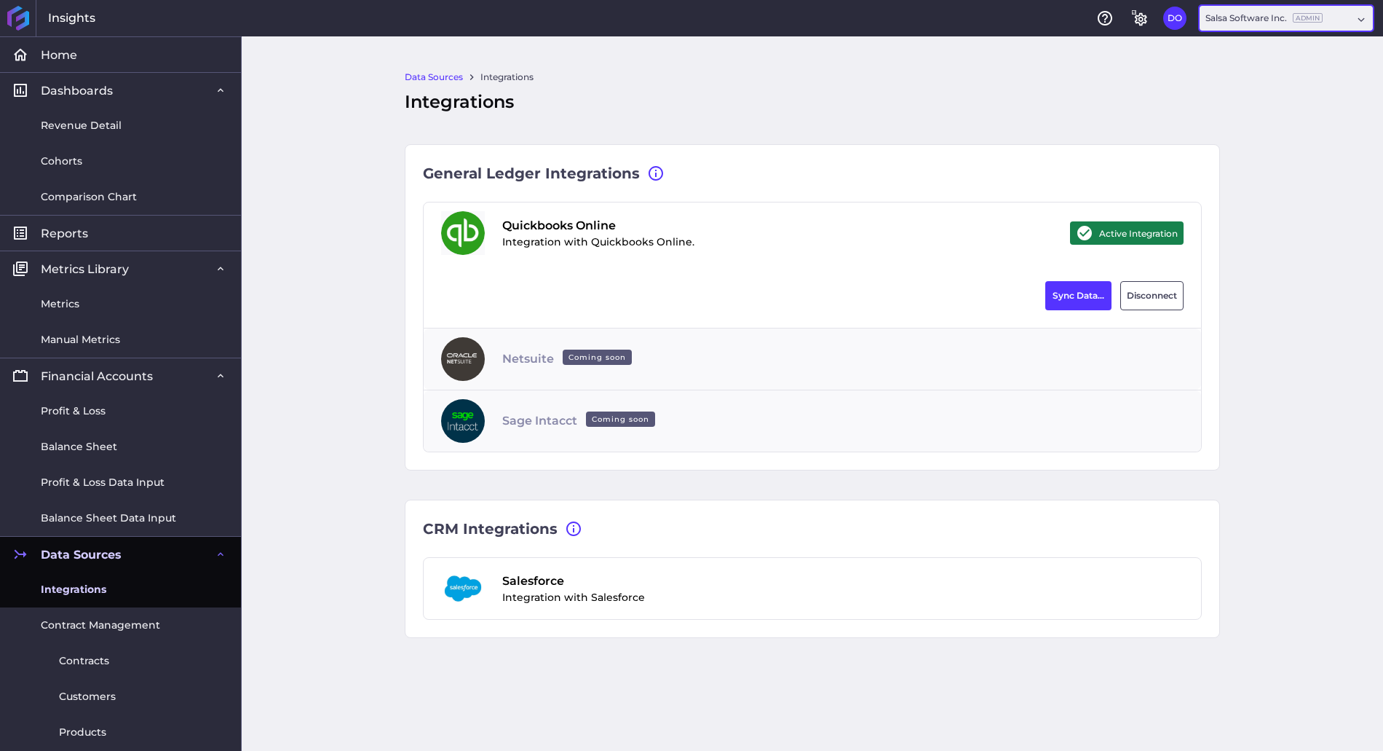
click at [1266, 25] on div "Salsa Software Inc. Admin" at bounding box center [1286, 18] width 175 height 26
click at [1173, 15] on button "DO" at bounding box center [1174, 18] width 23 height 23
click at [1067, 113] on button "Settings" at bounding box center [1092, 103] width 190 height 33
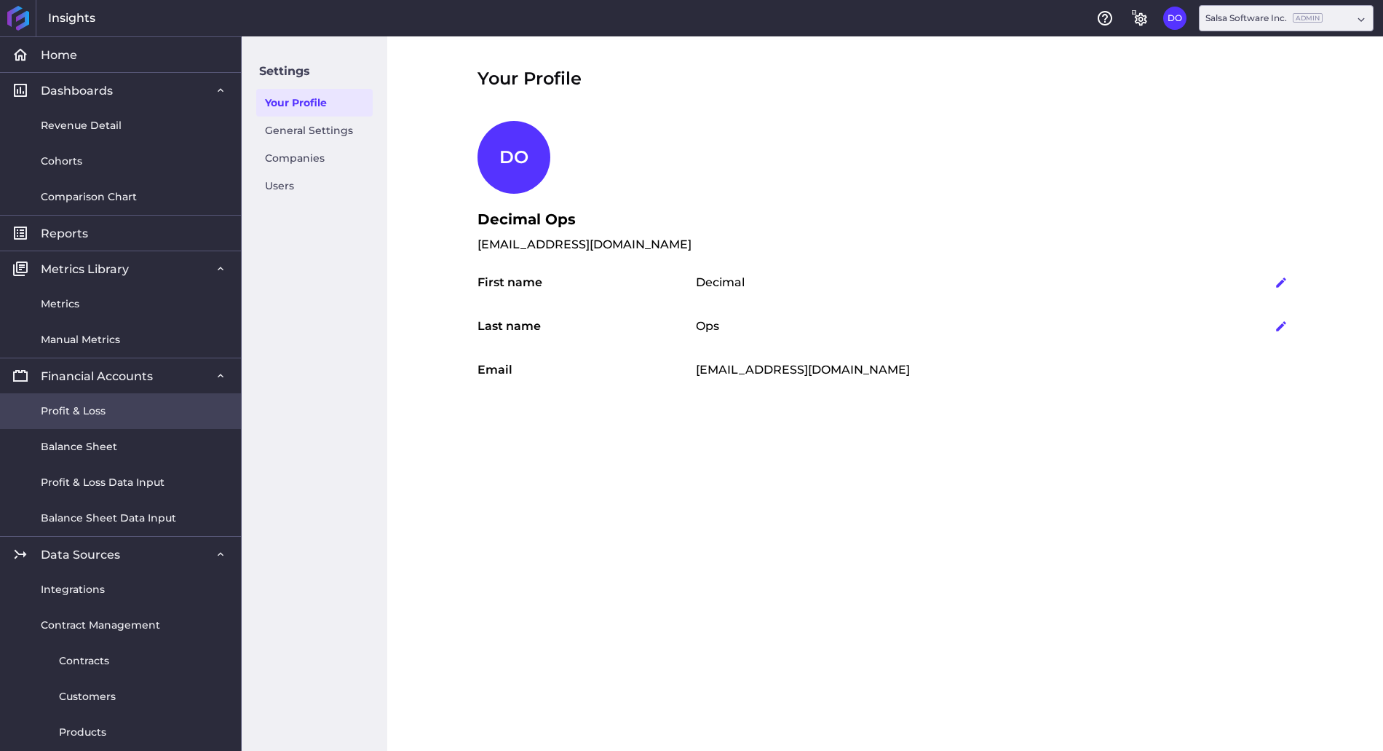
click at [78, 419] on link "Profit & Loss" at bounding box center [120, 411] width 241 height 36
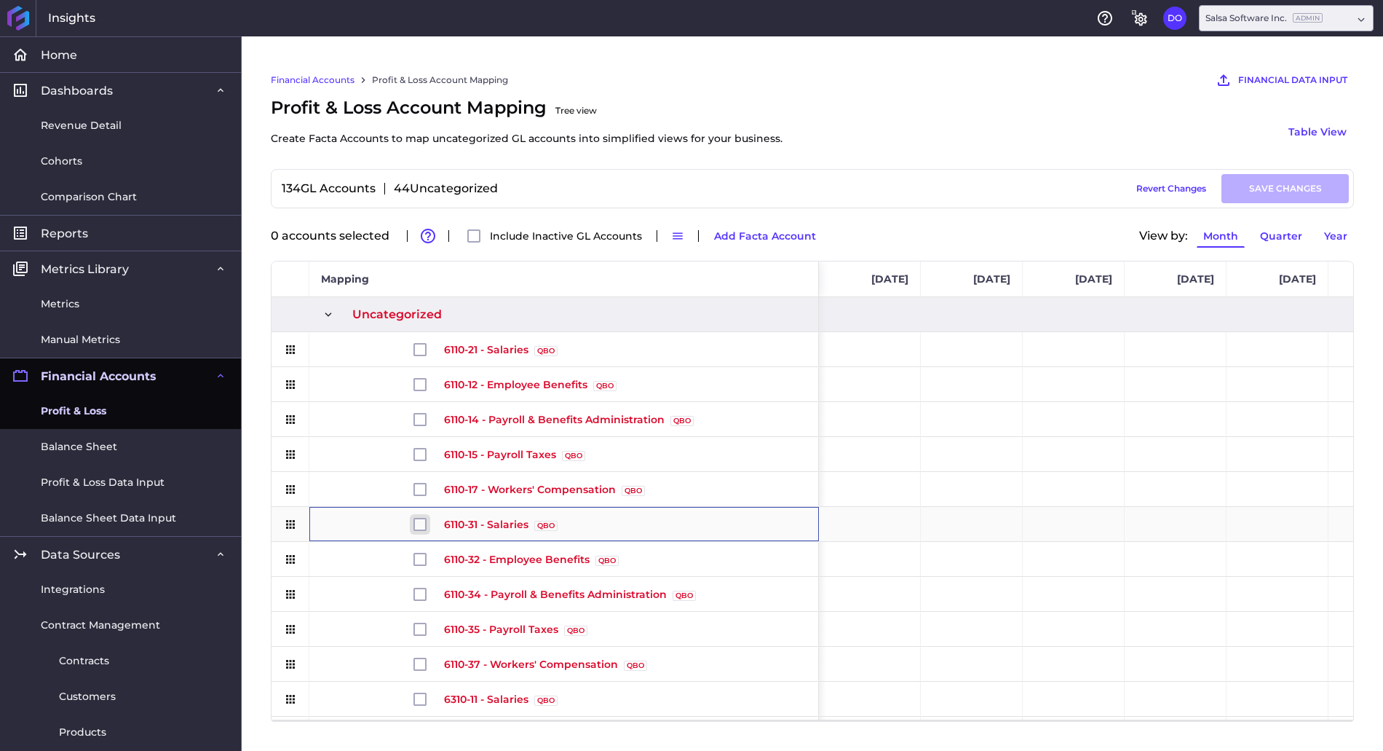
click at [421, 521] on input "Press Space to toggle row selection (unchecked)" at bounding box center [420, 524] width 13 height 13
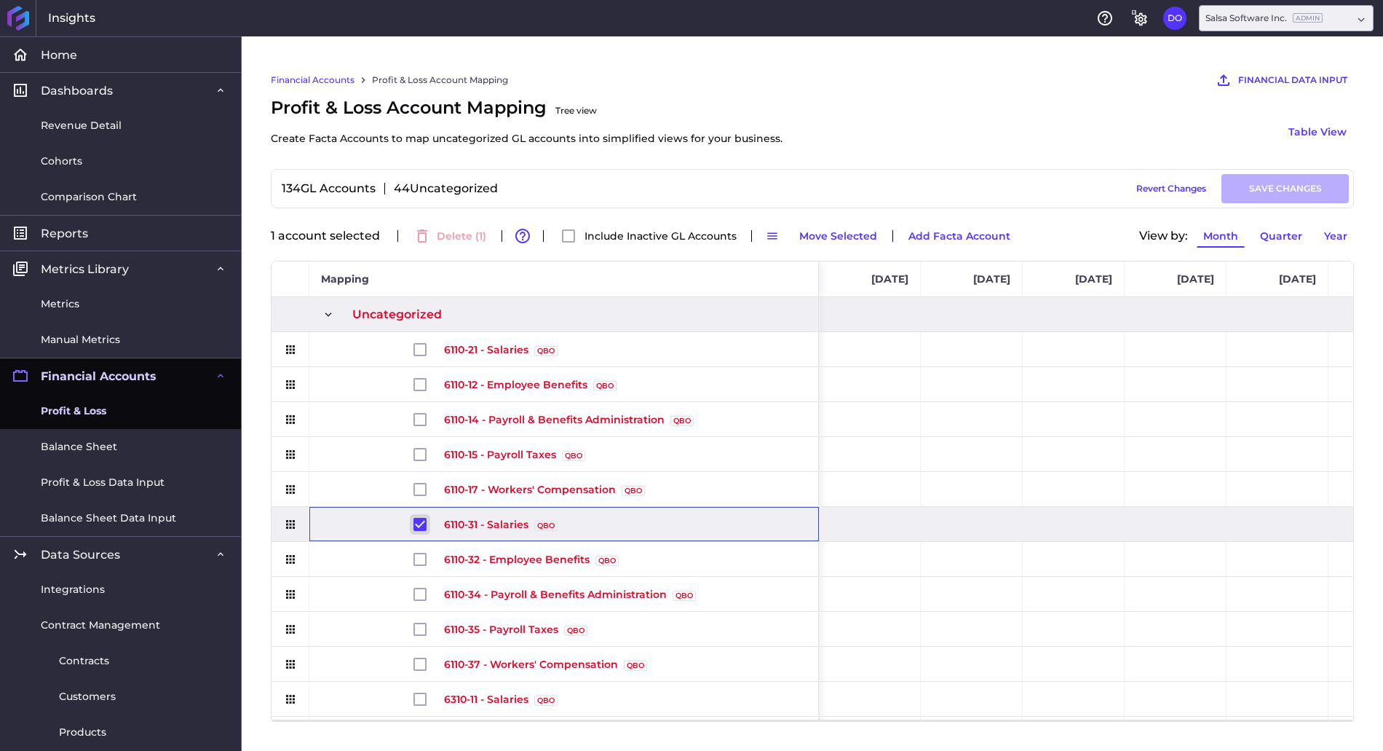
click at [421, 521] on input "Press Space to toggle row selection (checked)" at bounding box center [420, 524] width 13 height 13
checkbox input "false"
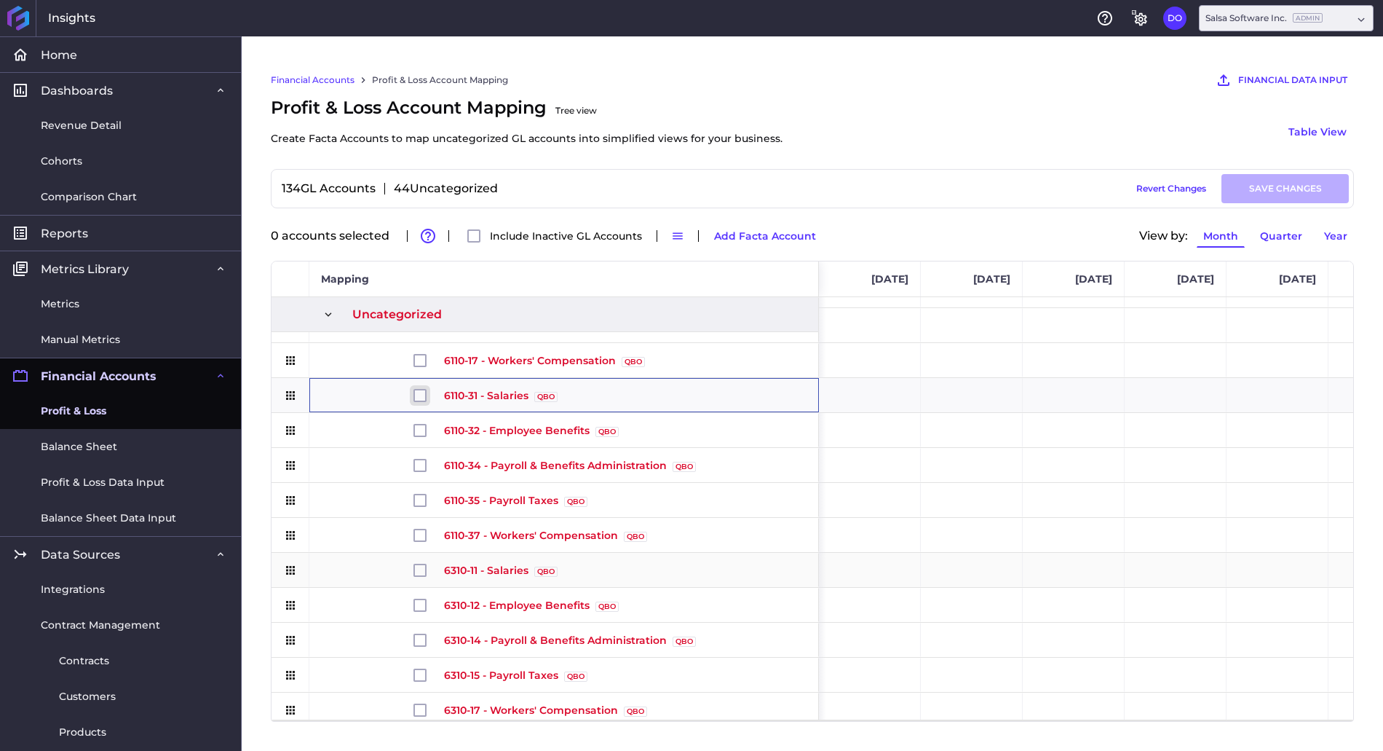
scroll to position [158, 0]
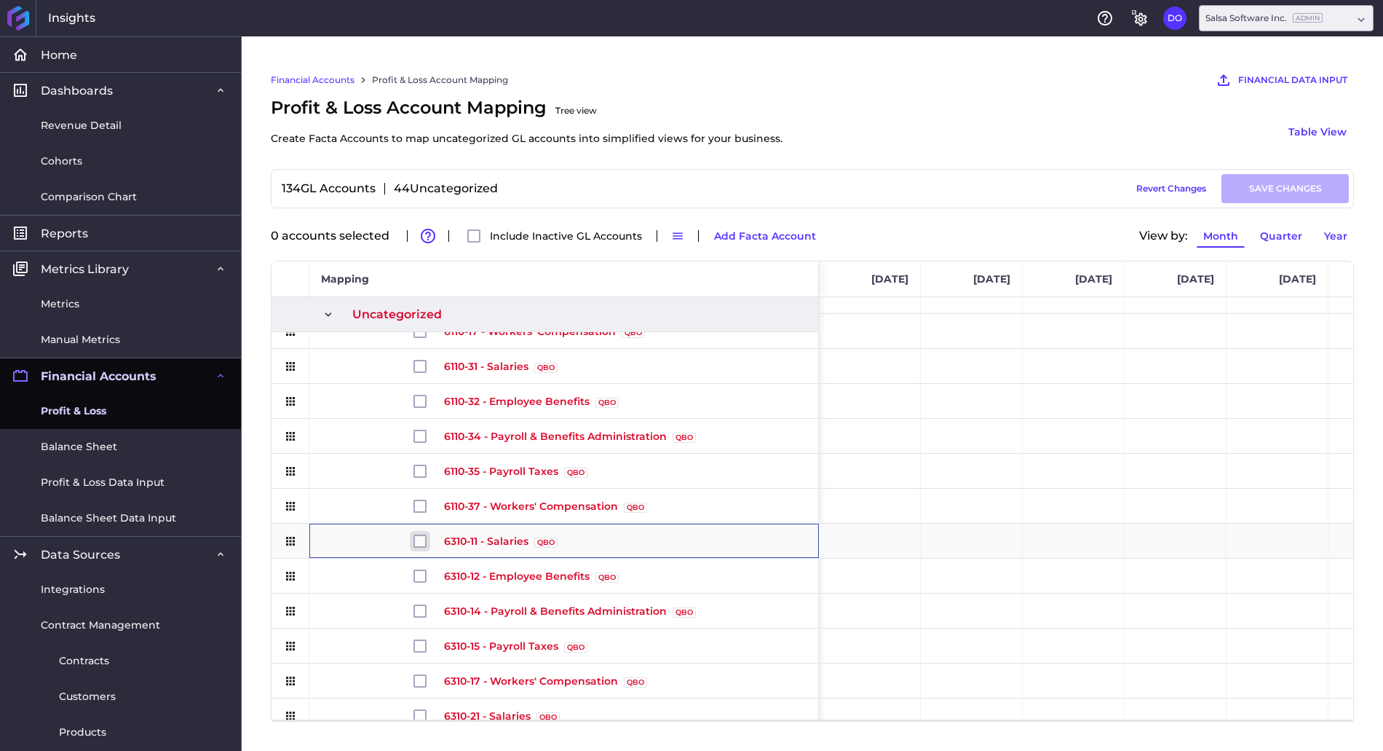
click at [417, 546] on input "Press Space to toggle row selection (unchecked)" at bounding box center [420, 540] width 13 height 13
checkbox input "true"
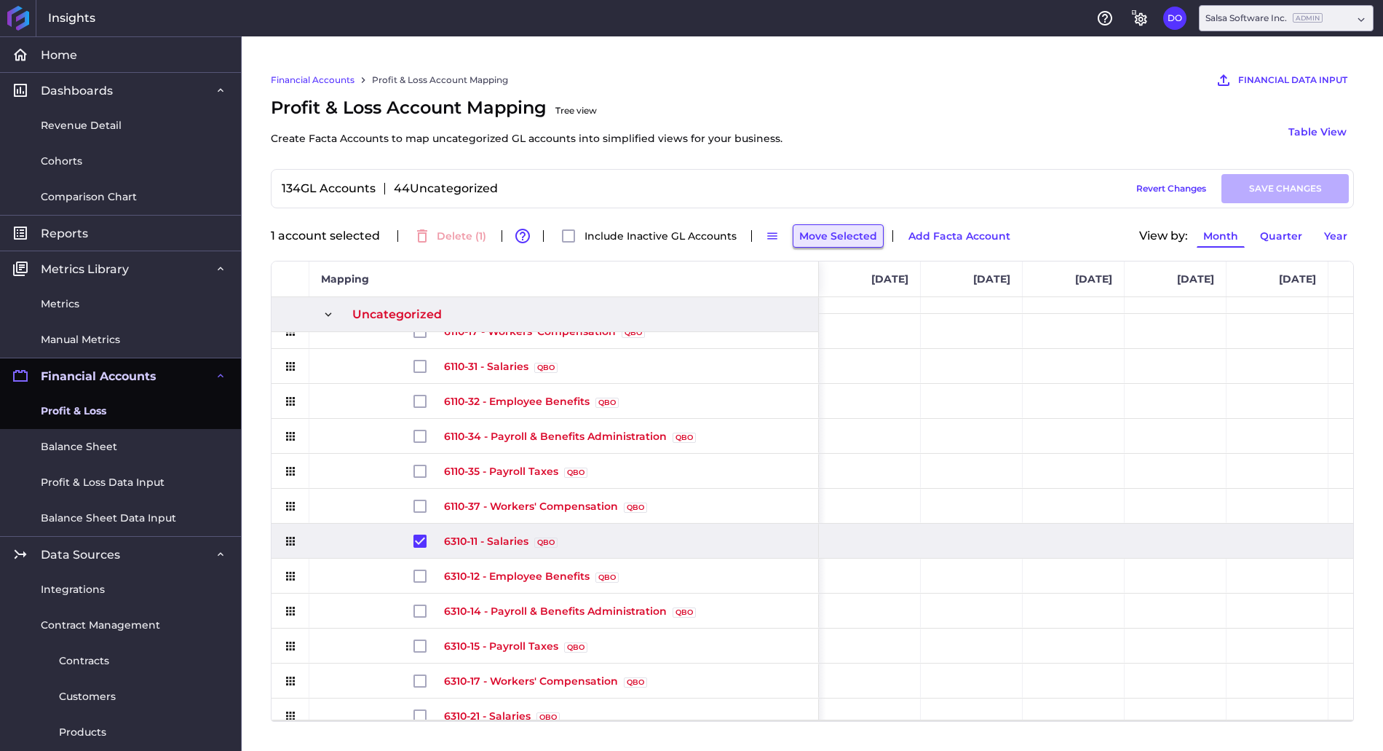
click at [822, 242] on button "Move Selected" at bounding box center [838, 235] width 91 height 23
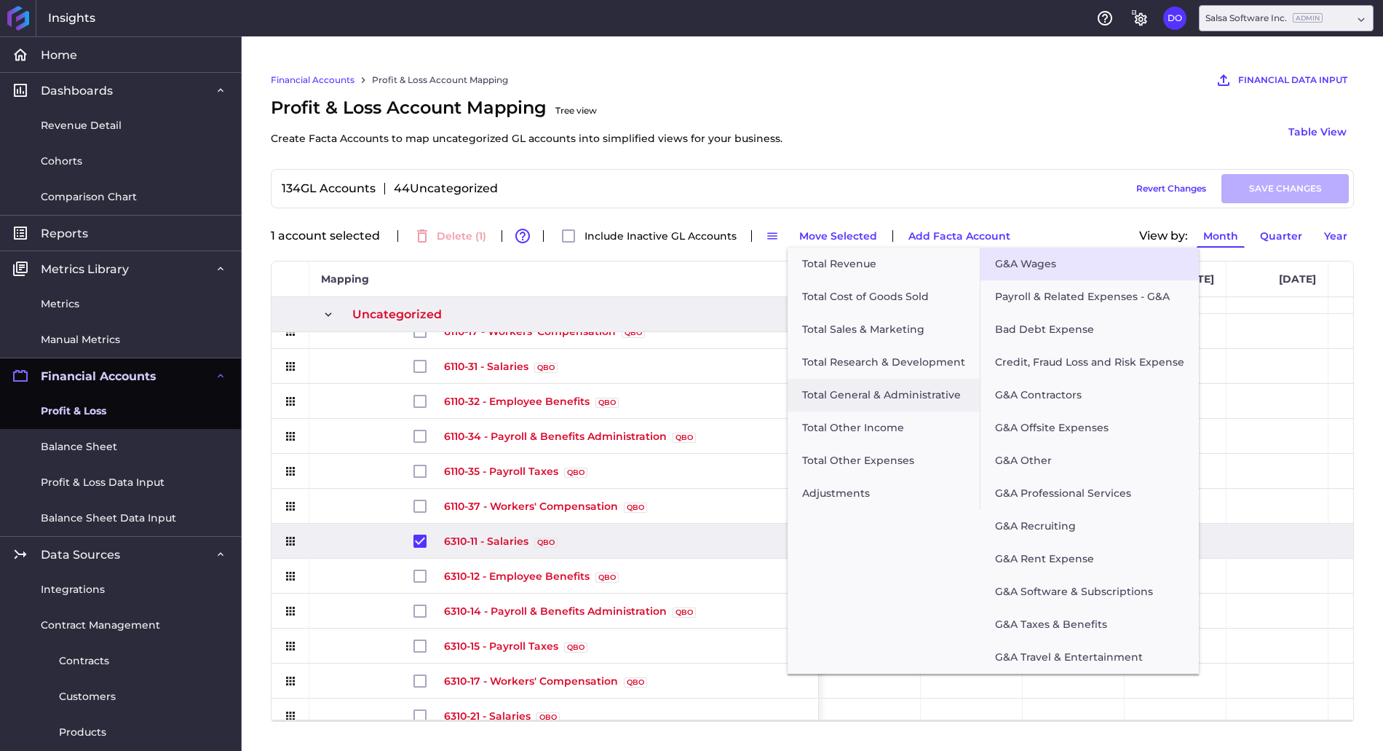
click at [1079, 275] on button "G&A Wages" at bounding box center [1090, 264] width 218 height 33
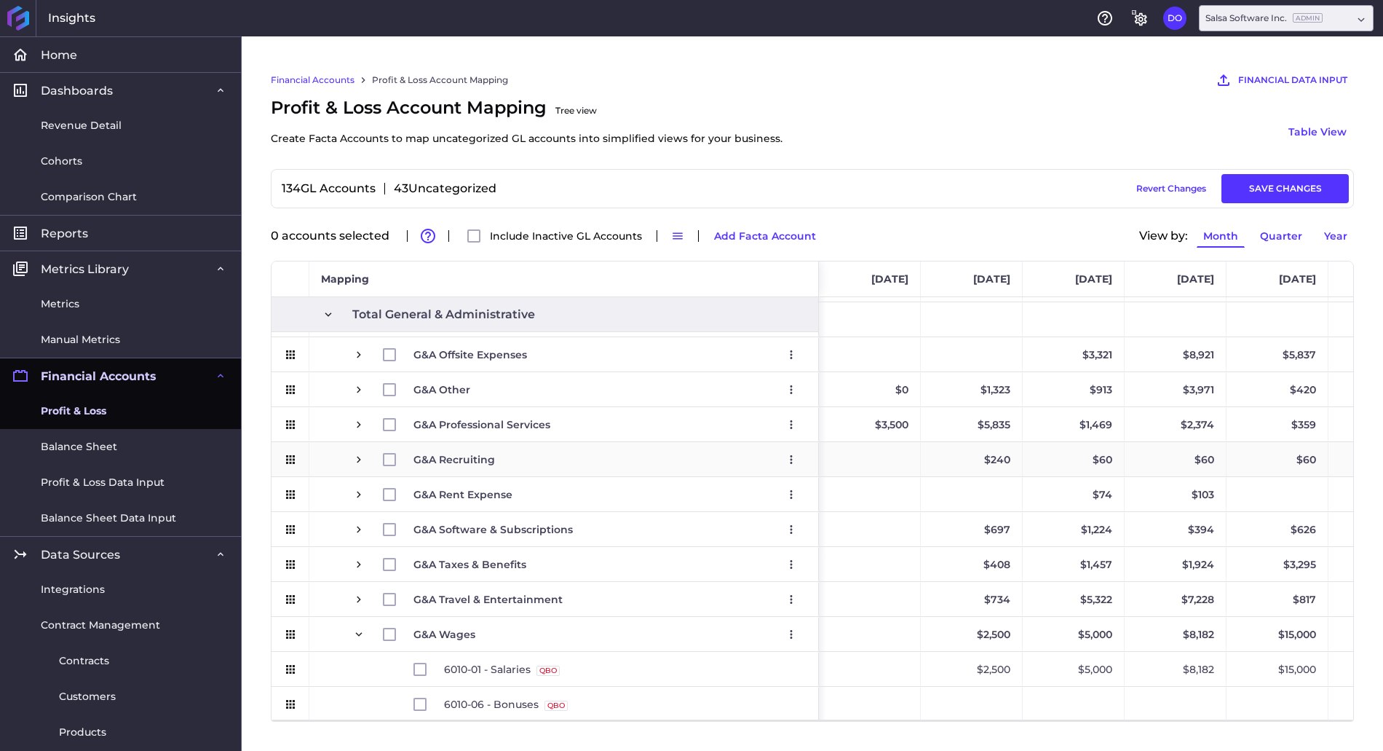
scroll to position [2692, 0]
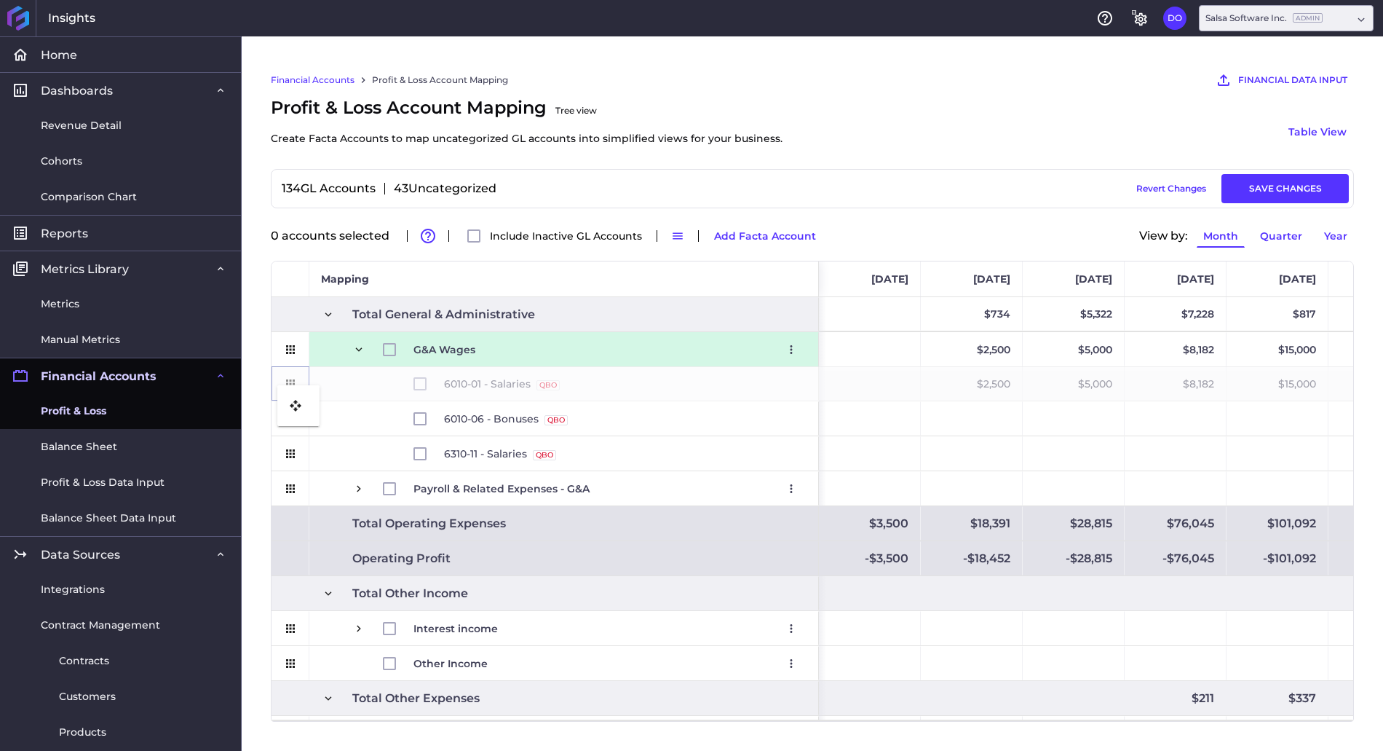
drag, startPoint x: 287, startPoint y: 383, endPoint x: 285, endPoint y: 394, distance: 11.1
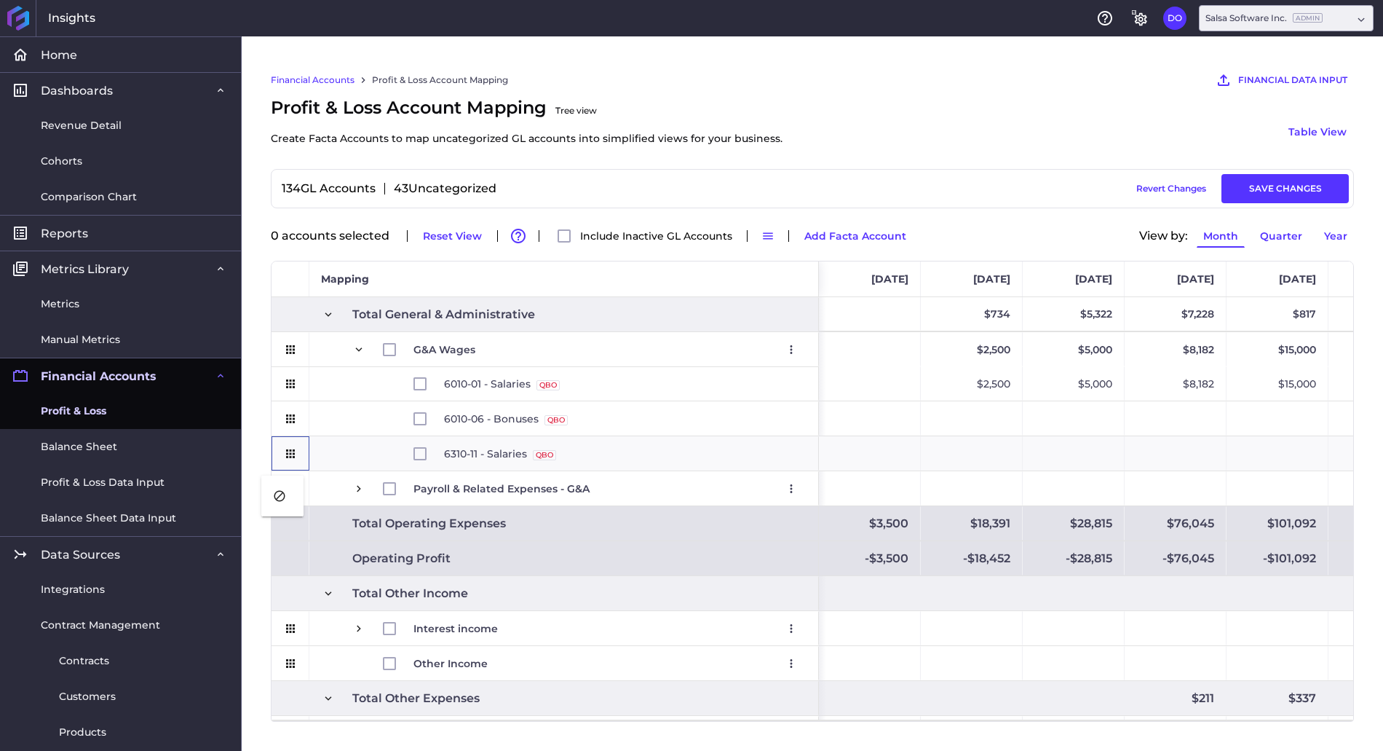
drag, startPoint x: 285, startPoint y: 456, endPoint x: 269, endPoint y: 484, distance: 33.0
drag, startPoint x: 282, startPoint y: 454, endPoint x: 288, endPoint y: 483, distance: 29.0
drag, startPoint x: 334, startPoint y: 448, endPoint x: 301, endPoint y: 456, distance: 34.6
click at [301, 456] on div "6310-11 - Salaries QBO Source" at bounding box center [546, 453] width 548 height 35
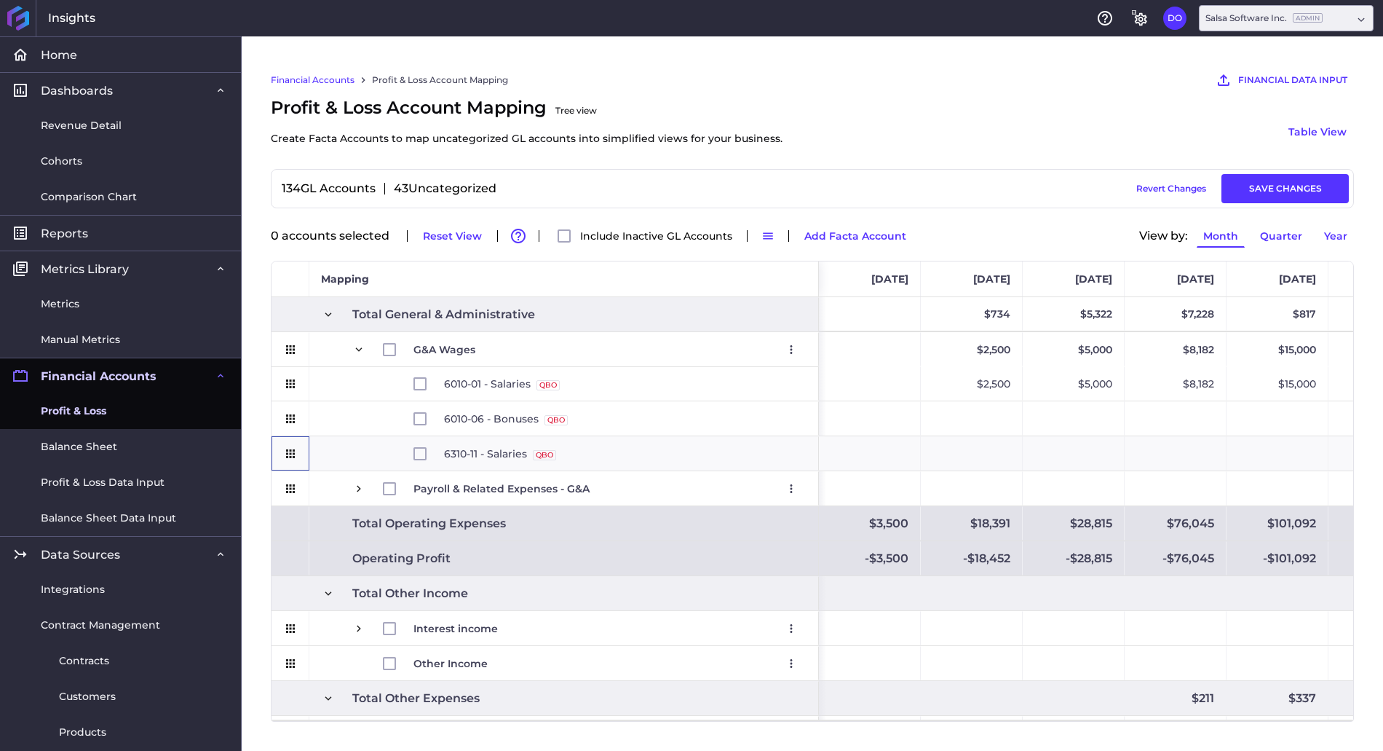
click at [296, 451] on div "Press SPACE to select this row." at bounding box center [290, 453] width 13 height 33
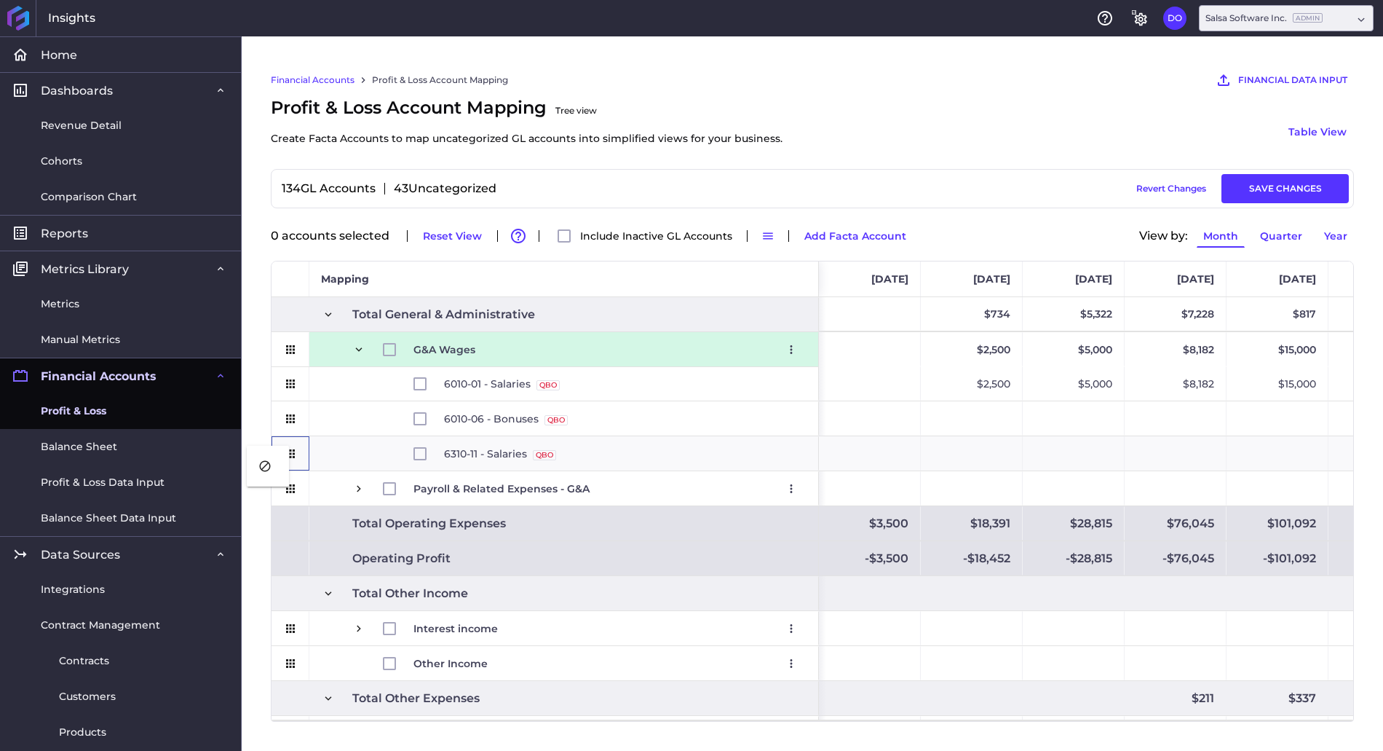
drag, startPoint x: 288, startPoint y: 451, endPoint x: 264, endPoint y: 451, distance: 24.8
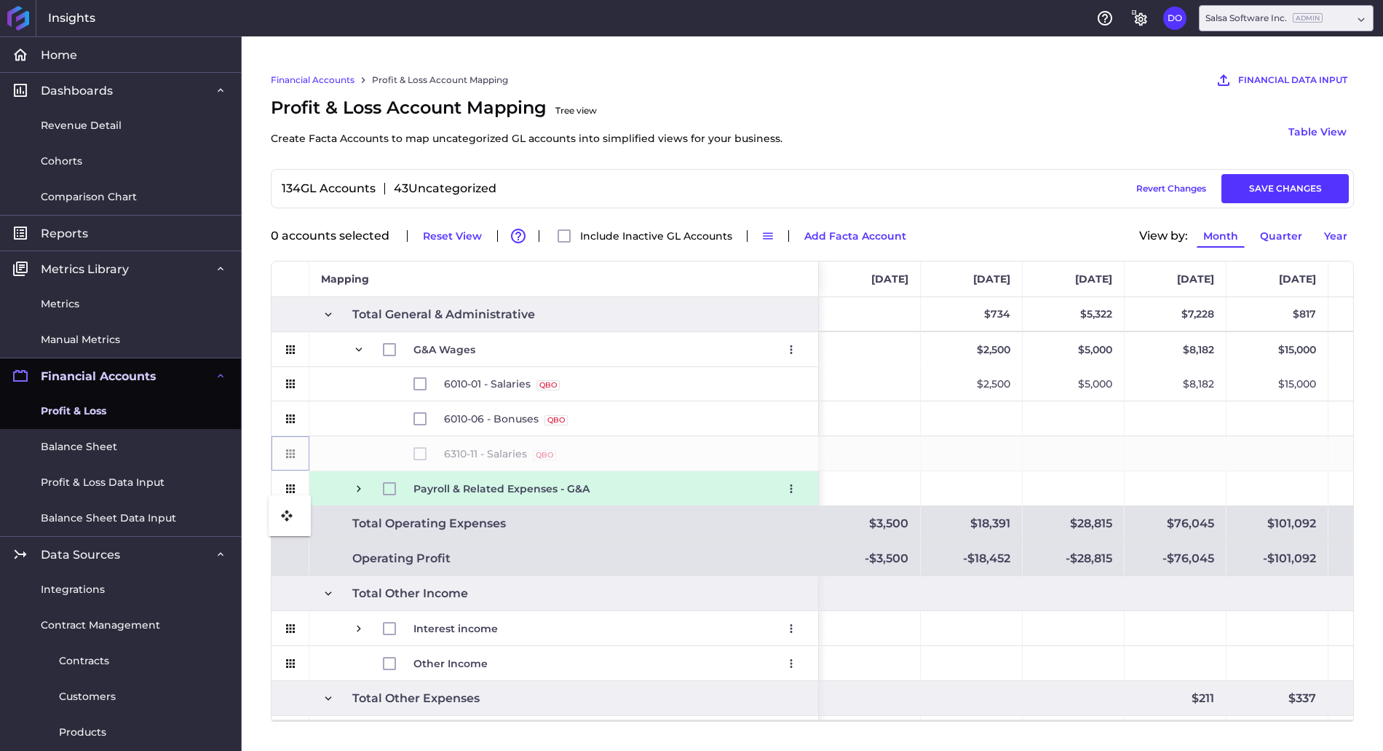
drag, startPoint x: 284, startPoint y: 448, endPoint x: 276, endPoint y: 504, distance: 56.6
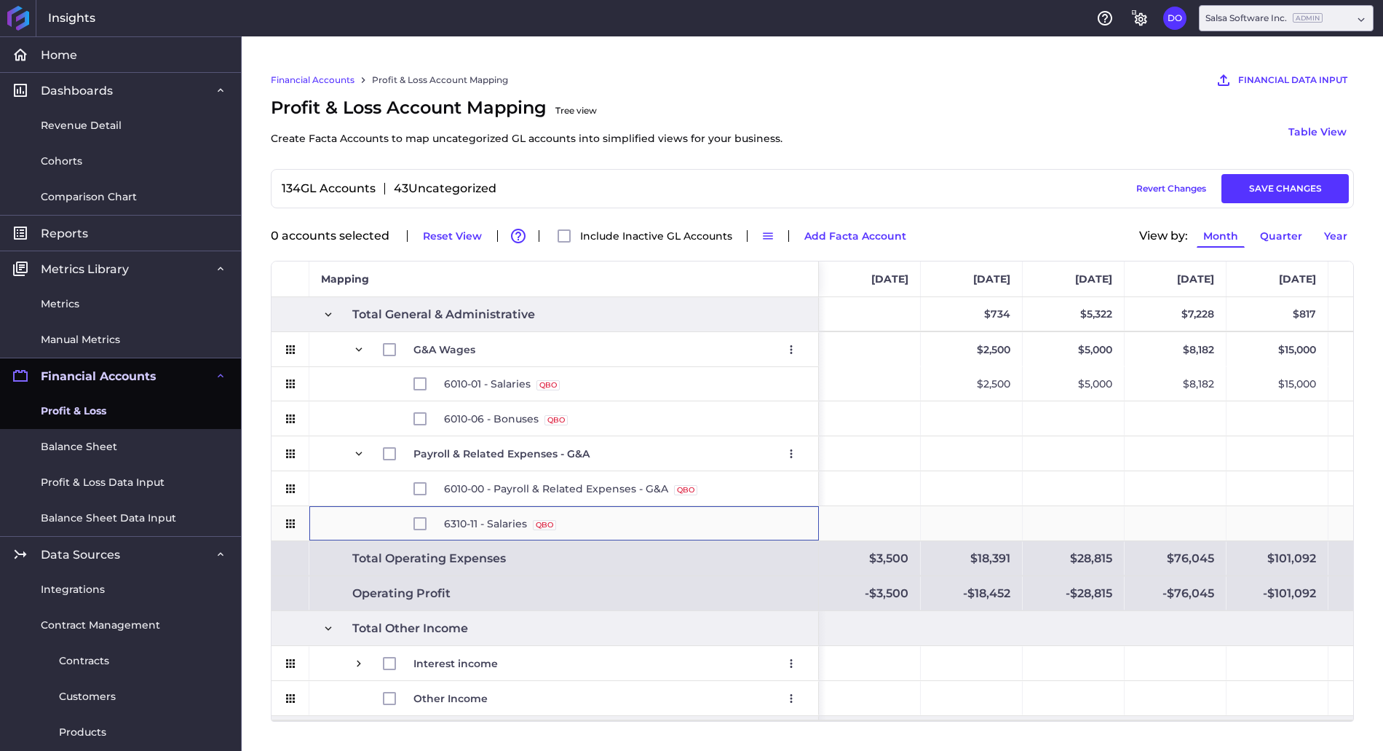
click at [729, 524] on span "6310-11 - Salaries QBO Source" at bounding box center [623, 523] width 359 height 33
click at [797, 519] on span "6310-11 - Salaries QBO Source" at bounding box center [623, 523] width 359 height 33
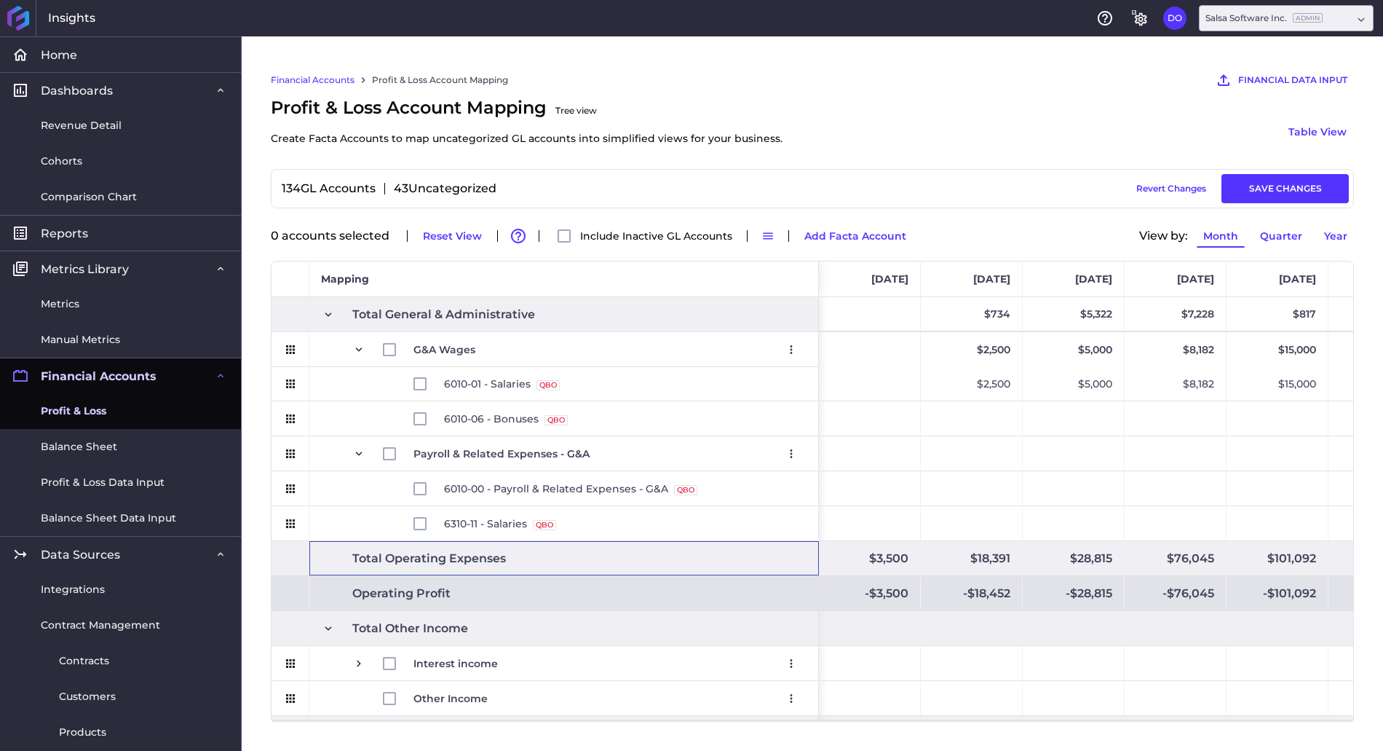
click at [471, 542] on span "Total Operating Expenses" at bounding box center [429, 558] width 154 height 33
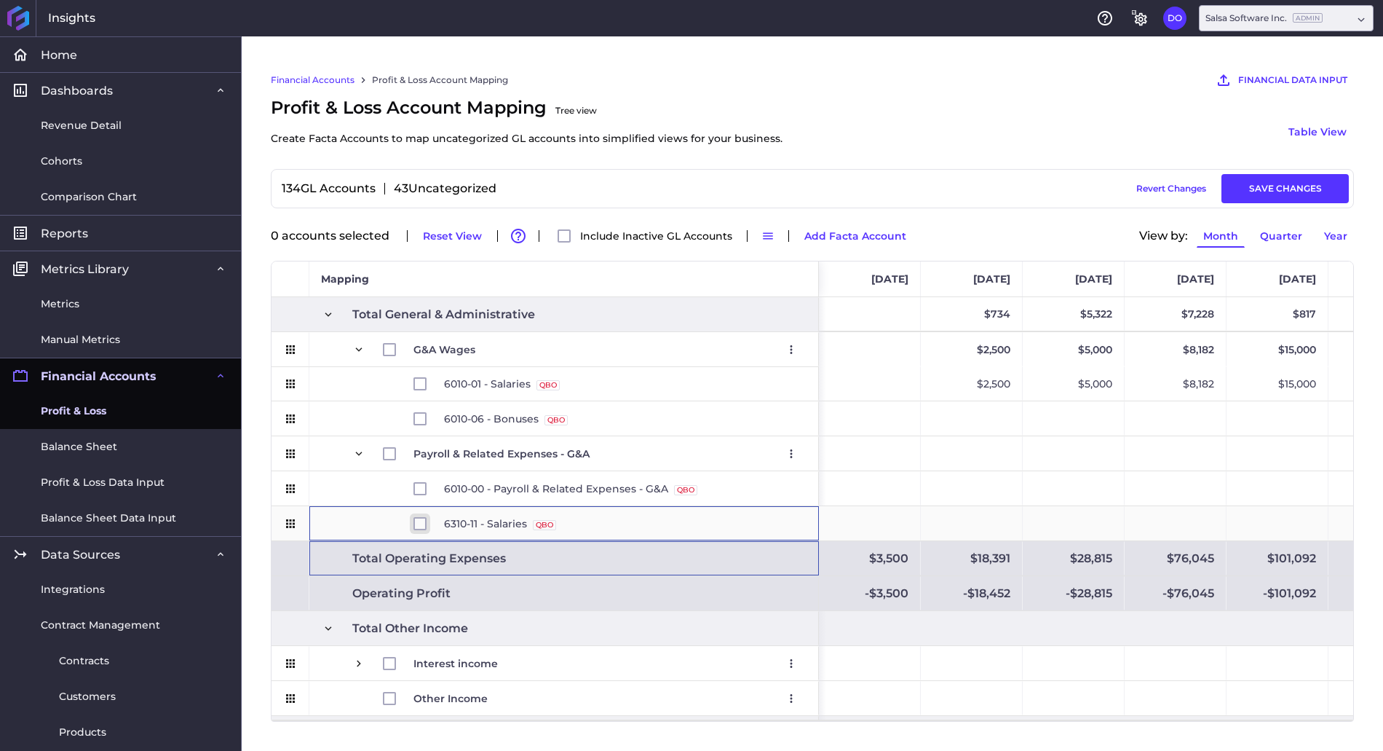
click at [416, 517] on input "Press Space to toggle row selection (unchecked)" at bounding box center [420, 523] width 13 height 13
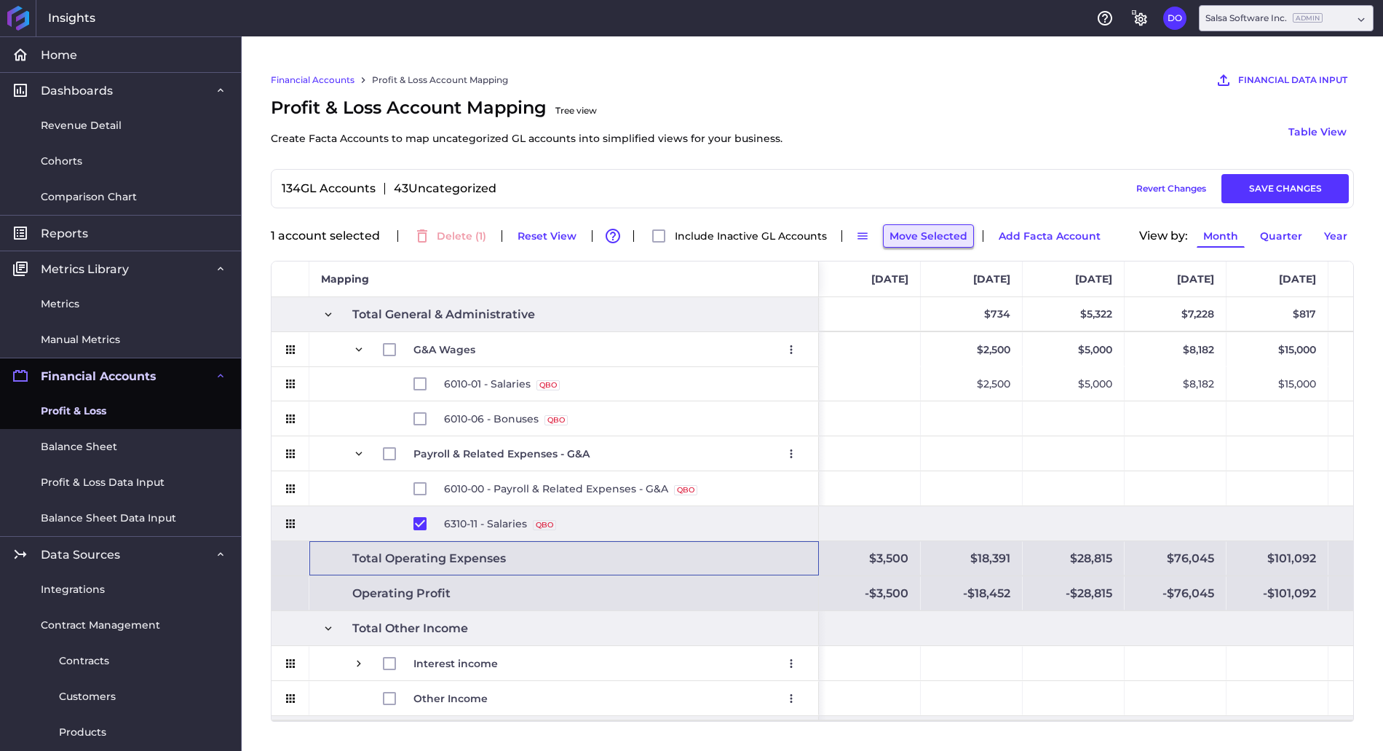
click at [910, 230] on button "Move Selected" at bounding box center [928, 235] width 91 height 23
click at [1014, 232] on button "Add Facta Account" at bounding box center [1049, 235] width 115 height 23
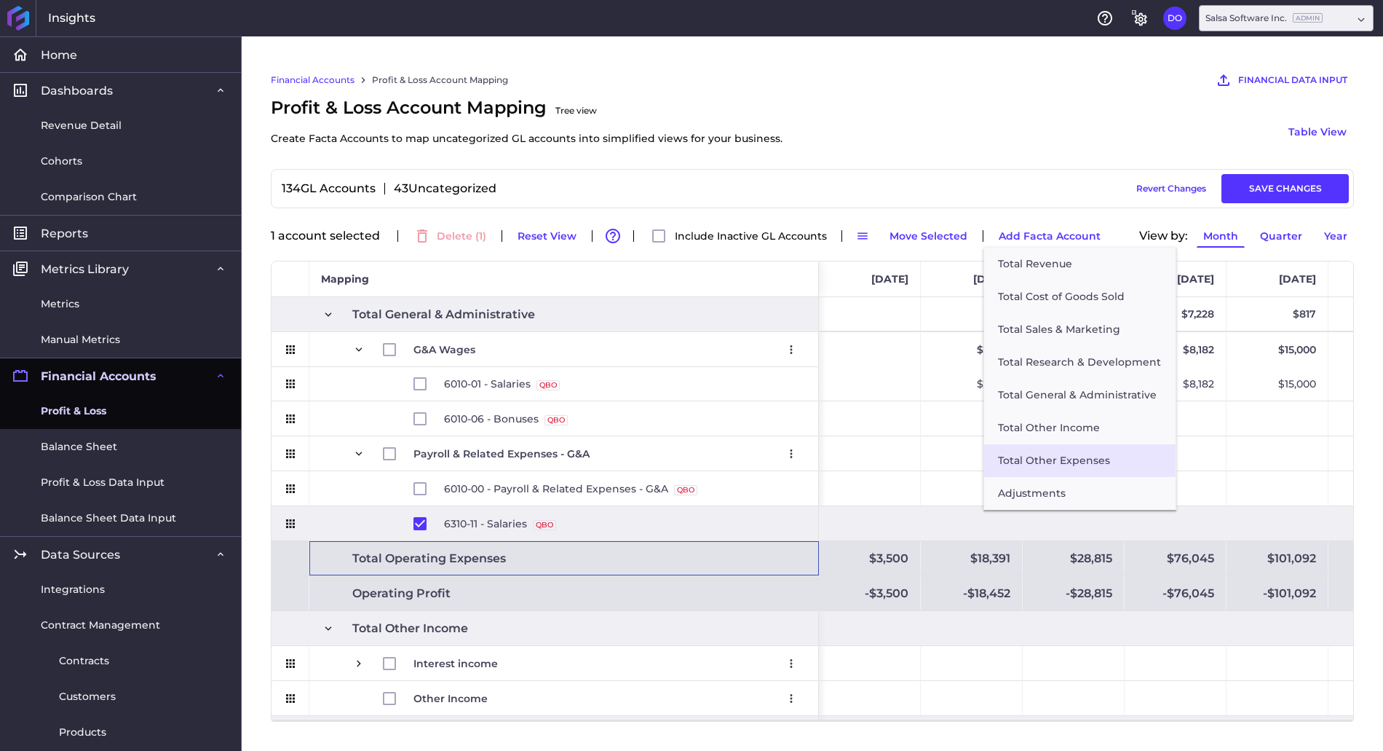
click at [1037, 464] on button "Total Other Expenses" at bounding box center [1080, 460] width 192 height 33
checkbox input "false"
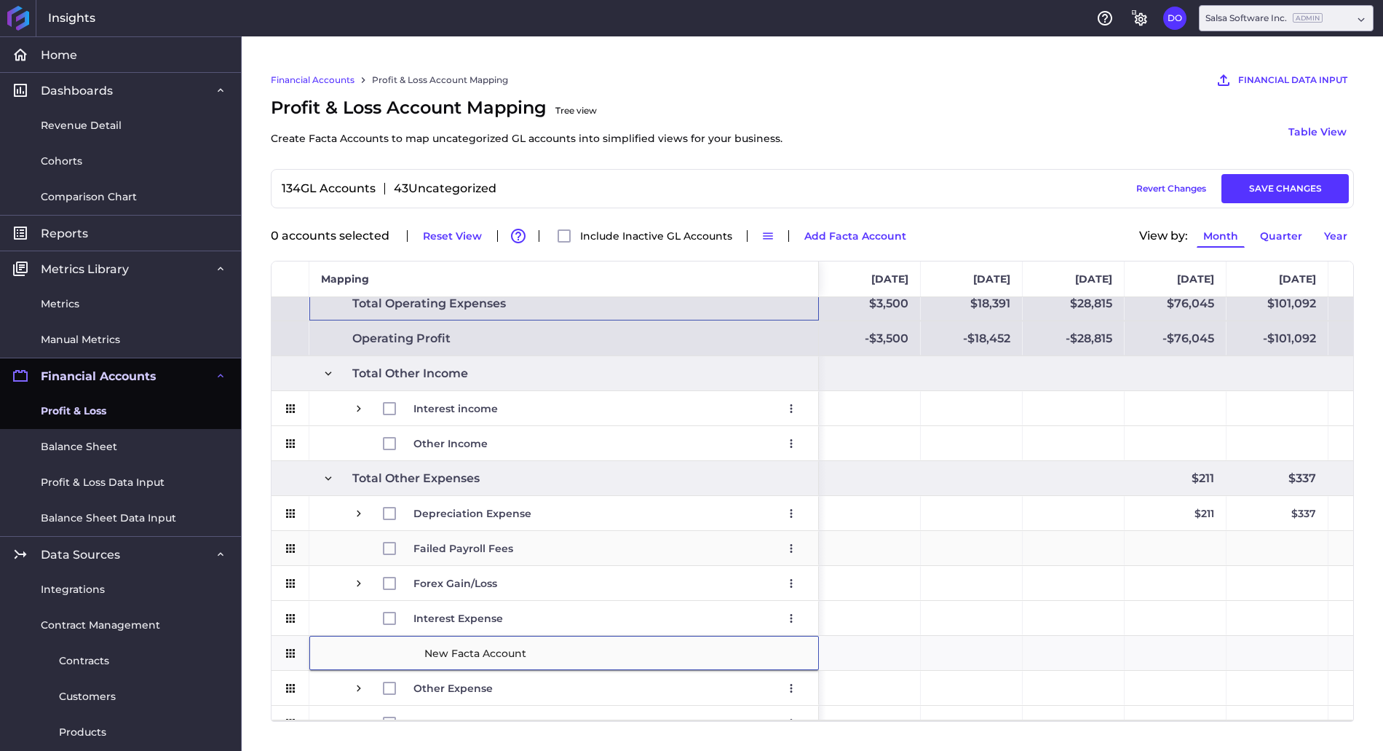
scroll to position [3196, 0]
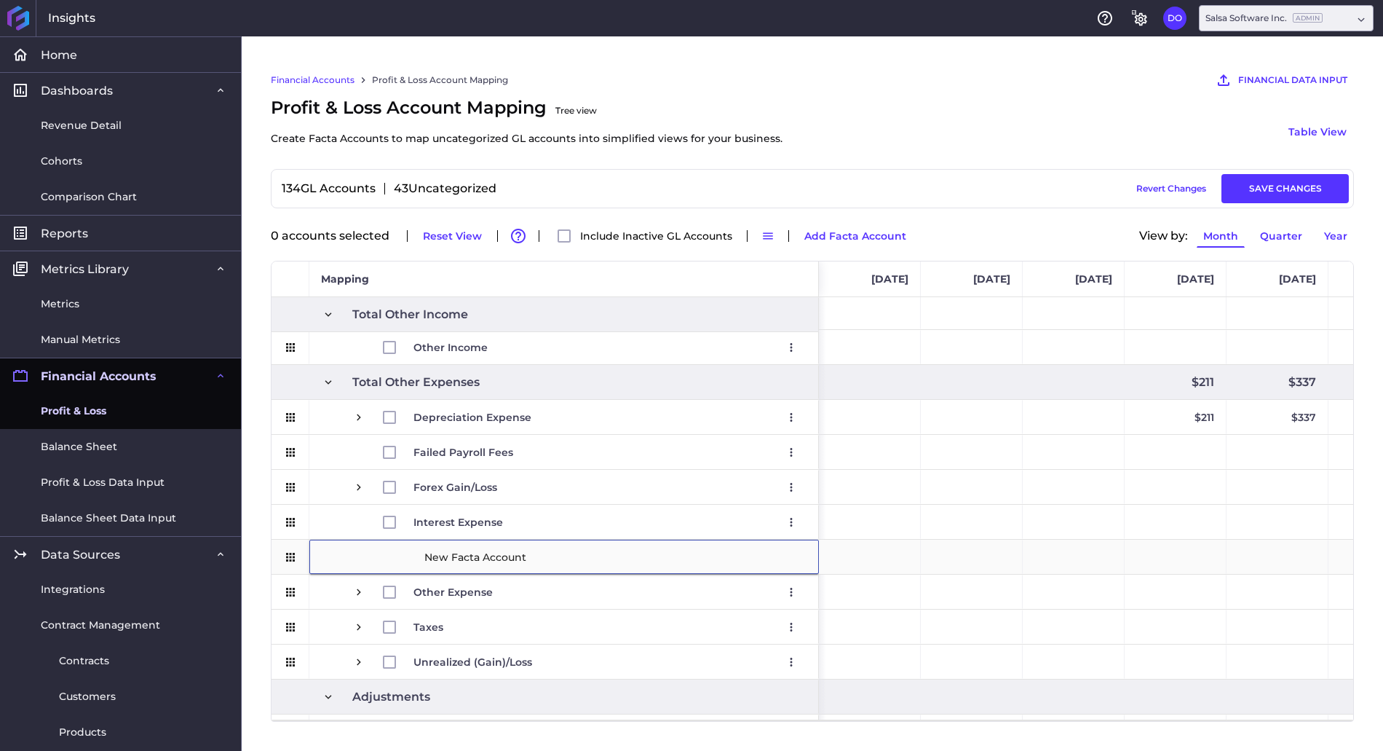
click at [473, 553] on input "New Facta Account" at bounding box center [615, 556] width 385 height 29
drag, startPoint x: 540, startPoint y: 558, endPoint x: 405, endPoint y: 553, distance: 135.5
click at [405, 553] on div "New Facta Account" at bounding box center [564, 556] width 510 height 34
type input "Test - CS"
click at [812, 572] on div "Test - CS" at bounding box center [616, 556] width 406 height 33
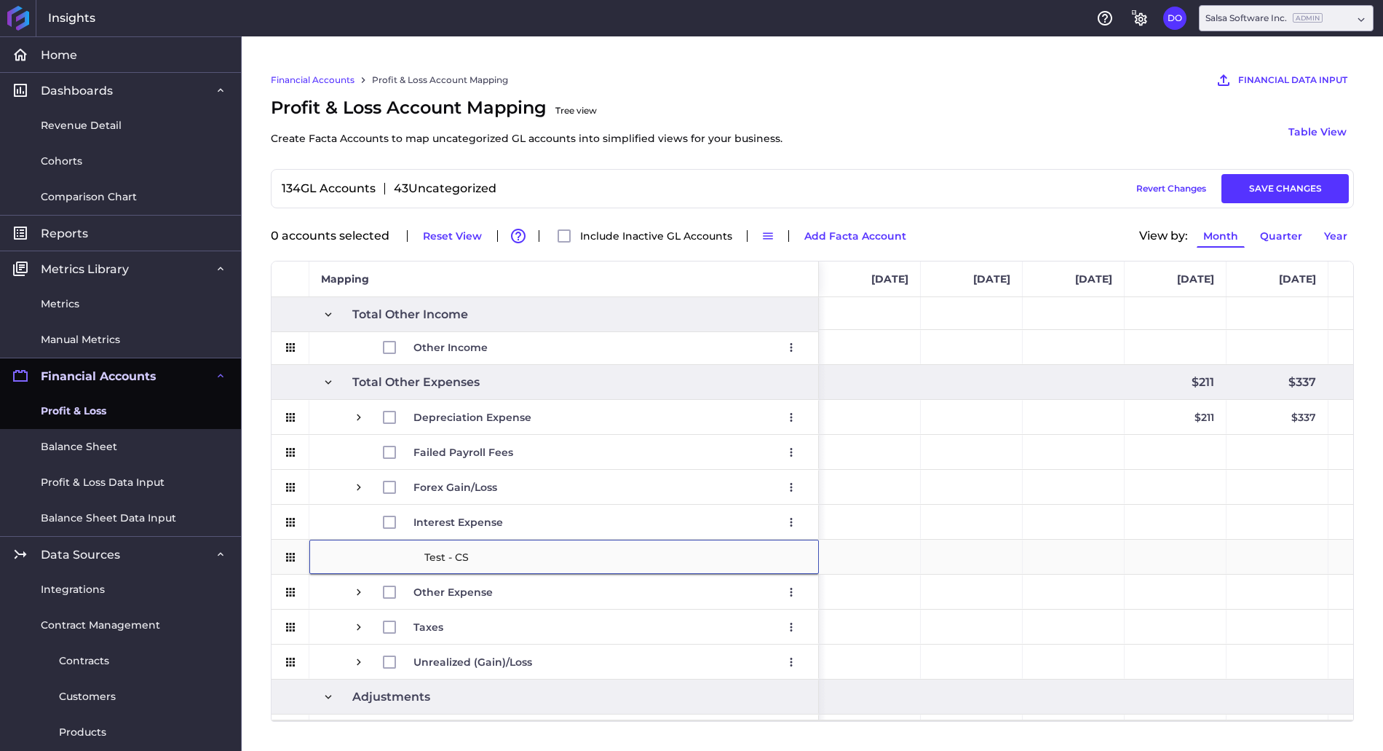
click at [874, 561] on div "Press SPACE to select this row." at bounding box center [870, 556] width 102 height 34
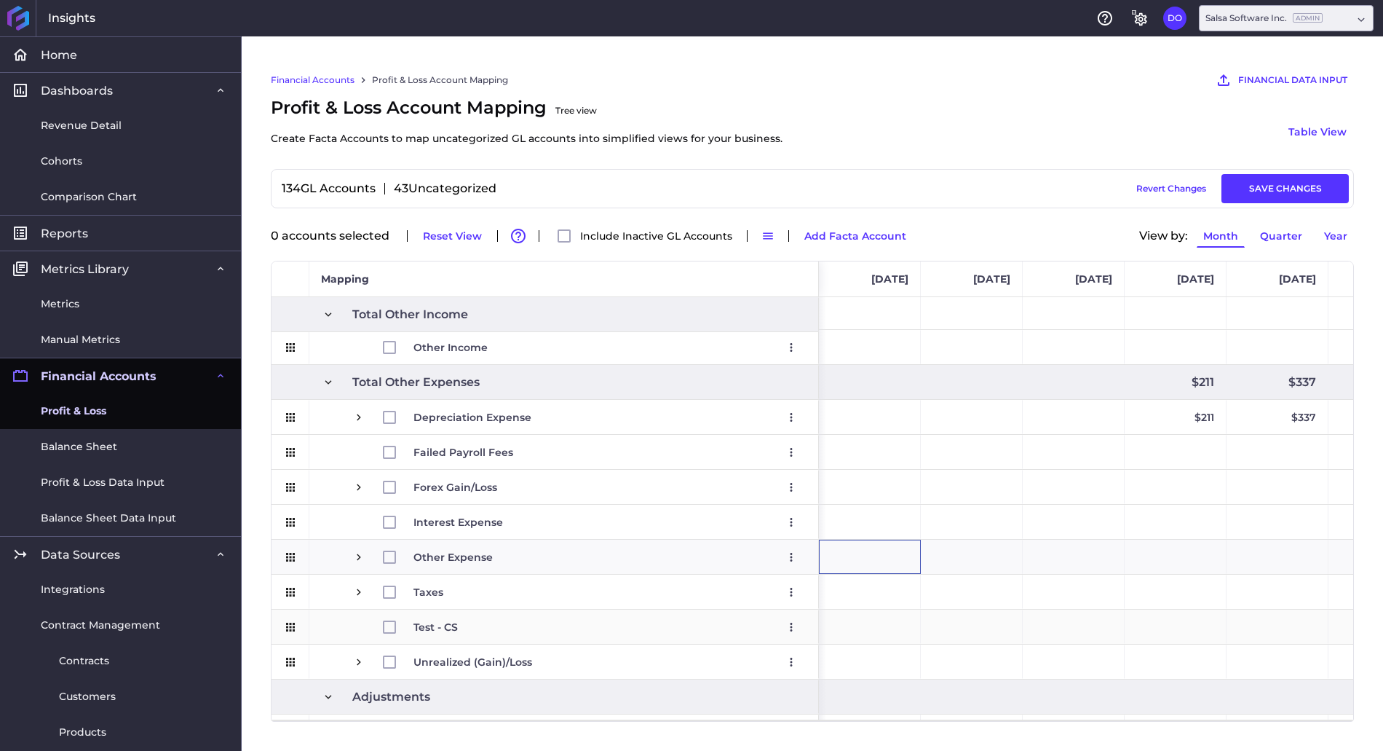
click at [481, 620] on span "Test - CS Edit Remove" at bounding box center [609, 626] width 390 height 33
click at [794, 620] on icon "User Menu" at bounding box center [791, 626] width 13 height 13
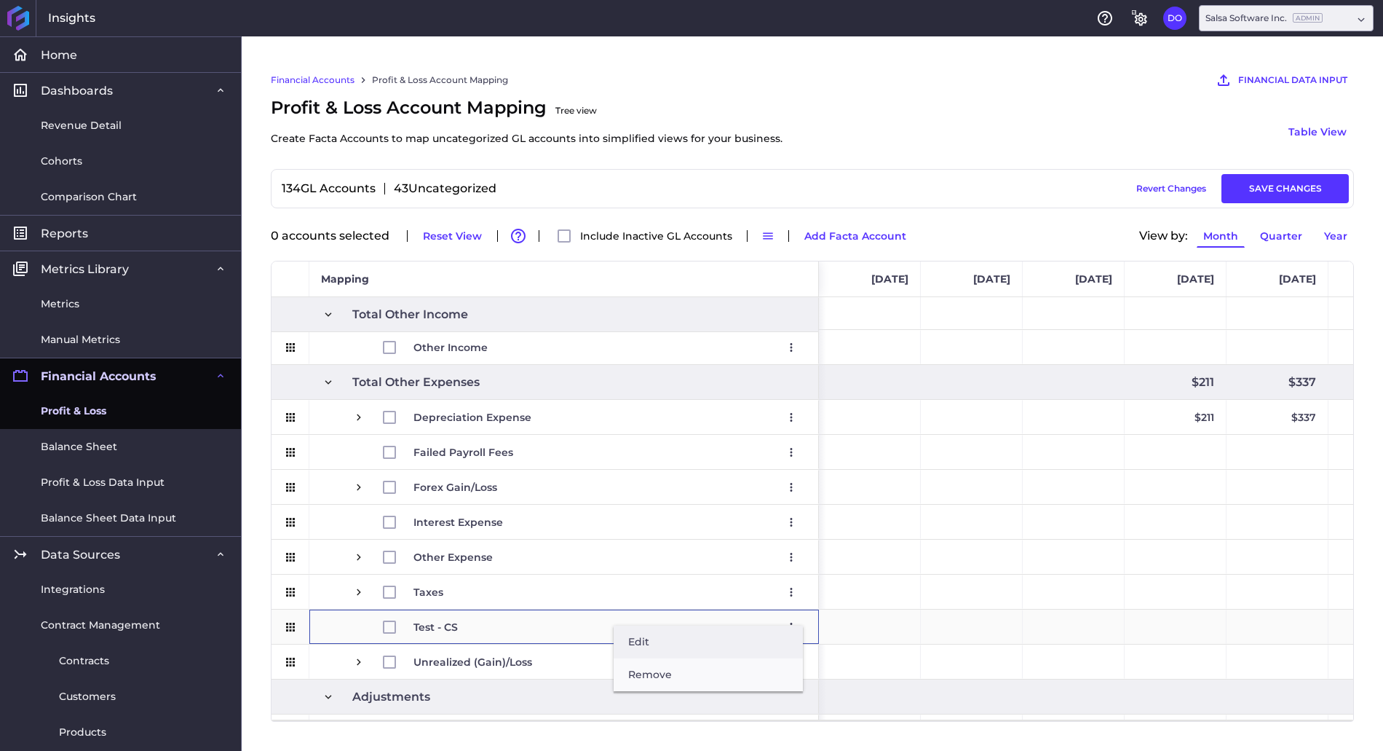
click at [727, 639] on button "Edit" at bounding box center [708, 641] width 189 height 33
click at [779, 639] on input "Test - CS" at bounding box center [615, 626] width 385 height 29
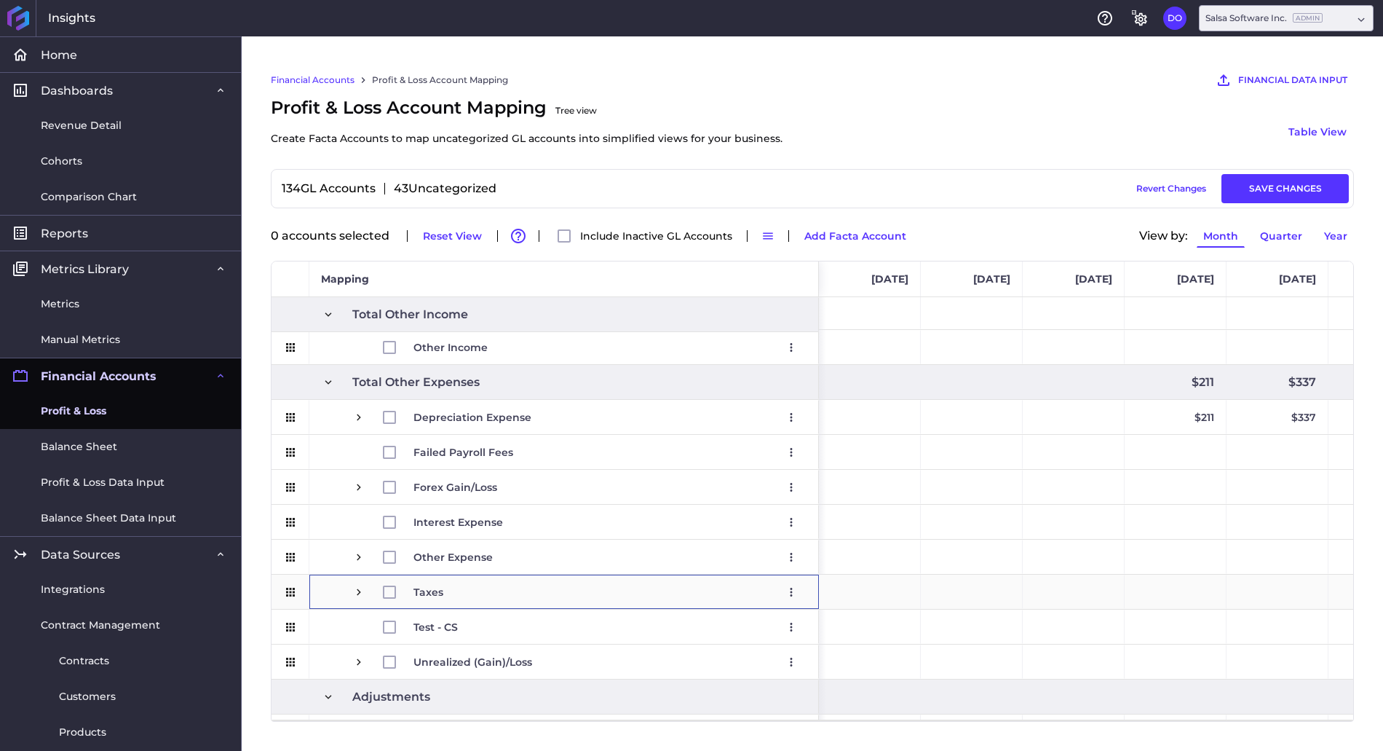
click at [751, 594] on span "Taxes Edit Remove (Remove Inactive GL Accounts to Delete)" at bounding box center [609, 591] width 390 height 33
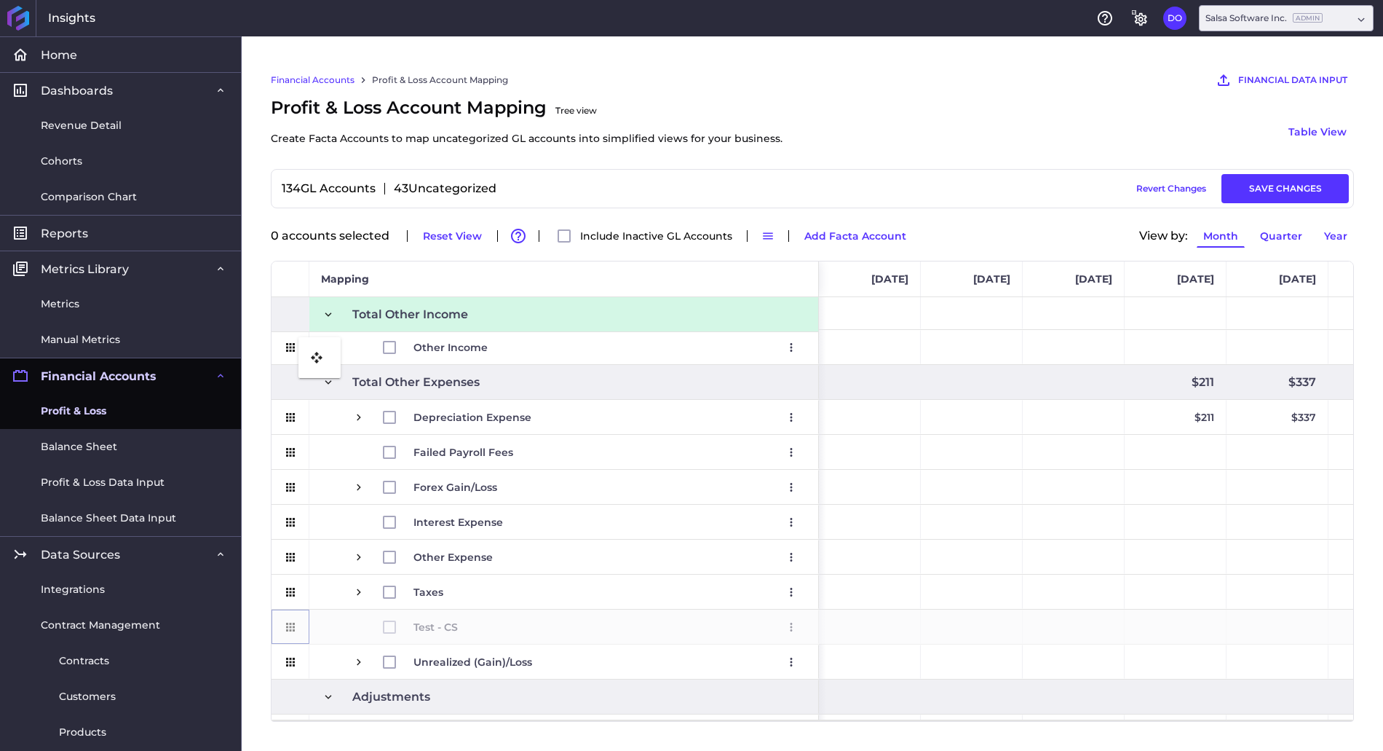
drag, startPoint x: 292, startPoint y: 625, endPoint x: 306, endPoint y: 346, distance: 279.9
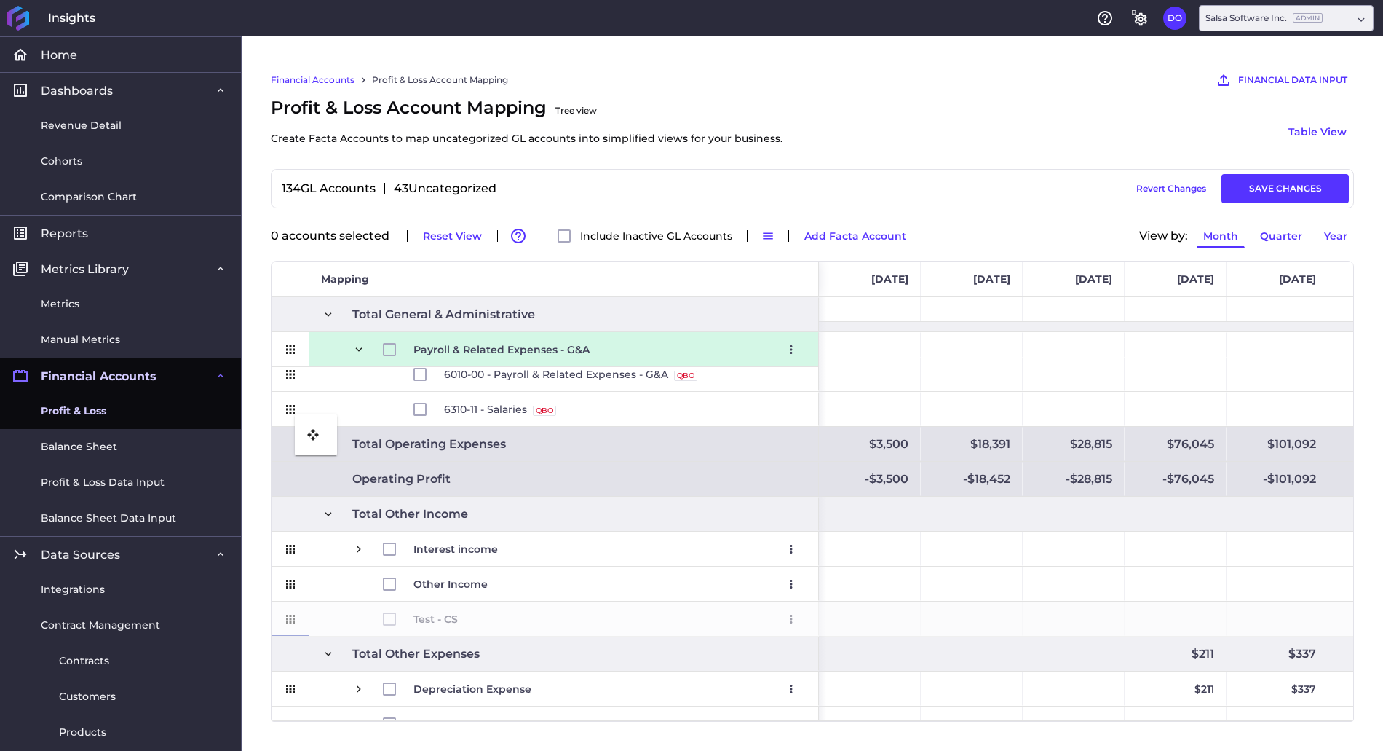
drag, startPoint x: 286, startPoint y: 622, endPoint x: 302, endPoint y: 423, distance: 200.1
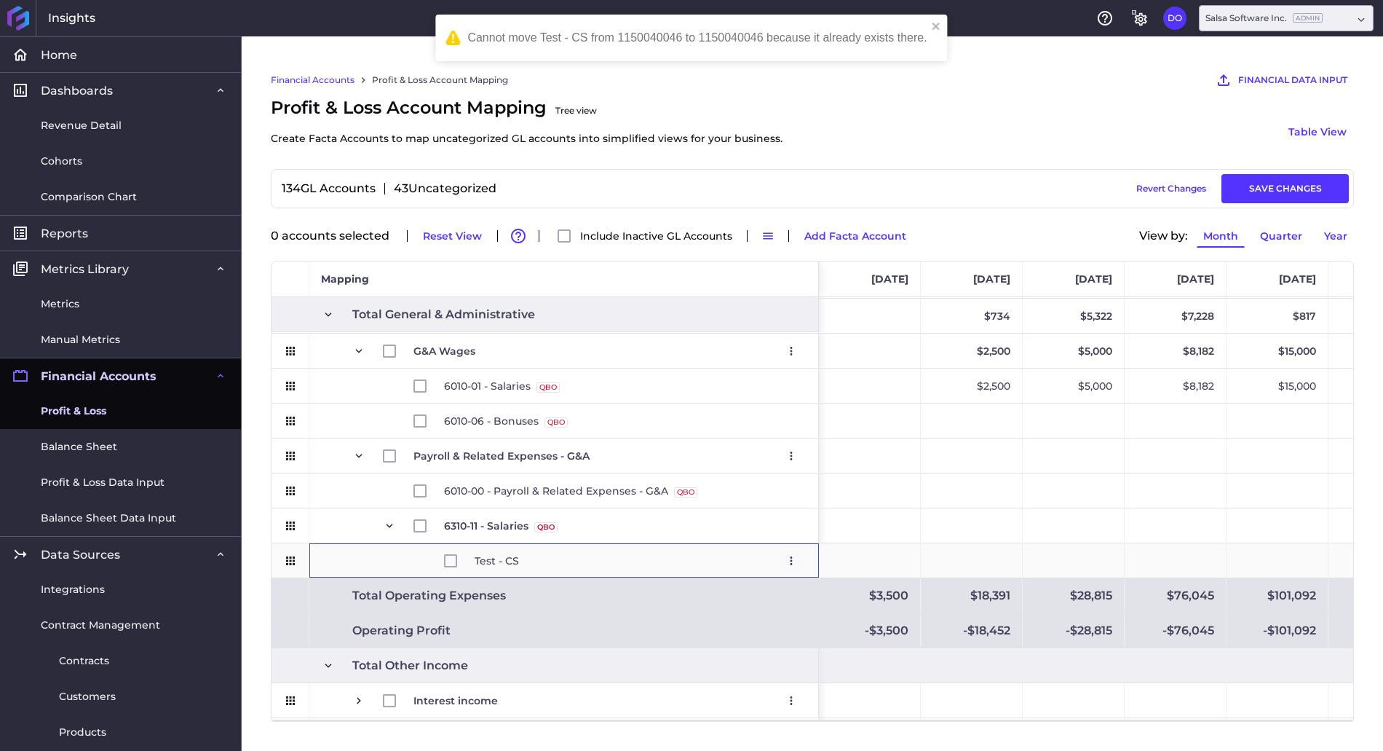
click at [793, 558] on icon "User Menu" at bounding box center [791, 560] width 13 height 13
click at [694, 620] on button "Remove" at bounding box center [708, 624] width 189 height 33
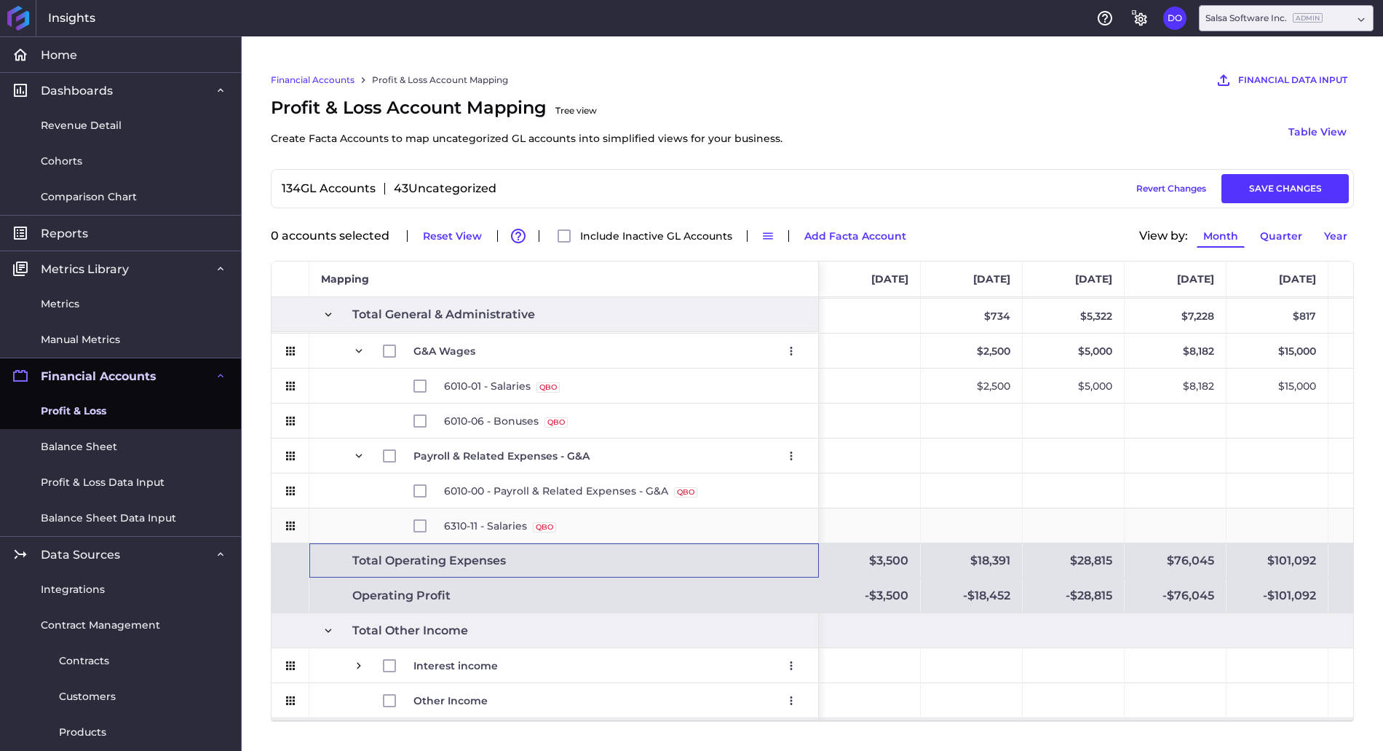
click at [797, 520] on span "6310-11 - Salaries QBO Source" at bounding box center [623, 525] width 359 height 33
click at [417, 526] on input "Press Space to toggle row selection (unchecked)" at bounding box center [420, 525] width 13 height 13
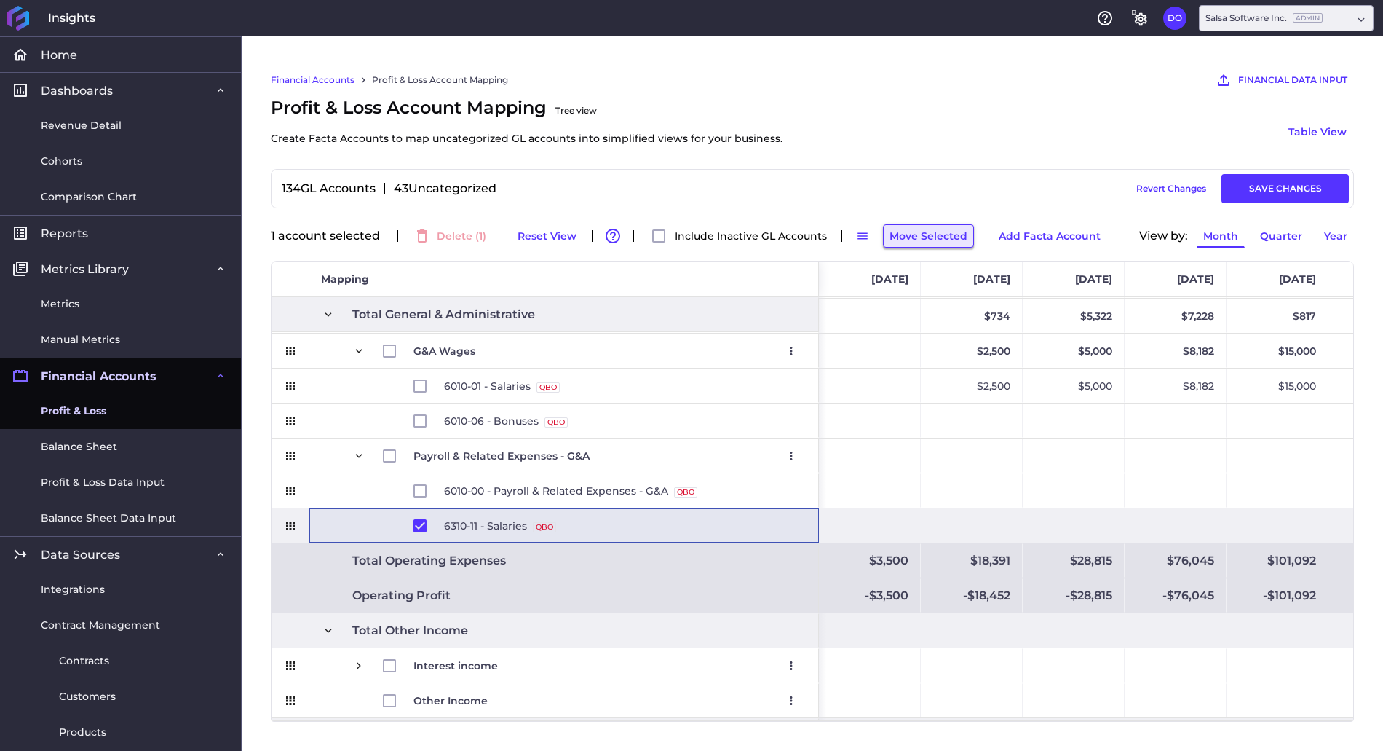
click at [883, 240] on button "Move Selected" at bounding box center [928, 235] width 91 height 23
click at [920, 179] on div "134 GL Accounts 43 Uncategorized Draft Saved Revert Changes SAVE CHANGES" at bounding box center [812, 188] width 1073 height 29
click at [419, 521] on input "Press Space to toggle row selection (checked)" at bounding box center [420, 525] width 13 height 13
checkbox input "false"
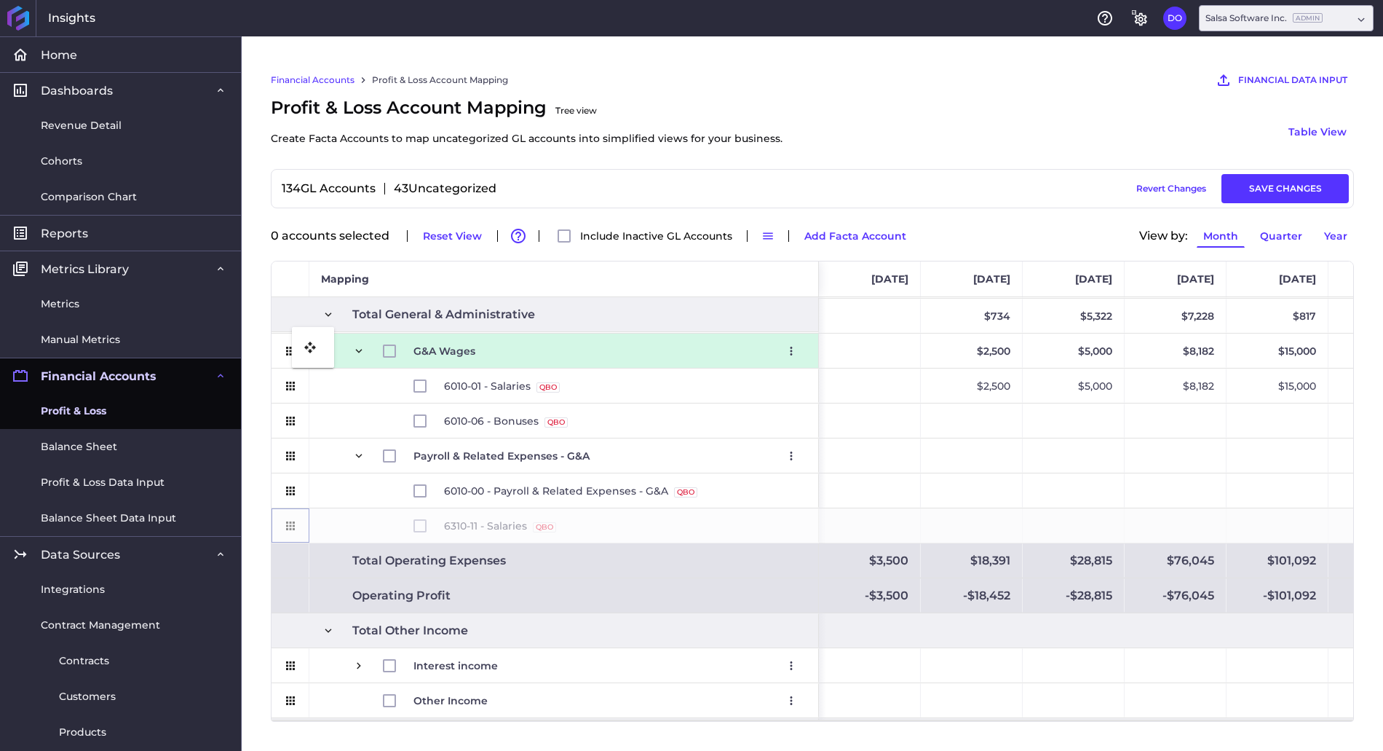
drag, startPoint x: 288, startPoint y: 526, endPoint x: 299, endPoint y: 336, distance: 190.3
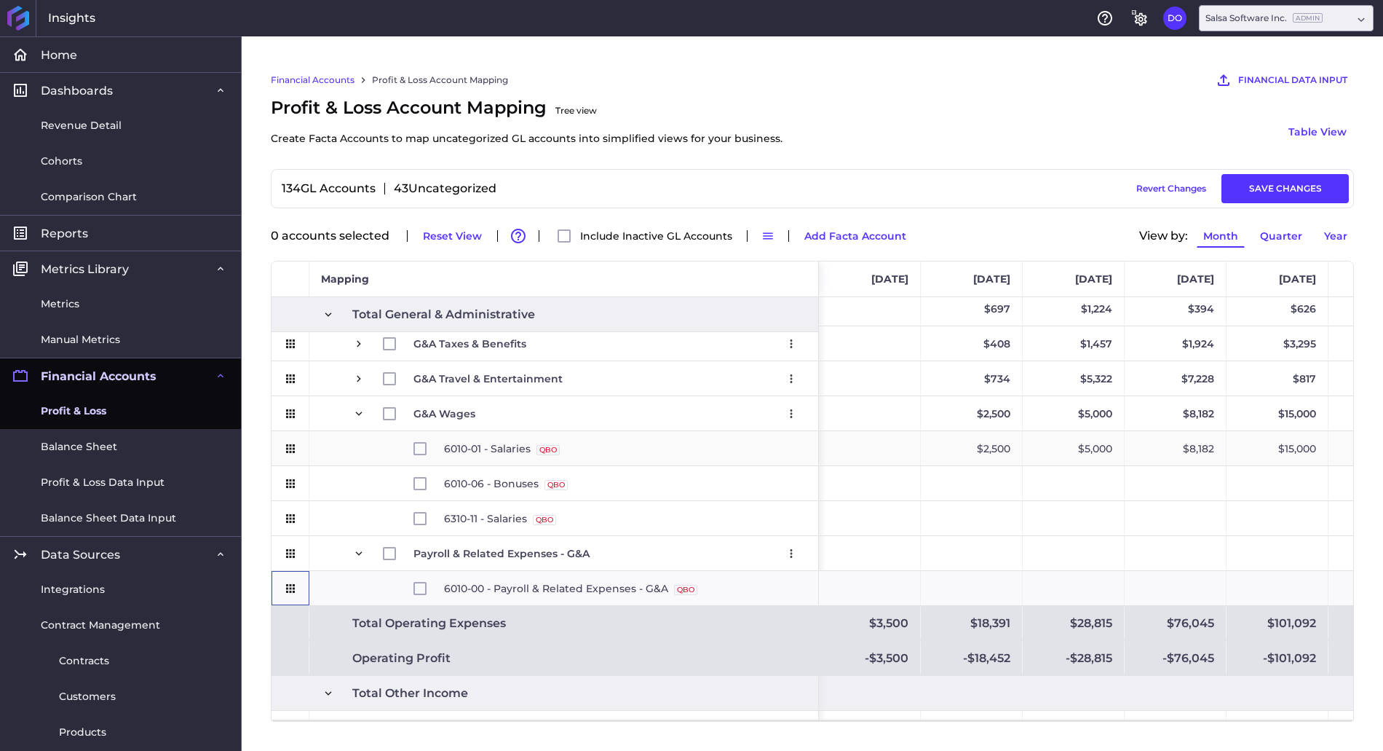
scroll to position [2835, 0]
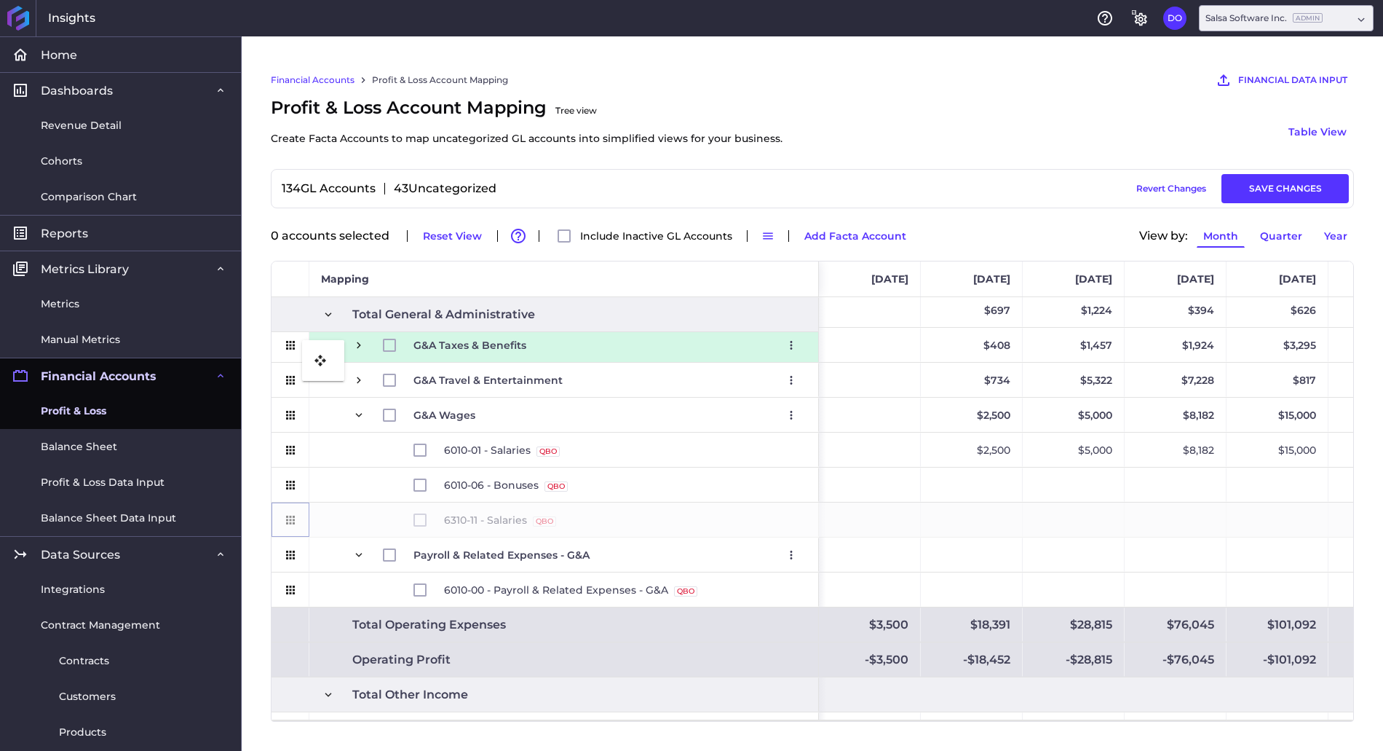
drag, startPoint x: 291, startPoint y: 525, endPoint x: 309, endPoint y: 348, distance: 177.8
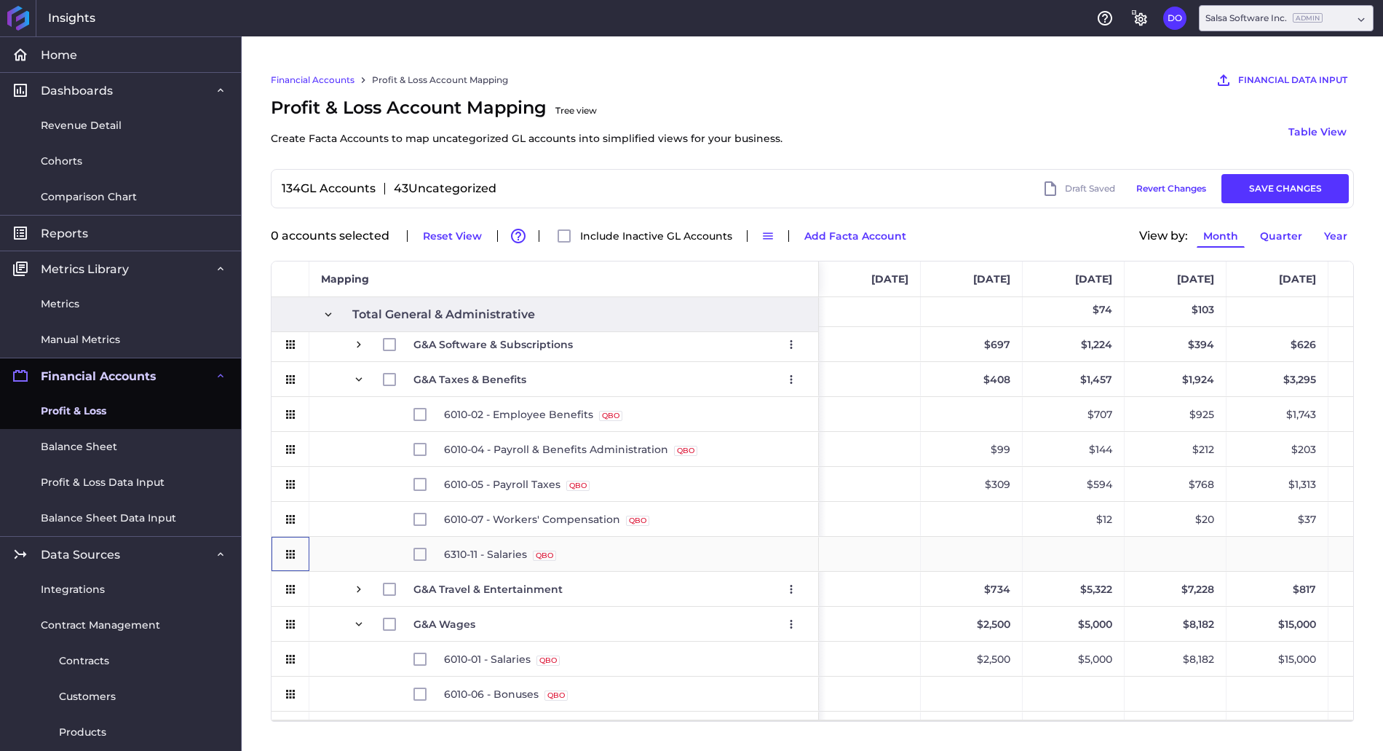
scroll to position [2804, 0]
click at [422, 552] on input "Press Space to toggle row selection (unchecked)" at bounding box center [420, 550] width 13 height 13
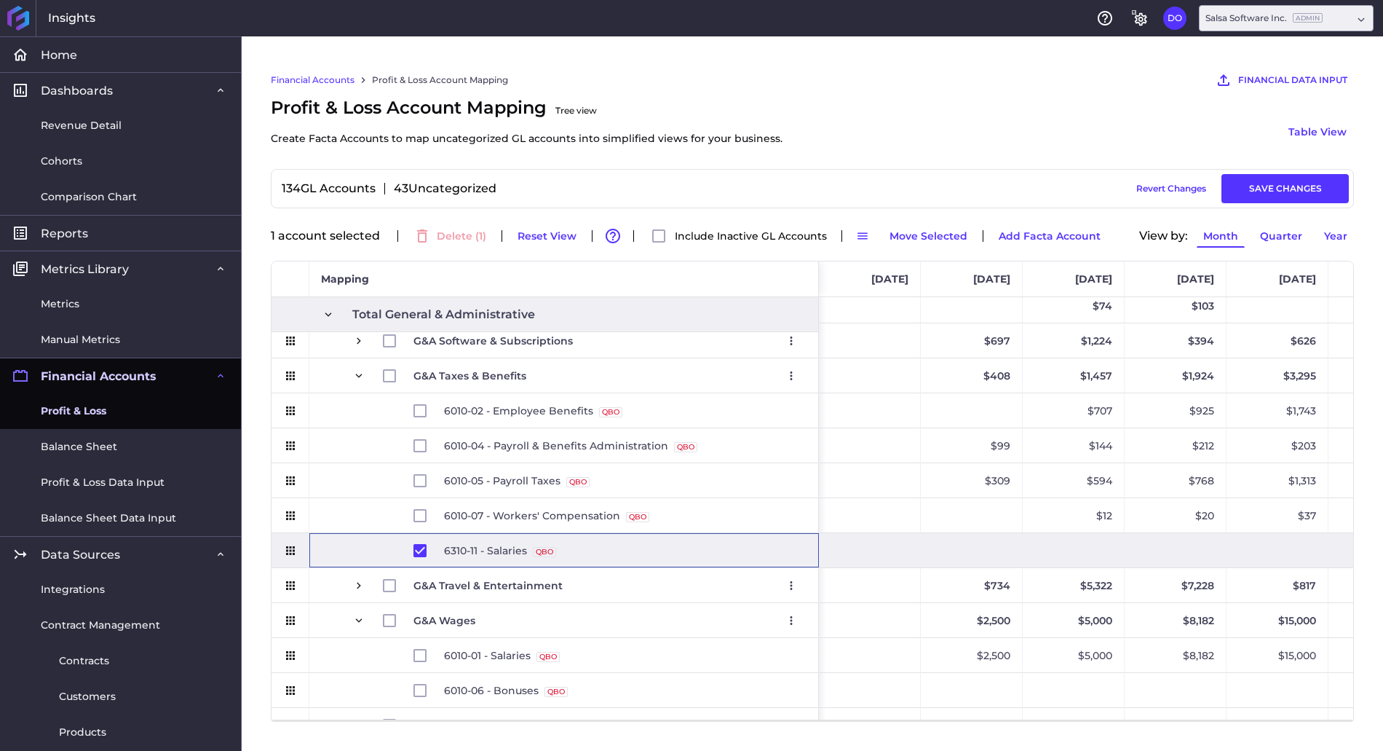
click at [706, 559] on span "6310-11 - Salaries QBO Source" at bounding box center [623, 550] width 359 height 33
click at [705, 558] on span "6310-11 - Salaries QBO Source" at bounding box center [623, 550] width 359 height 33
click at [415, 553] on input "Press Space to toggle row selection (checked)" at bounding box center [420, 550] width 13 height 13
checkbox input "false"
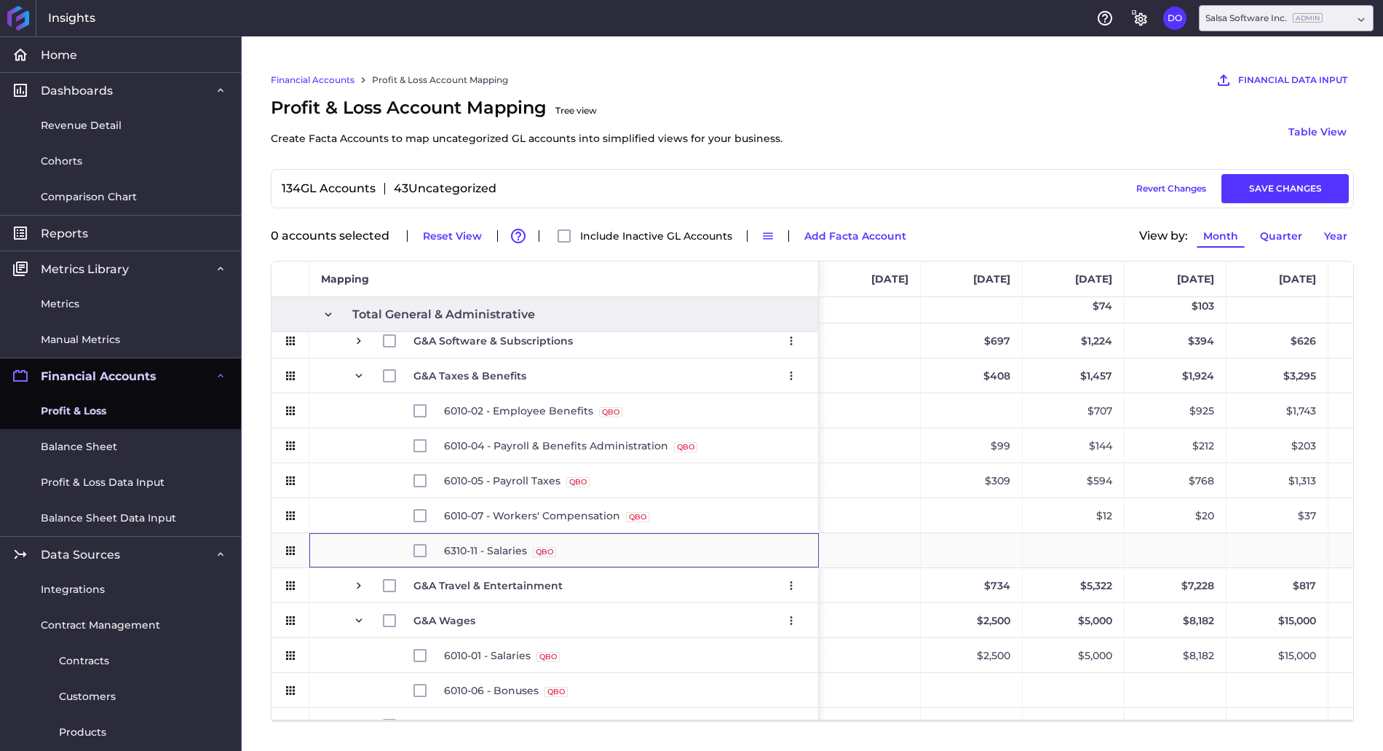
click at [775, 542] on span "6310-11 - Salaries QBO Source" at bounding box center [623, 550] width 359 height 33
click at [794, 336] on icon "User Menu" at bounding box center [791, 340] width 13 height 13
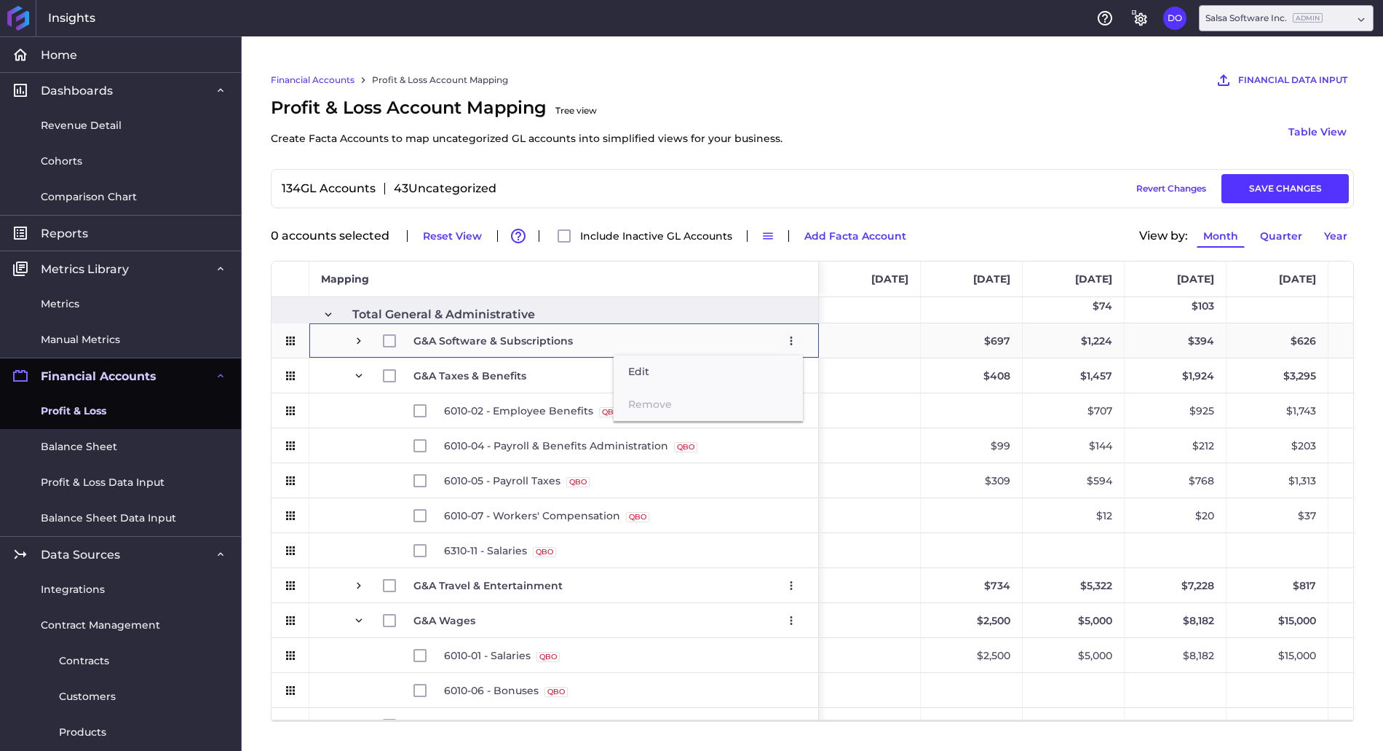
click at [794, 336] on icon "User Menu" at bounding box center [791, 340] width 13 height 13
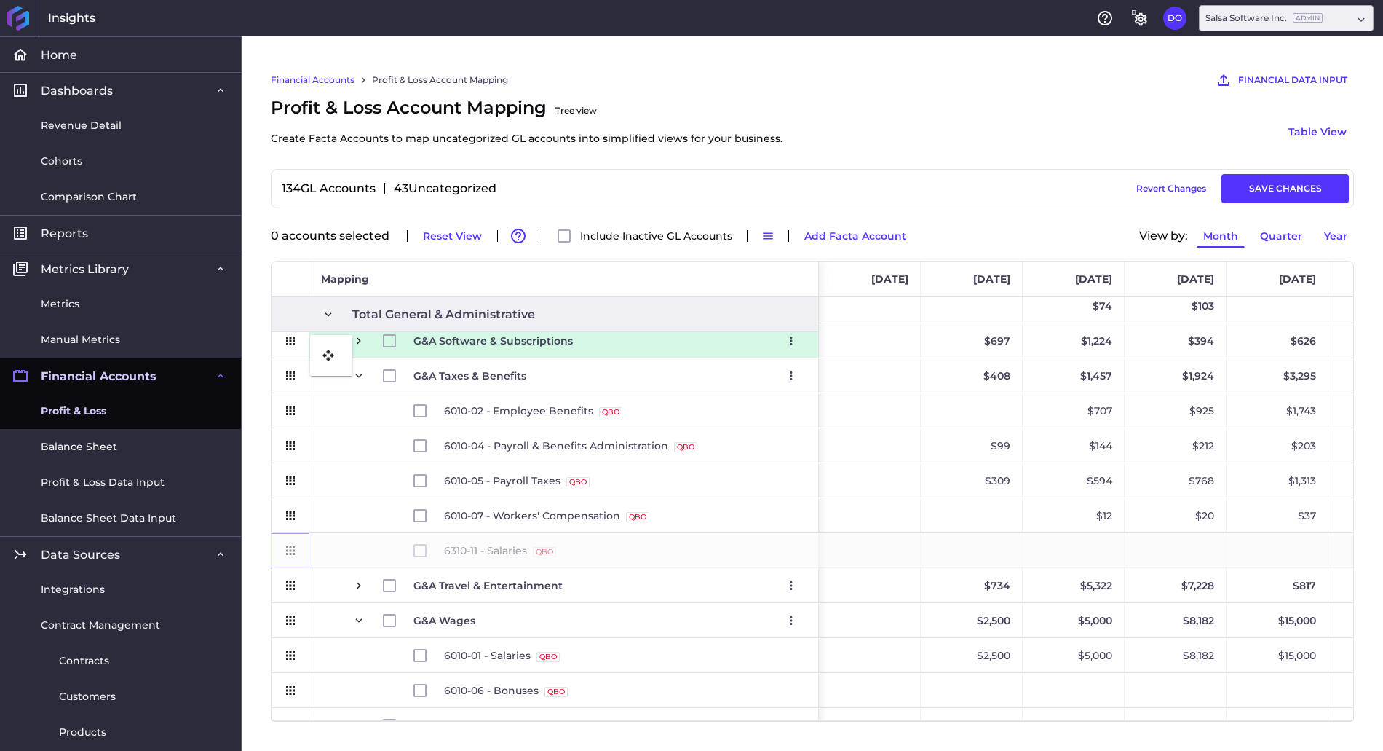
drag, startPoint x: 290, startPoint y: 553, endPoint x: 317, endPoint y: 344, distance: 210.7
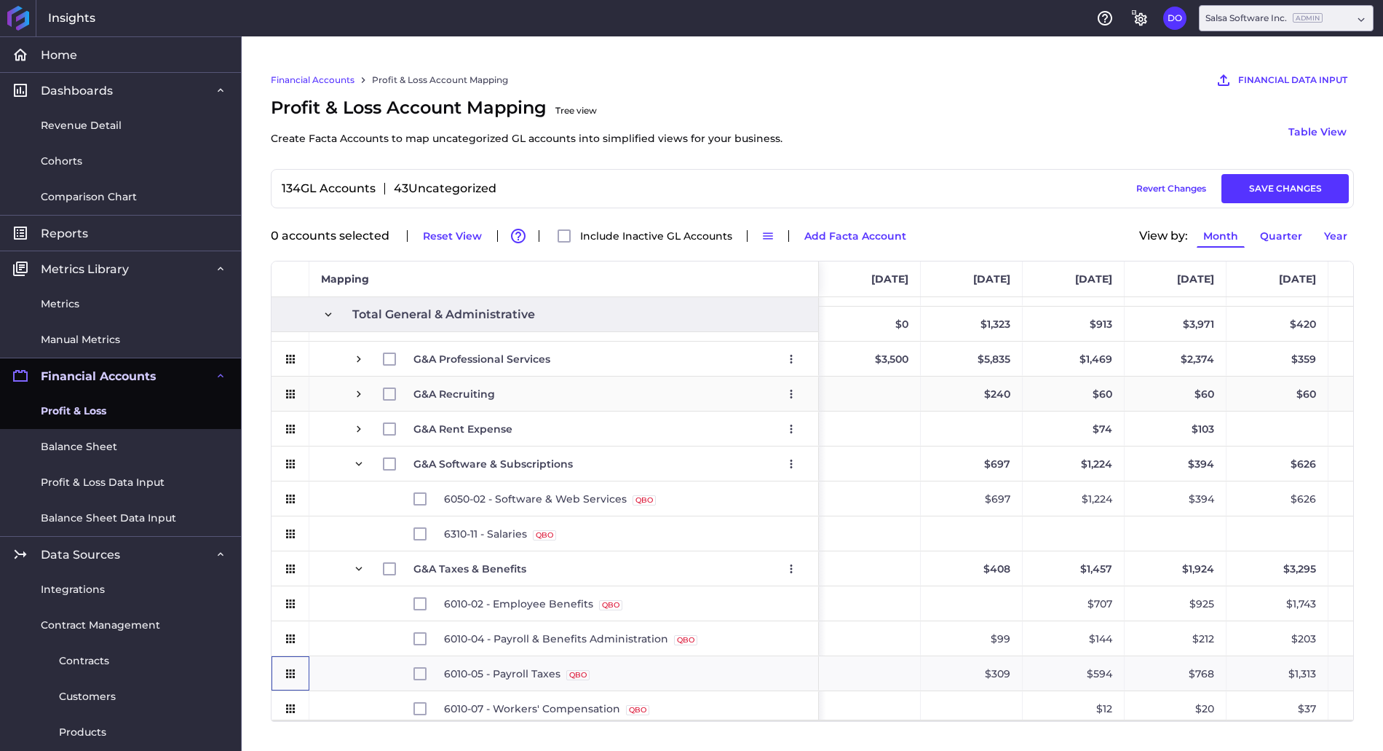
scroll to position [2671, 0]
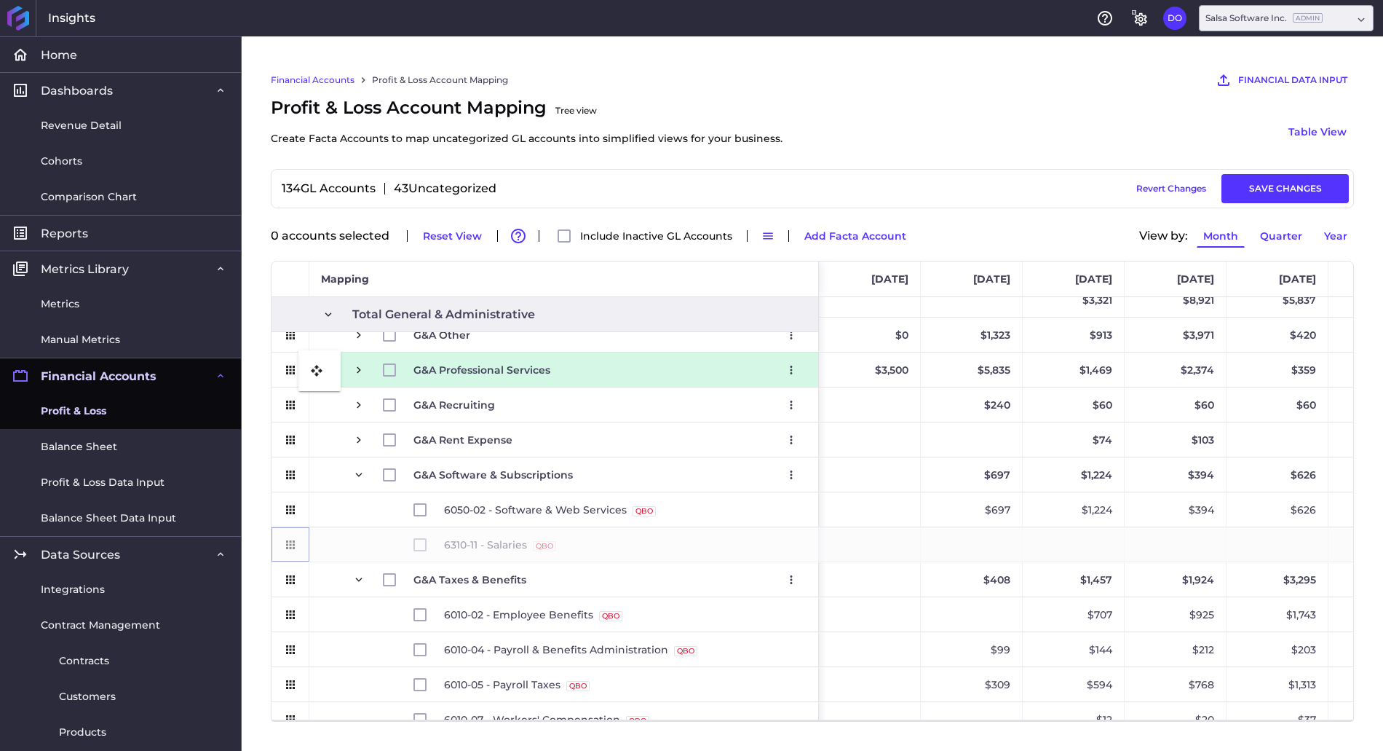
drag, startPoint x: 290, startPoint y: 539, endPoint x: 306, endPoint y: 359, distance: 181.2
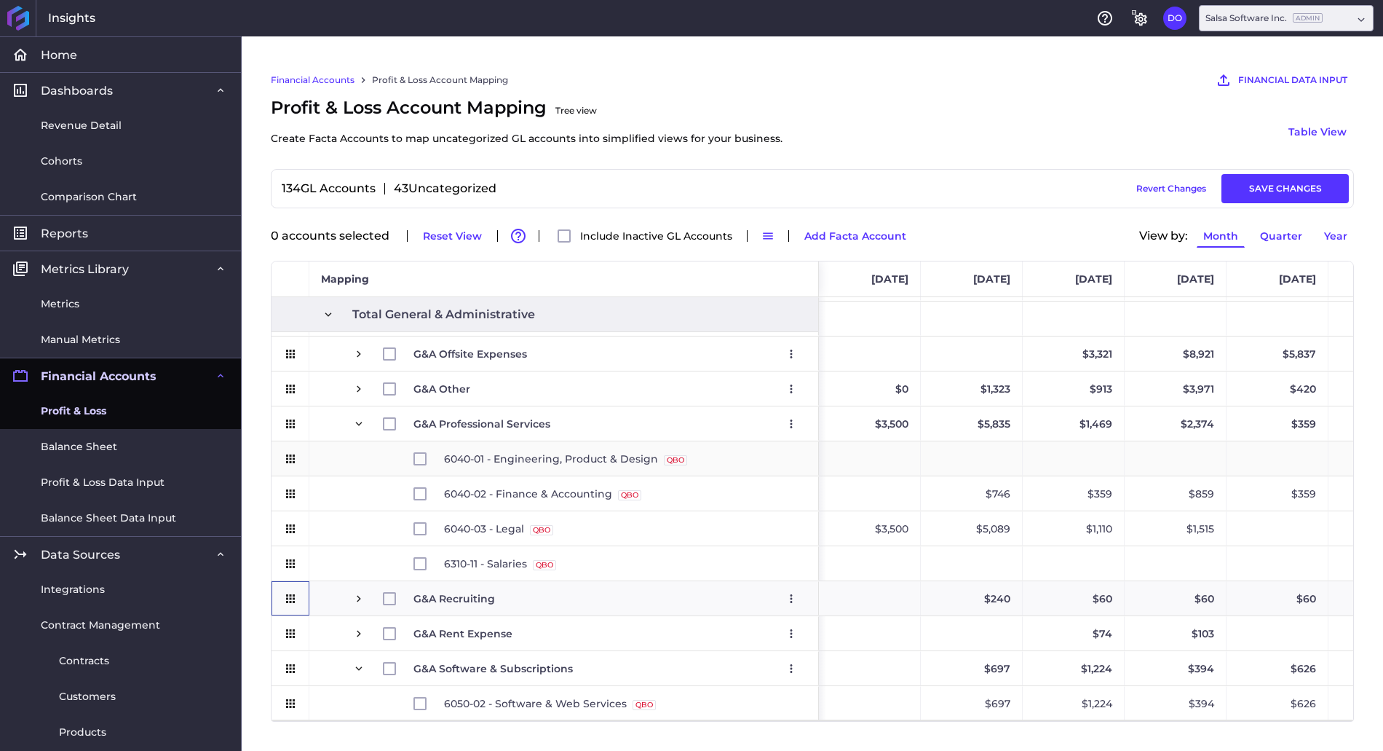
scroll to position [2612, 0]
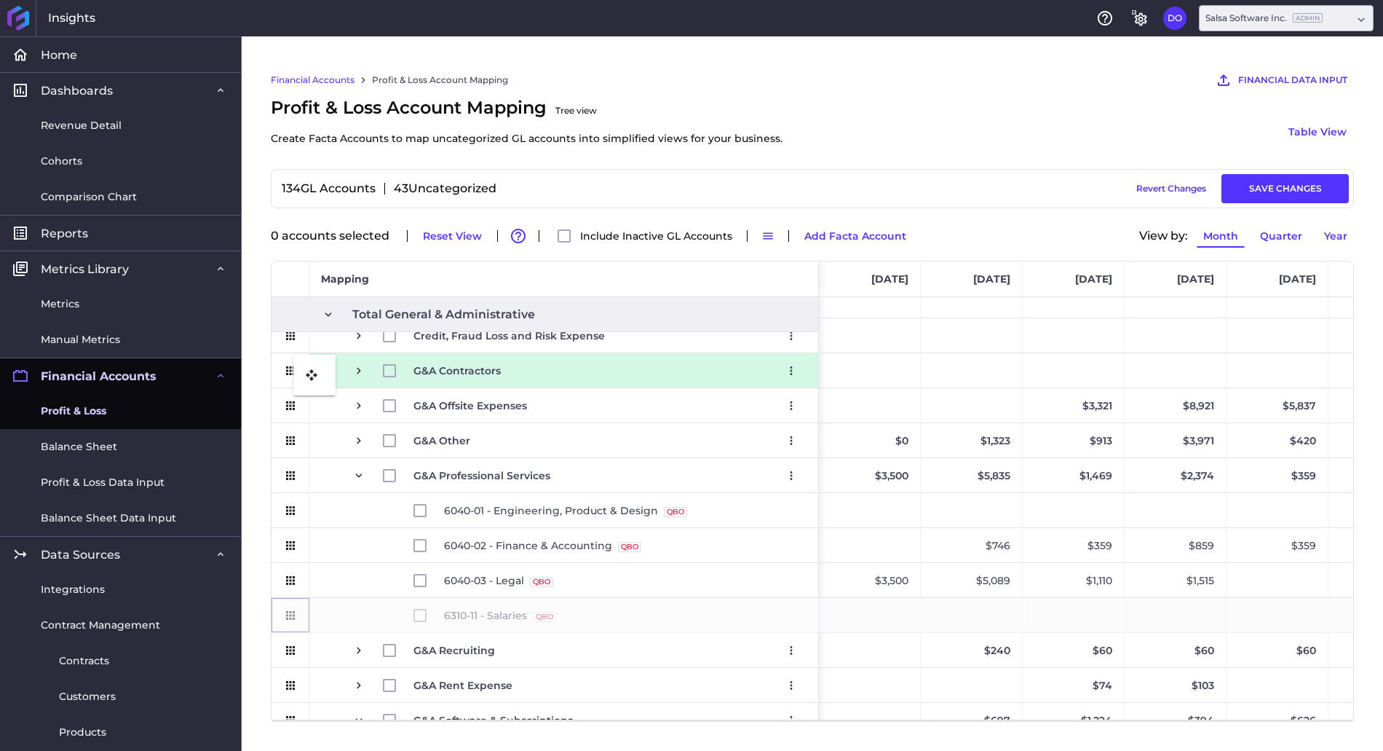
drag, startPoint x: 289, startPoint y: 619, endPoint x: 301, endPoint y: 363, distance: 255.8
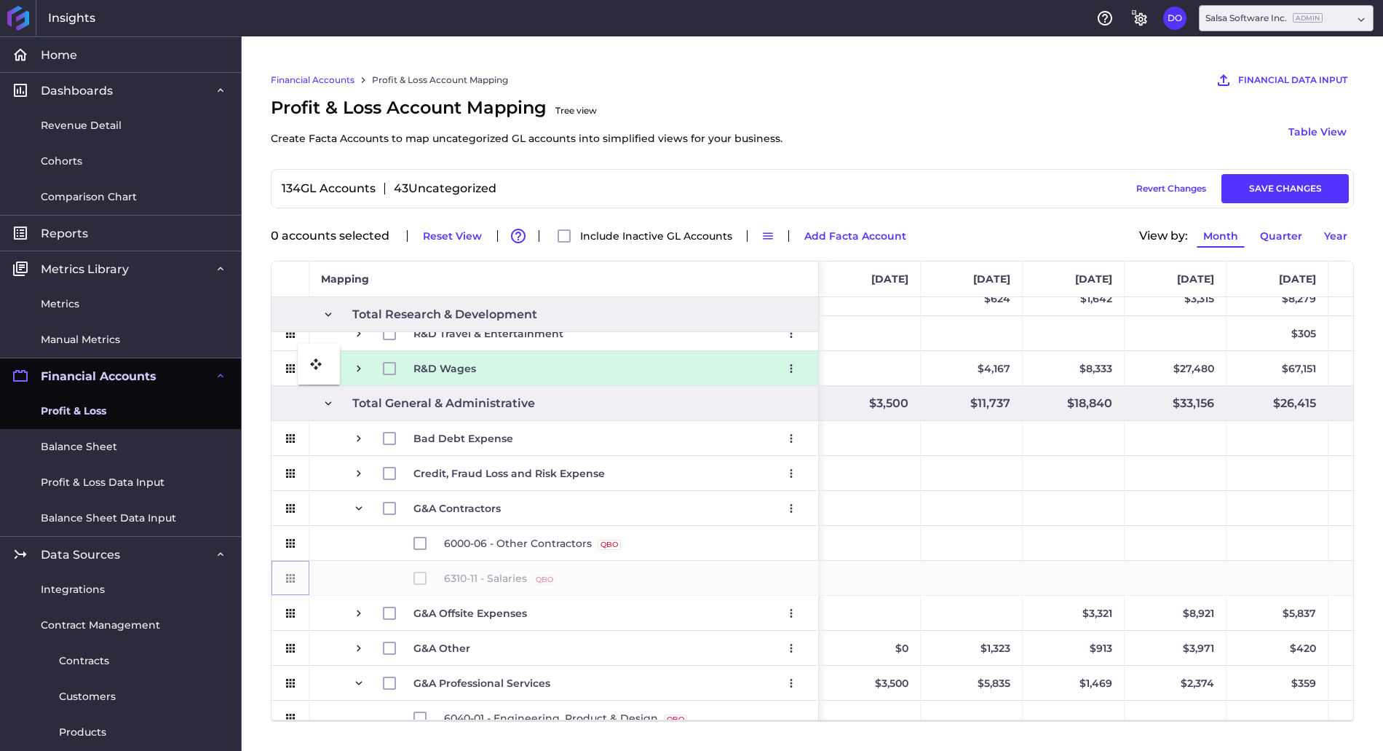
drag, startPoint x: 293, startPoint y: 579, endPoint x: 305, endPoint y: 352, distance: 226.7
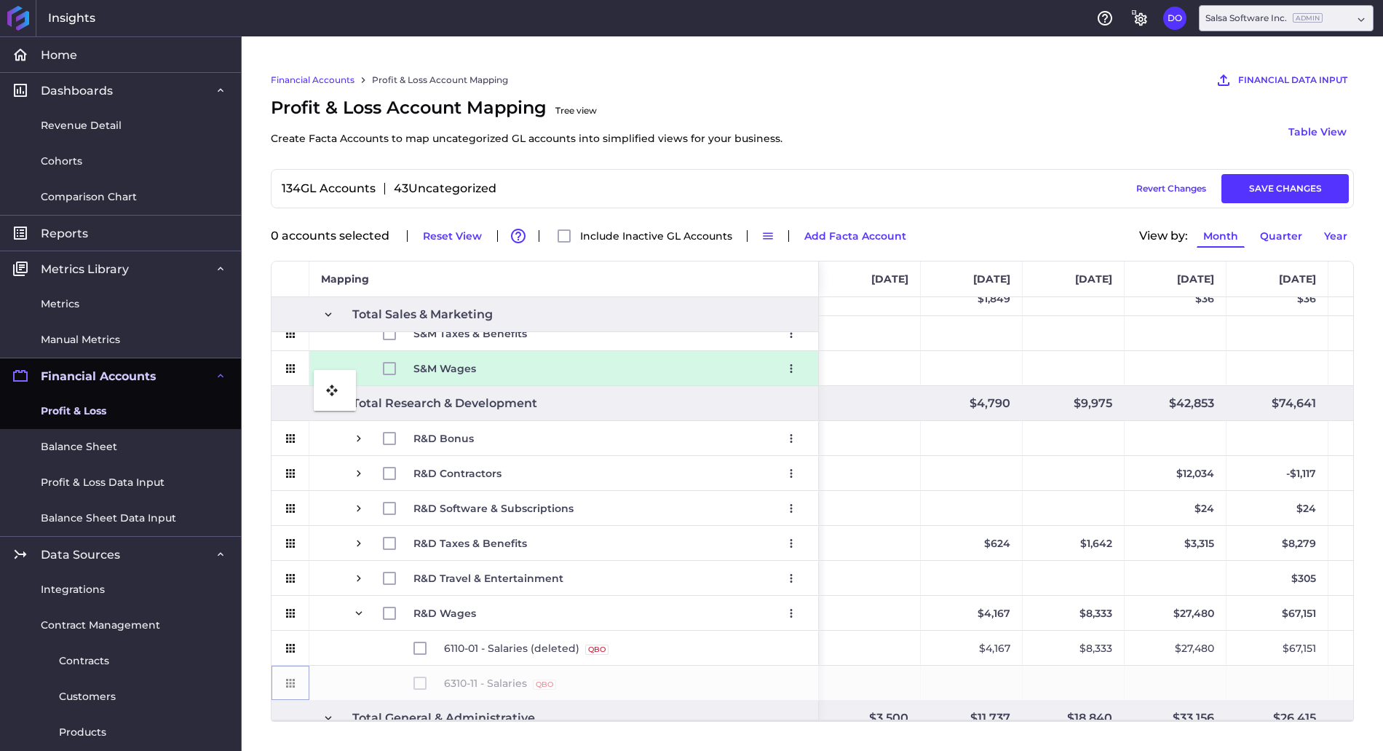
drag, startPoint x: 290, startPoint y: 680, endPoint x: 321, endPoint y: 379, distance: 303.0
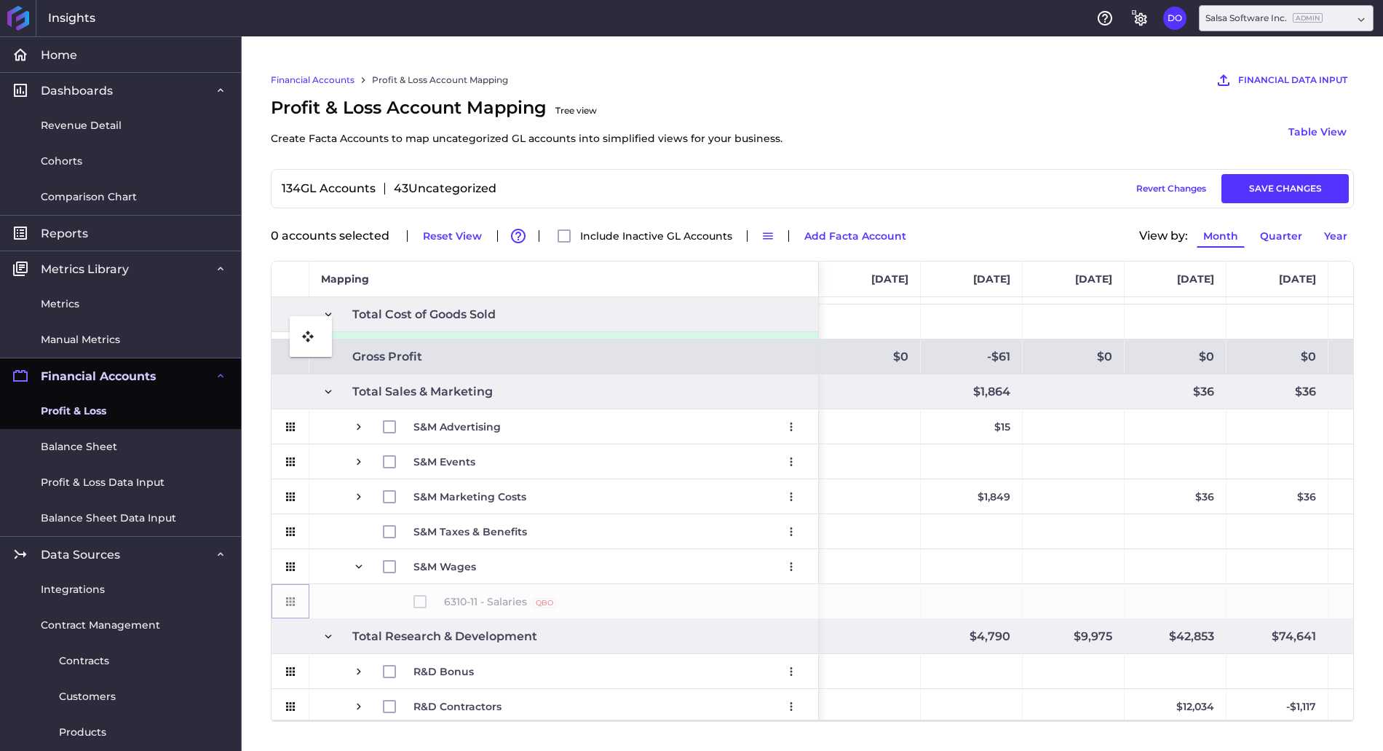
drag, startPoint x: 293, startPoint y: 546, endPoint x: 297, endPoint y: 325, distance: 221.4
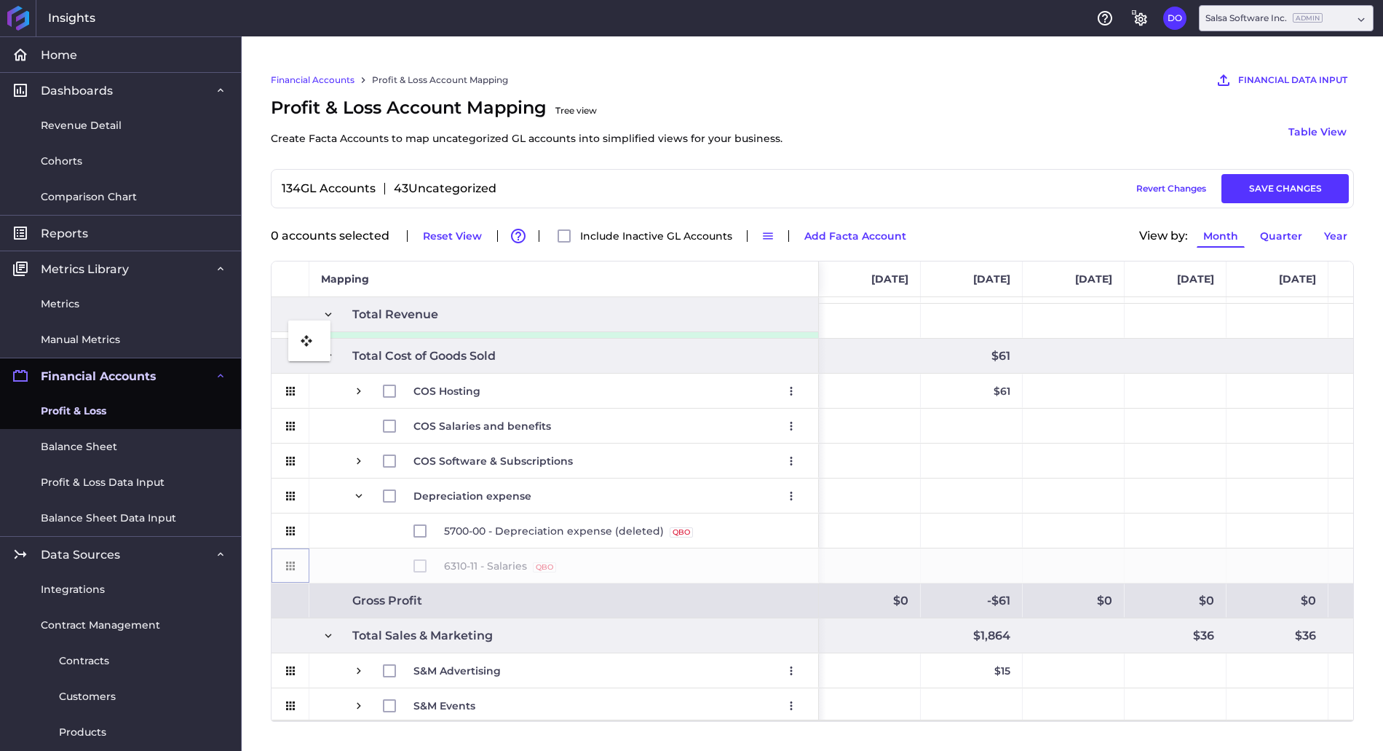
drag, startPoint x: 290, startPoint y: 565, endPoint x: 296, endPoint y: 329, distance: 236.0
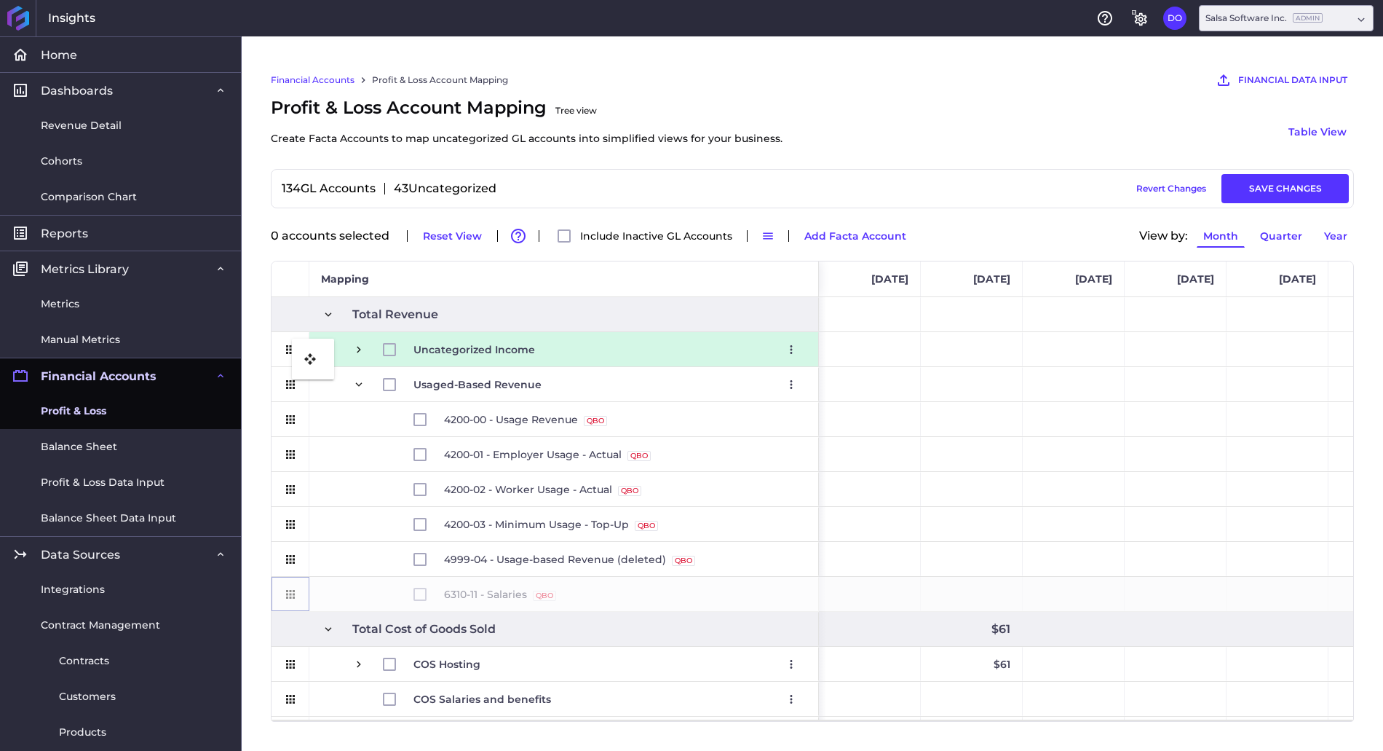
drag, startPoint x: 291, startPoint y: 601, endPoint x: 299, endPoint y: 347, distance: 253.5
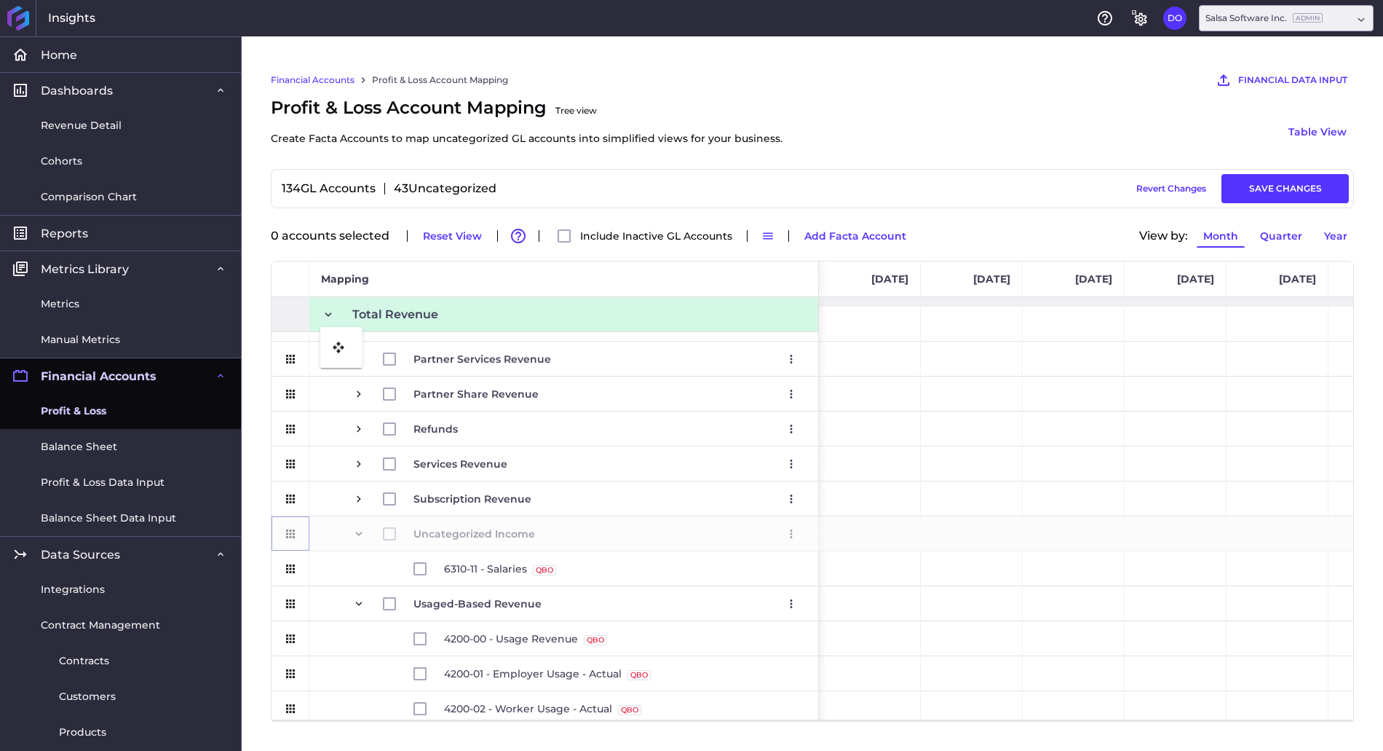
drag, startPoint x: 288, startPoint y: 530, endPoint x: 328, endPoint y: 336, distance: 198.5
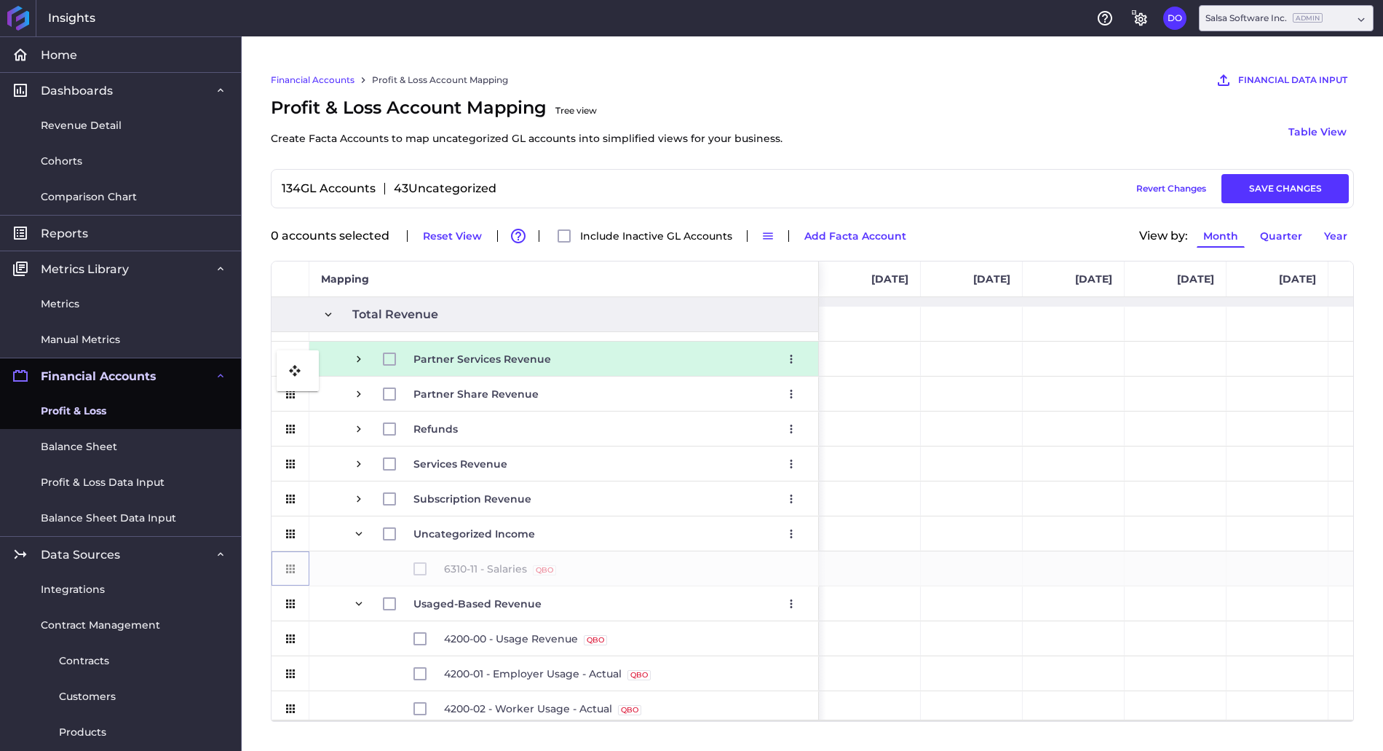
drag, startPoint x: 291, startPoint y: 566, endPoint x: 284, endPoint y: 359, distance: 207.6
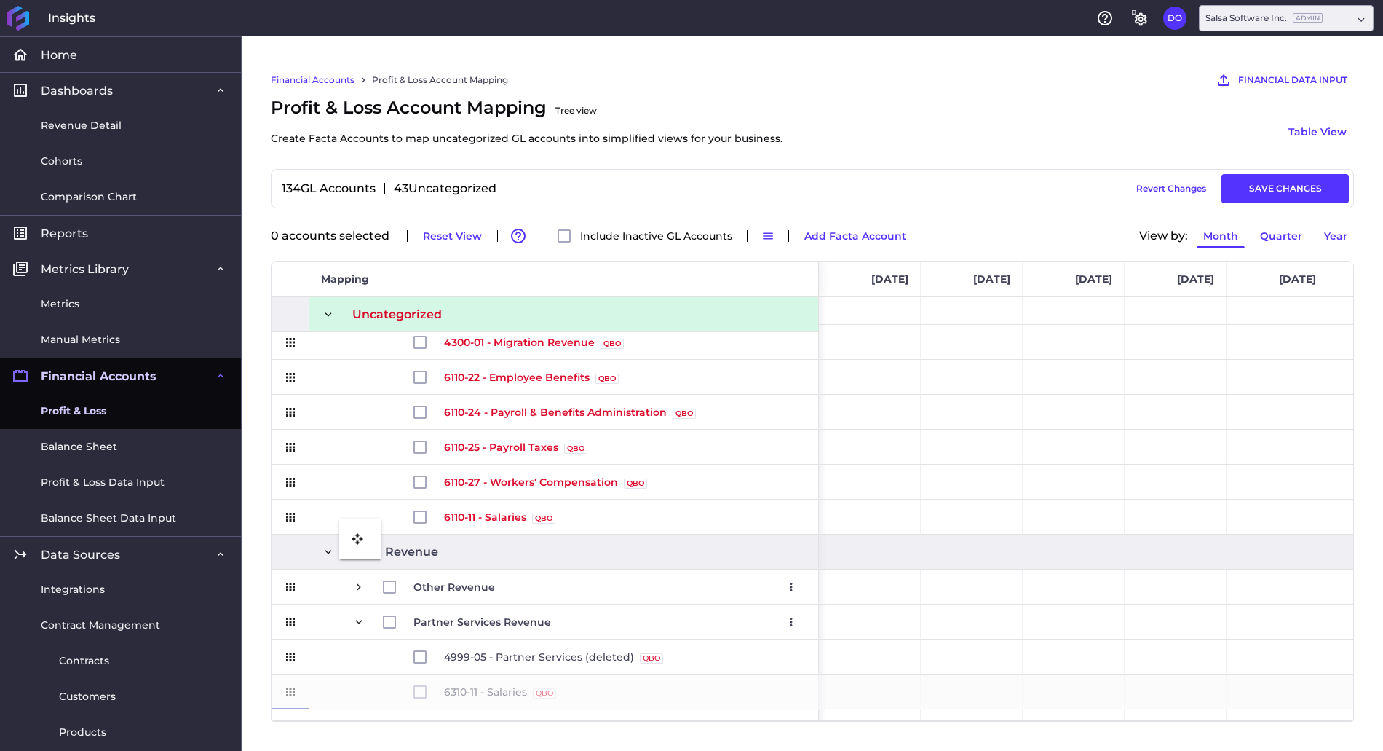
drag, startPoint x: 290, startPoint y: 692, endPoint x: 347, endPoint y: 527, distance: 174.5
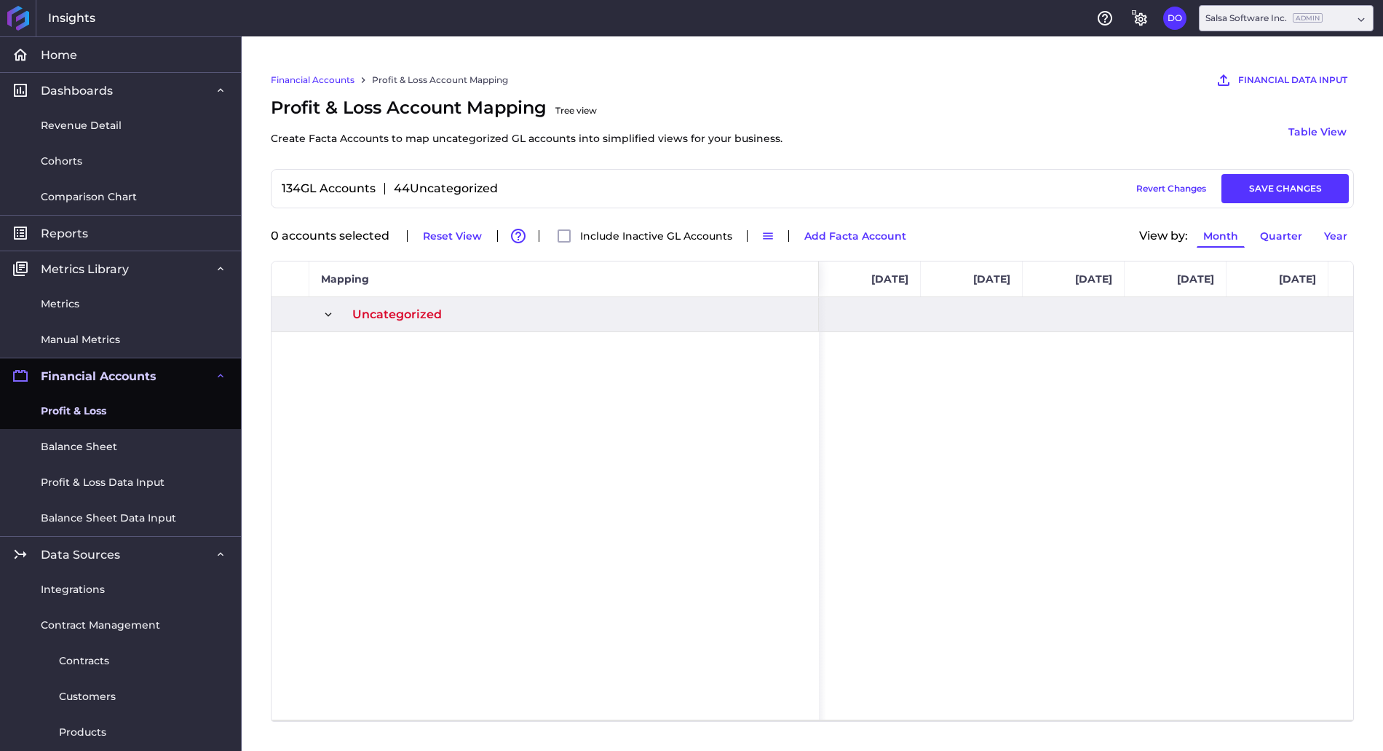
scroll to position [1300, 0]
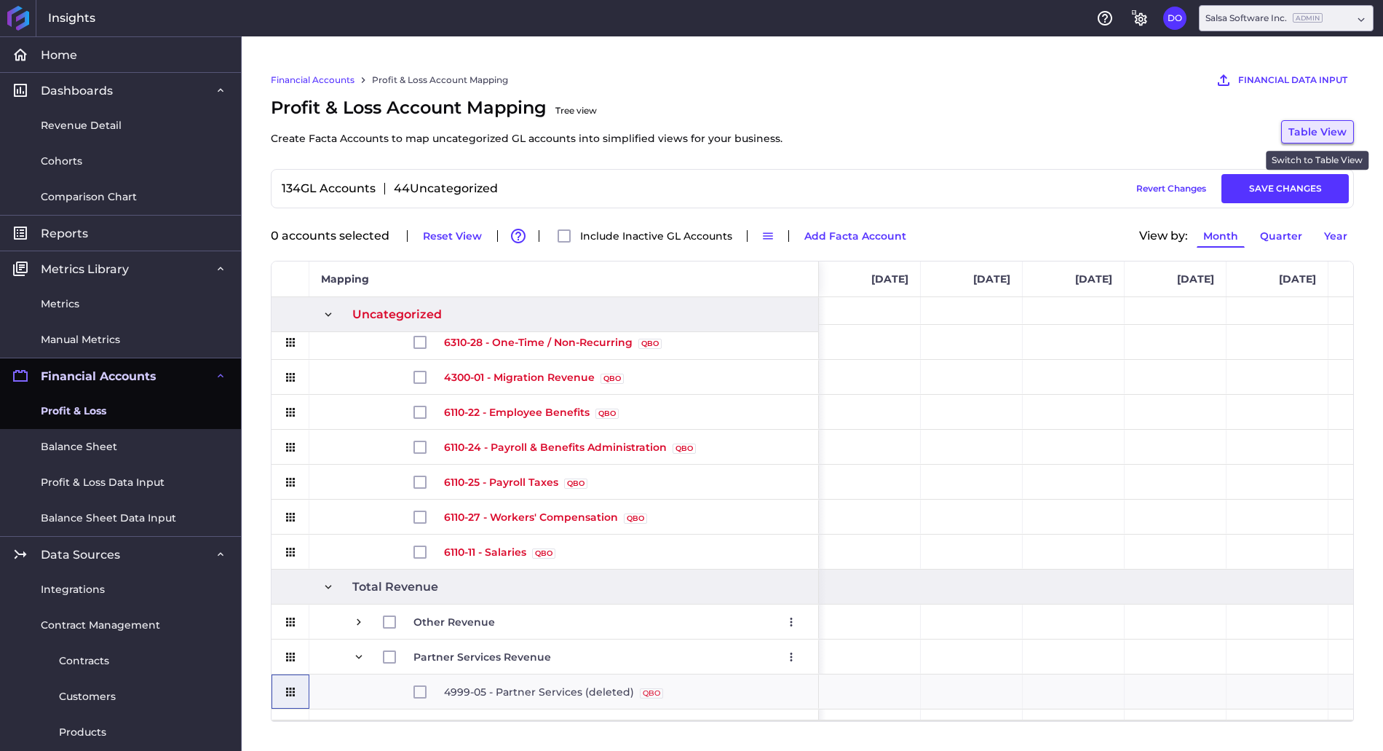
click at [1321, 127] on button "Table View" at bounding box center [1317, 131] width 73 height 23
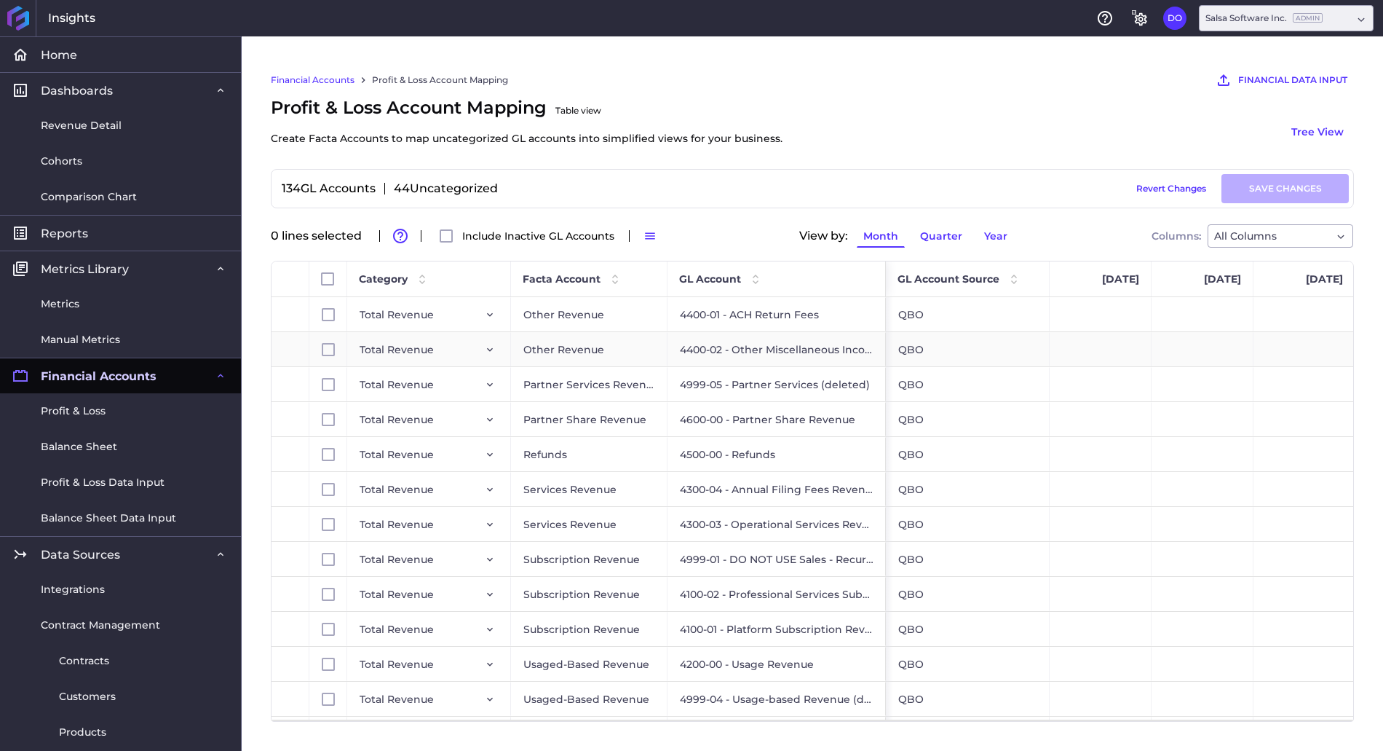
click at [281, 346] on div "Press SPACE to select this row." at bounding box center [291, 349] width 38 height 34
drag, startPoint x: 281, startPoint y: 346, endPoint x: 309, endPoint y: 323, distance: 36.7
click at [281, 345] on div "Press SPACE to select this row." at bounding box center [291, 349] width 38 height 34
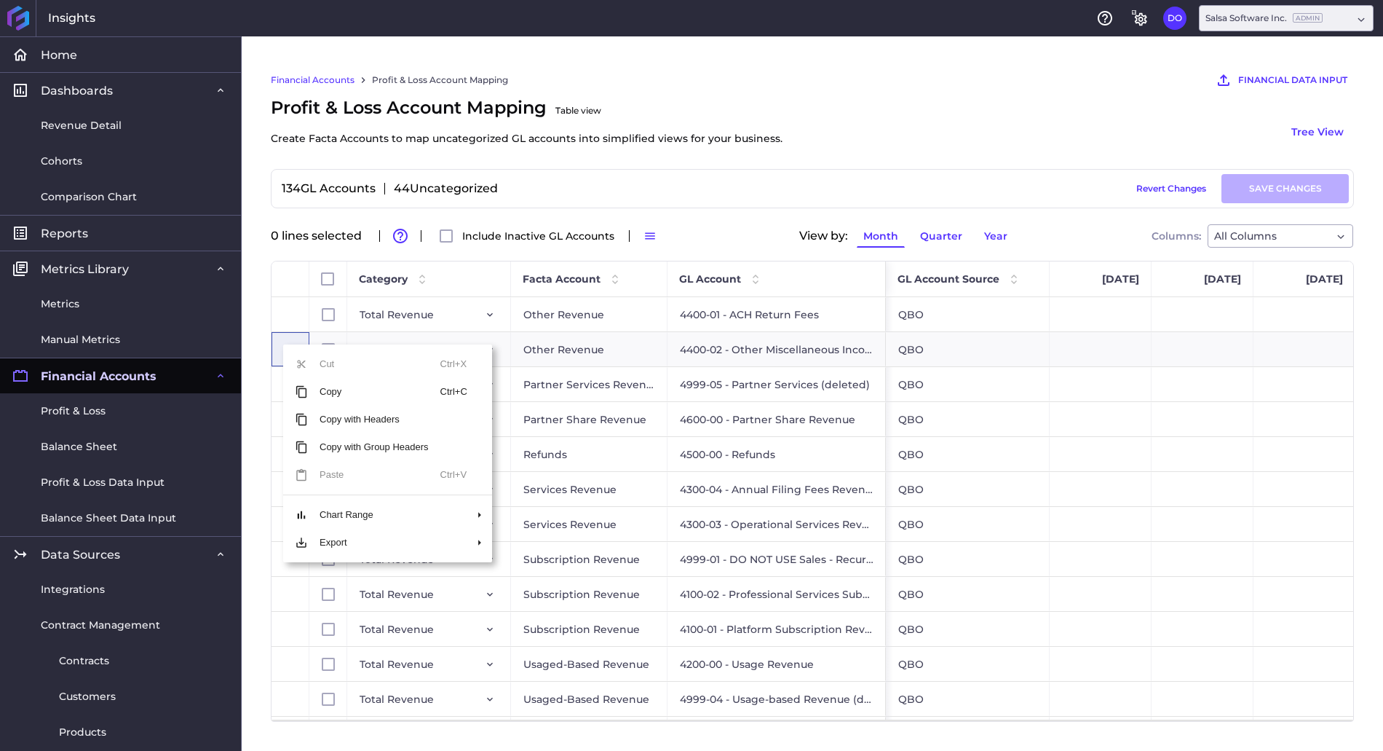
click at [743, 222] on div "0 lines selected Advanced table features Include Inactive GL Accounts Switch to…" at bounding box center [812, 236] width 1083 height 32
